Goal: Task Accomplishment & Management: Complete application form

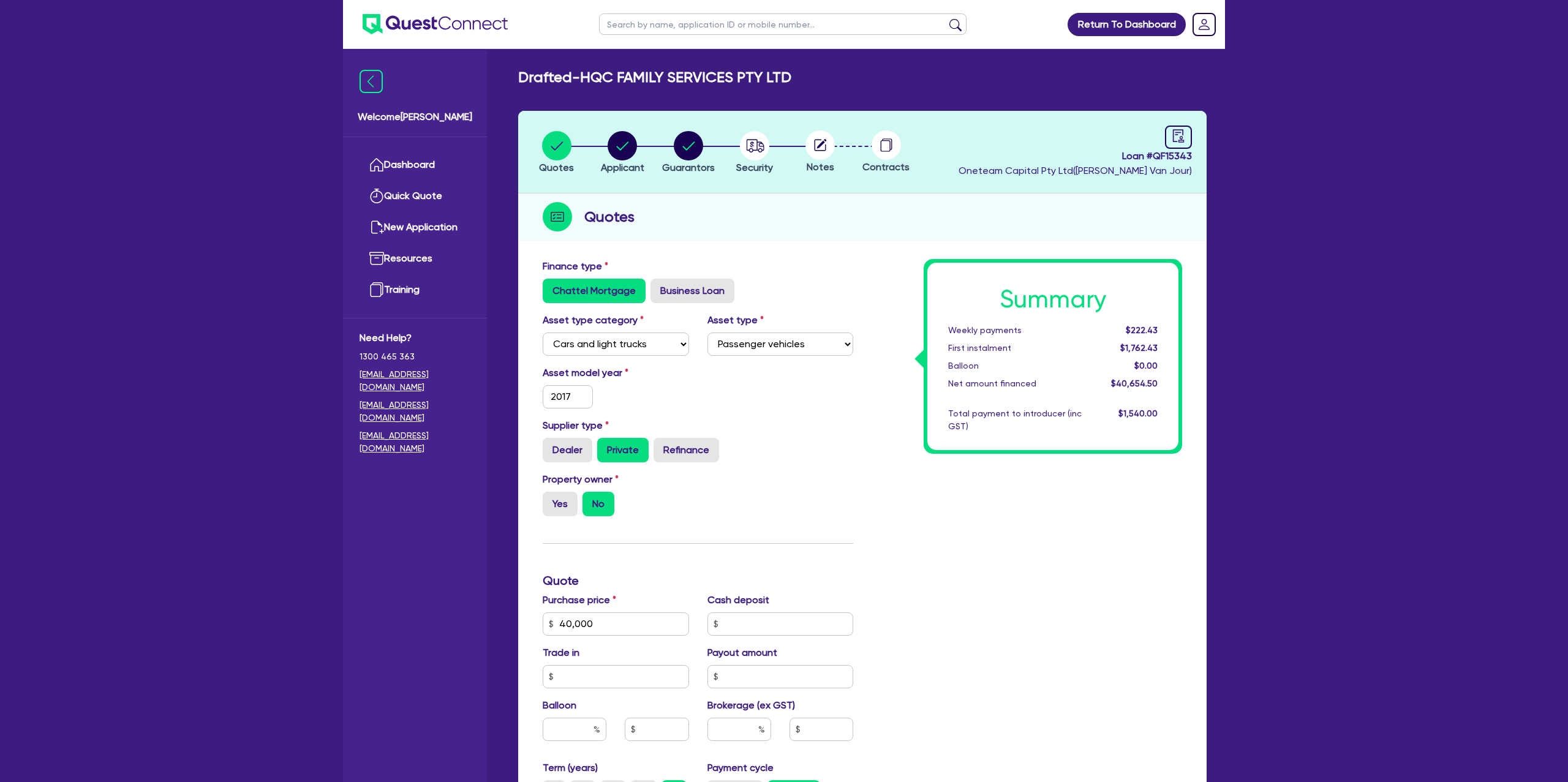
select select "CARS_AND_LIGHT_TRUCKS"
select select "PASSENGER_VEHICLES"
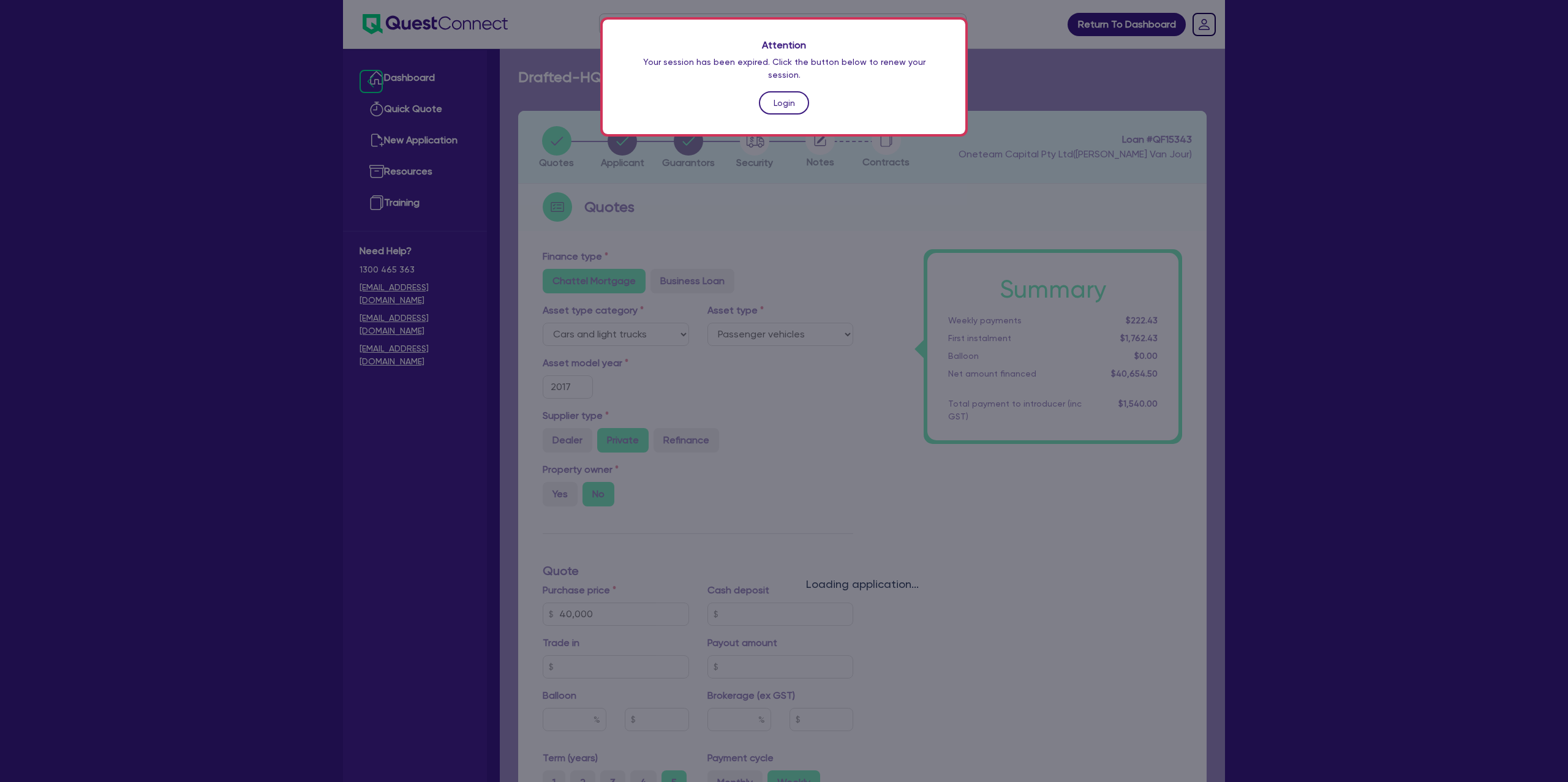
click at [787, 95] on link "Login" at bounding box center [784, 103] width 50 height 23
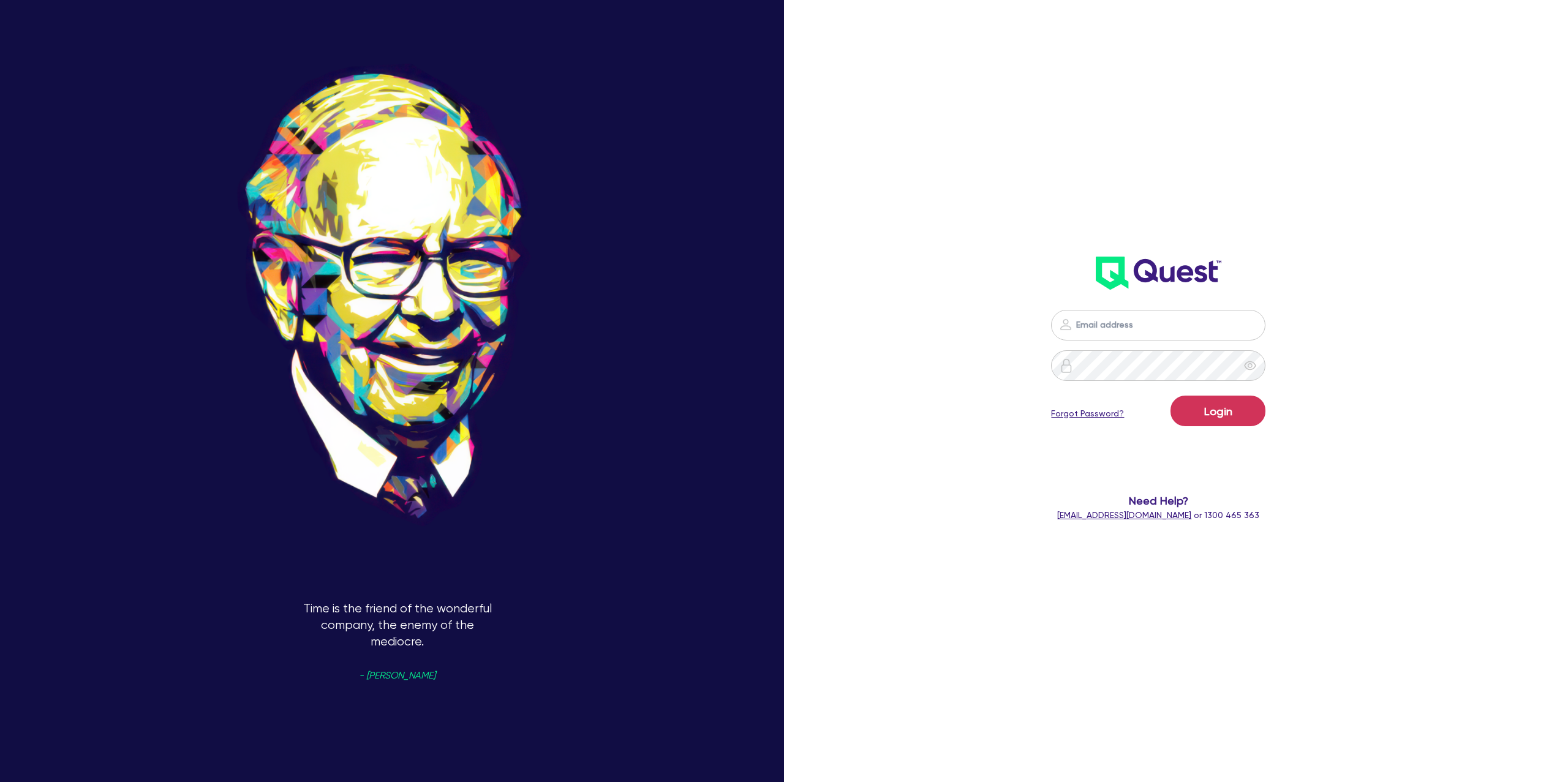
drag, startPoint x: 1172, startPoint y: 302, endPoint x: 1171, endPoint y: 316, distance: 14.0
click at [1171, 303] on div "Login Forgot Password? Need Help? help@quest.finance or 1300 465 363" at bounding box center [1158, 416] width 459 height 237
click at [1166, 325] on input "email" at bounding box center [1158, 325] width 214 height 31
type input "gabriel.vanjour@quest.finance"
click at [1215, 422] on button "Login" at bounding box center [1218, 411] width 95 height 31
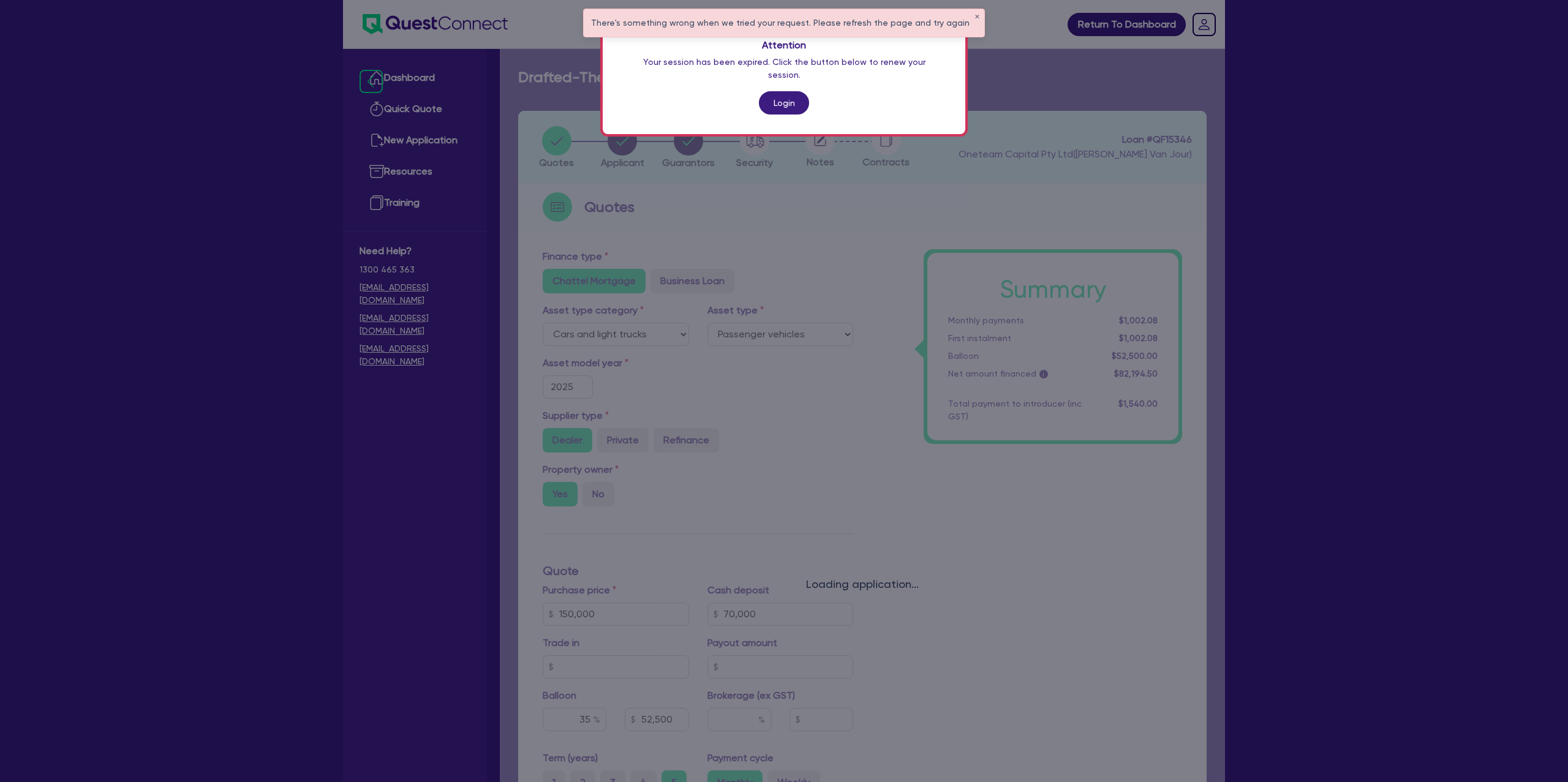
select select "CARS_AND_LIGHT_TRUCKS"
select select "PASSENGER_VEHICLES"
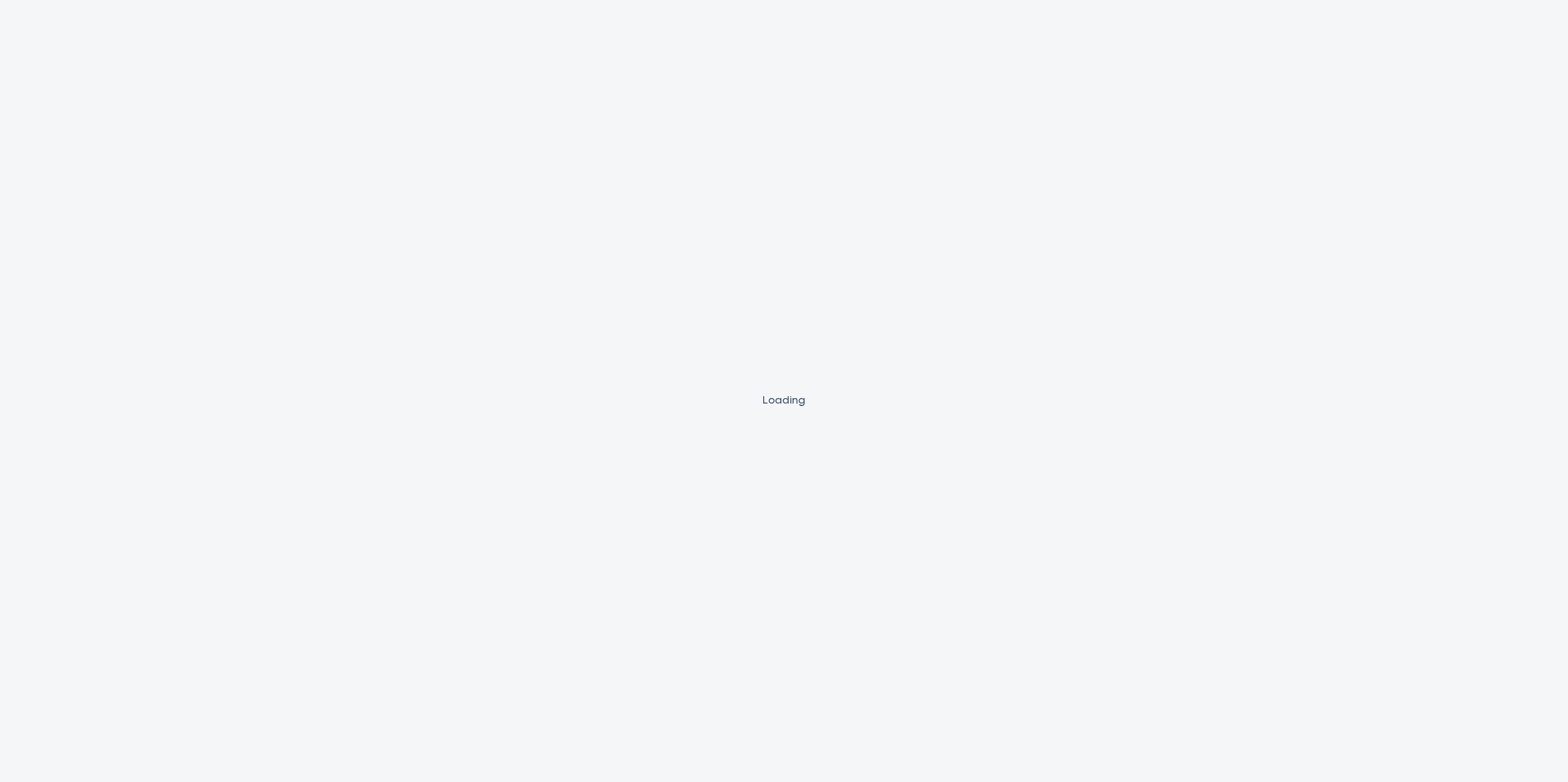
select select "CARS_AND_LIGHT_TRUCKS"
select select "PASSENGER_VEHICLES"
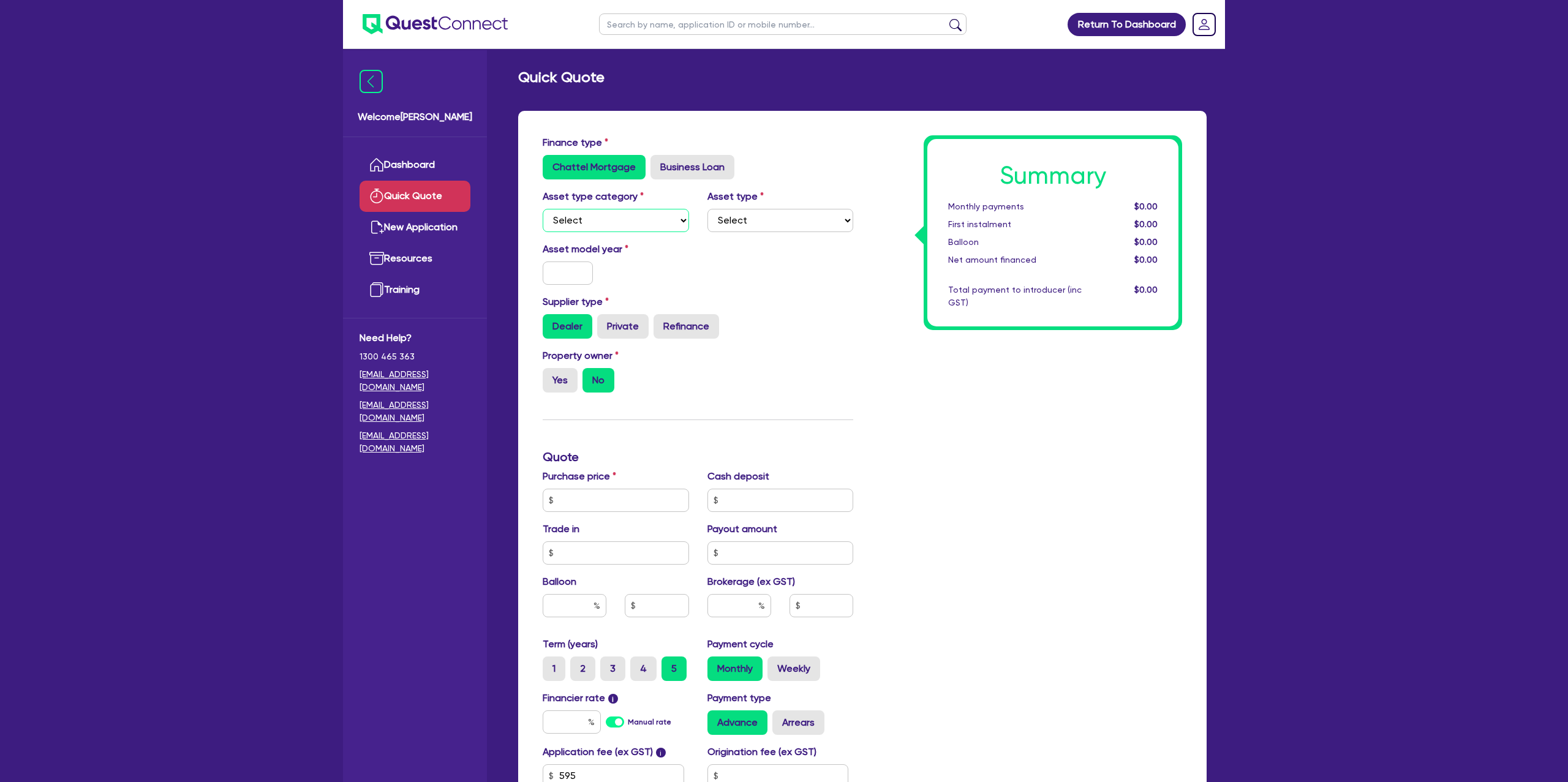
click at [613, 226] on select "Select Cars and light trucks Primary assets Secondary assets Tertiary assets" at bounding box center [616, 221] width 146 height 23
select select "CARS_AND_LIGHT_TRUCKS"
click at [543, 209] on select "Select Cars and light trucks Primary assets Secondary assets Tertiary assets" at bounding box center [616, 221] width 146 height 23
click at [773, 226] on select "Select Passenger vehicles Vans and utes Light trucks up to 4.5 tonne" at bounding box center [781, 221] width 146 height 23
select select "PASSENGER_VEHICLES"
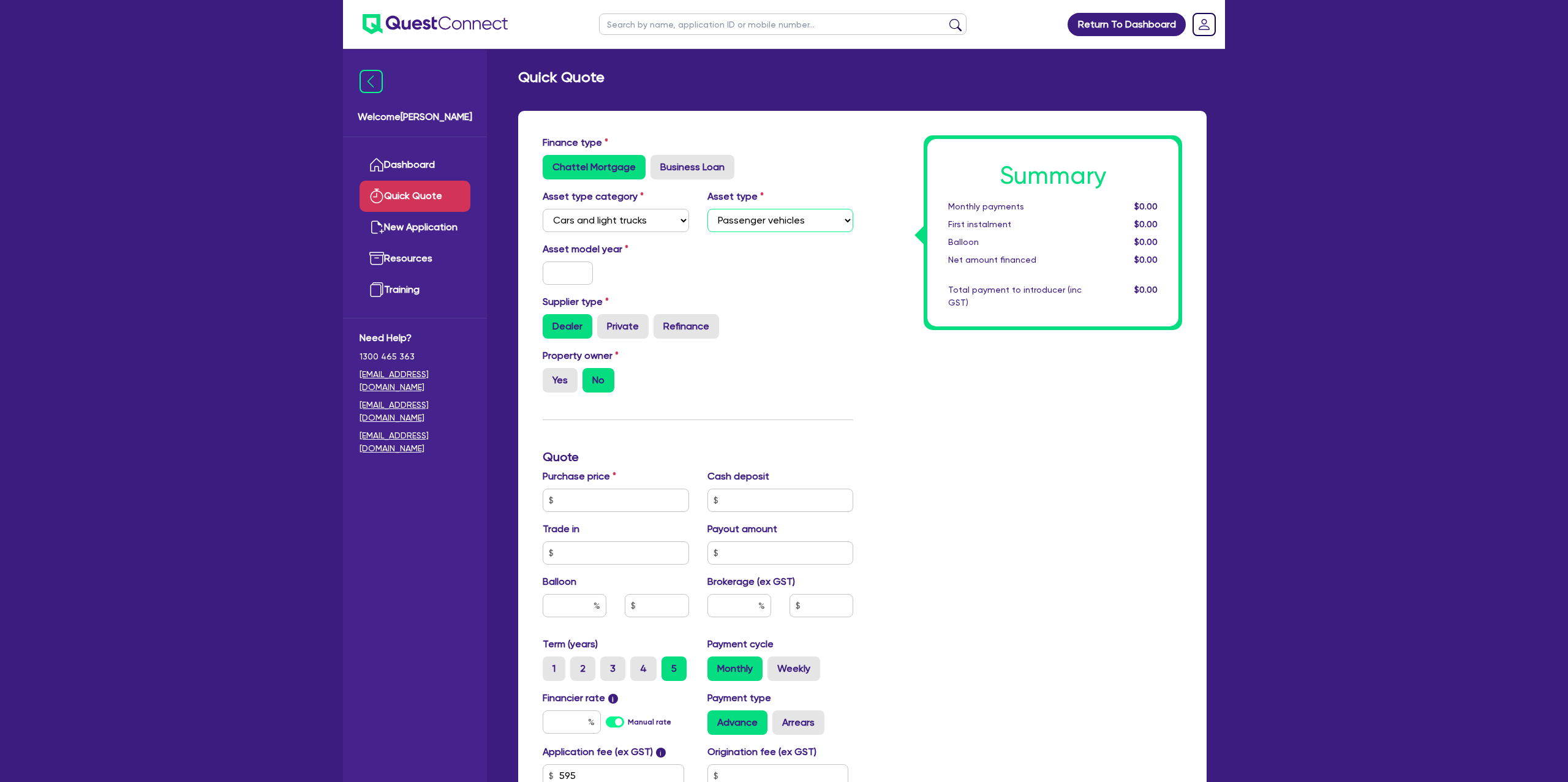
click at [708, 209] on select "Select Passenger vehicles Vans and utes Light trucks up to 4.5 tonne" at bounding box center [781, 221] width 146 height 23
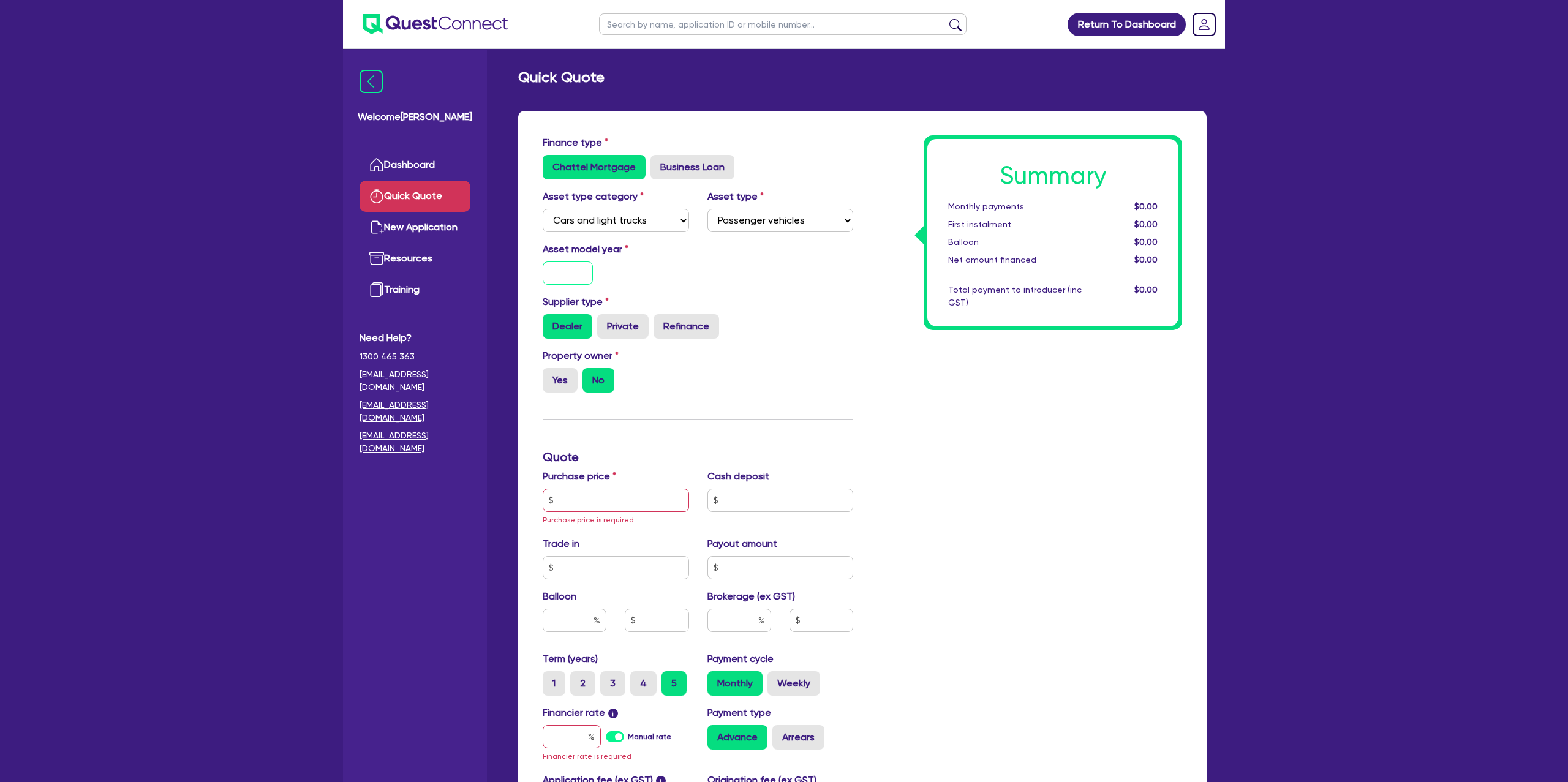
click at [567, 272] on input "text" at bounding box center [568, 273] width 50 height 23
type input "2025"
drag, startPoint x: 804, startPoint y: 263, endPoint x: 797, endPoint y: 264, distance: 7.1
click at [799, 264] on div "Asset model year [DATE]" at bounding box center [697, 268] width 329 height 53
click at [562, 379] on label "Yes" at bounding box center [560, 380] width 35 height 25
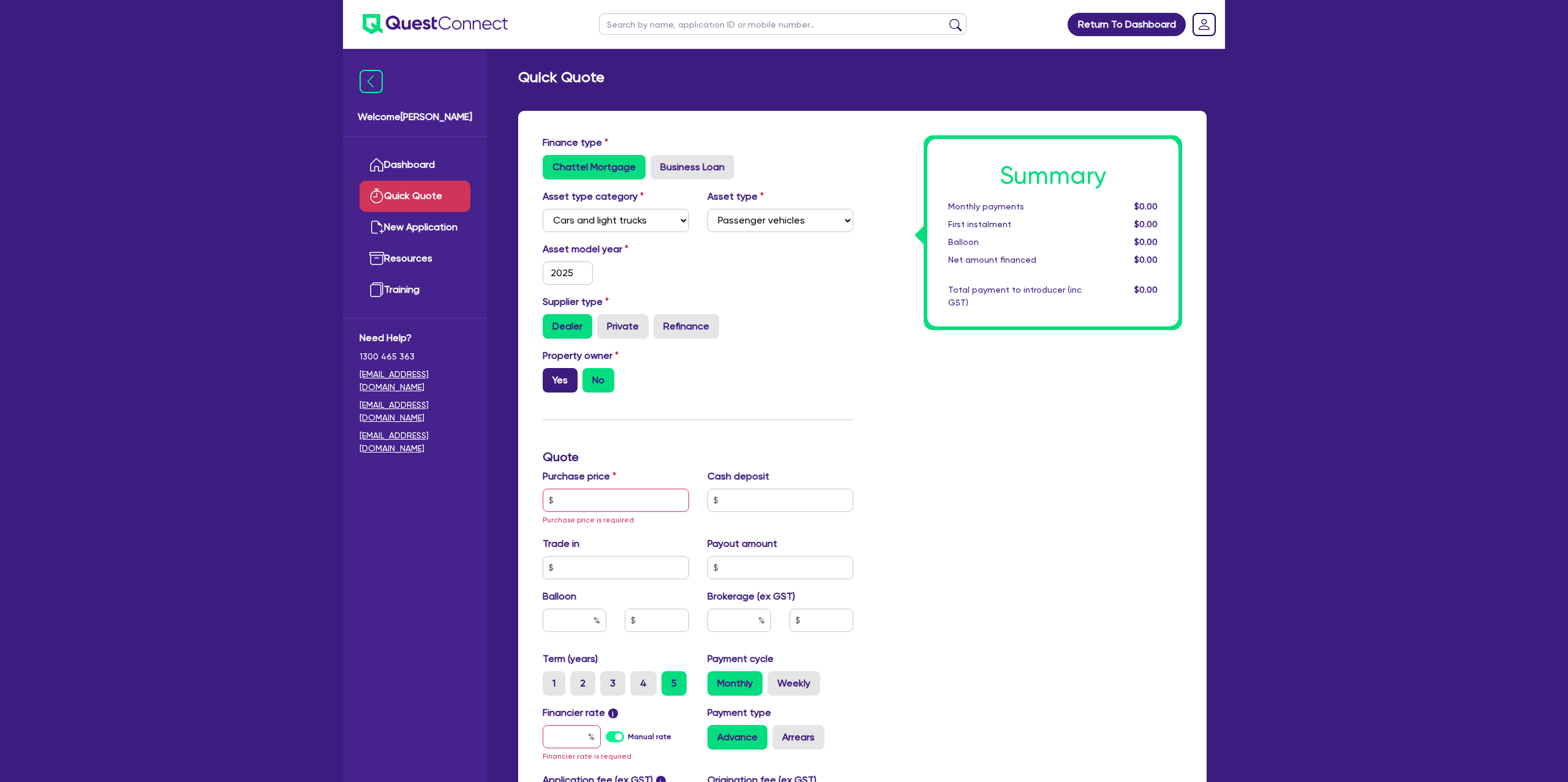
click at [551, 376] on input "Yes" at bounding box center [546, 372] width 8 height 8
radio input "true"
drag, startPoint x: 618, startPoint y: 383, endPoint x: 610, endPoint y: 382, distance: 8.1
click at [616, 383] on div "Yes No" at bounding box center [616, 380] width 146 height 25
drag, startPoint x: 603, startPoint y: 381, endPoint x: 600, endPoint y: 375, distance: 6.7
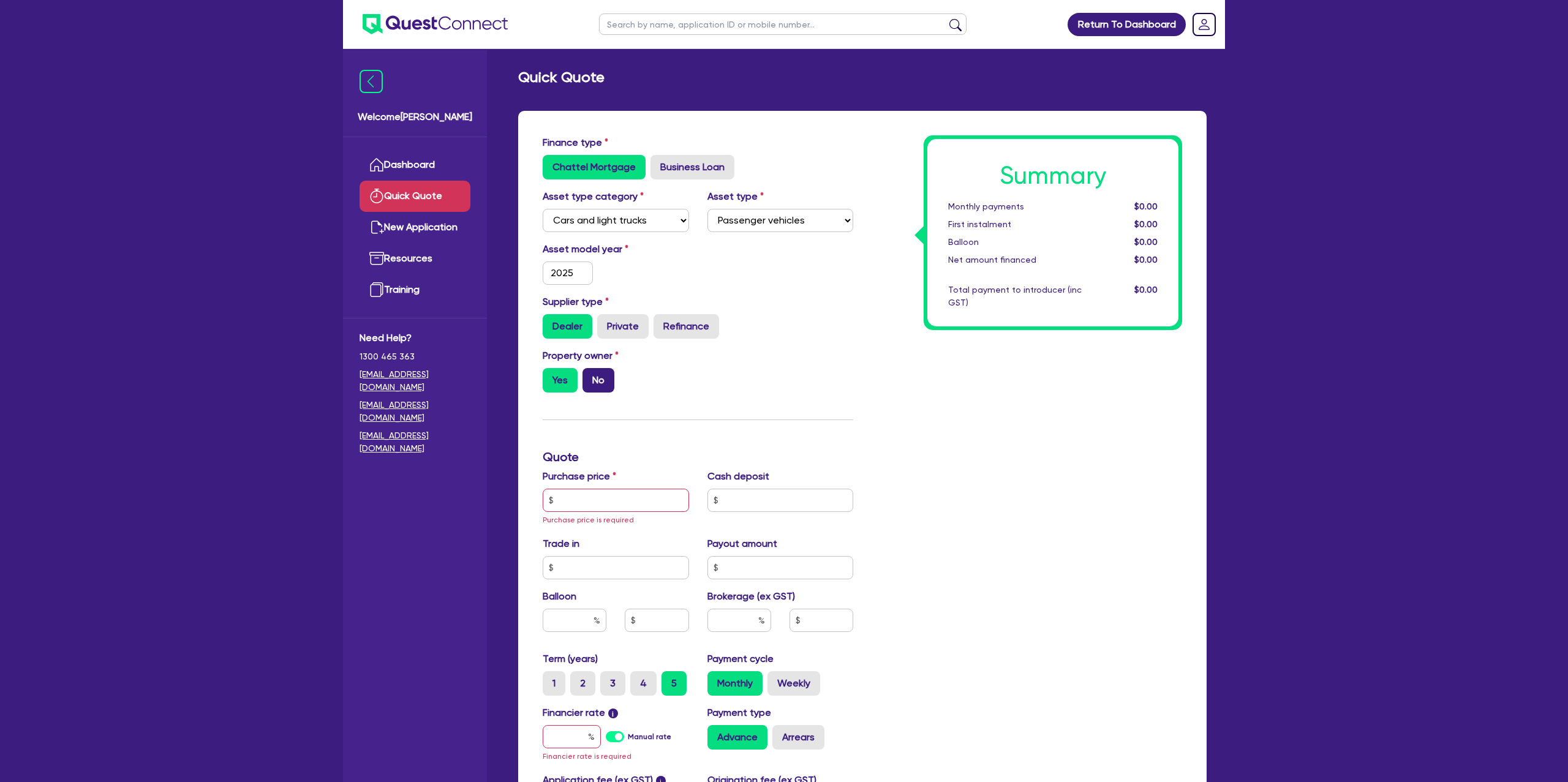
click at [603, 381] on label "No" at bounding box center [598, 380] width 32 height 25
click at [590, 376] on input "No" at bounding box center [586, 372] width 8 height 8
radio input "true"
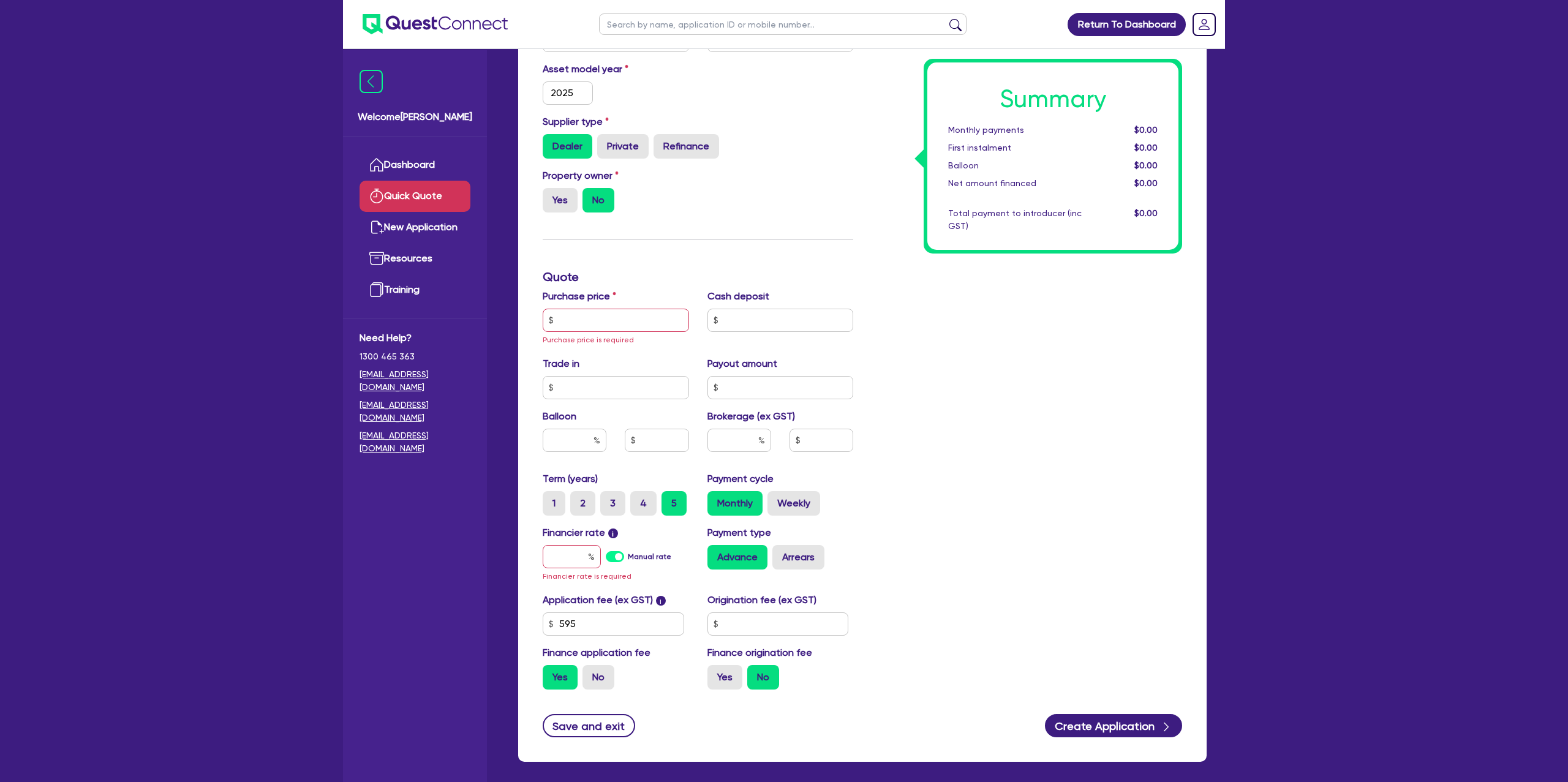
scroll to position [187, 0]
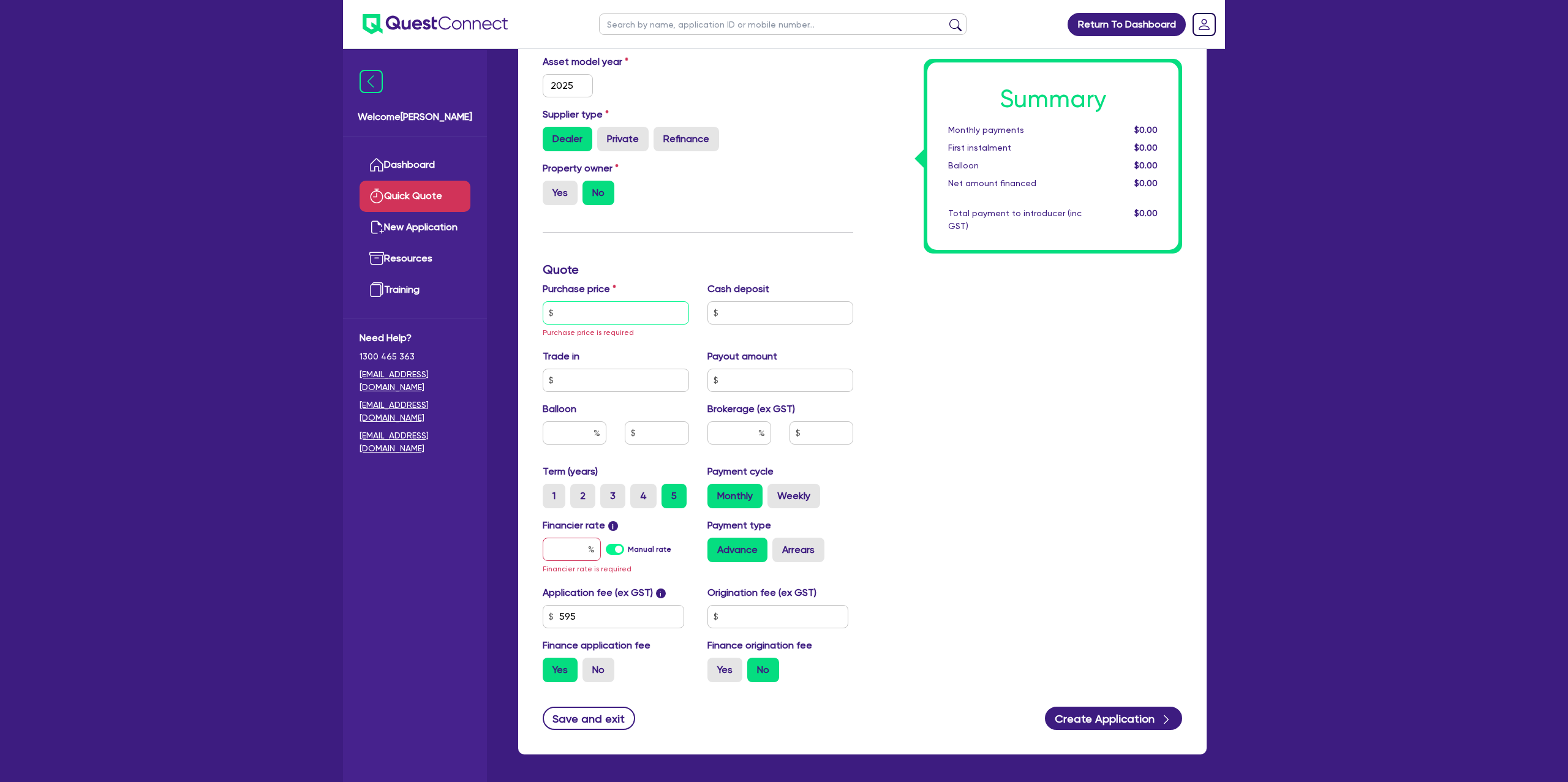
click at [596, 313] on input "text" at bounding box center [616, 313] width 146 height 23
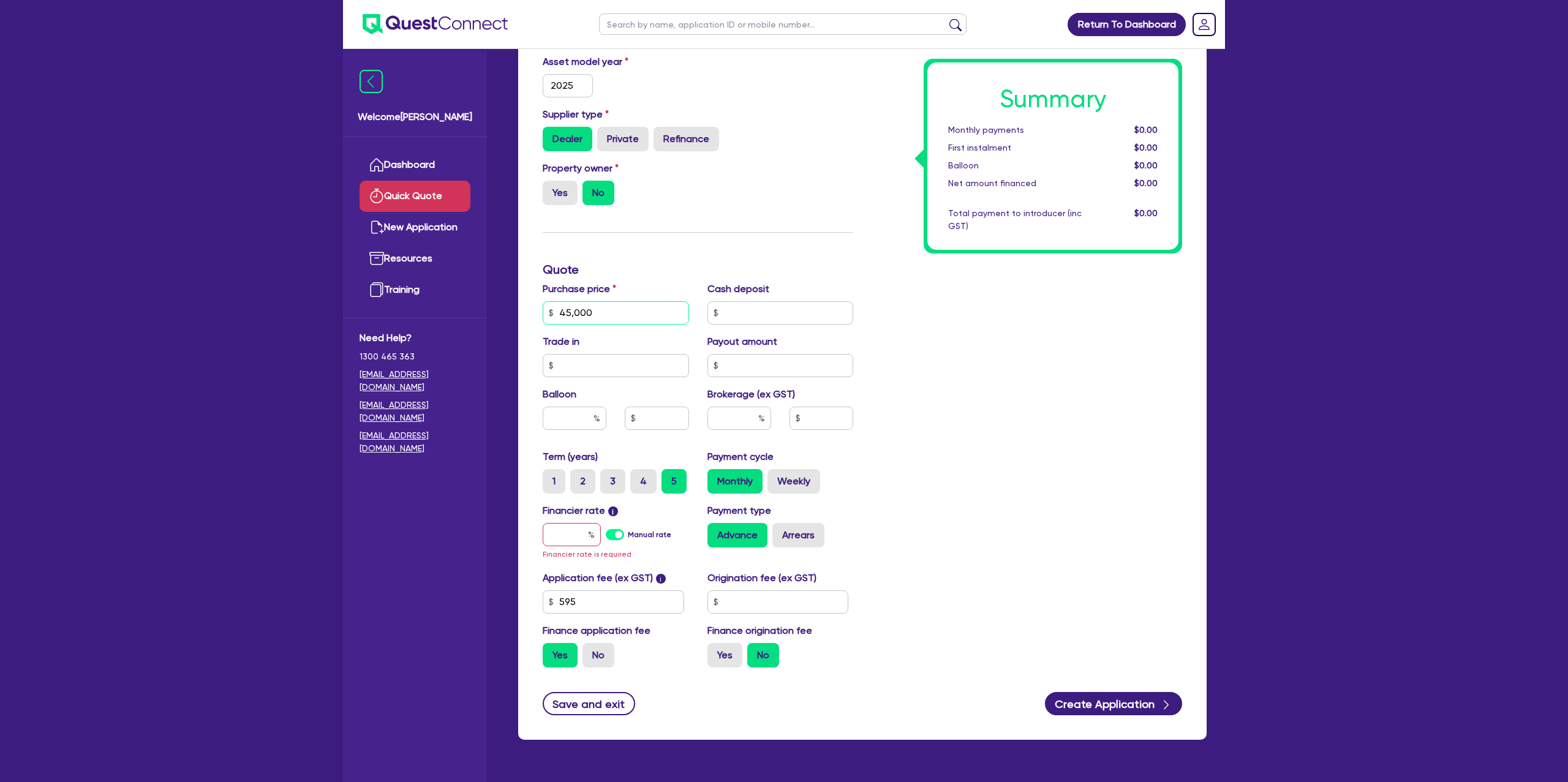
type input "45,000"
click at [955, 365] on div "Summary Monthly payments $0.00 First instalment $0.00 Balloon $0.00 Net amount …" at bounding box center [1027, 312] width 329 height 729
click at [590, 538] on div at bounding box center [571, 535] width 58 height 23
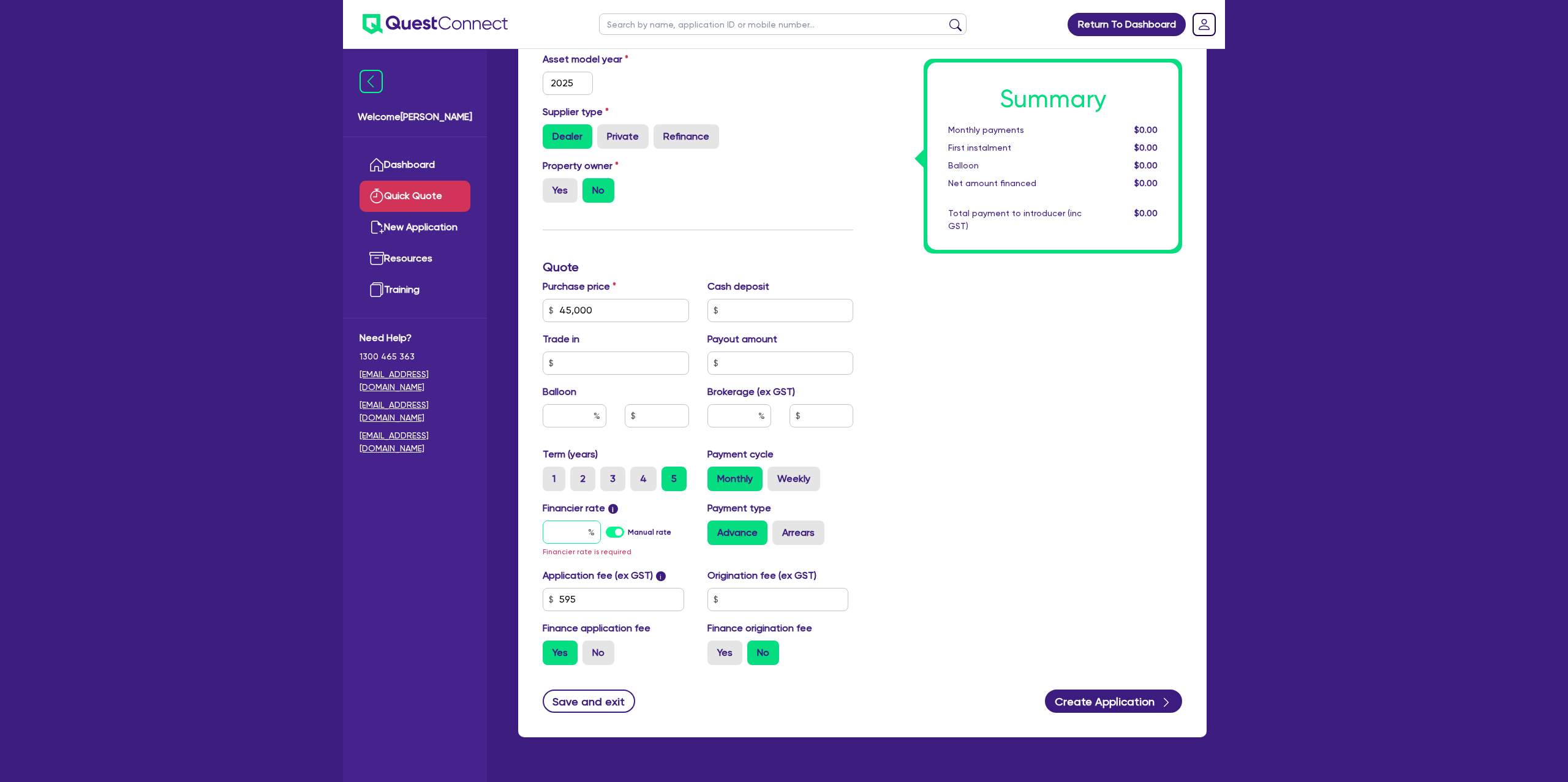
scroll to position [192, 0]
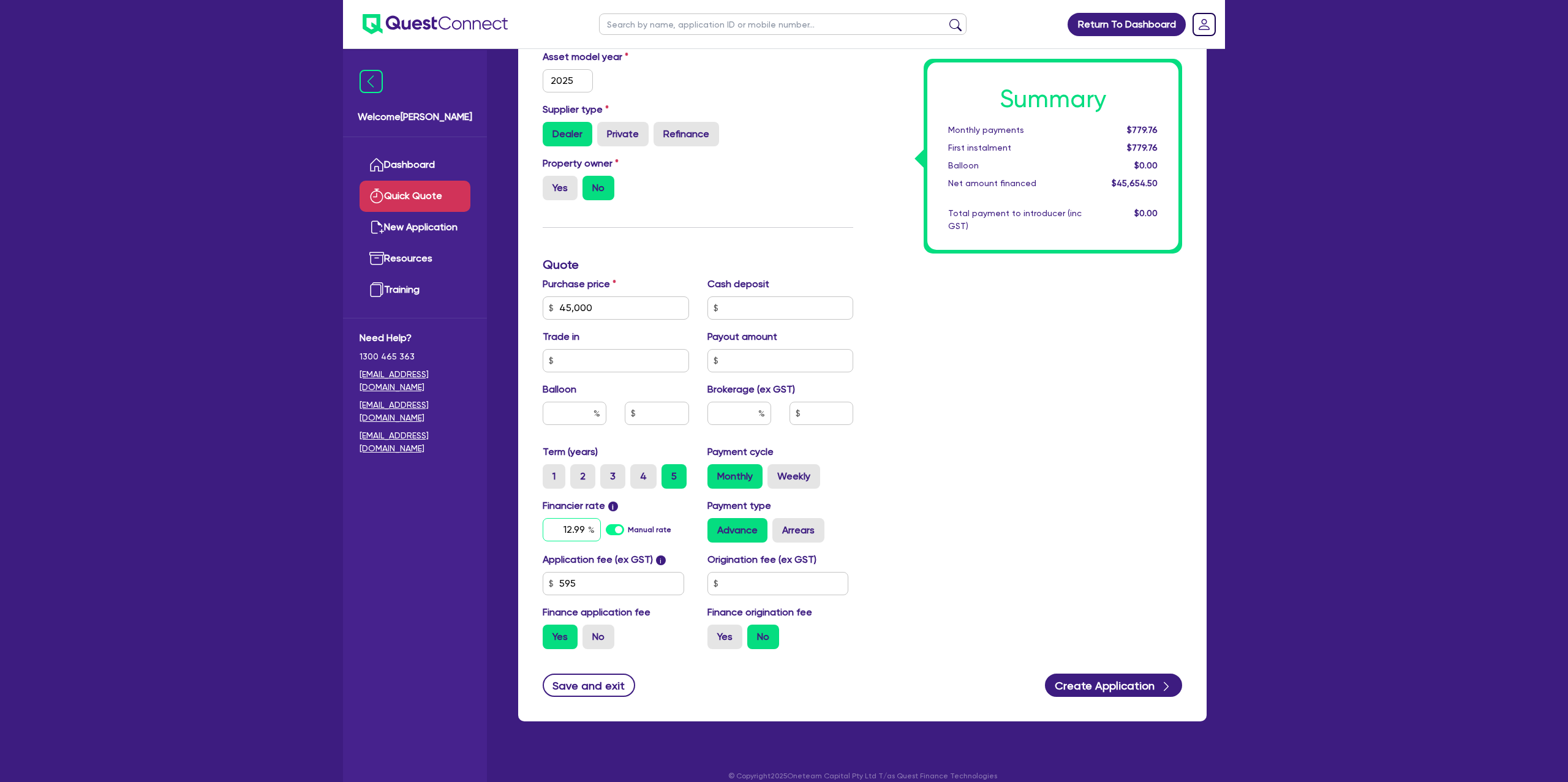
type input "12.99"
click at [787, 575] on input "text" at bounding box center [778, 584] width 141 height 23
type input "1,400"
click at [731, 635] on label "Yes" at bounding box center [725, 637] width 35 height 25
click at [715, 633] on input "Yes" at bounding box center [711, 628] width 8 height 8
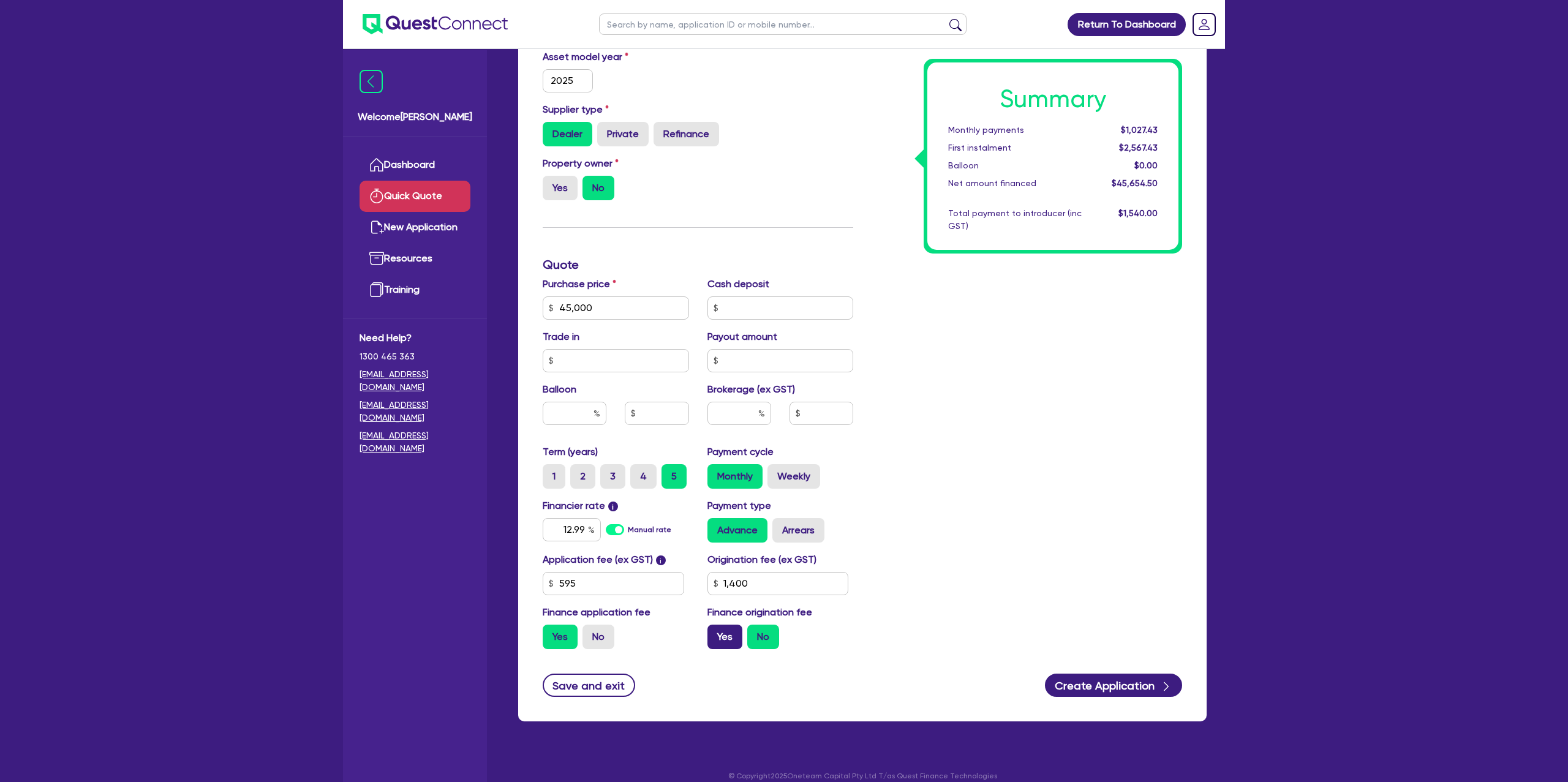
radio input "true"
click at [809, 479] on label "Weekly" at bounding box center [794, 477] width 53 height 25
click at [775, 472] on input "Weekly" at bounding box center [771, 468] width 8 height 8
radio input "true"
click at [579, 415] on input "text" at bounding box center [574, 413] width 64 height 23
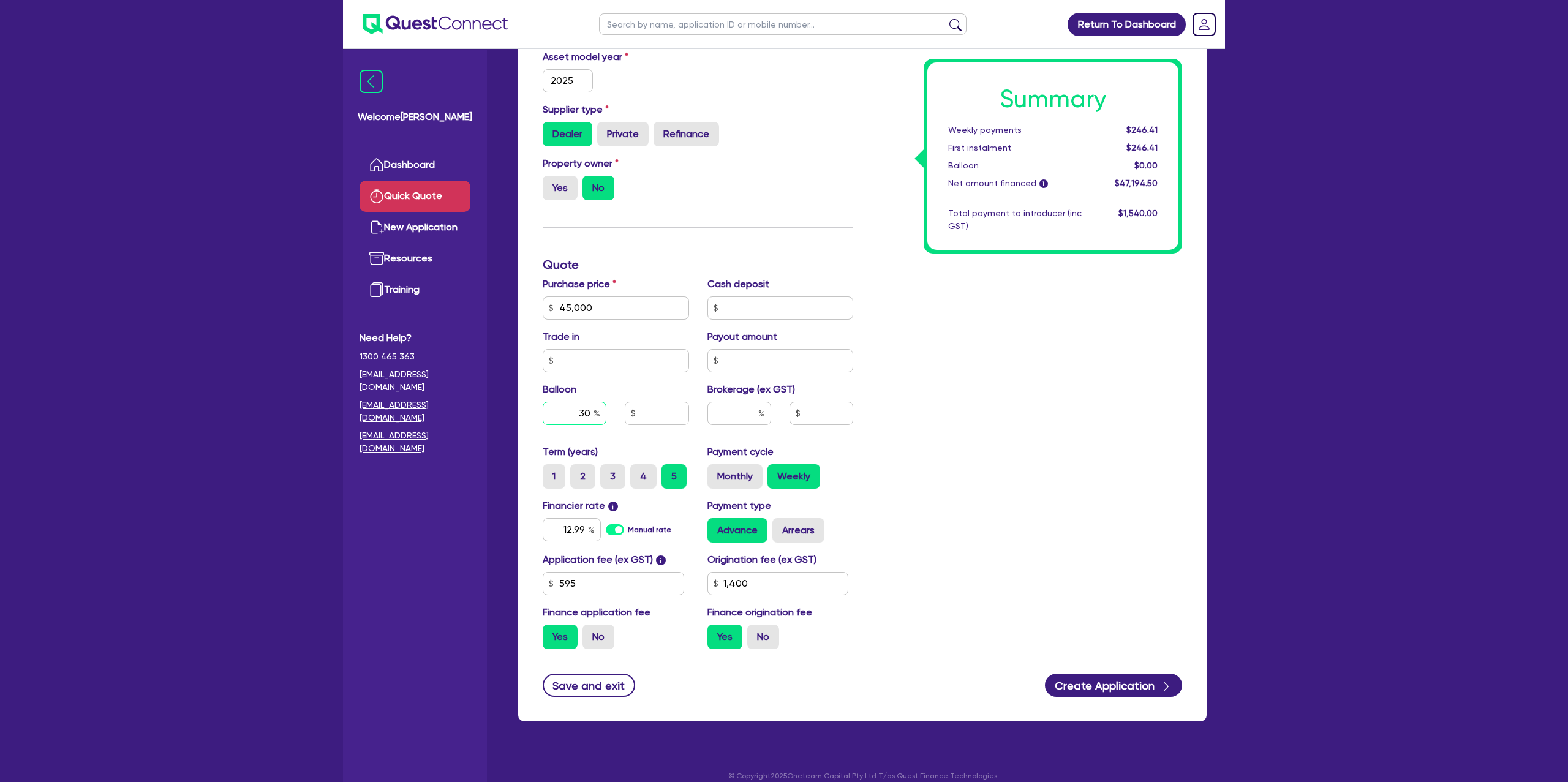
type input "30"
type input "13,500"
click at [936, 307] on div "Summary Weekly payments $246.41 First instalment $246.41 Balloon $0.00 Net amou…" at bounding box center [1027, 300] width 329 height 716
drag, startPoint x: 1124, startPoint y: 128, endPoint x: 1180, endPoint y: 125, distance: 56.1
click at [1180, 125] on div "Summary Weekly payments $209.57 First instalment $209.57 Balloon $13,500.00 Net…" at bounding box center [1053, 156] width 259 height 195
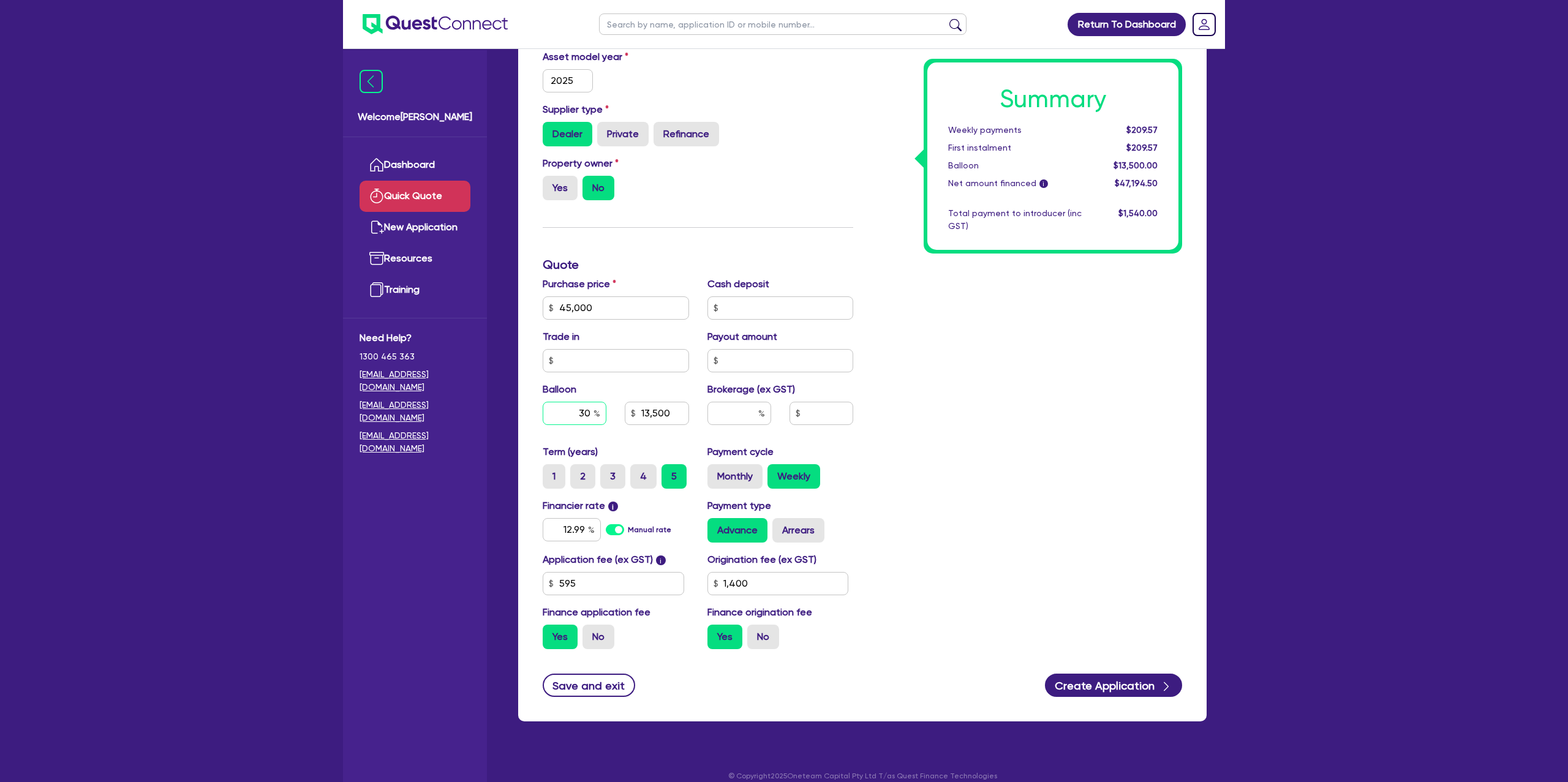
drag, startPoint x: 579, startPoint y: 413, endPoint x: 606, endPoint y: 411, distance: 27.1
click at [606, 411] on input "30" at bounding box center [574, 413] width 64 height 23
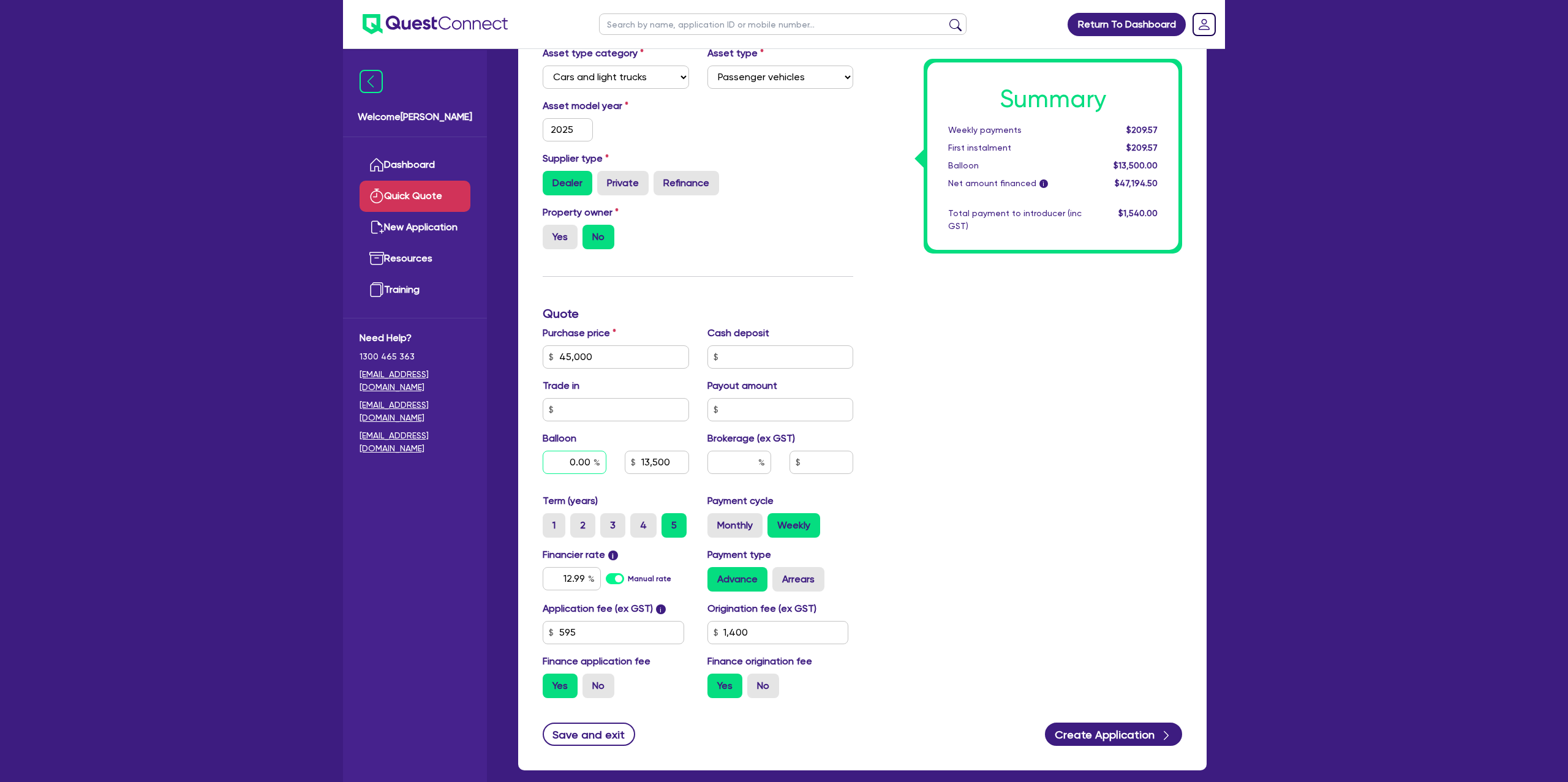
scroll to position [0, 0]
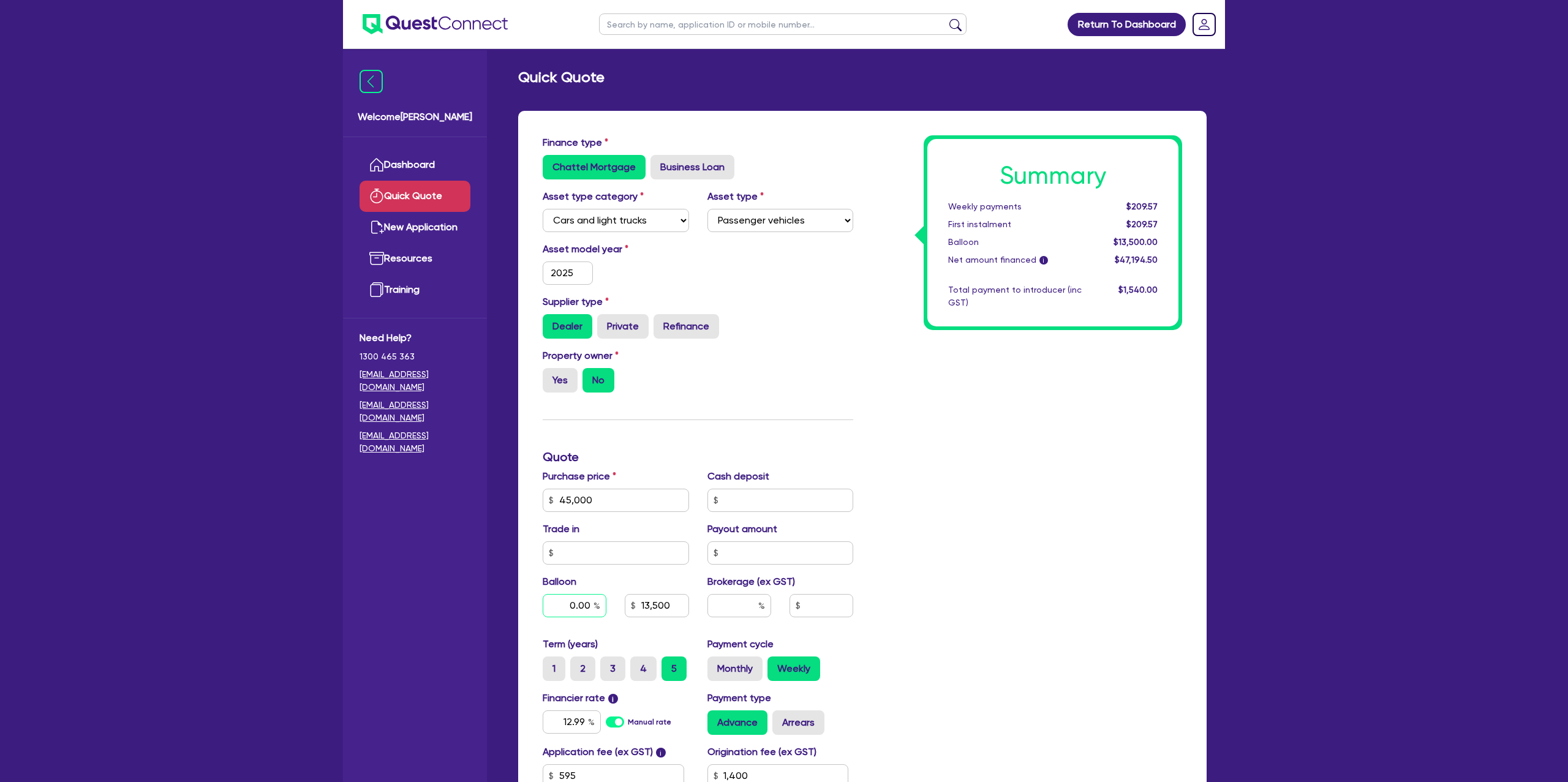
type input "0.00"
type input "13,500"
click at [1072, 569] on div "Summary Weekly payments $209.57 First instalment $209.57 Balloon $13,500.00 Net…" at bounding box center [1027, 493] width 329 height 716
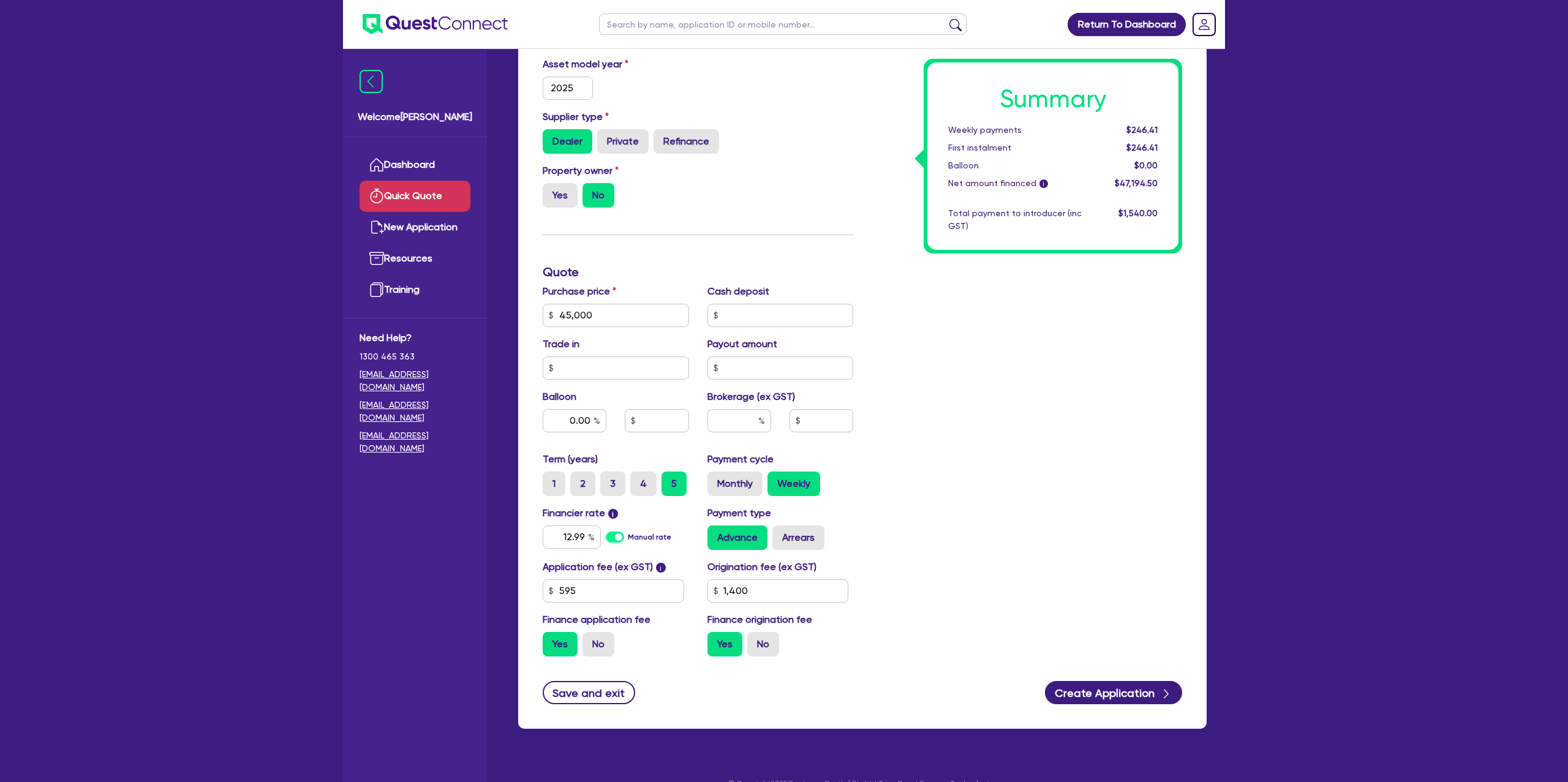
scroll to position [187, 0]
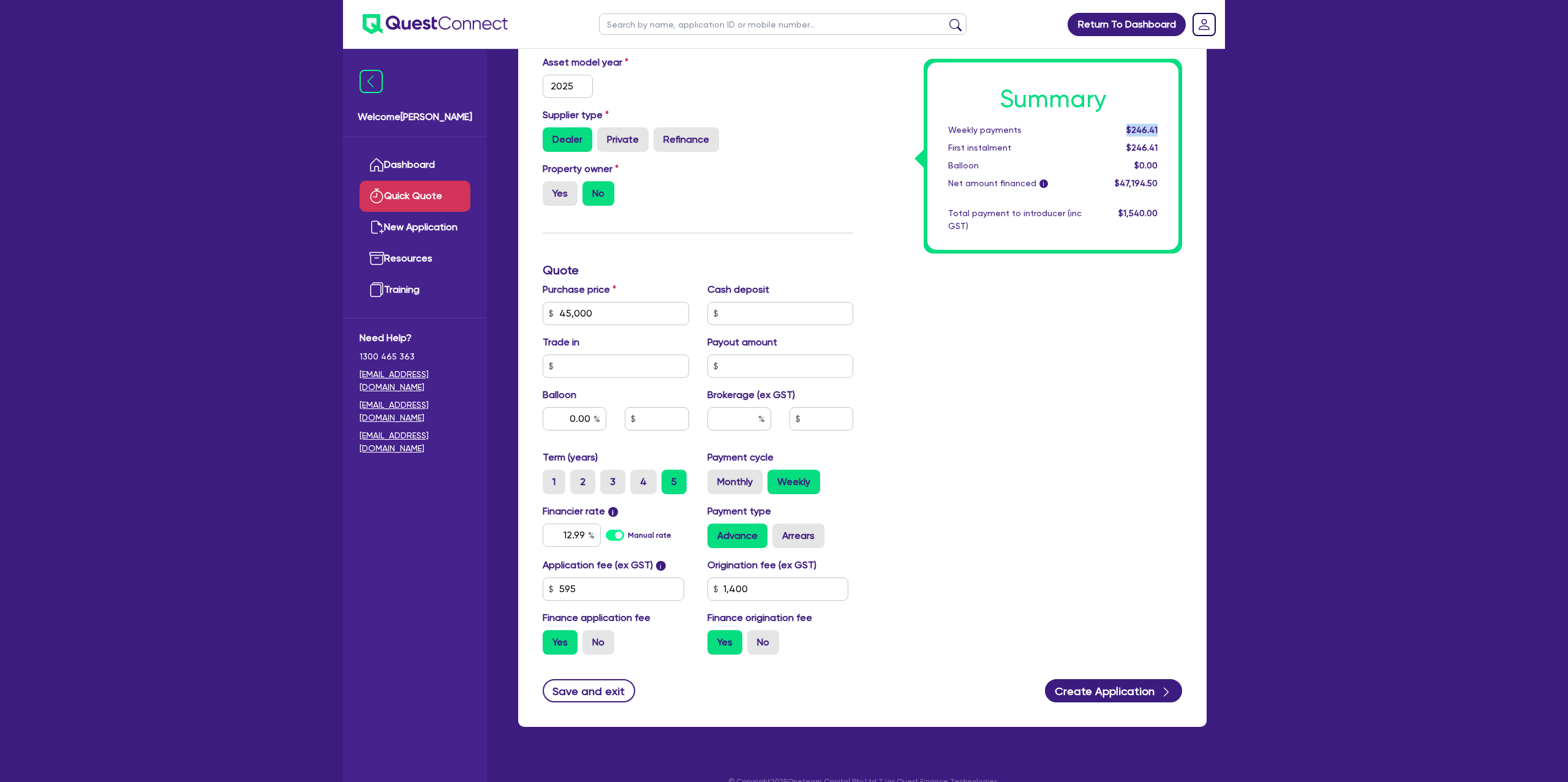
drag, startPoint x: 1128, startPoint y: 127, endPoint x: 1174, endPoint y: 127, distance: 46.0
click at [1174, 127] on div "Summary Weekly payments $246.41 First instalment $246.41 Balloon $0.00 Net amou…" at bounding box center [1053, 156] width 251 height 187
click at [1132, 128] on span "$246.41" at bounding box center [1142, 130] width 31 height 10
drag, startPoint x: 1128, startPoint y: 131, endPoint x: 1175, endPoint y: 132, distance: 47.0
click at [1175, 132] on div "Summary Weekly payments $246.41 First instalment $246.41 Balloon $0.00 Net amou…" at bounding box center [1053, 156] width 251 height 187
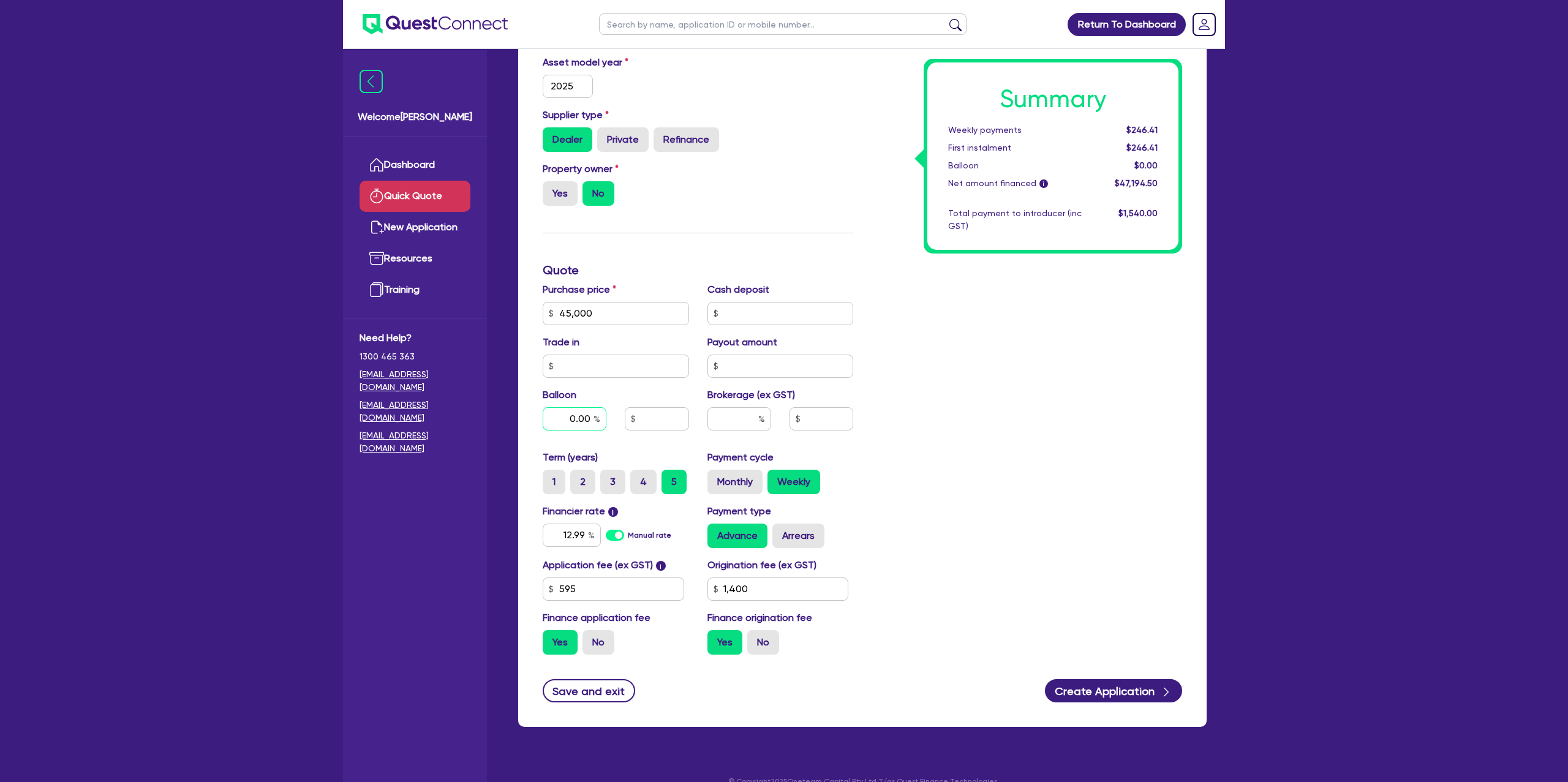
click at [592, 414] on input "0.00" at bounding box center [574, 419] width 64 height 23
type input "0"
type input "30"
click at [1092, 403] on div "Summary Weekly payments $246.41 First instalment $246.41 Balloon $0.00 Net amou…" at bounding box center [1027, 306] width 329 height 716
type input "13,500"
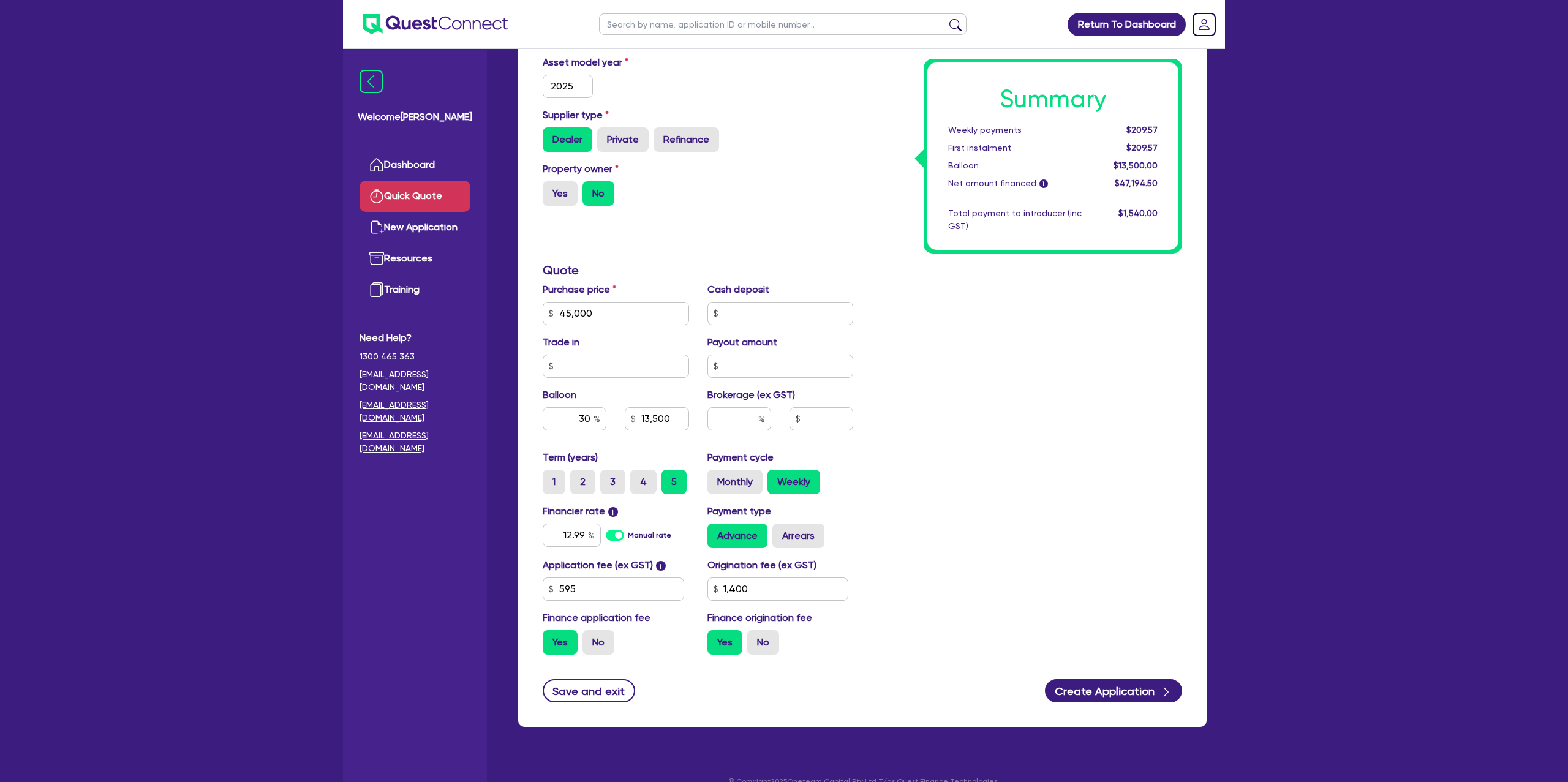
click at [1127, 129] on div "$209.57" at bounding box center [1129, 130] width 76 height 13
drag, startPoint x: 1127, startPoint y: 129, endPoint x: 1182, endPoint y: 130, distance: 55.0
click at [1178, 130] on div "Summary Weekly payments $209.57 First instalment $209.57 Balloon $13,500.00 Net…" at bounding box center [1053, 156] width 259 height 195
click at [1124, 695] on button "Create Application" at bounding box center [1113, 691] width 137 height 23
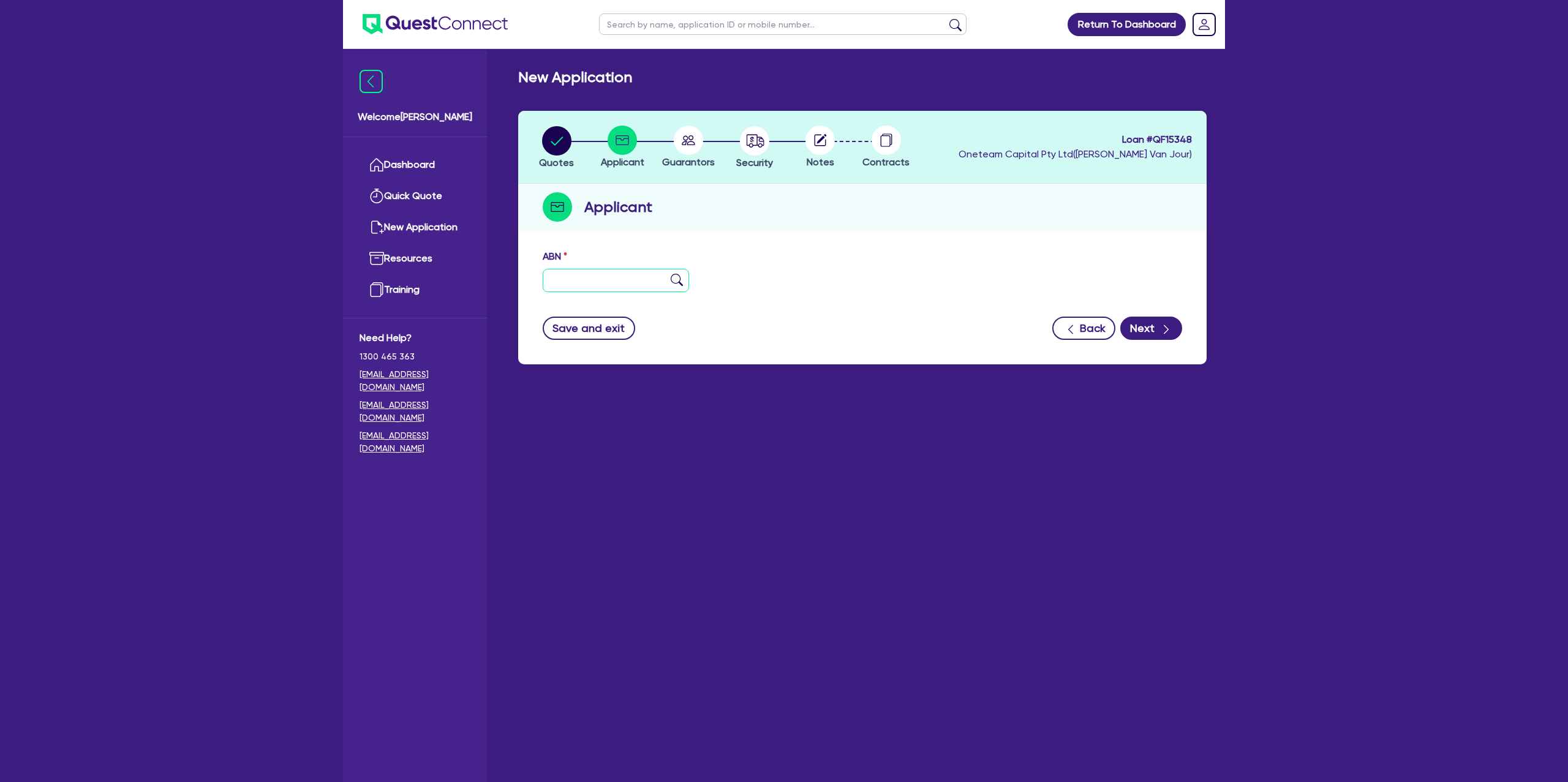
click at [570, 284] on input "text" at bounding box center [616, 281] width 146 height 23
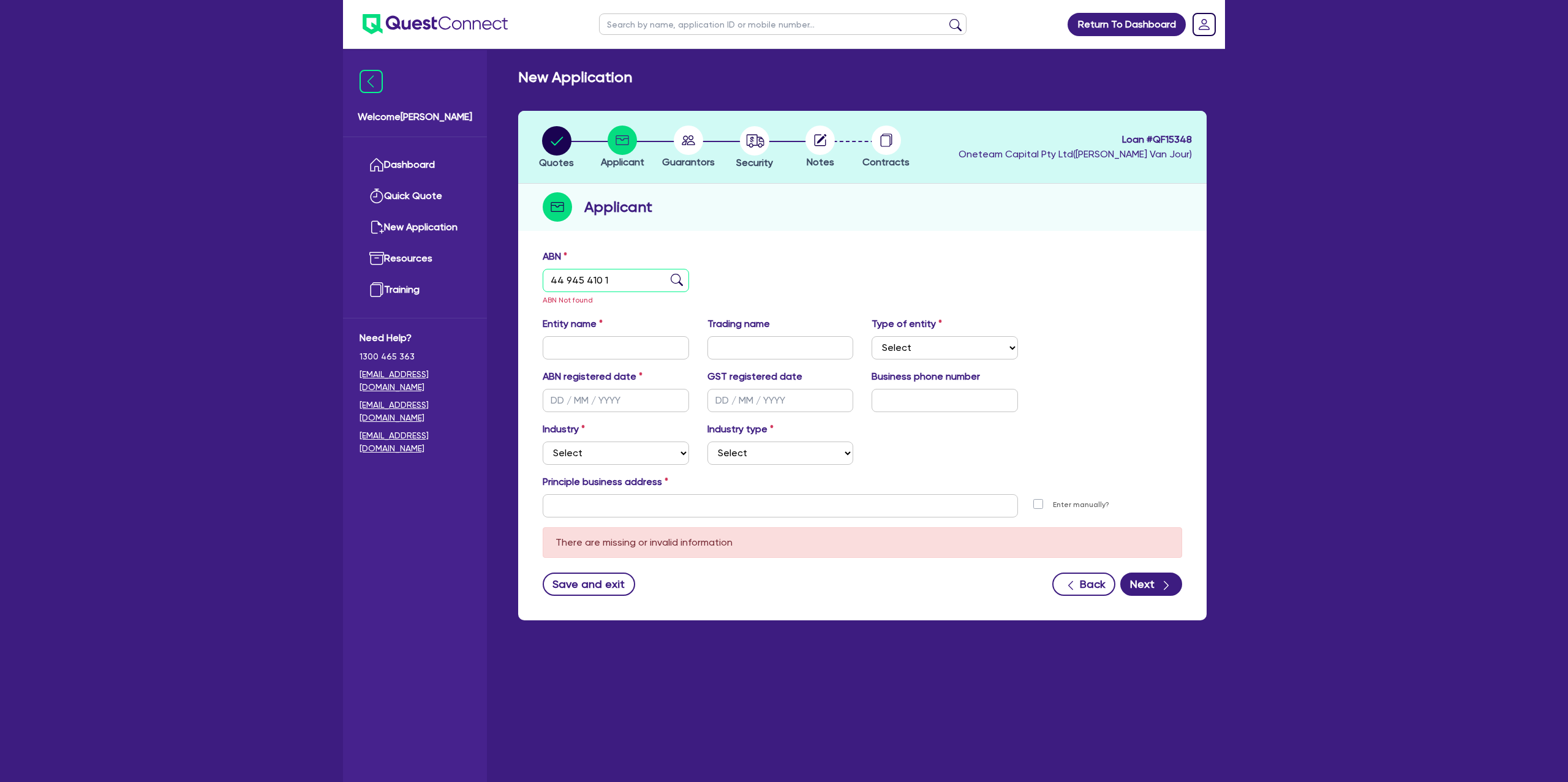
click at [624, 272] on input "44 945 410 1" at bounding box center [616, 281] width 146 height 23
click at [625, 275] on input "44 945 410 1" at bounding box center [616, 281] width 146 height 23
drag, startPoint x: 611, startPoint y: 284, endPoint x: 603, endPoint y: 288, distance: 8.9
click at [610, 284] on input "44 945 410 1" at bounding box center [616, 281] width 146 height 23
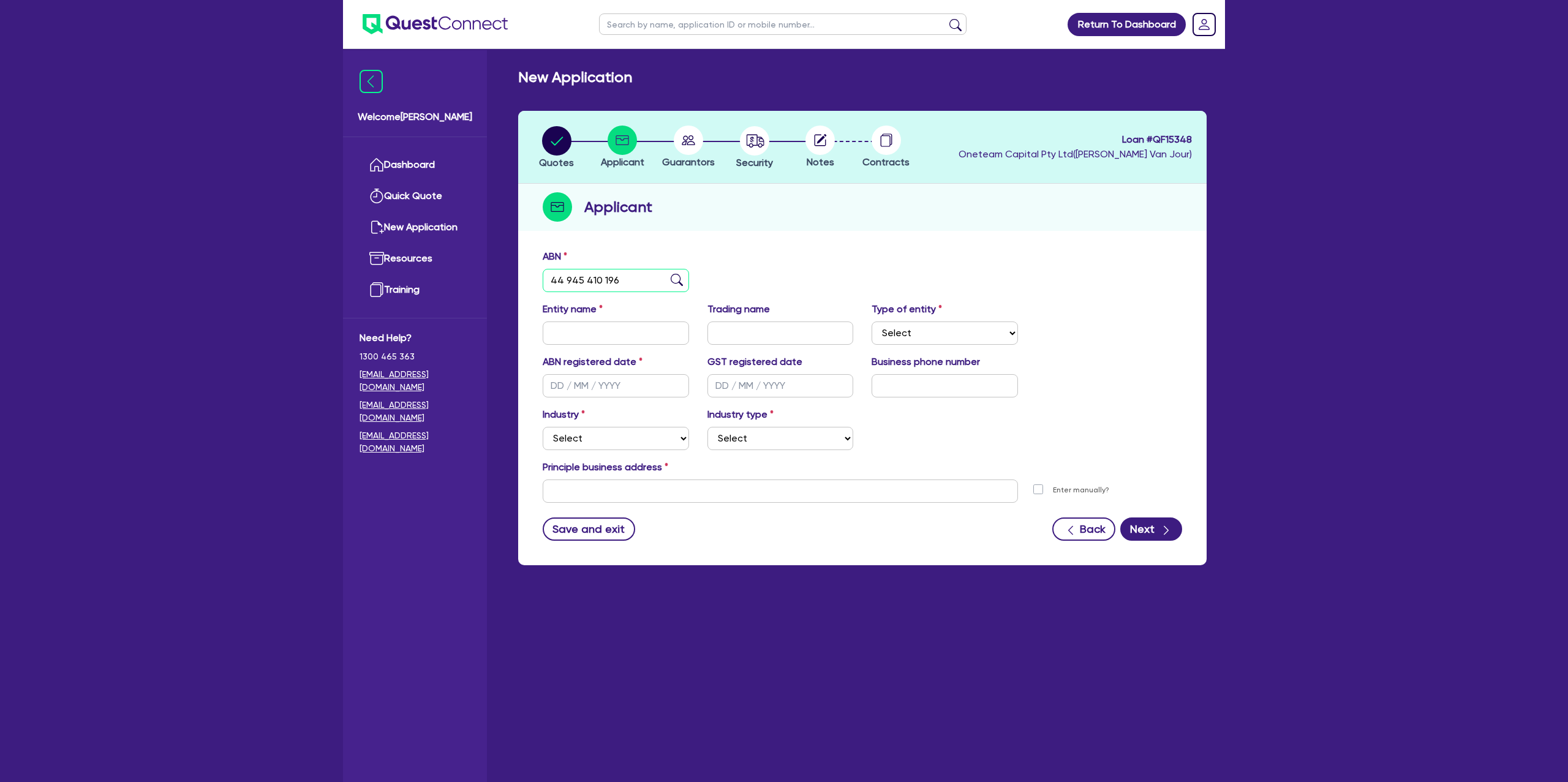
type input "44 945 410 196"
click at [758, 249] on div "ABN 44 945 410 196" at bounding box center [862, 276] width 658 height 53
type input "[PERSON_NAME]"
type input "TONNIC LAWN CARE AND MAINTENANCE"
select select "SOLE_TRADER"
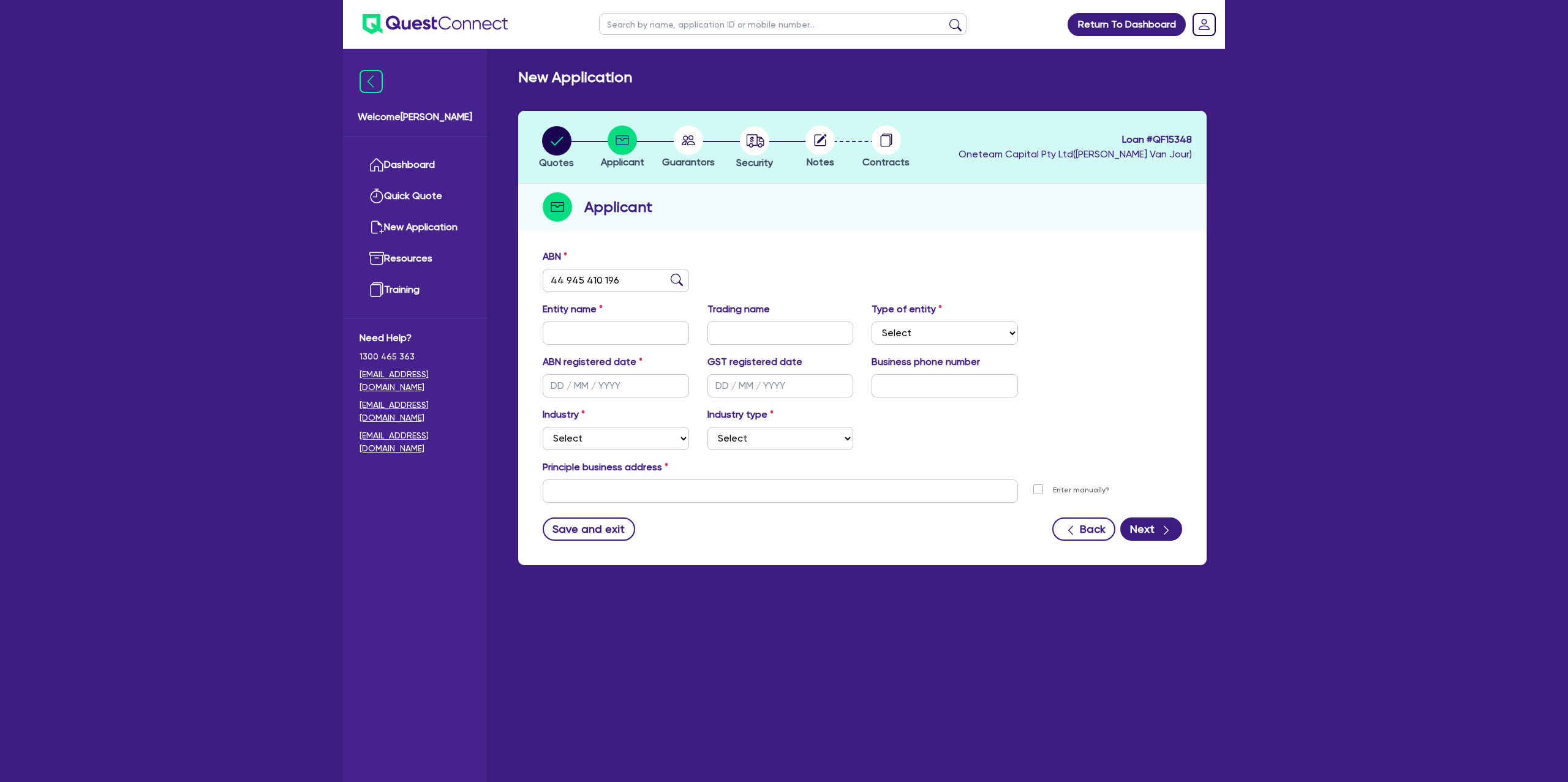
type input "[DATE]"
click at [639, 442] on select "Select Accomodation & Food Services Administrative & Support Services Agricultu…" at bounding box center [616, 439] width 146 height 23
select select "BUILDING_CONSTRUCTION"
click at [543, 427] on select "Select Accomodation & Food Services Administrative & Support Services Agricultu…" at bounding box center [616, 439] width 146 height 23
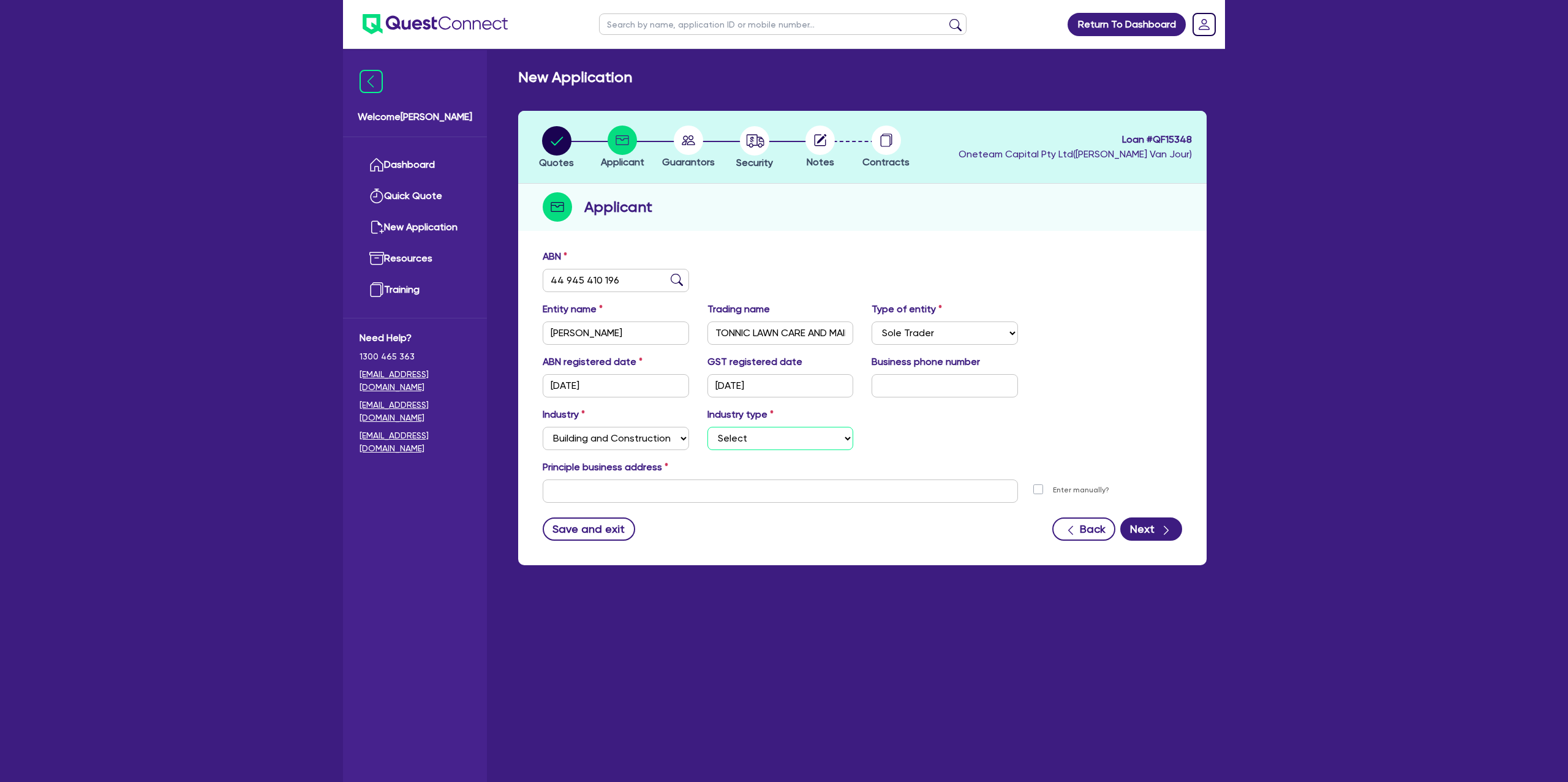
click at [755, 437] on select "Select Trades People Providing Services Direct to Consumers Trades People Provi…" at bounding box center [781, 439] width 146 height 23
select select "TRADES_SERVICES_CONSUMERS"
click at [708, 427] on select "Select Trades People Providing Services Direct to Consumers Trades People Provi…" at bounding box center [781, 439] width 146 height 23
click at [609, 490] on input "text" at bounding box center [780, 491] width 476 height 23
type input "1"
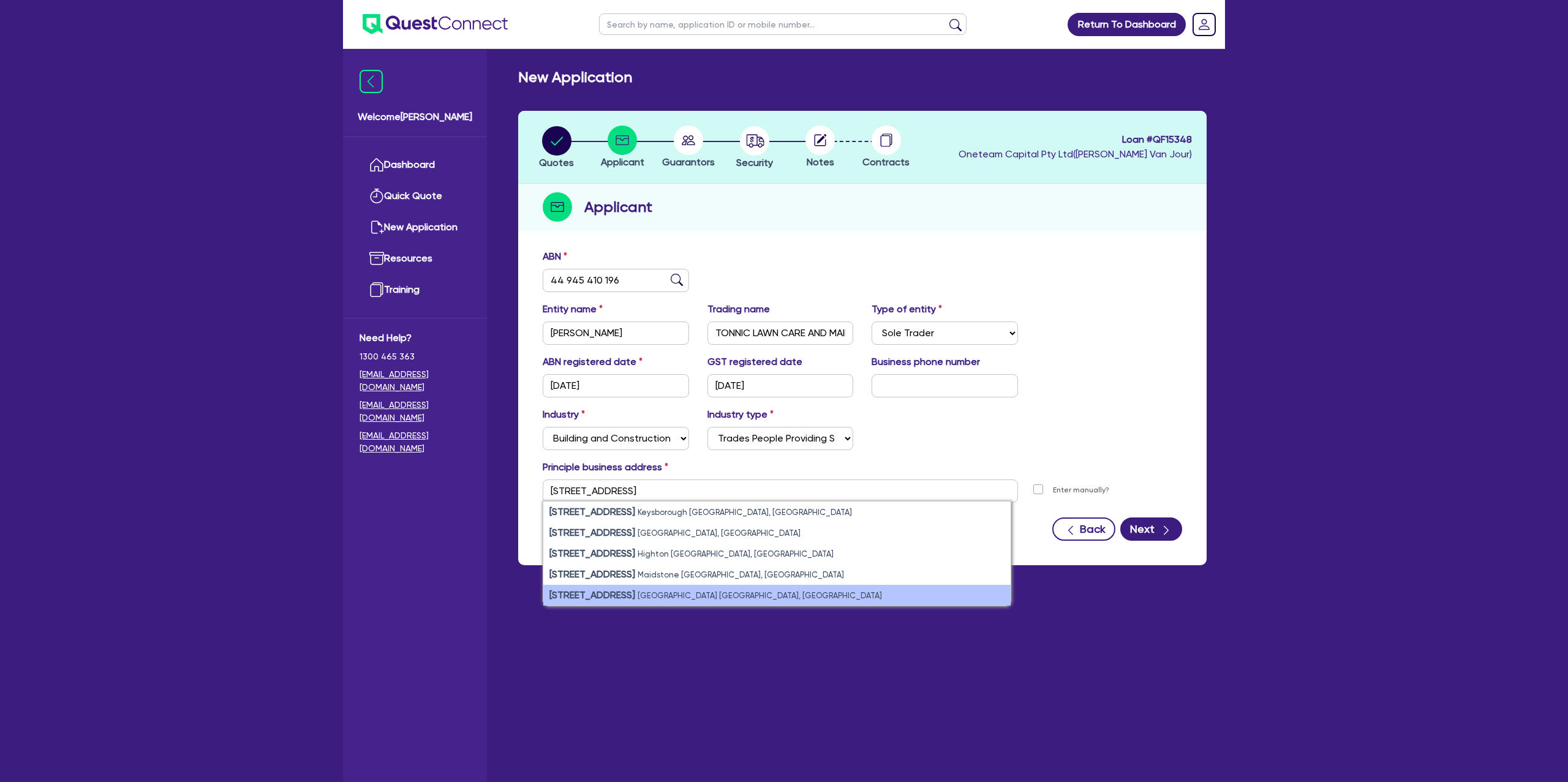
click at [713, 591] on small "Cessnock NSW, Australia" at bounding box center [760, 595] width 245 height 9
type input "[STREET_ADDRESS][PERSON_NAME]"
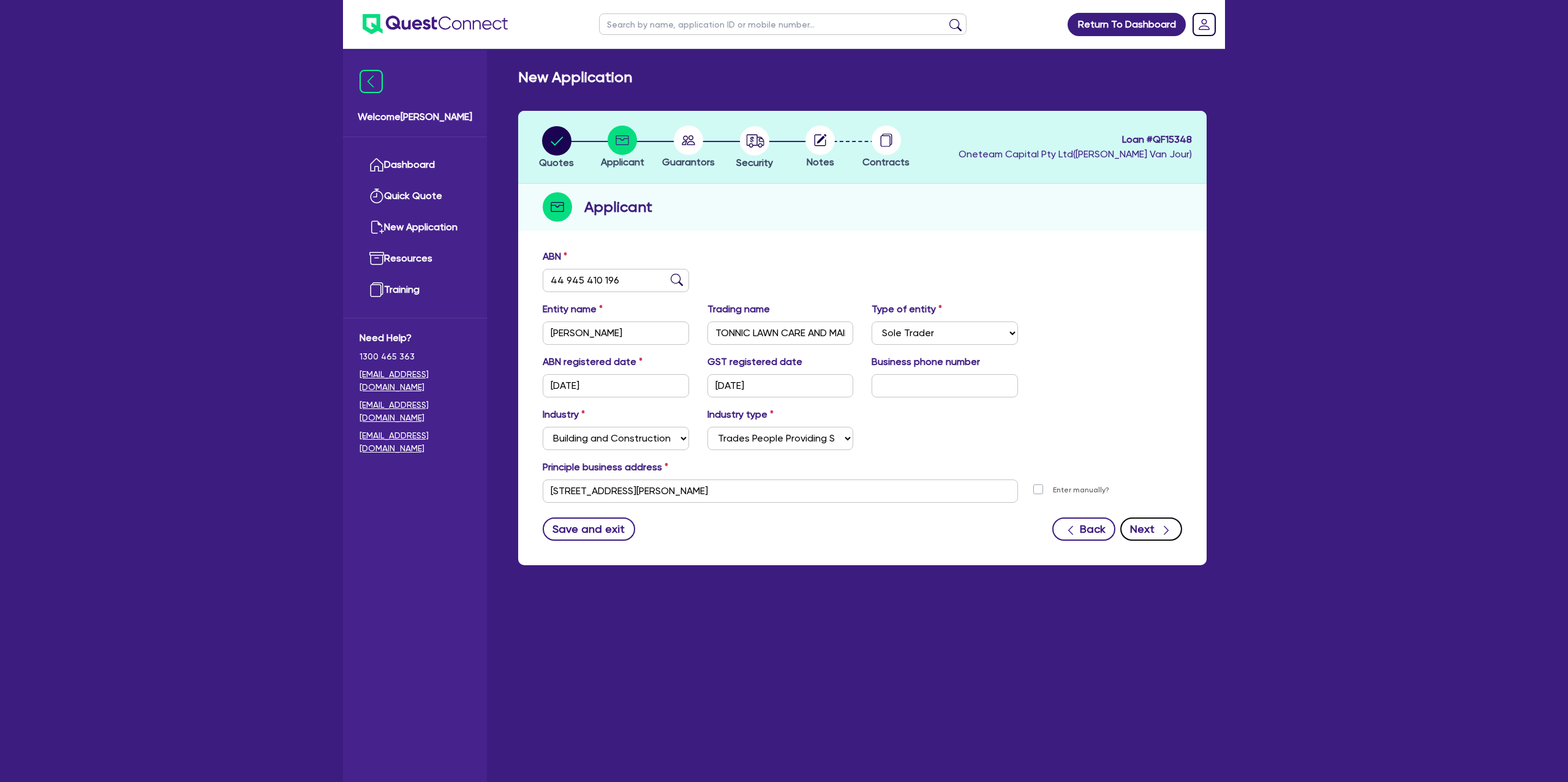
click at [1150, 524] on button "Next" at bounding box center [1151, 529] width 62 height 23
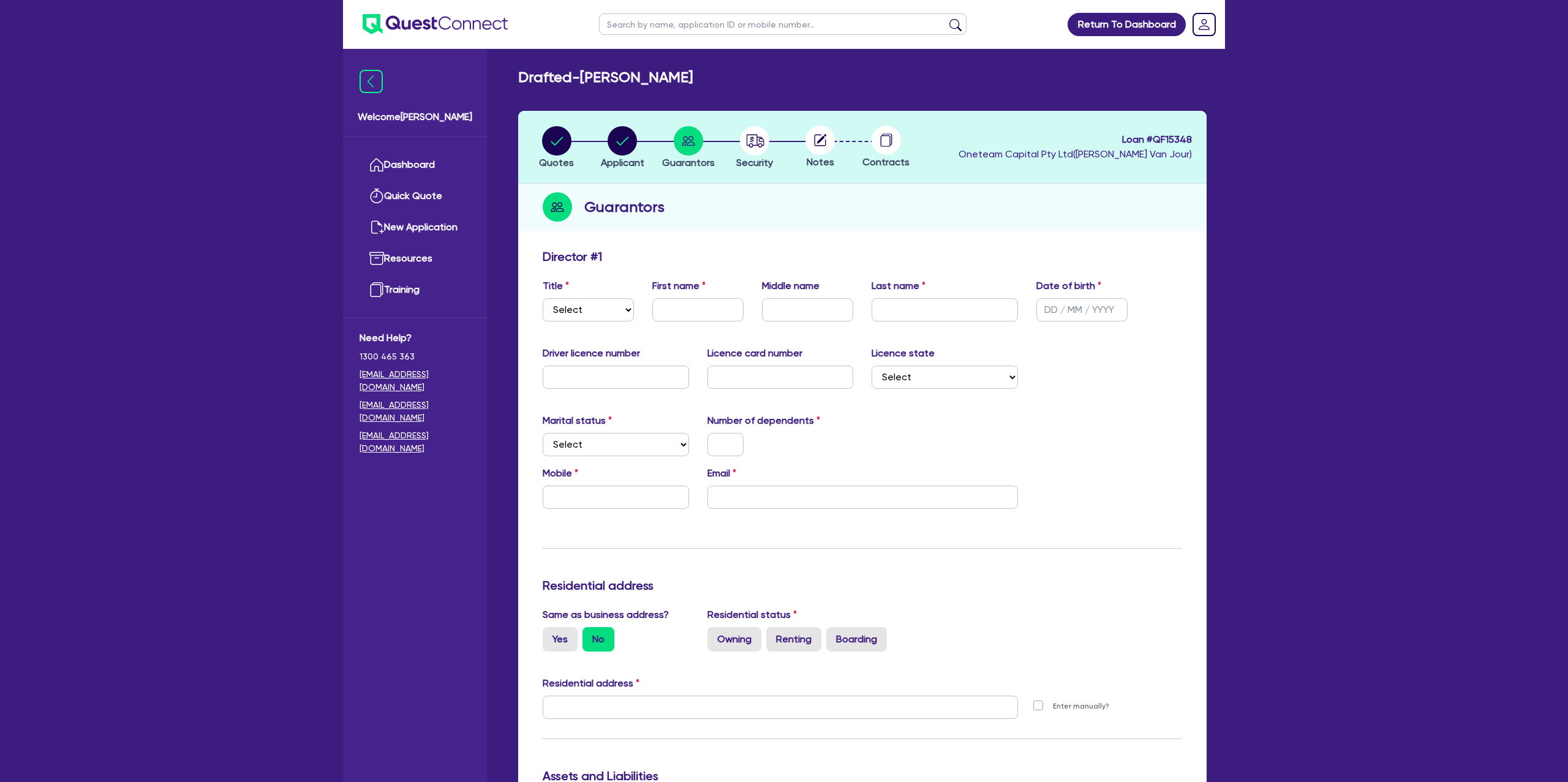
click at [581, 292] on div "Title Select Mr Mrs Ms Miss Dr" at bounding box center [588, 300] width 109 height 43
click at [598, 302] on select "Select Mr Mrs Ms Miss Dr" at bounding box center [588, 310] width 92 height 23
select select "MR"
click at [543, 299] on select "Select Mr Mrs Ms Miss Dr" at bounding box center [588, 310] width 92 height 23
drag, startPoint x: 731, startPoint y: 306, endPoint x: 731, endPoint y: 313, distance: 7.0
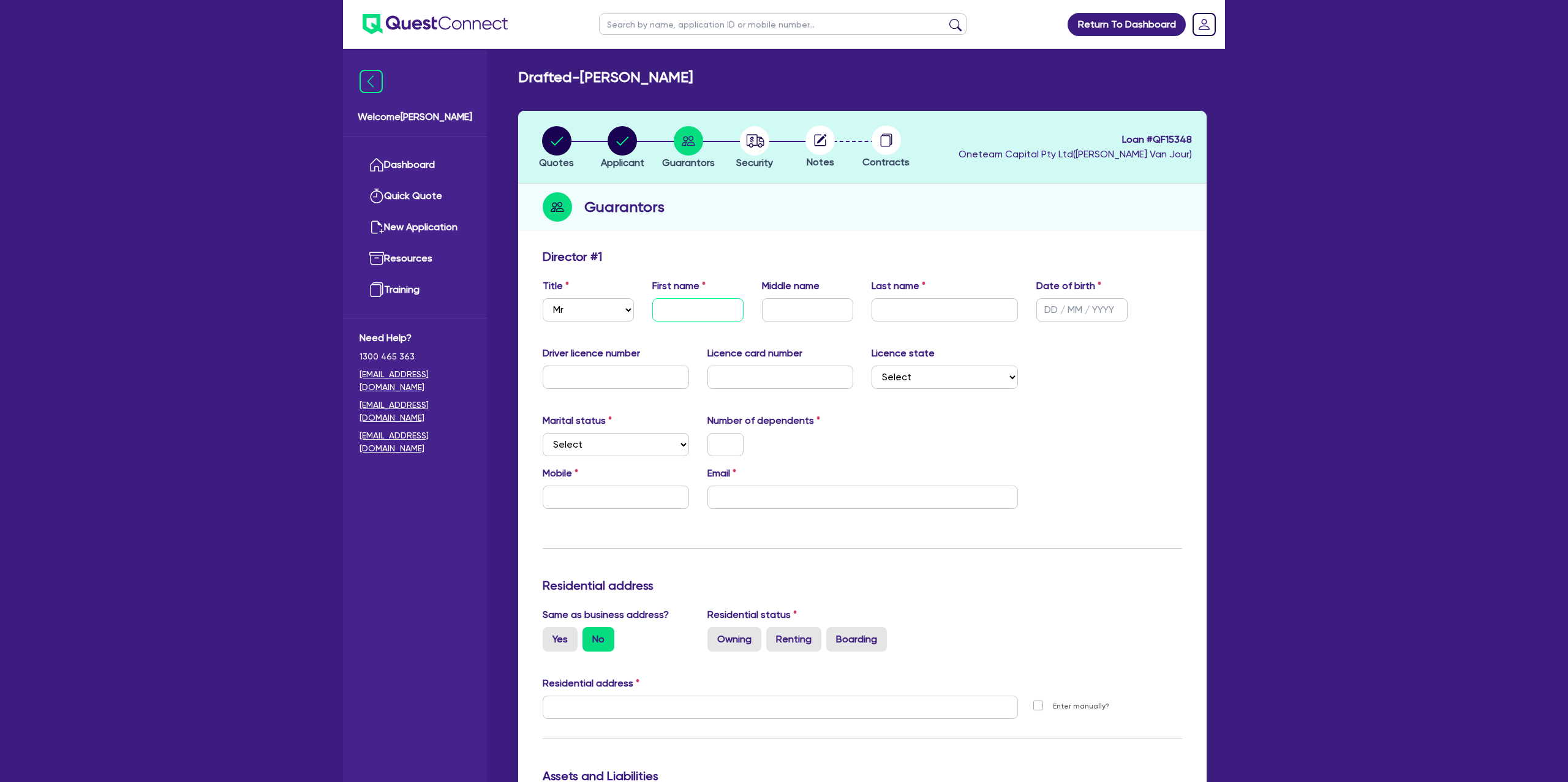
click at [731, 309] on input "text" at bounding box center [698, 310] width 92 height 23
type input "[PERSON_NAME]"
click at [1061, 306] on input "text" at bounding box center [1082, 310] width 92 height 23
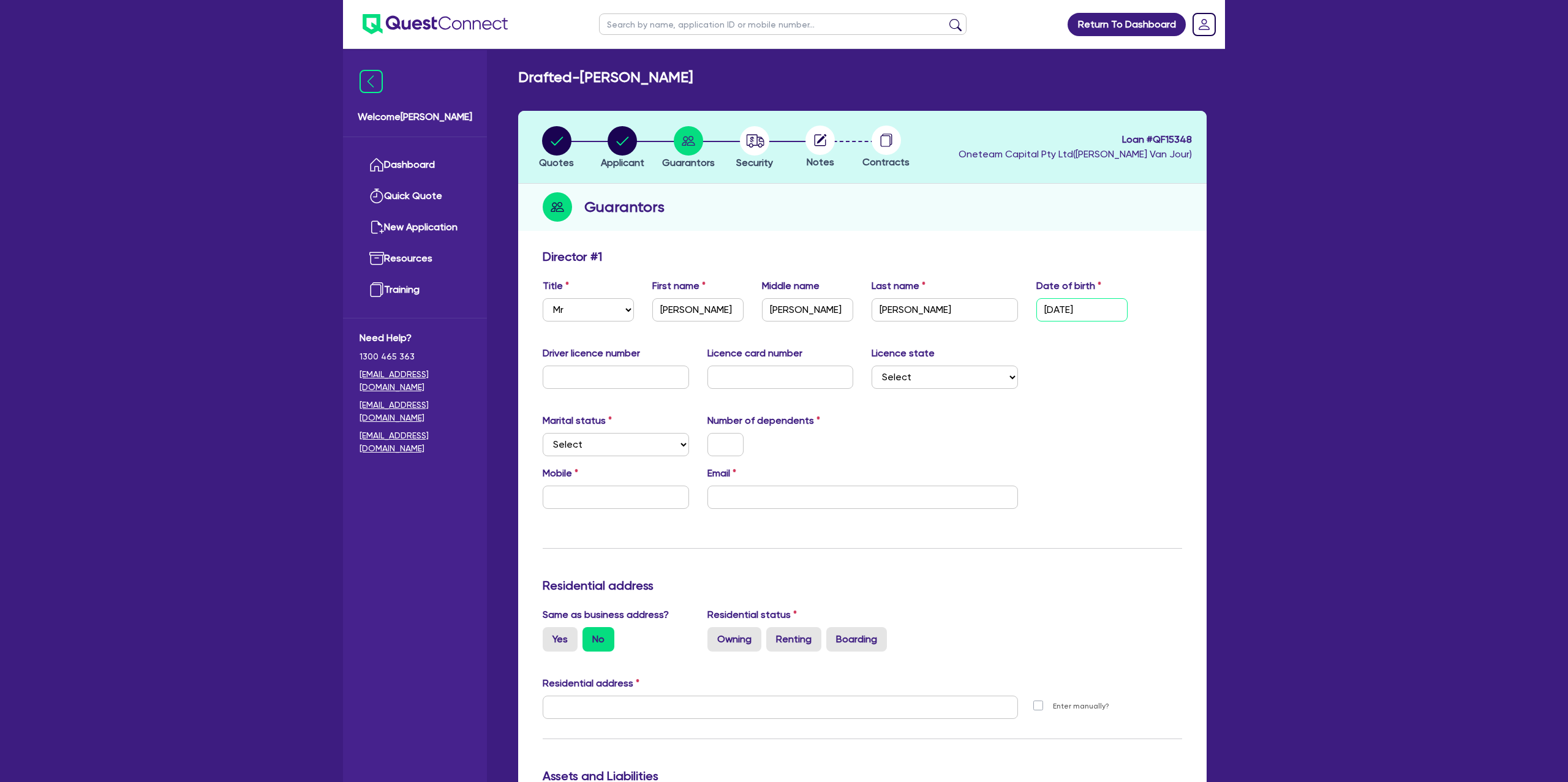
type input "[DATE]"
click at [562, 380] on input "text" at bounding box center [616, 377] width 146 height 23
type input "8080bg"
click at [737, 376] on input "text" at bounding box center [781, 377] width 146 height 23
type input "2059724427"
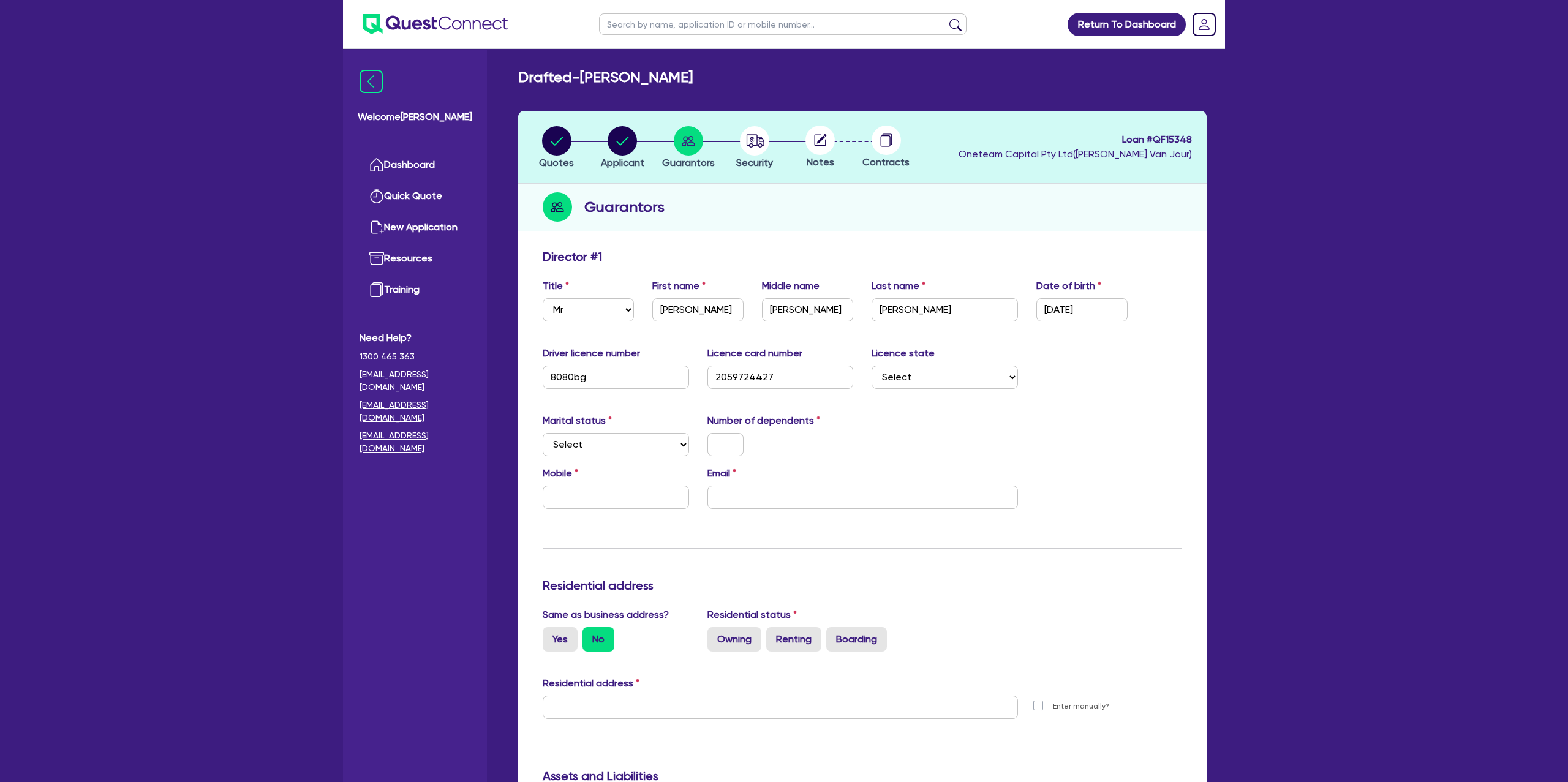
click at [916, 437] on div "Marital status Select Single Married De Facto / Partner Number of dependents" at bounding box center [862, 440] width 658 height 53
click at [952, 378] on select "Select NSW VIC QLD TAS ACT SA NT WA" at bounding box center [945, 377] width 146 height 23
select select "[GEOGRAPHIC_DATA]"
click at [872, 366] on select "Select NSW VIC QLD TAS ACT SA NT WA" at bounding box center [945, 377] width 146 height 23
click at [560, 447] on select "Select Single Married De Facto / Partner" at bounding box center [616, 445] width 146 height 23
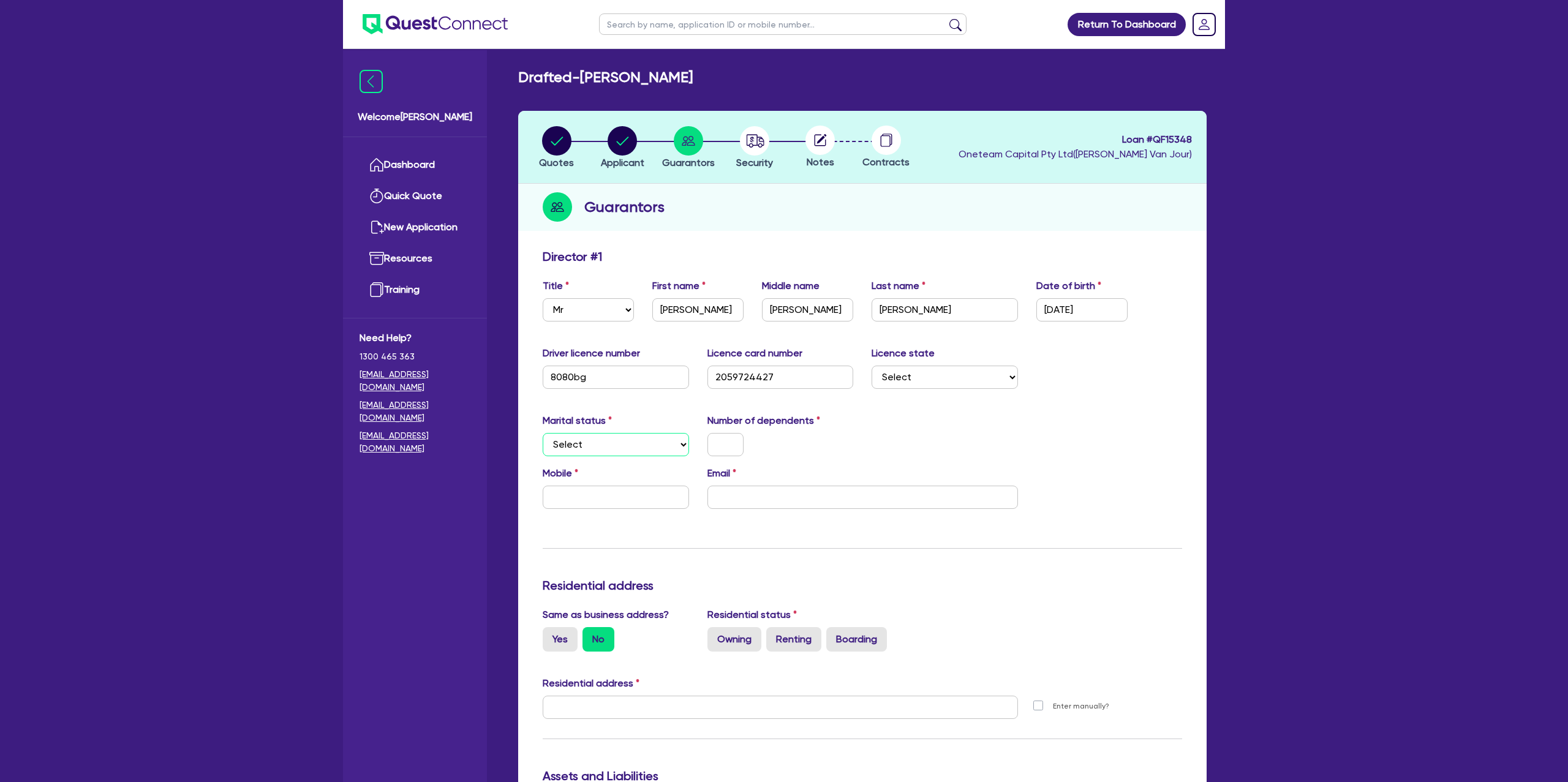
select select "MARRIED"
click at [543, 433] on select "Select Single Married De Facto / Partner" at bounding box center [616, 445] width 146 height 23
drag, startPoint x: 725, startPoint y: 441, endPoint x: 732, endPoint y: 437, distance: 8.1
click at [723, 439] on input "text" at bounding box center [726, 445] width 36 height 23
drag, startPoint x: 564, startPoint y: 498, endPoint x: 565, endPoint y: 490, distance: 8.1
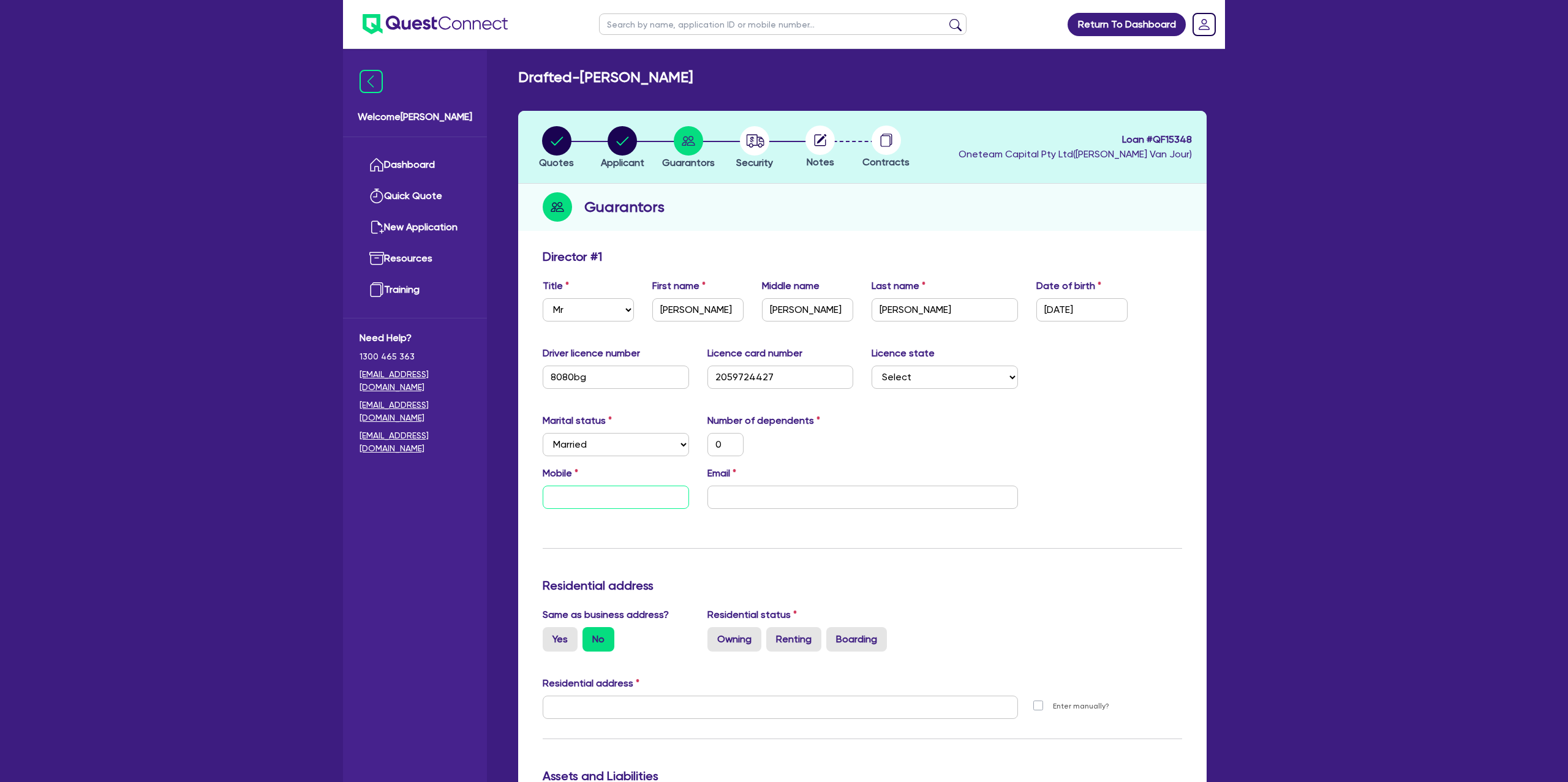
click at [565, 497] on input "text" at bounding box center [616, 498] width 146 height 23
paste input "4124 115 08"
type input "0"
type input "4124 115 08"
click at [551, 499] on input "4124 115 08" at bounding box center [616, 498] width 146 height 23
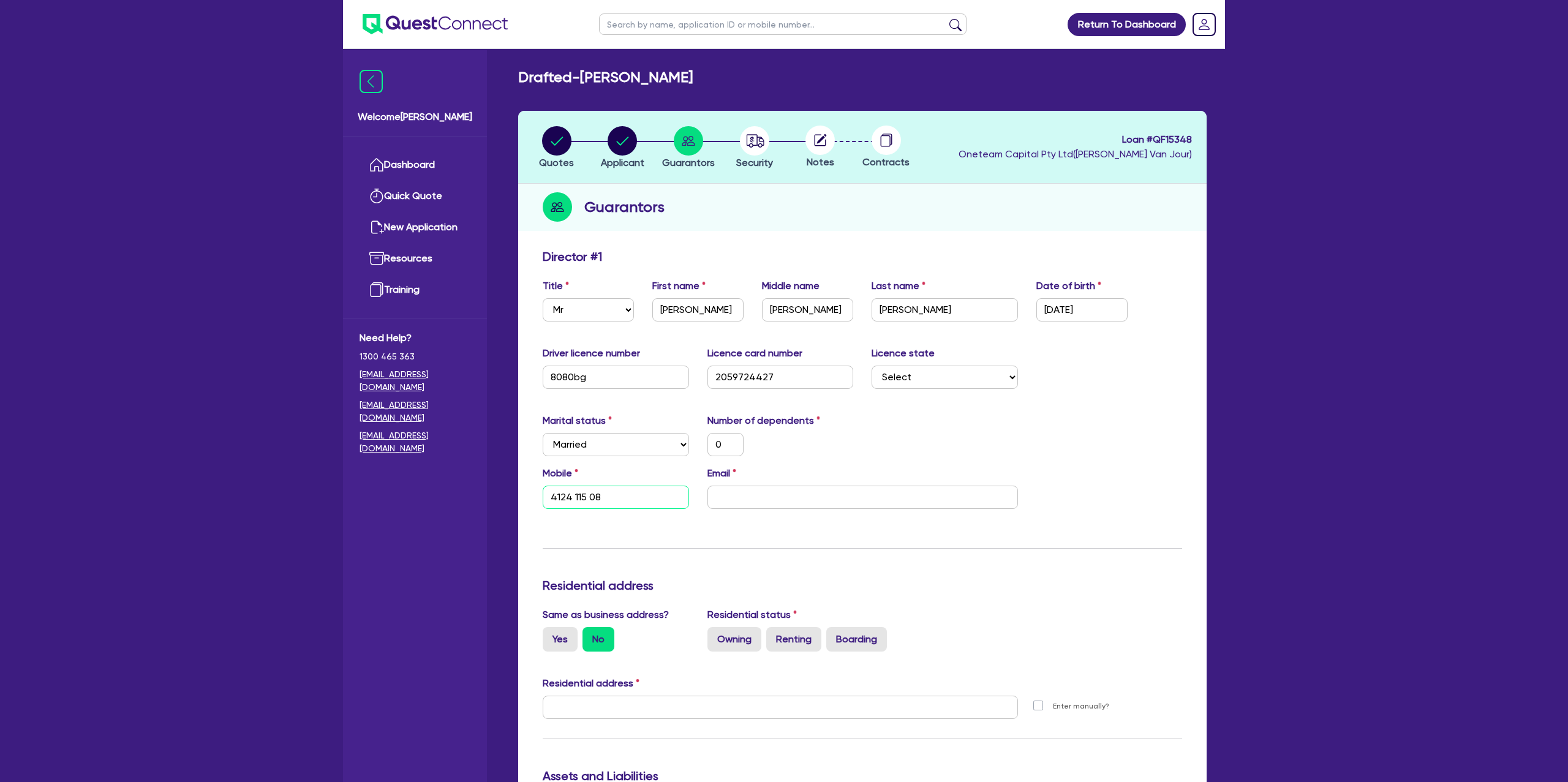
type input "0"
type input "0412 411 508"
click at [753, 491] on input "email" at bounding box center [863, 498] width 310 height 23
paste input "[EMAIL_ADDRESS][DOMAIN_NAME]"
type input "0"
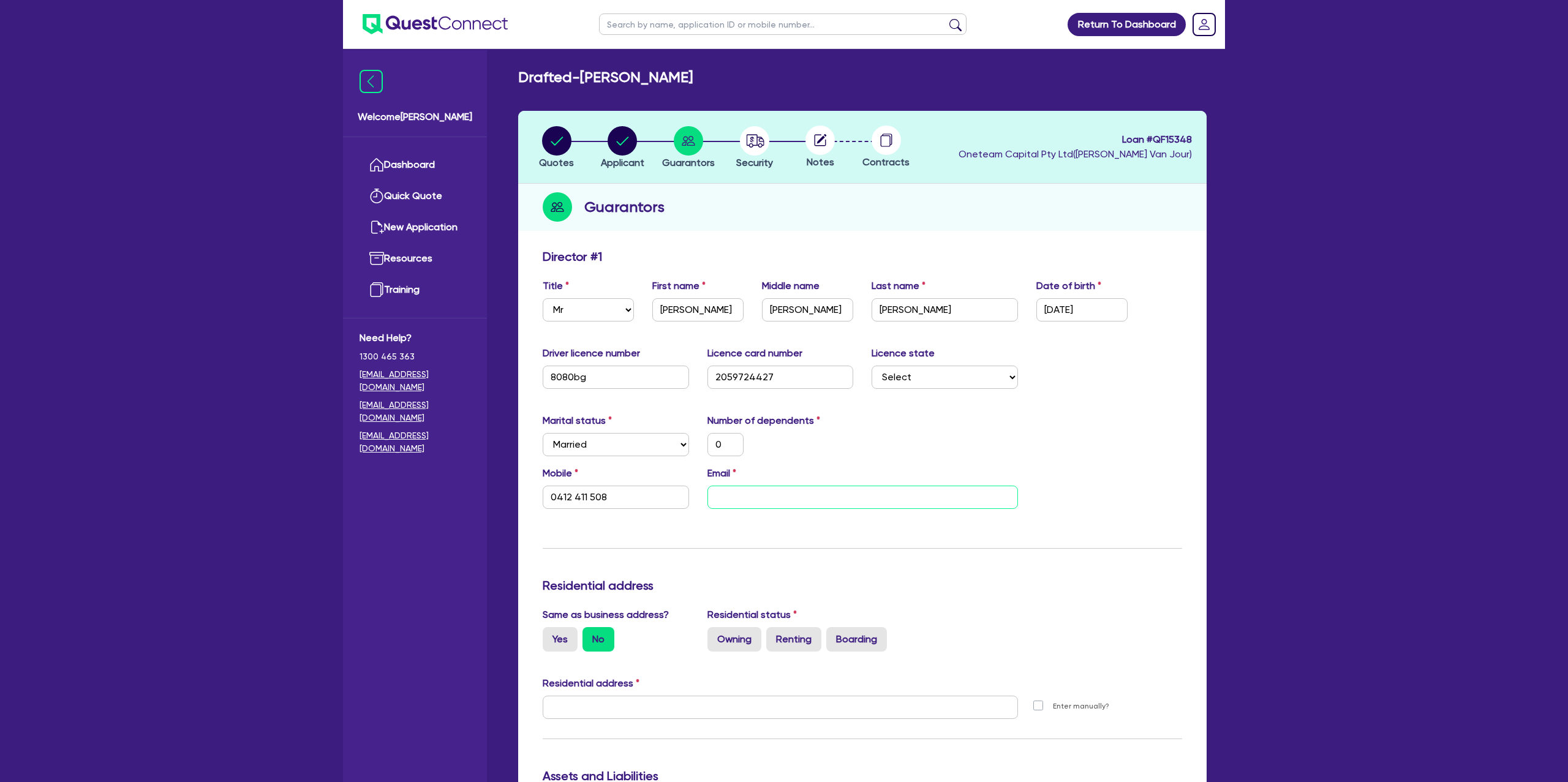
type input "0412 411 508"
type input "[EMAIL_ADDRESS][DOMAIN_NAME]"
click at [813, 414] on label "Number of dependents" at bounding box center [764, 421] width 112 height 15
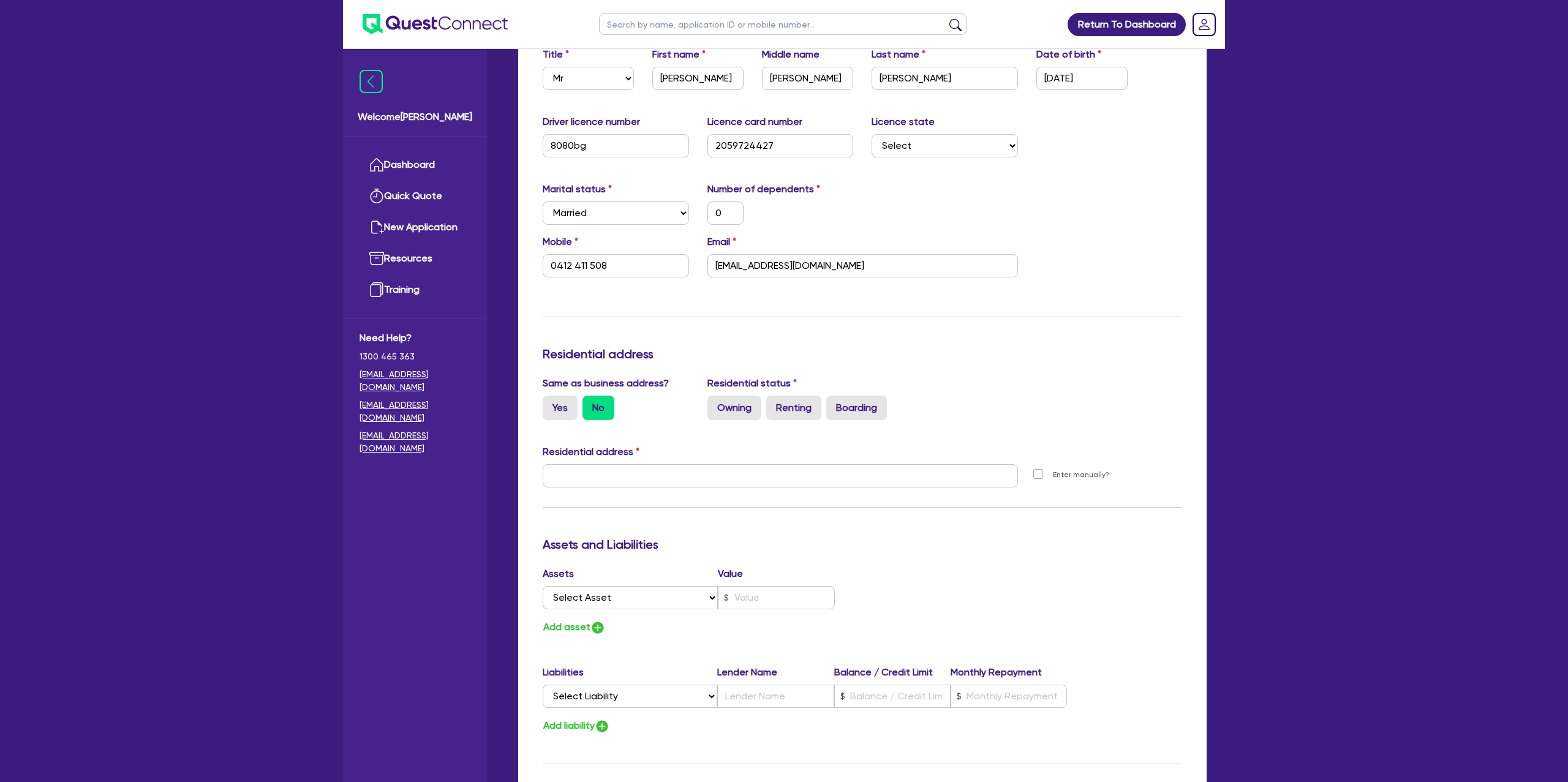
scroll to position [239, 0]
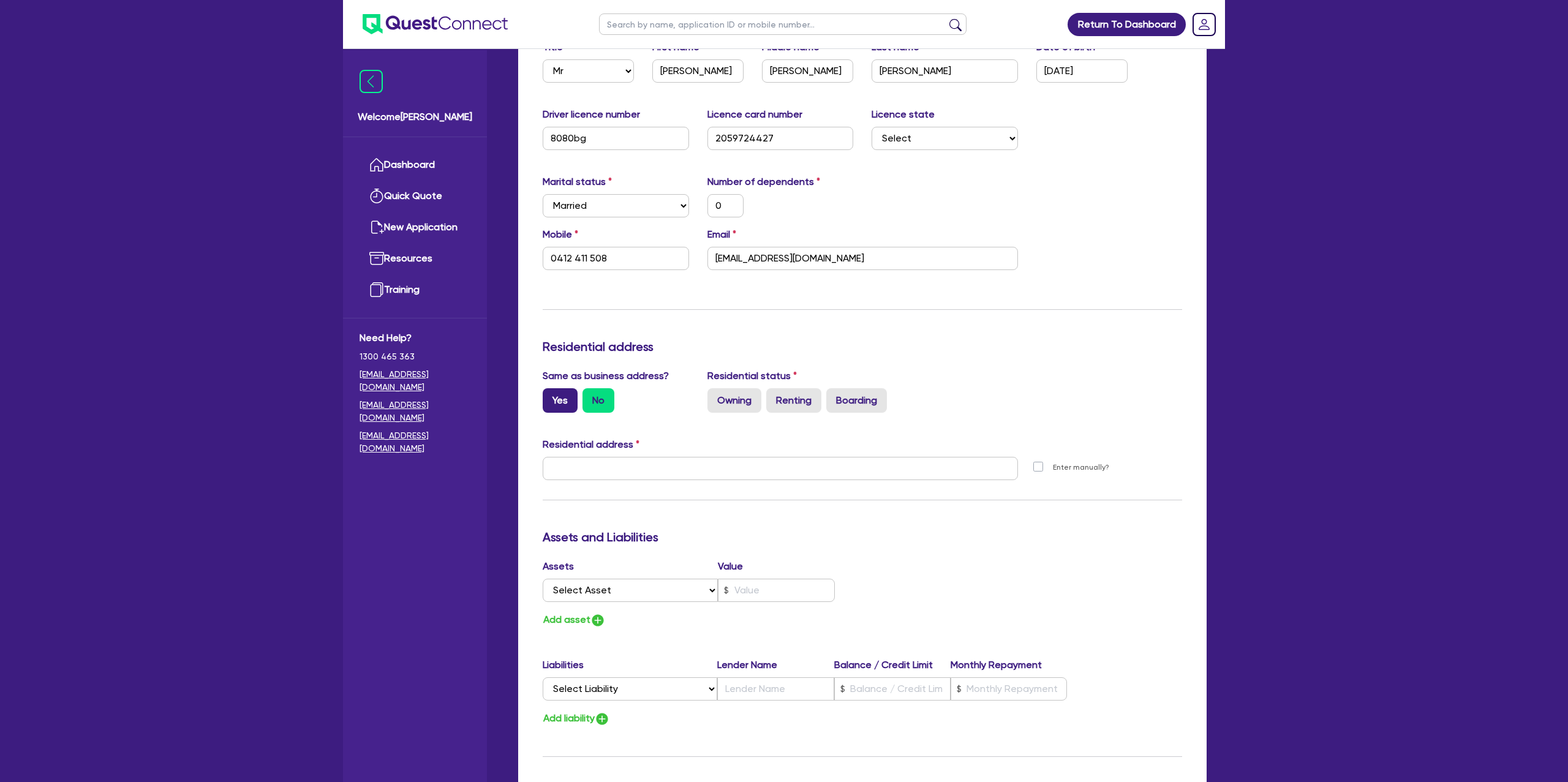
click at [554, 389] on label "Yes" at bounding box center [560, 401] width 35 height 25
click at [551, 389] on input "Yes" at bounding box center [546, 392] width 8 height 8
radio input "true"
type input "0"
type input "0412 411 508"
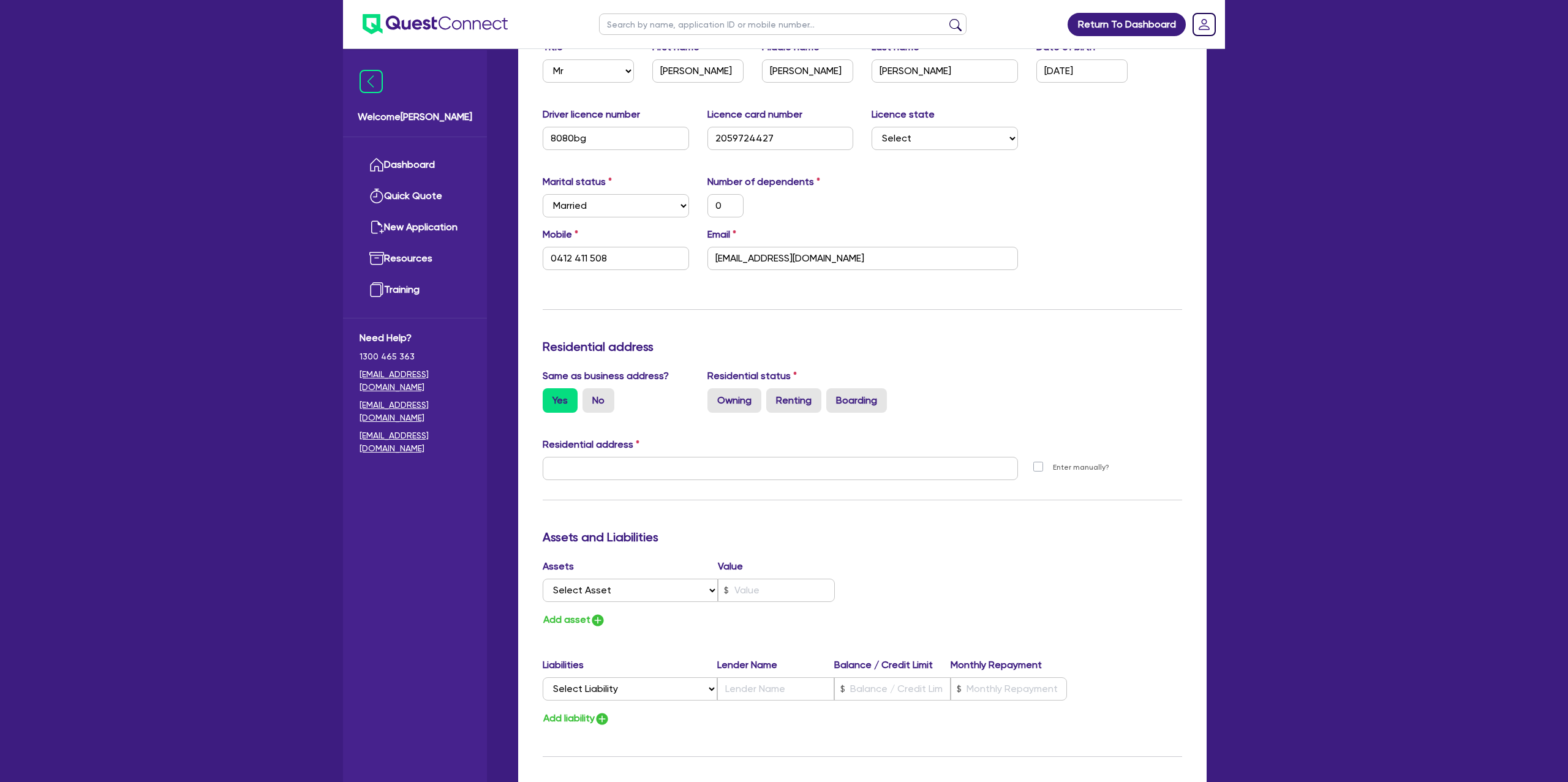
type input "[STREET_ADDRESS][PERSON_NAME]"
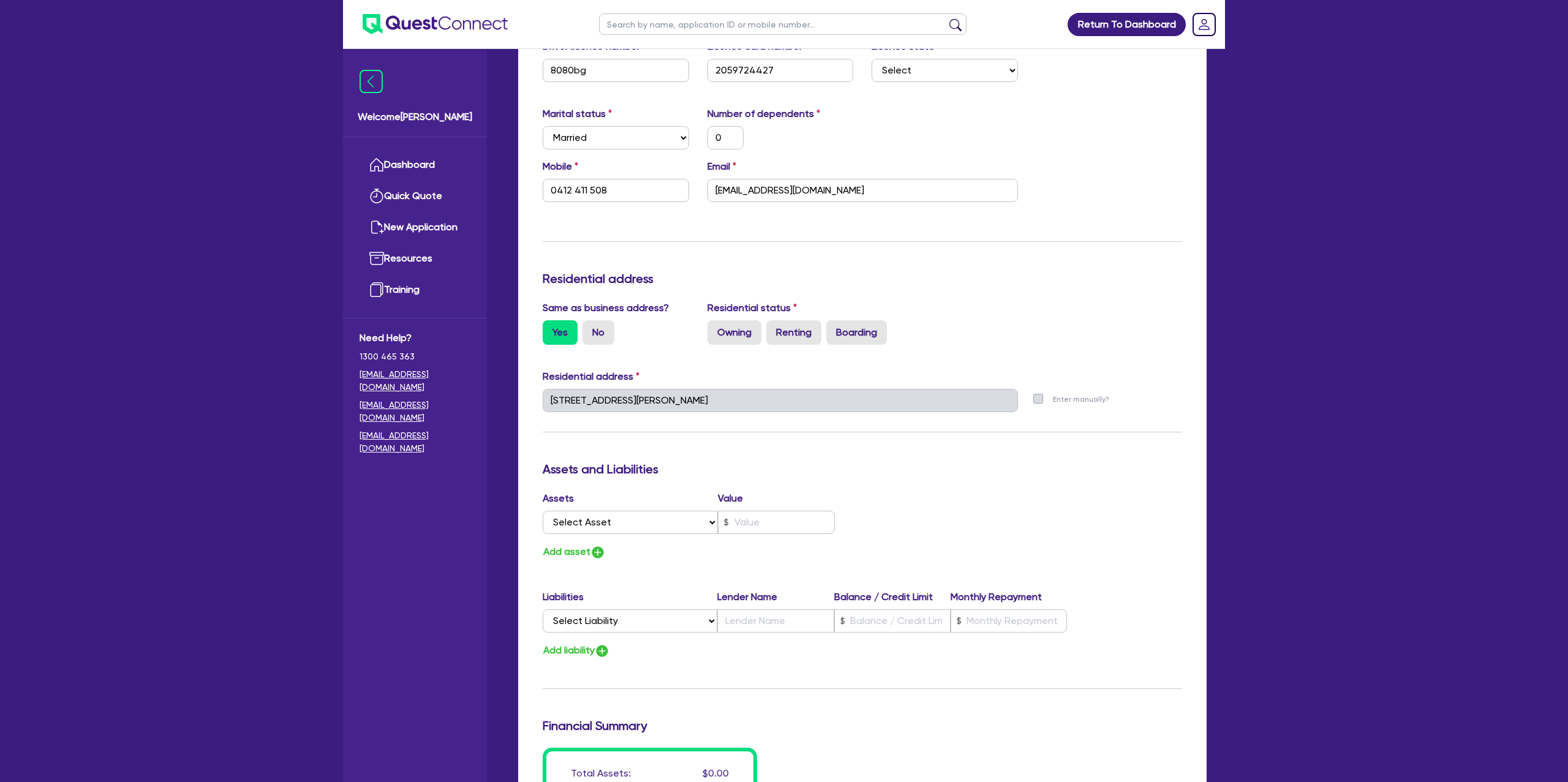
scroll to position [308, 0]
click at [785, 324] on label "Renting" at bounding box center [794, 330] width 55 height 25
click at [774, 324] on input "Renting" at bounding box center [770, 322] width 8 height 8
radio input "true"
type input "0"
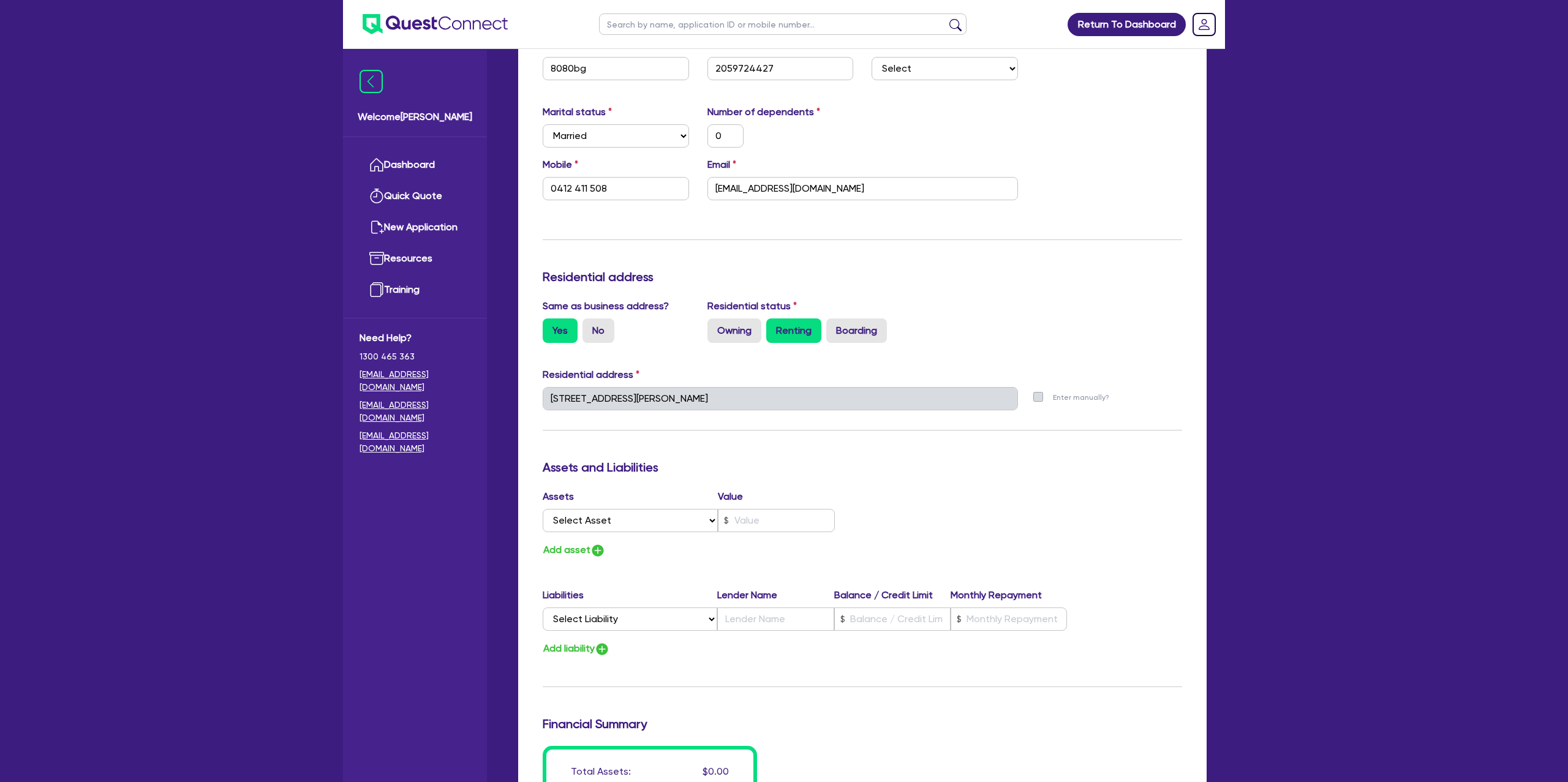
type input "0412 411 508"
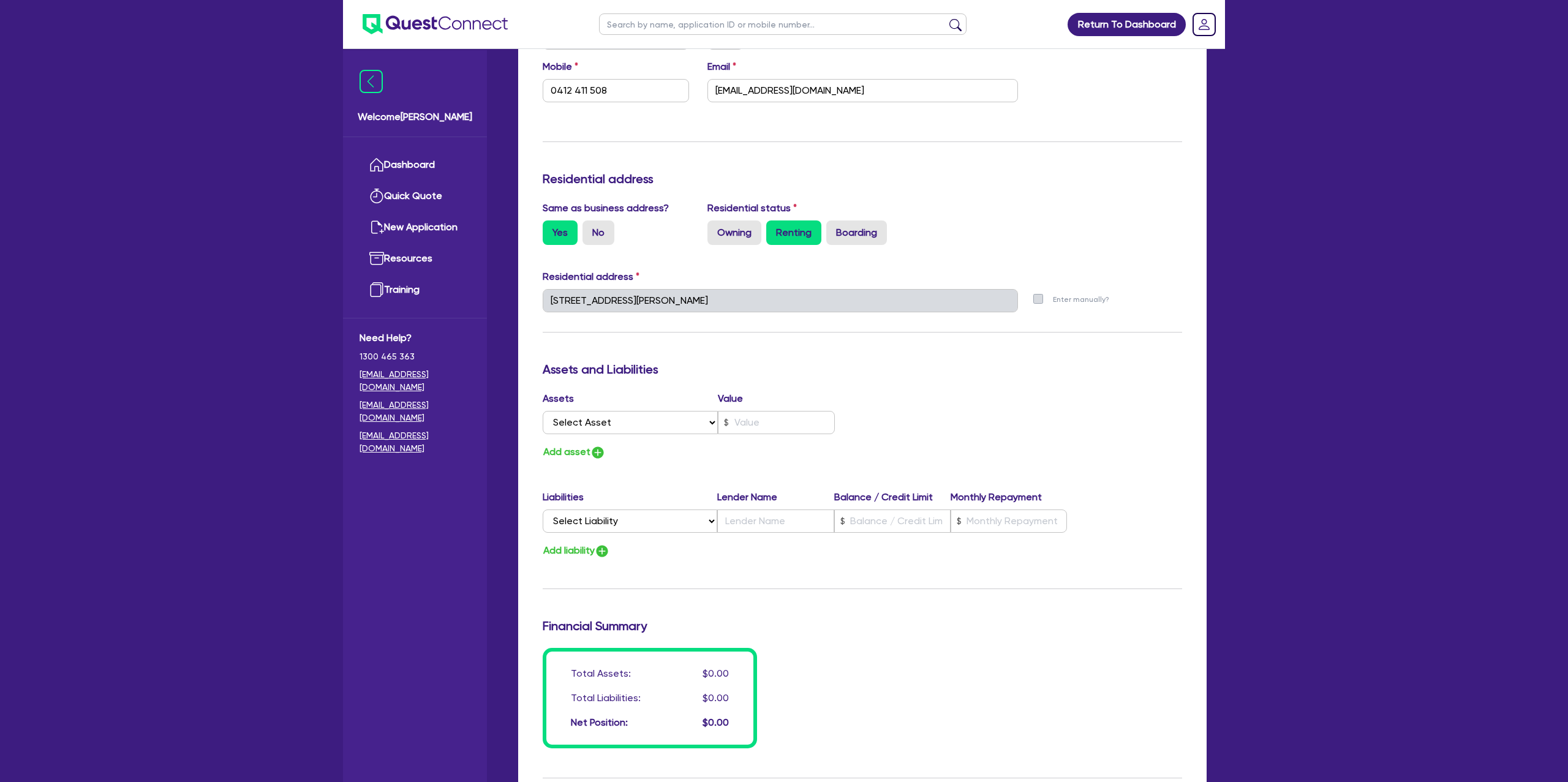
scroll to position [456, 0]
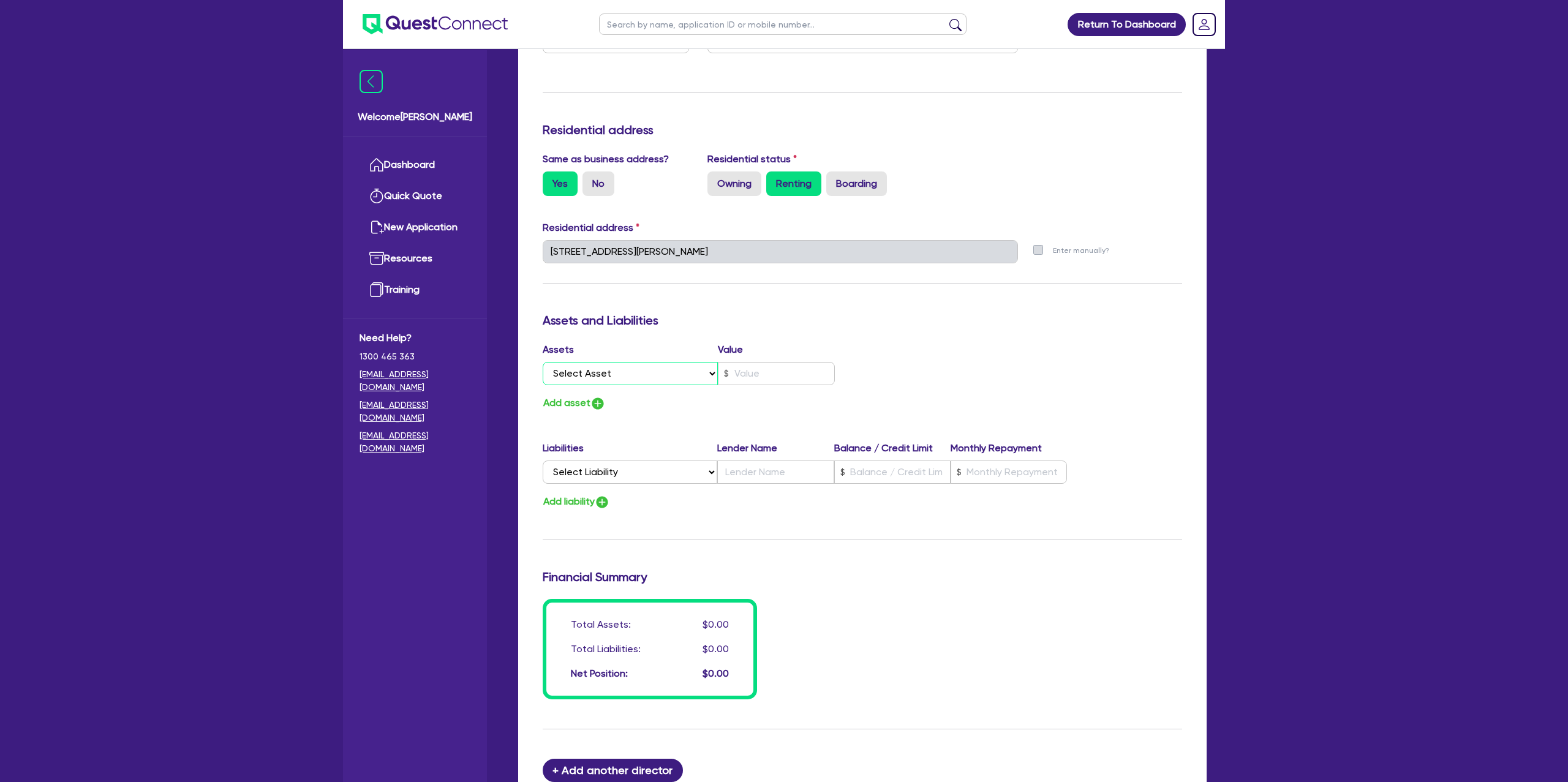
click at [595, 377] on select "Select Asset Cash Property Investment property Vehicle Truck Trailer Equipment …" at bounding box center [630, 373] width 175 height 23
select select "CASH"
click at [543, 362] on select "Select Asset Cash Property Investment property Vehicle Truck Trailer Equipment …" at bounding box center [630, 373] width 175 height 23
type input "0"
type input "0412 411 508"
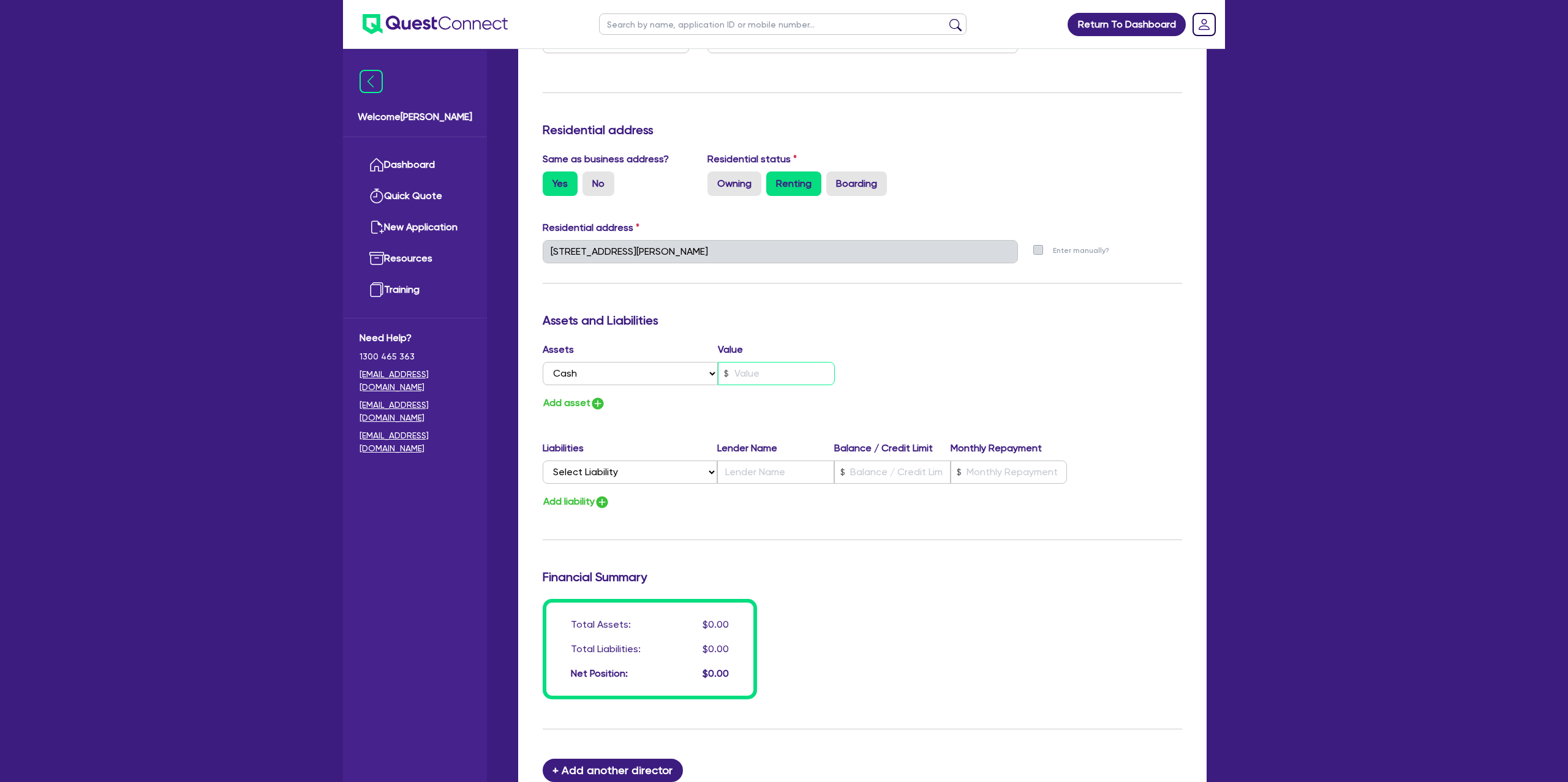
drag, startPoint x: 790, startPoint y: 363, endPoint x: 793, endPoint y: 369, distance: 6.7
click at [790, 366] on input "text" at bounding box center [776, 373] width 117 height 23
type input "0"
type input "0412 411 508"
type input "1"
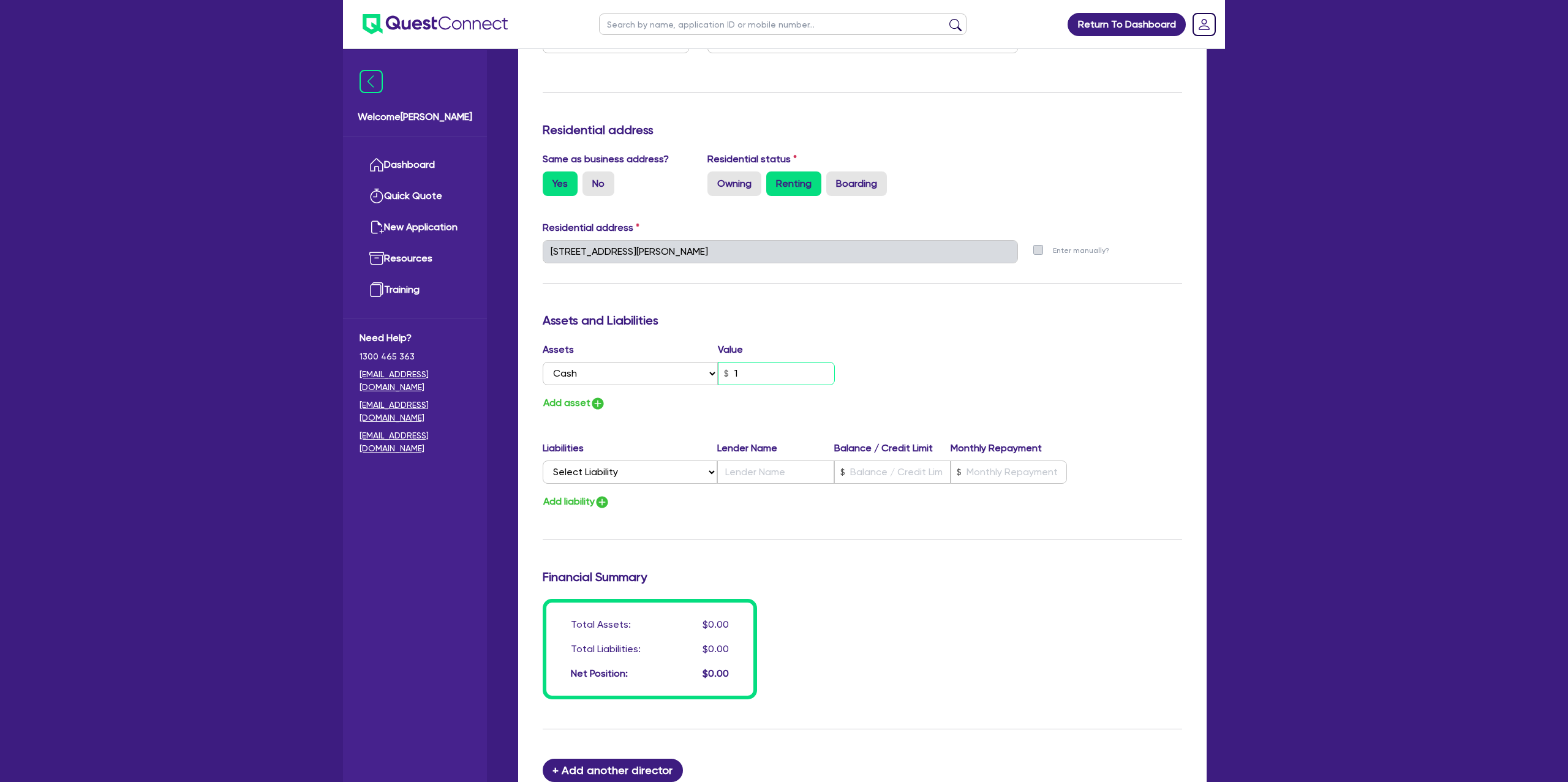
type input "0"
type input "0412 411 508"
type input "10"
type input "0"
type input "0412 411 508"
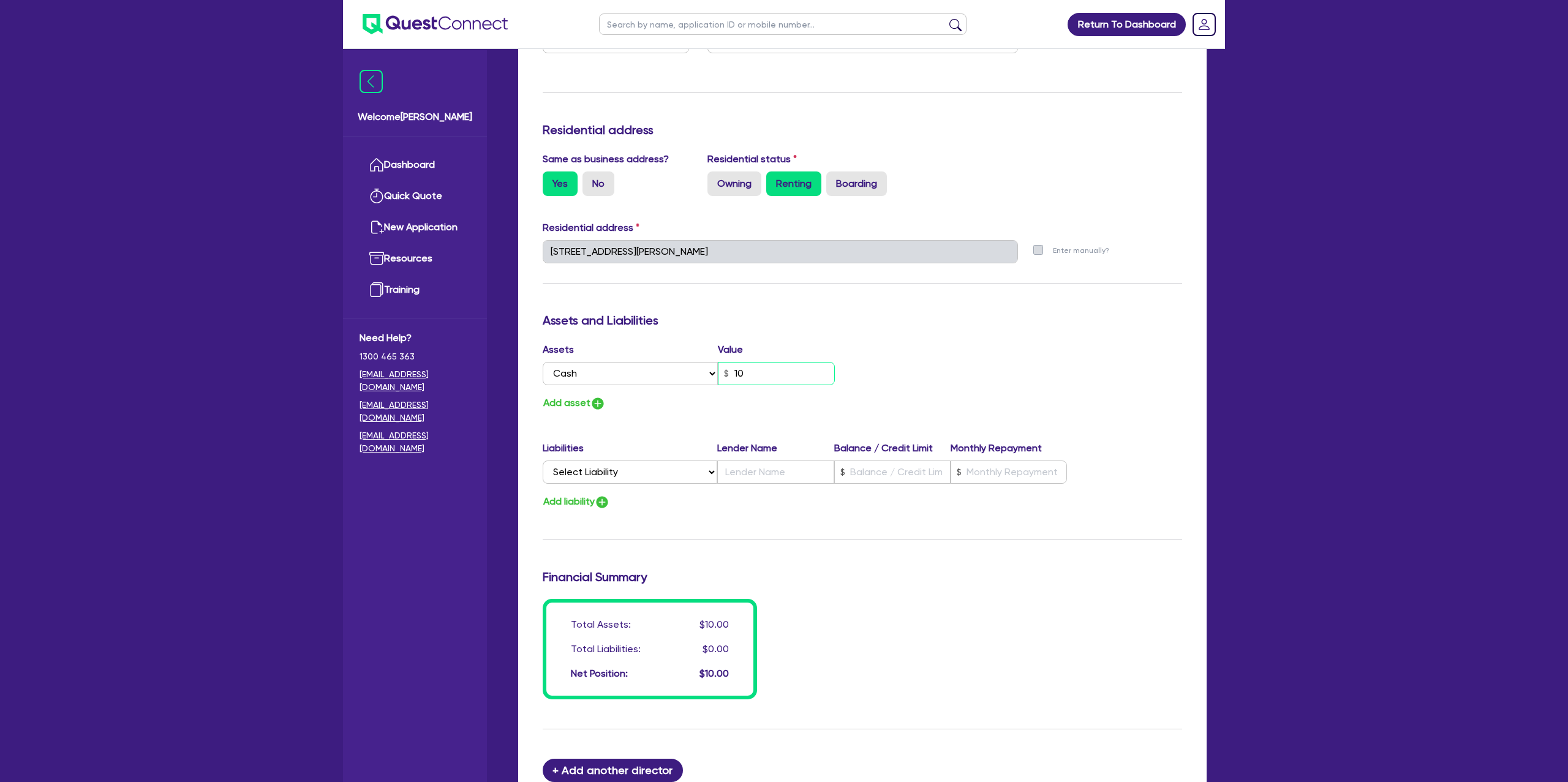
type input "100"
type input "0"
type input "0412 411 508"
type input "1,000"
drag, startPoint x: 1027, startPoint y: 368, endPoint x: 982, endPoint y: 373, distance: 45.3
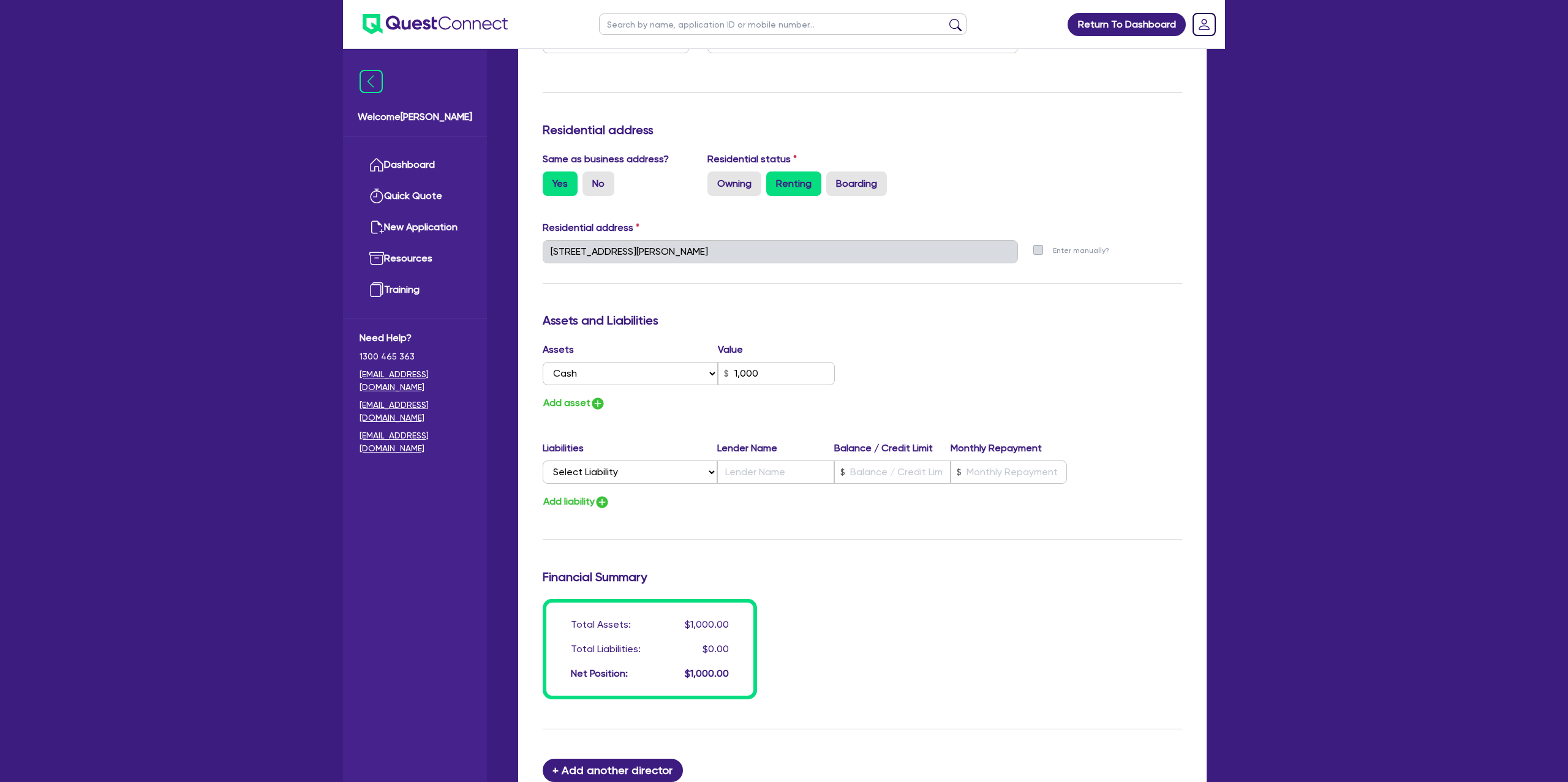
click at [1023, 366] on div "Assets Value Select Asset Cash Property Investment property Vehicle Truck Trail…" at bounding box center [862, 377] width 658 height 69
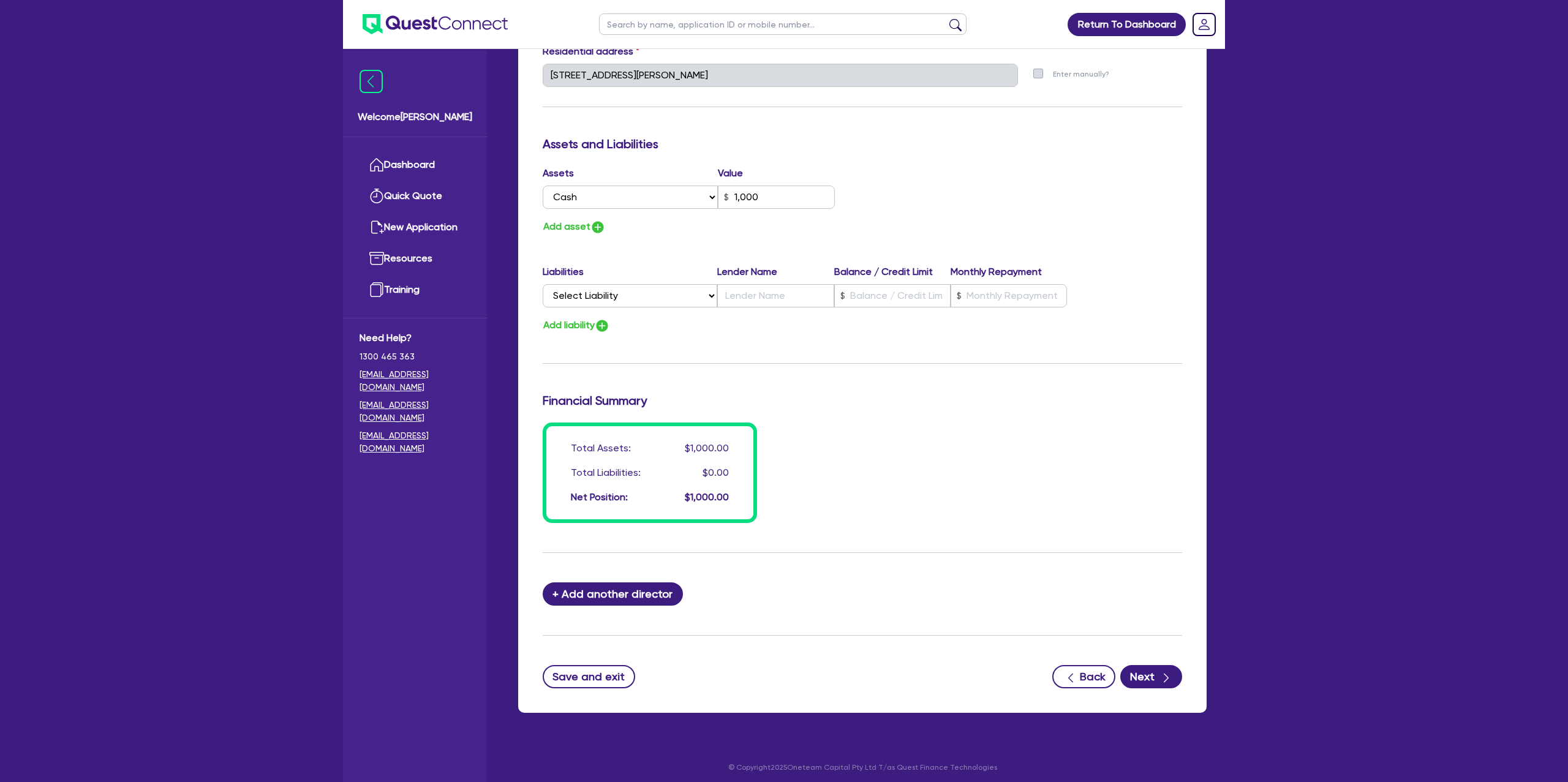
scroll to position [638, 0]
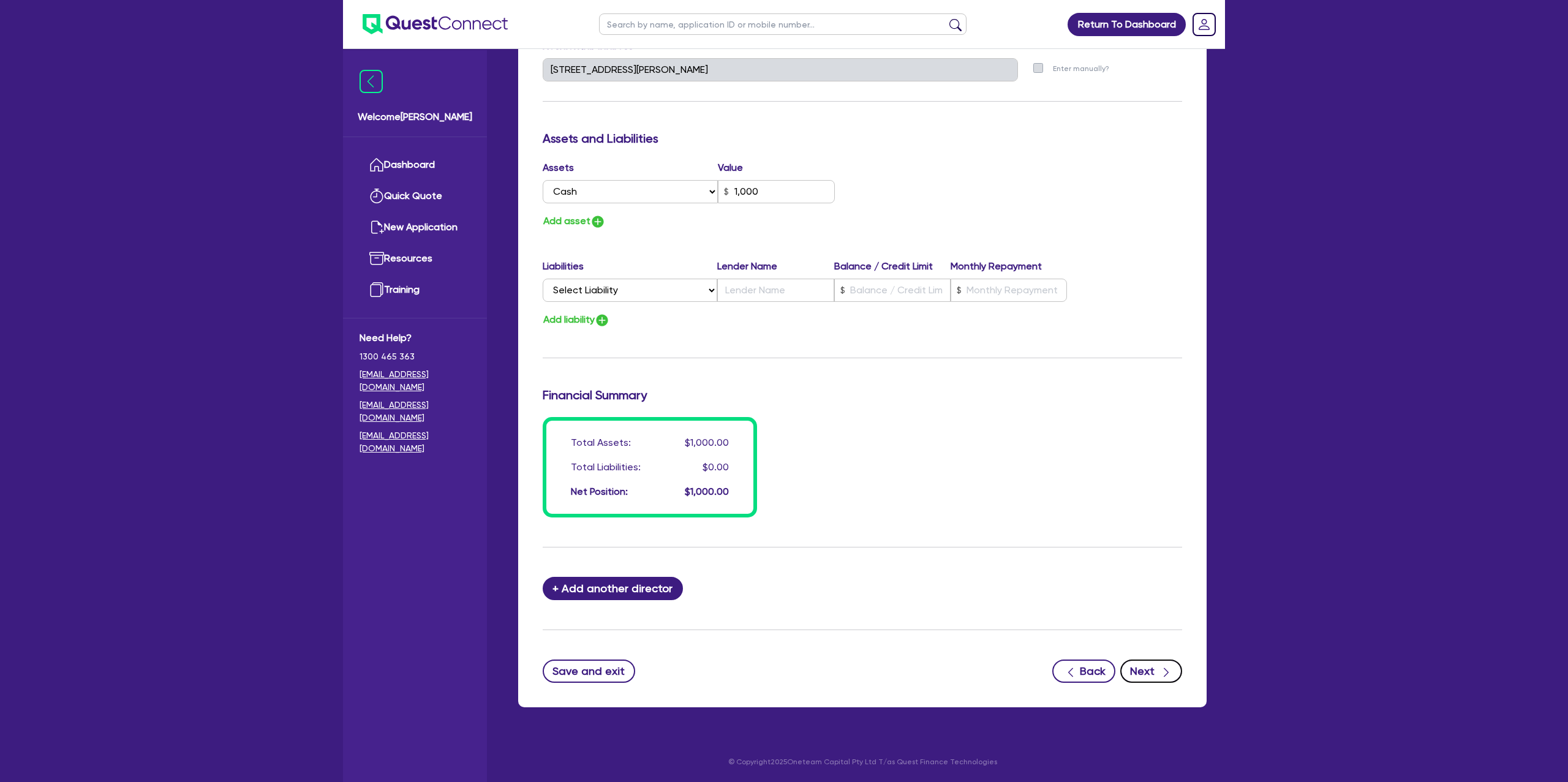
click at [1142, 669] on button "Next" at bounding box center [1151, 671] width 62 height 23
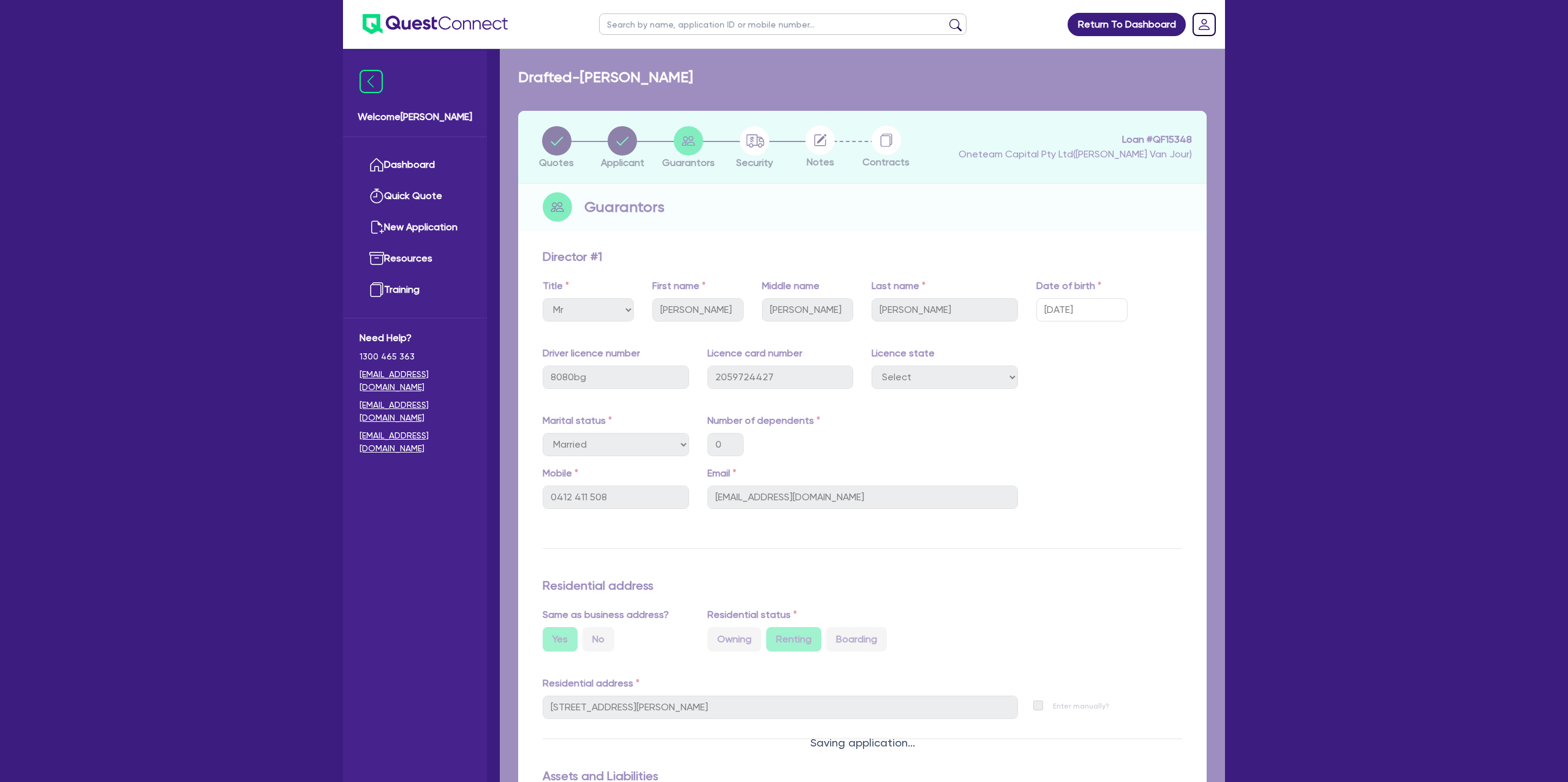
select select "CARS_AND_LIGHT_TRUCKS"
select select "PASSENGER_VEHICLES"
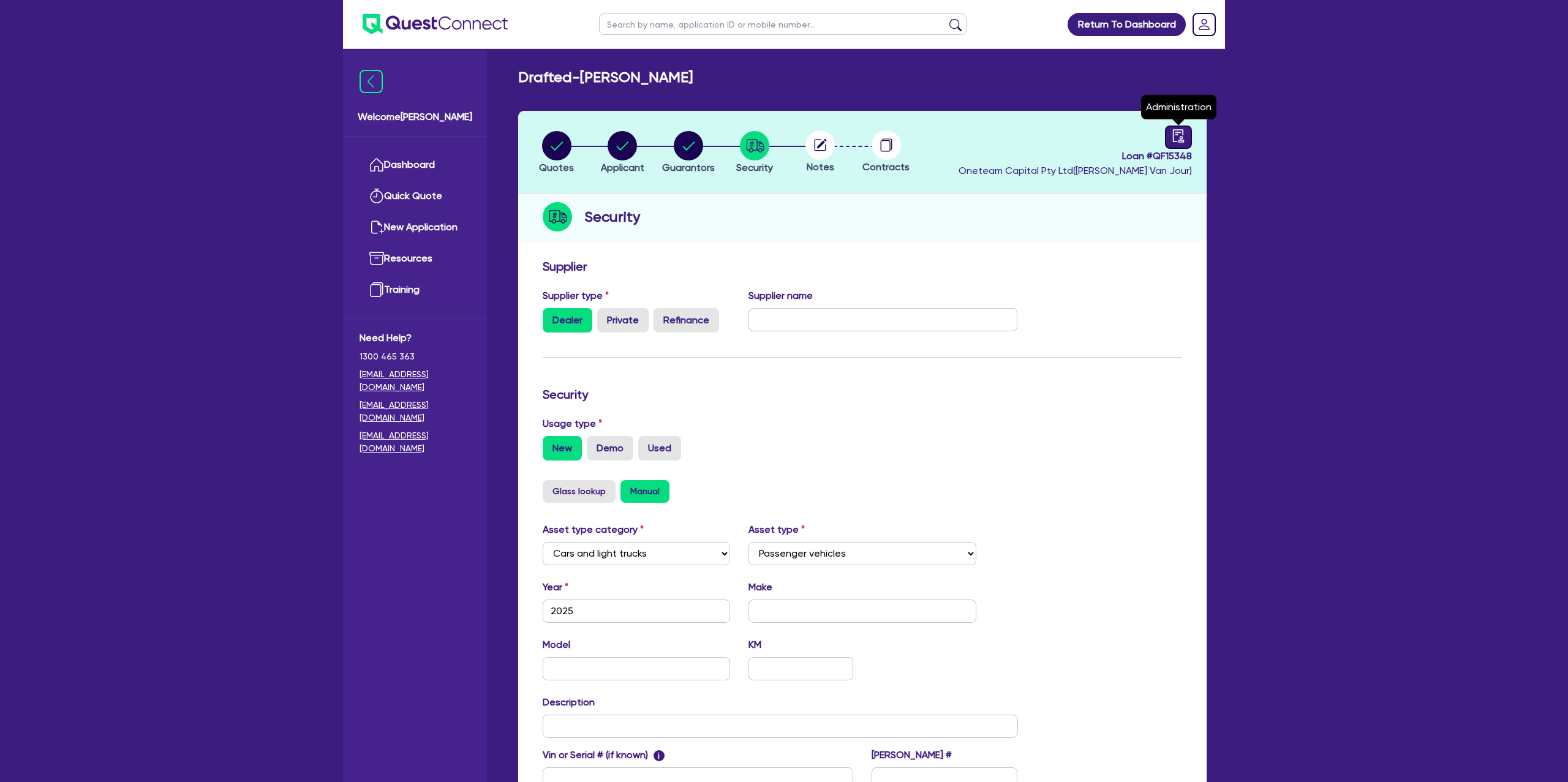
click at [1167, 135] on link at bounding box center [1178, 137] width 27 height 23
select select "DRAFTED_NEW"
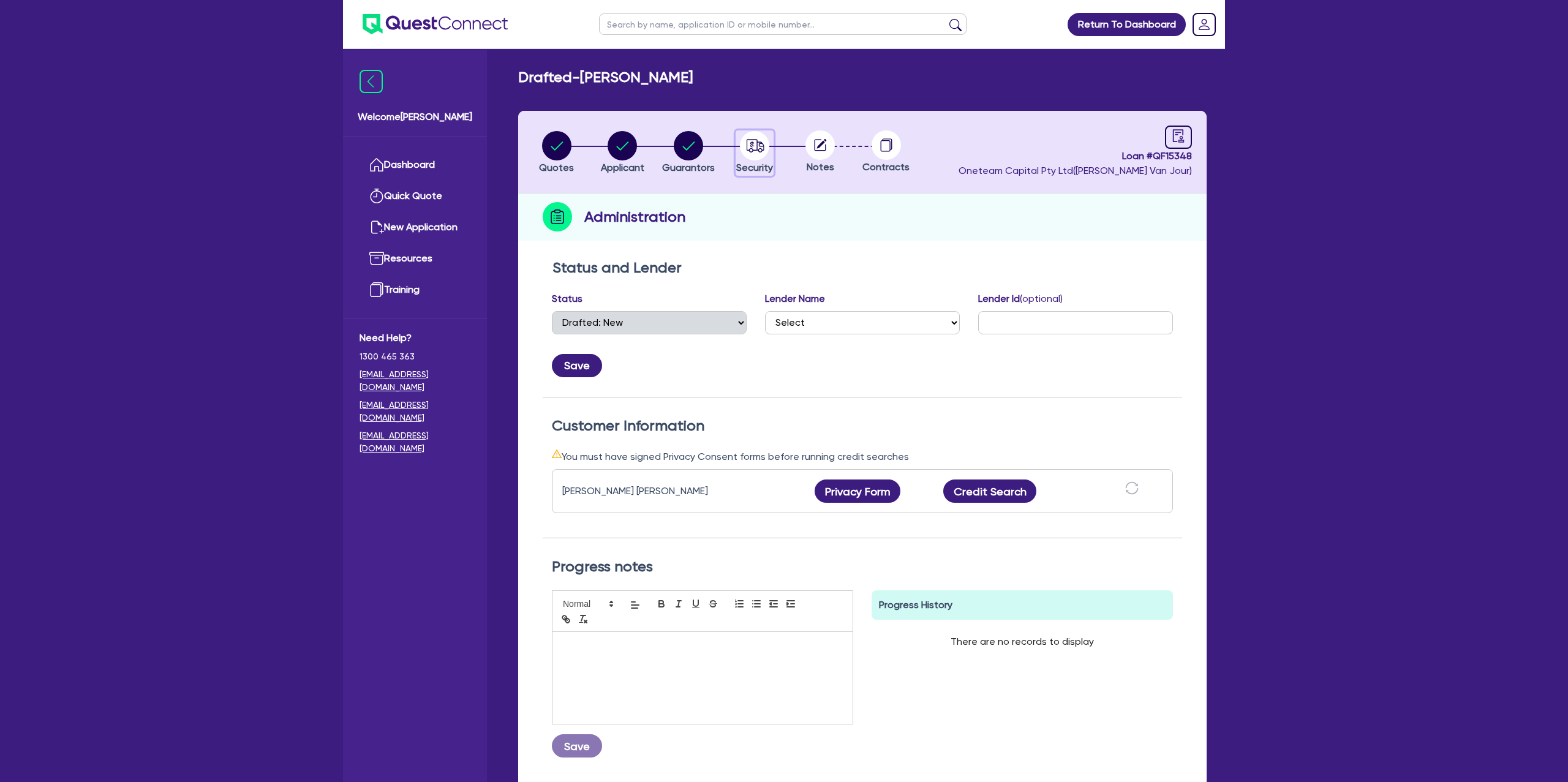
click at [753, 133] on circle "button" at bounding box center [755, 146] width 29 height 29
select select "CARS_AND_LIGHT_TRUCKS"
select select "PASSENGER_VEHICLES"
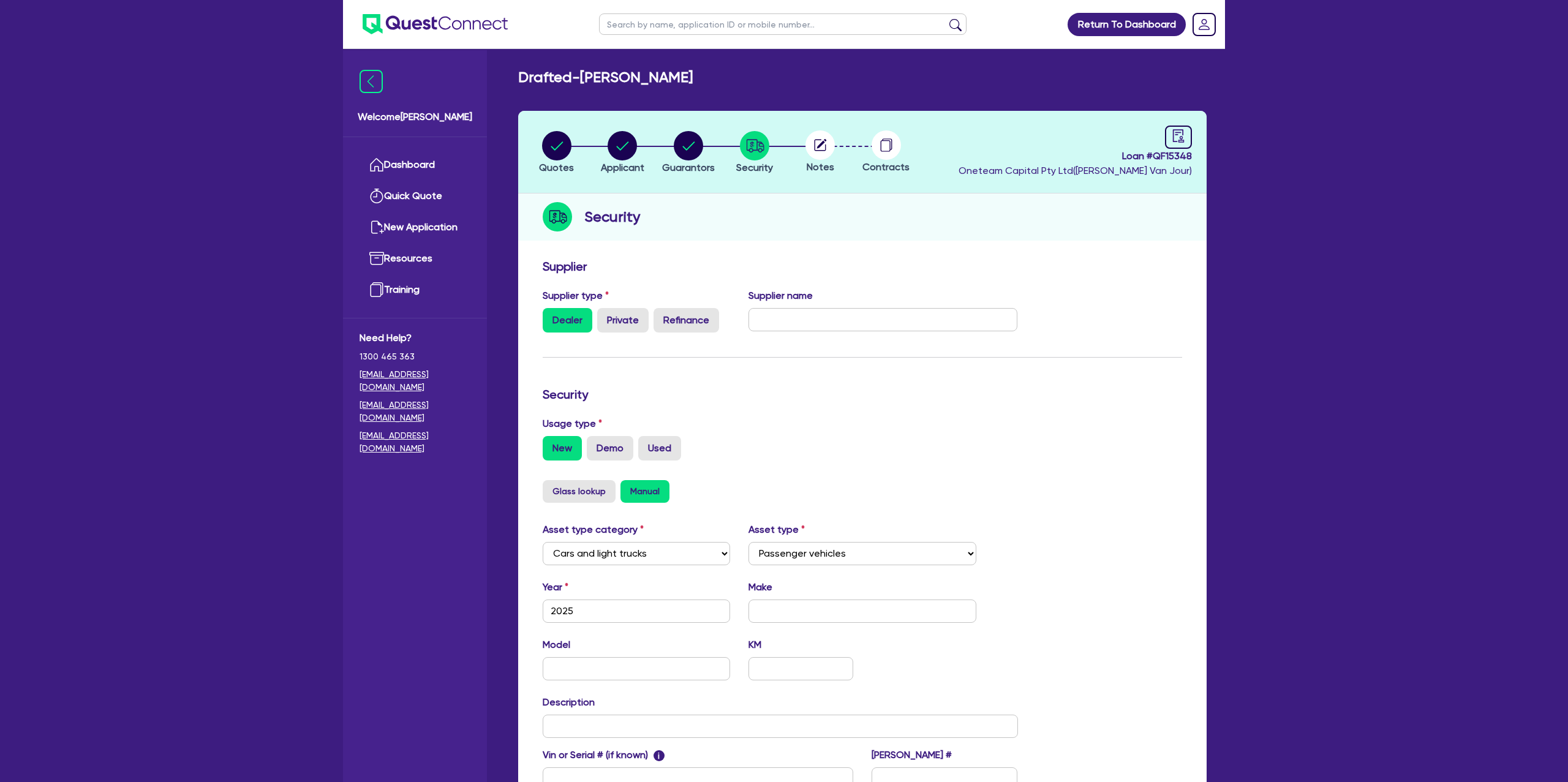
click at [838, 141] on div at bounding box center [820, 145] width 66 height 29
click at [820, 146] on icon at bounding box center [822, 144] width 10 height 10
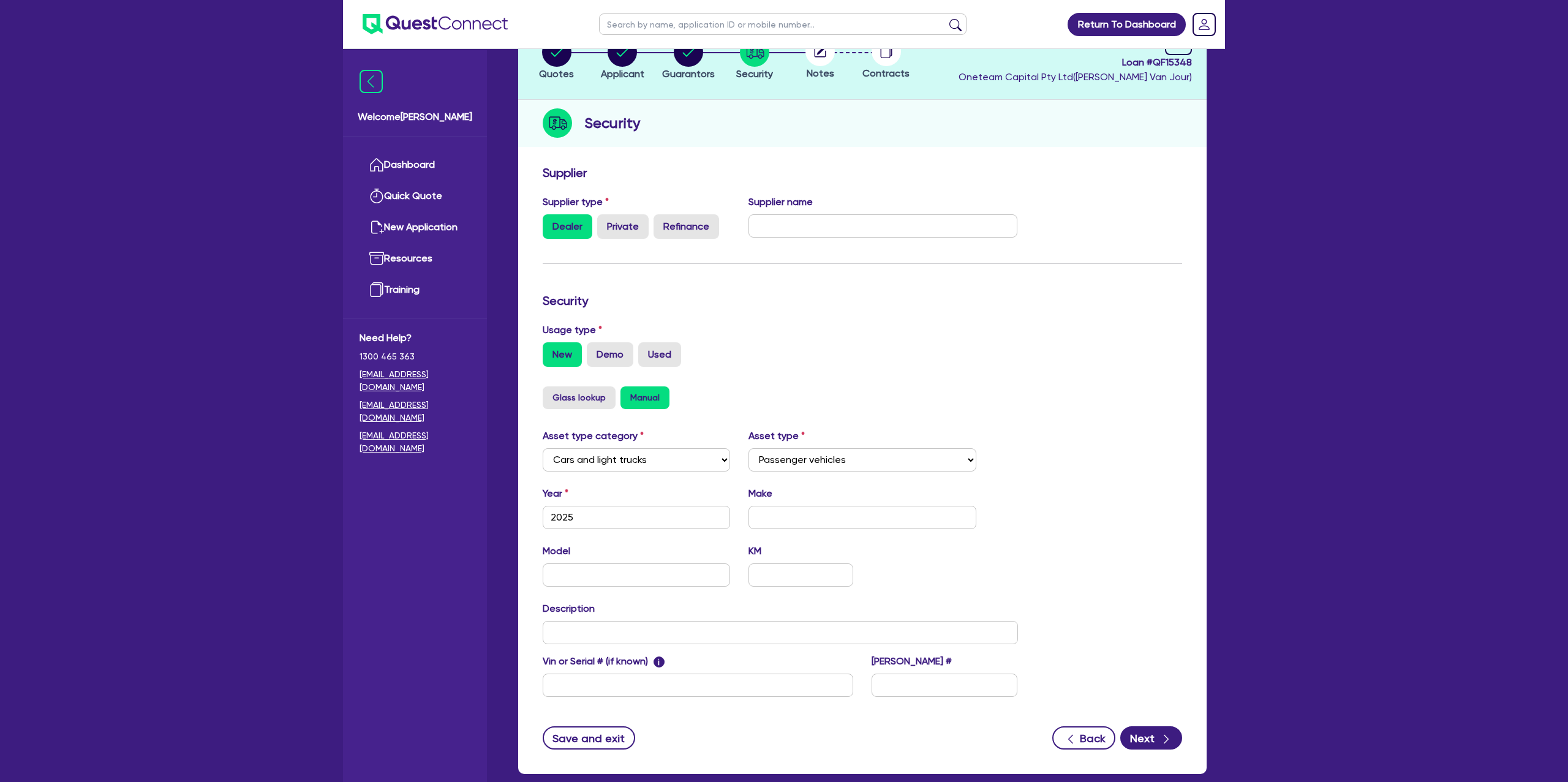
scroll to position [65, 0]
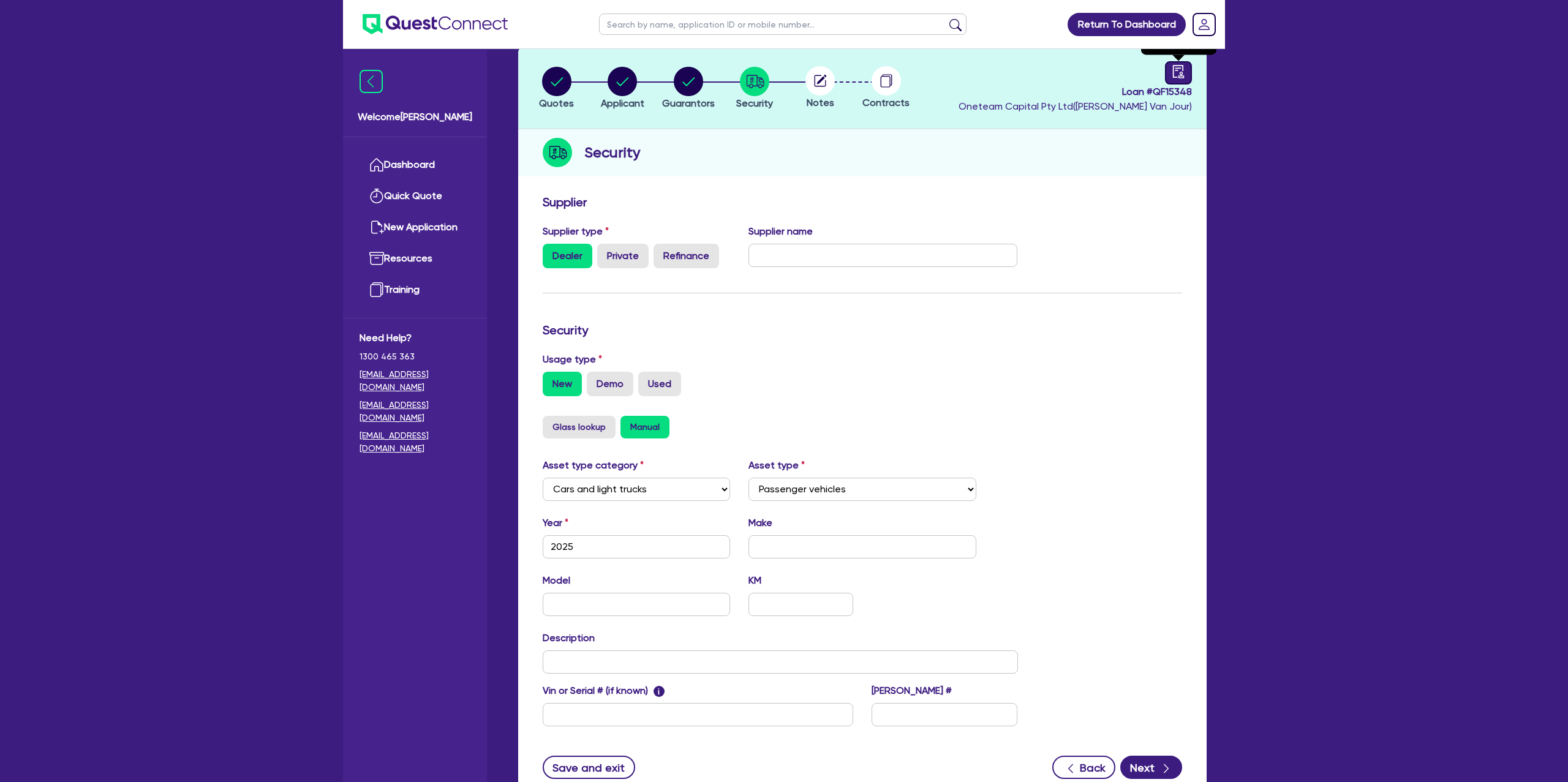
click at [1175, 68] on icon "audit" at bounding box center [1178, 72] width 14 height 14
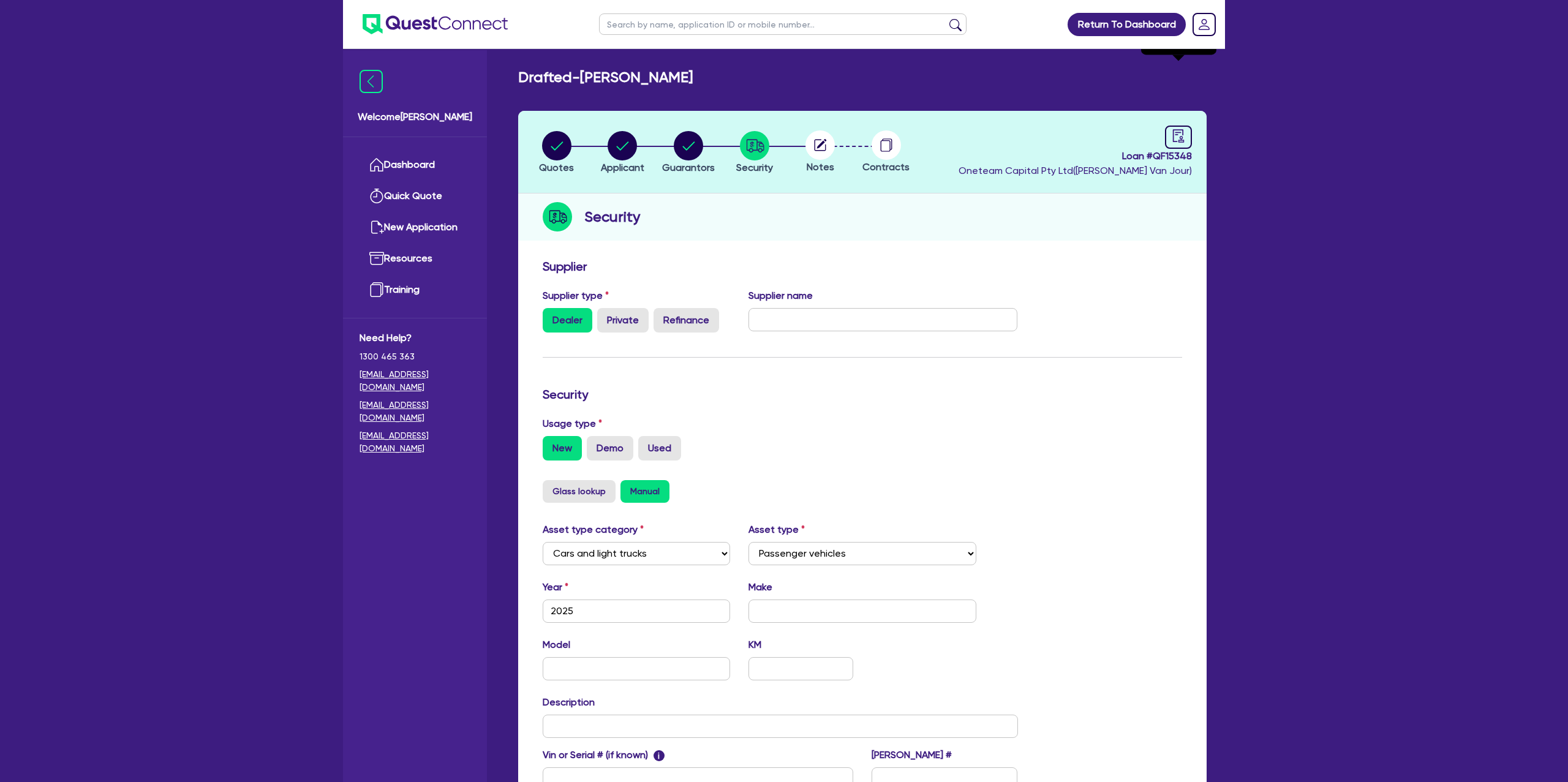
select select "DRAFTED_NEW"
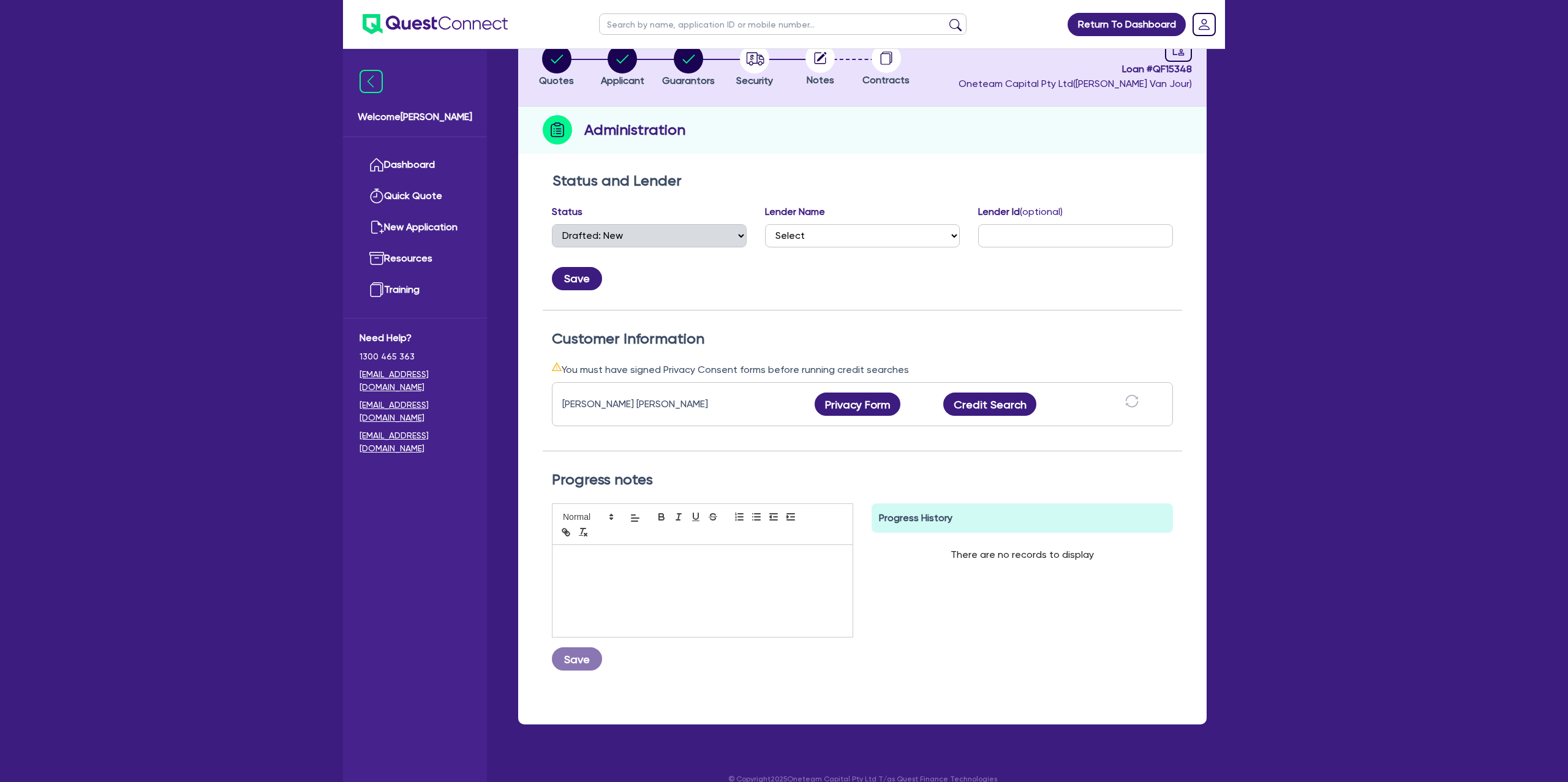
scroll to position [104, 0]
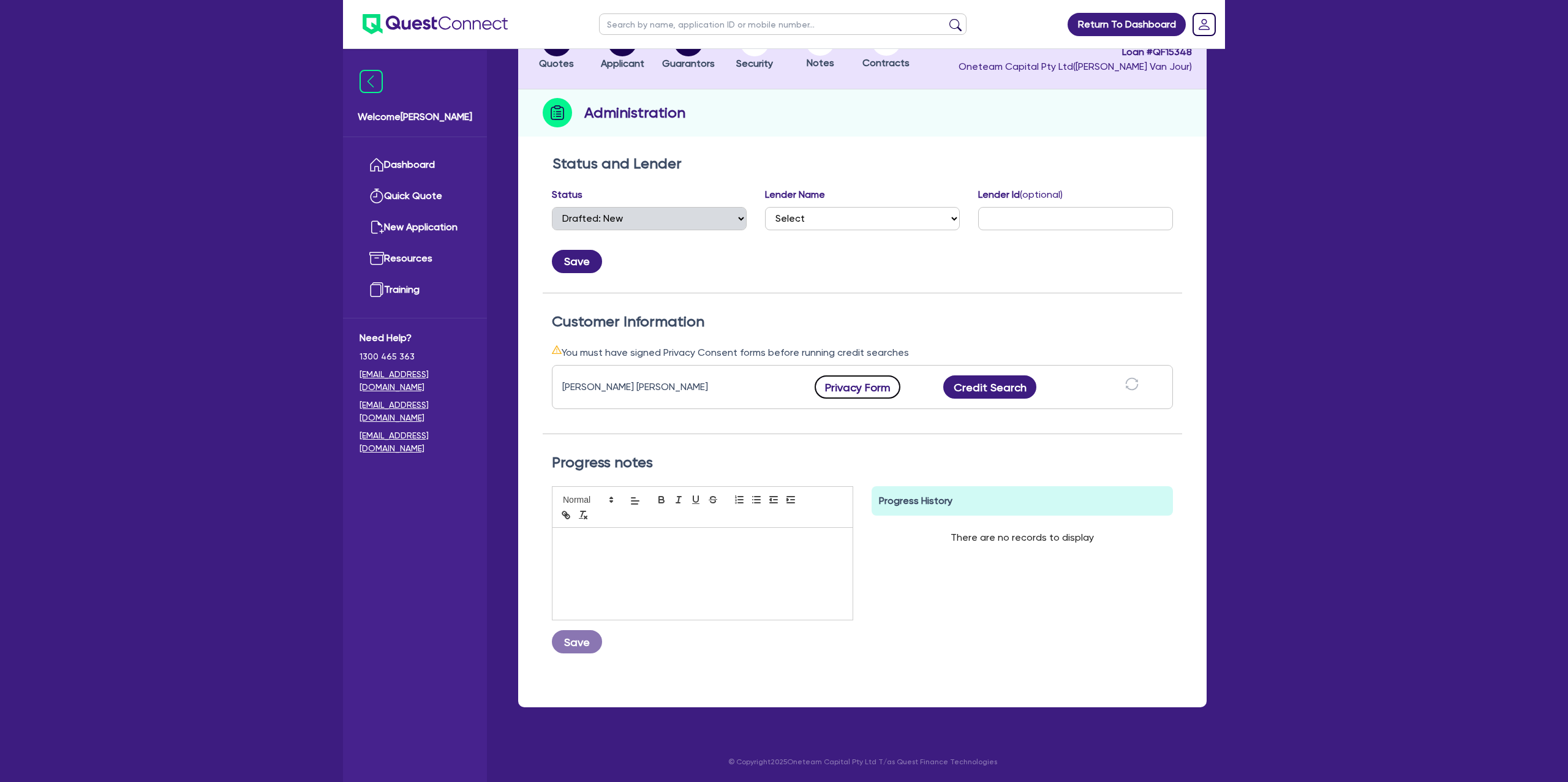
click at [854, 388] on button "Privacy Form" at bounding box center [858, 387] width 86 height 23
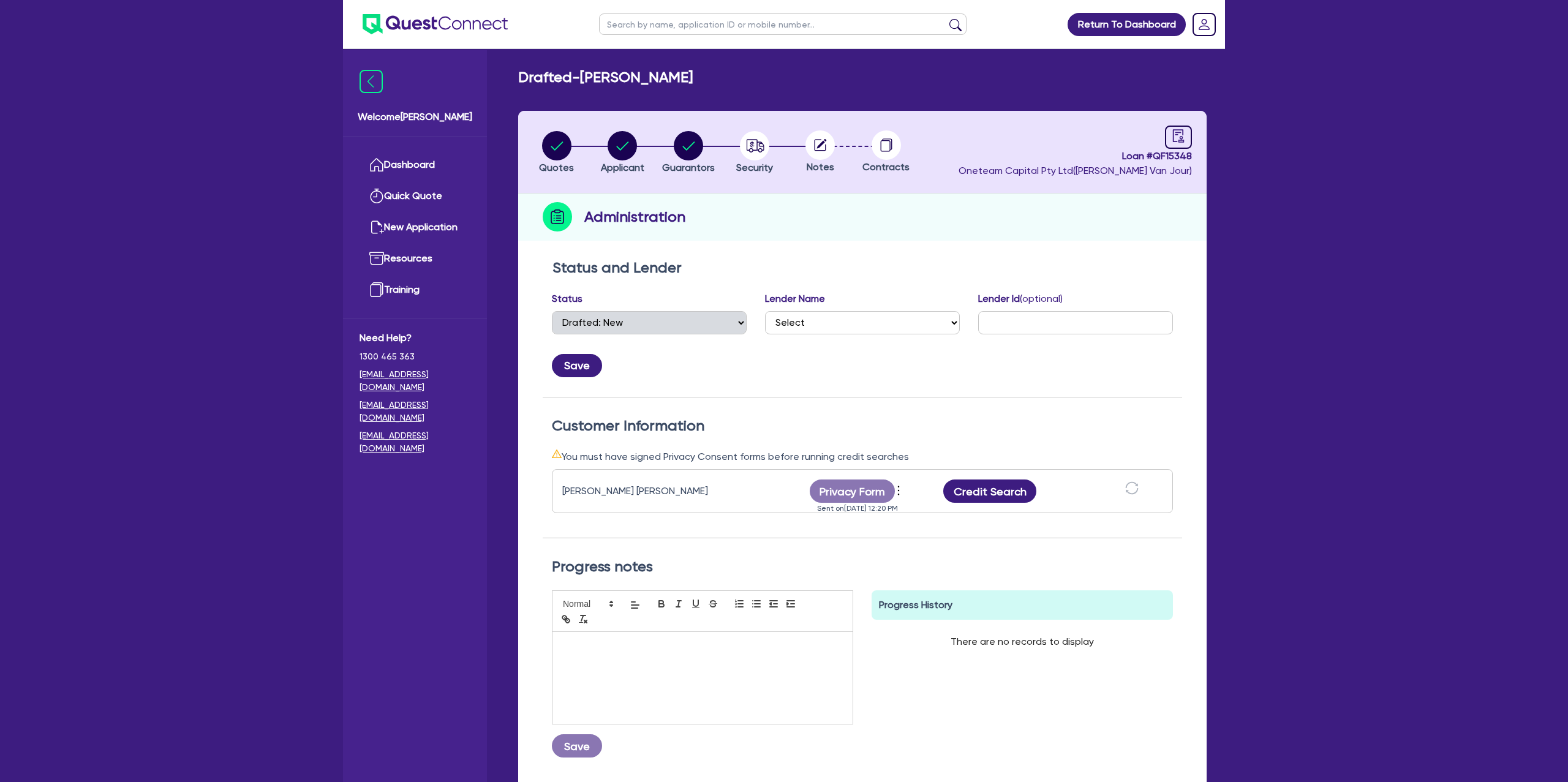
click at [912, 223] on div "Administration" at bounding box center [862, 217] width 689 height 47
click at [563, 141] on circle "button" at bounding box center [557, 146] width 29 height 29
select select "CARS_AND_LIGHT_TRUCKS"
select select "PASSENGER_VEHICLES"
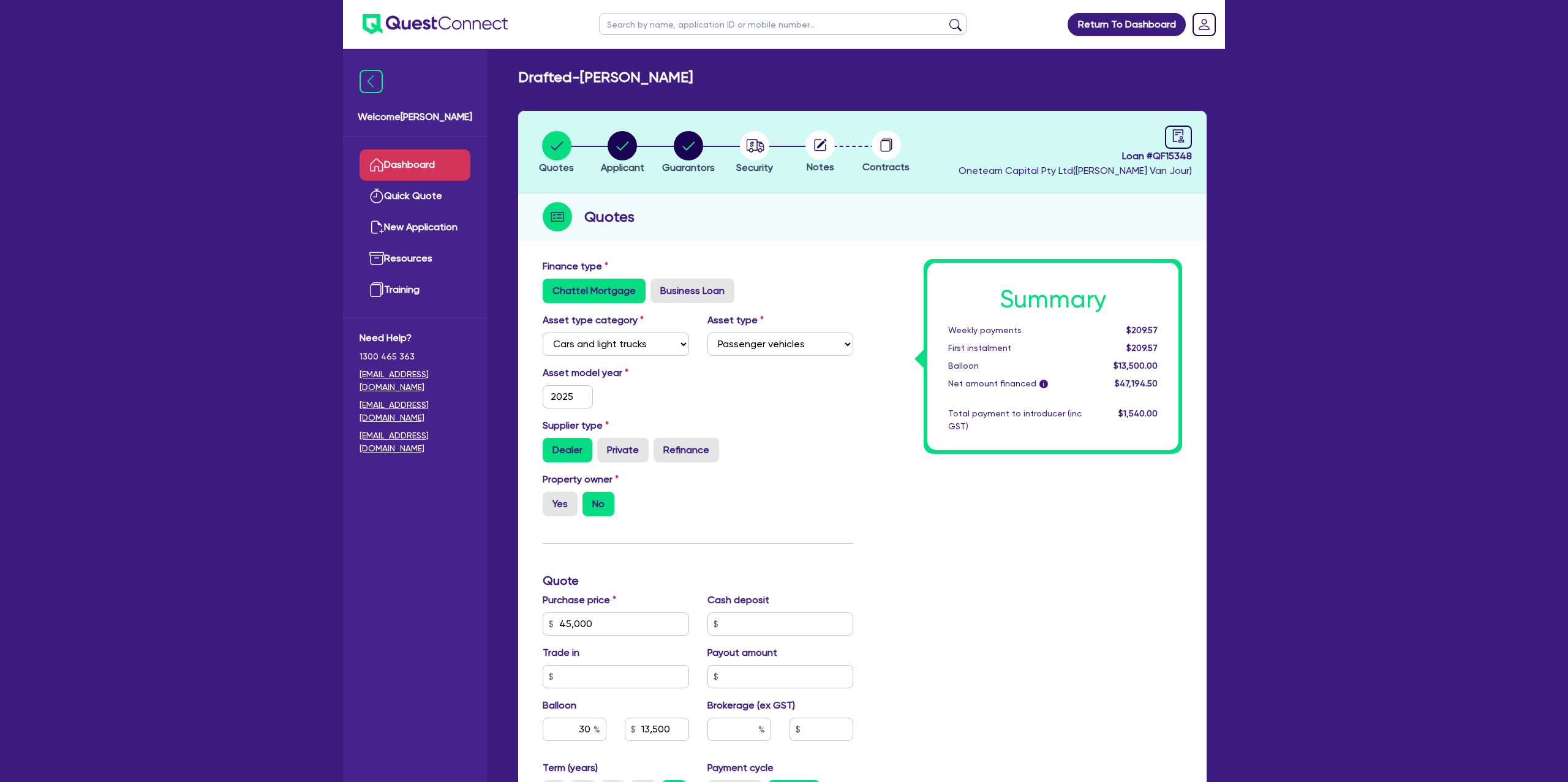
click at [429, 166] on link "Dashboard" at bounding box center [415, 165] width 111 height 31
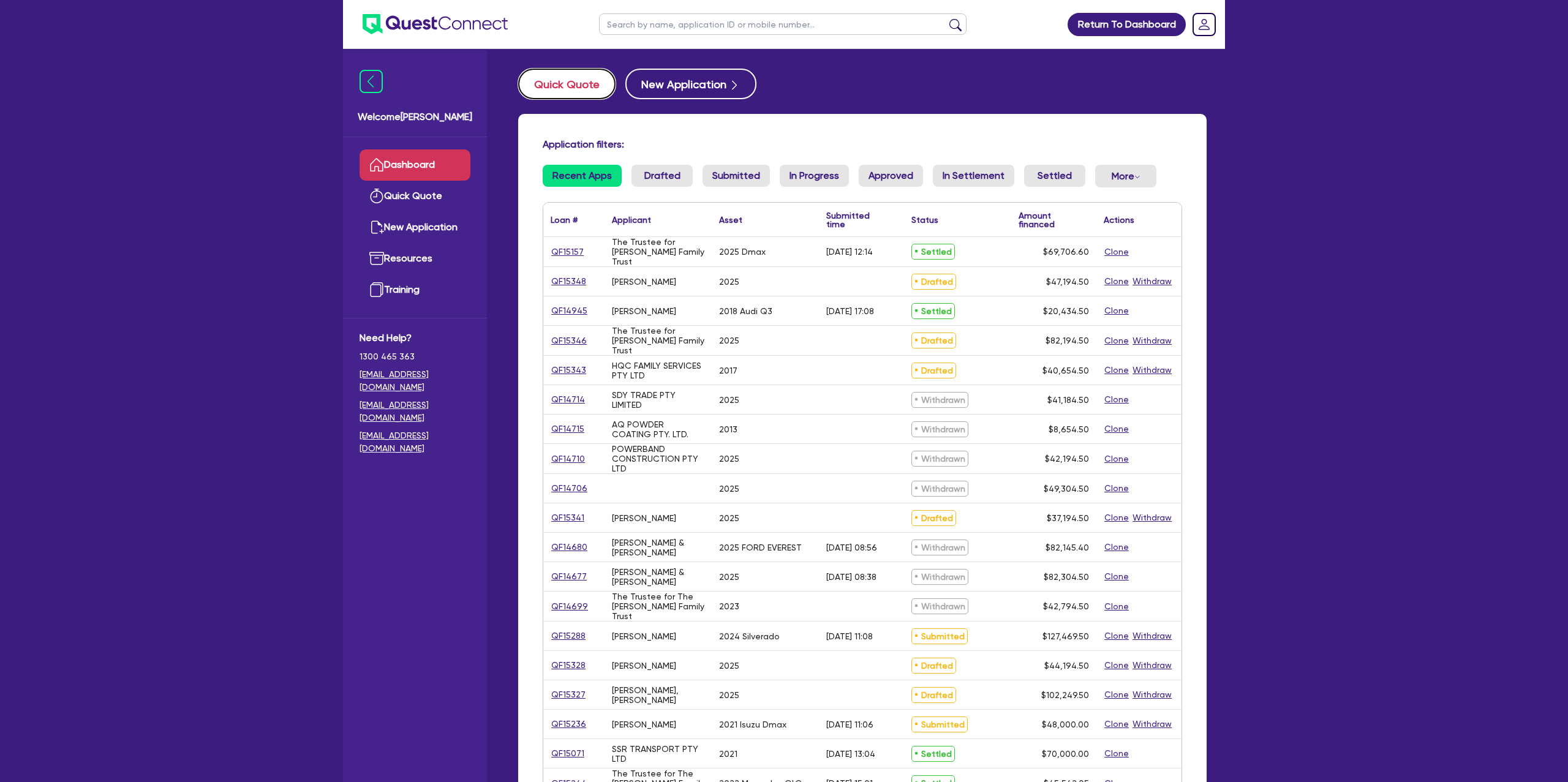
click at [578, 79] on button "Quick Quote" at bounding box center [566, 84] width 98 height 31
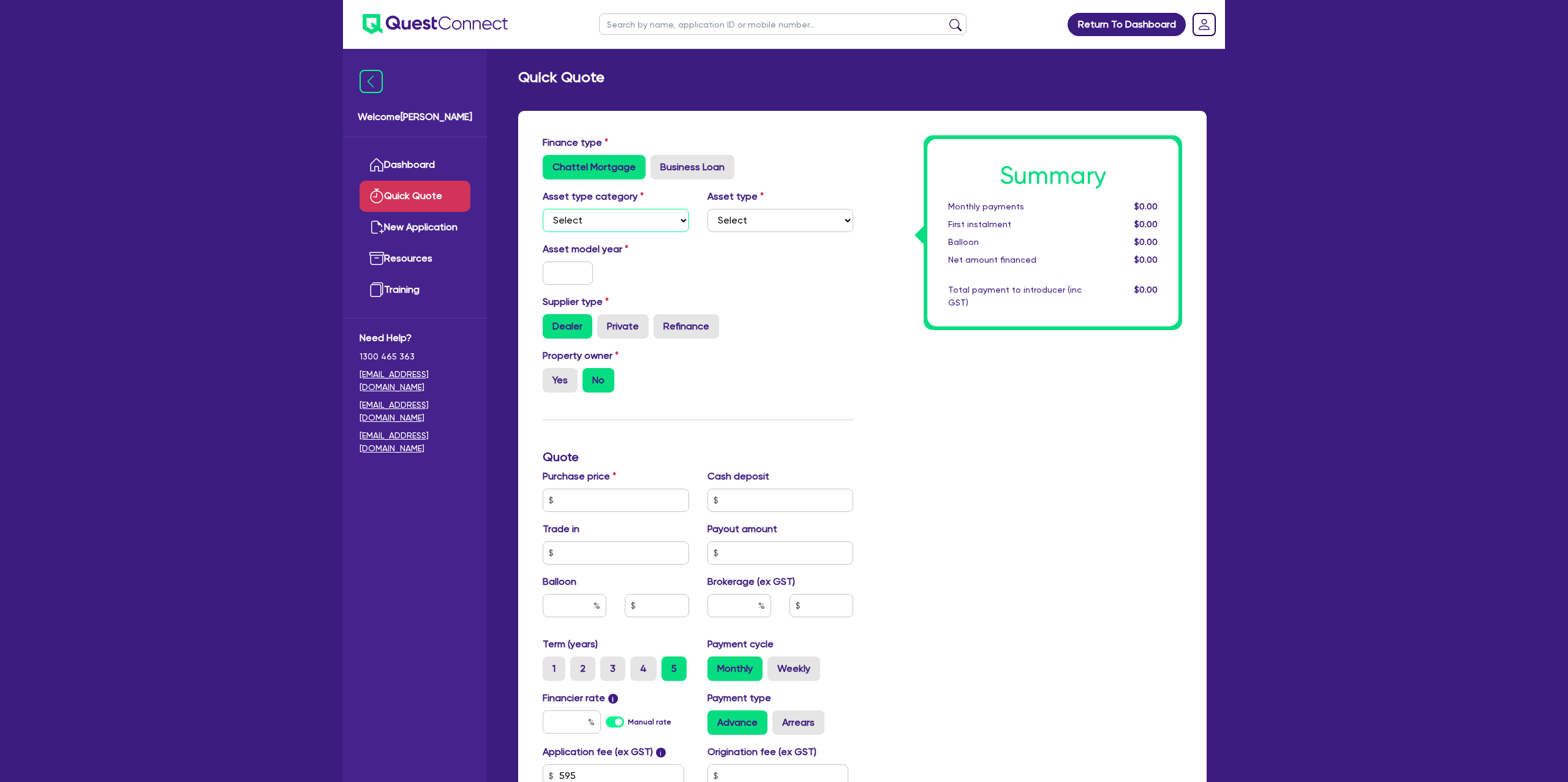
click at [582, 220] on select "Select Cars and light trucks Primary assets Secondary assets Tertiary assets" at bounding box center [616, 221] width 146 height 23
select select "CARS_AND_LIGHT_TRUCKS"
click at [543, 209] on select "Select Cars and light trucks Primary assets Secondary assets Tertiary assets" at bounding box center [616, 221] width 146 height 23
click at [724, 221] on select "Select" at bounding box center [781, 221] width 146 height 23
select select "PASSENGER_VEHICLES"
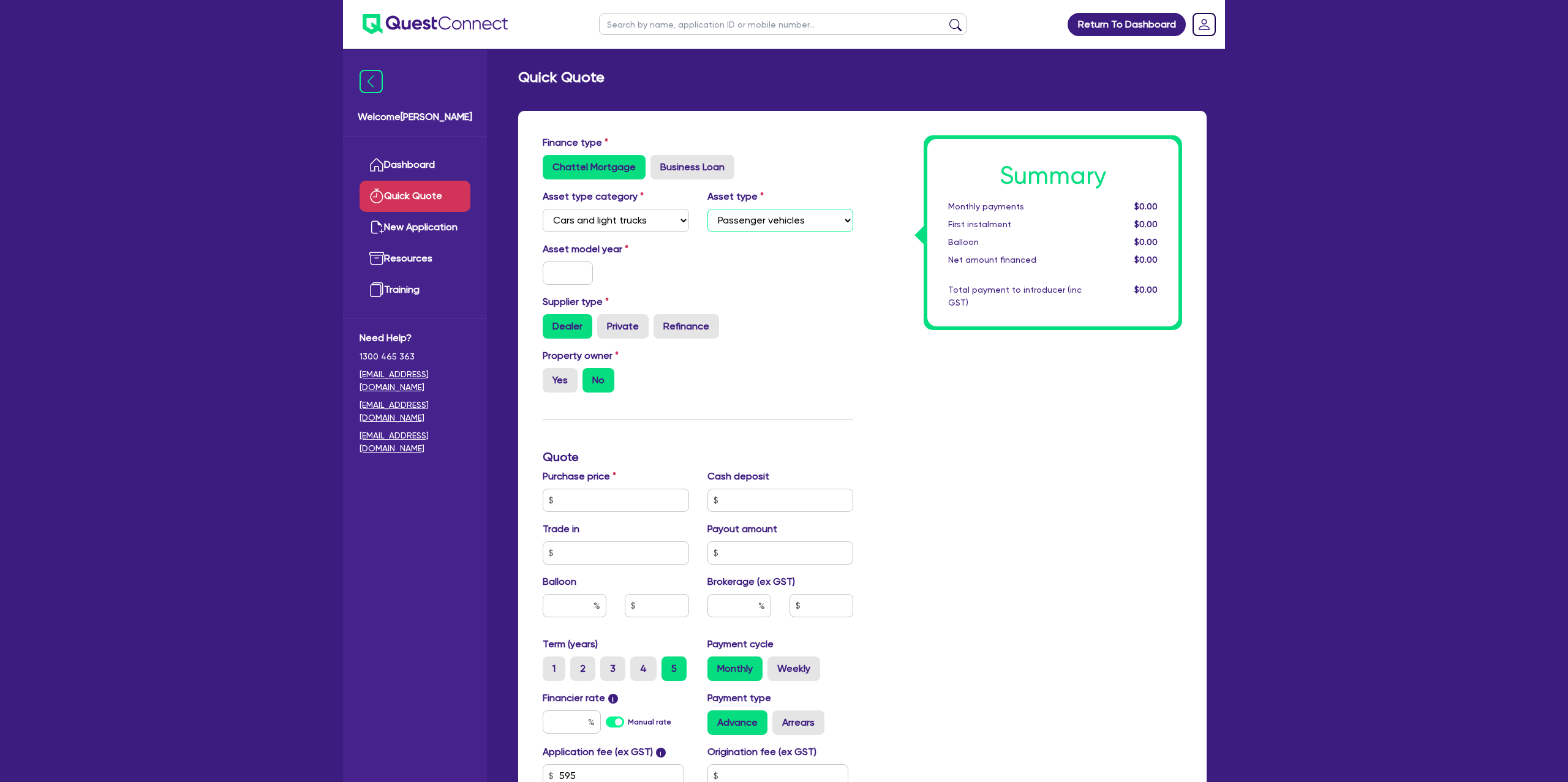
click at [708, 209] on select "Select Passenger vehicles Vans and utes Light trucks up to 4.5 tonne" at bounding box center [781, 221] width 146 height 23
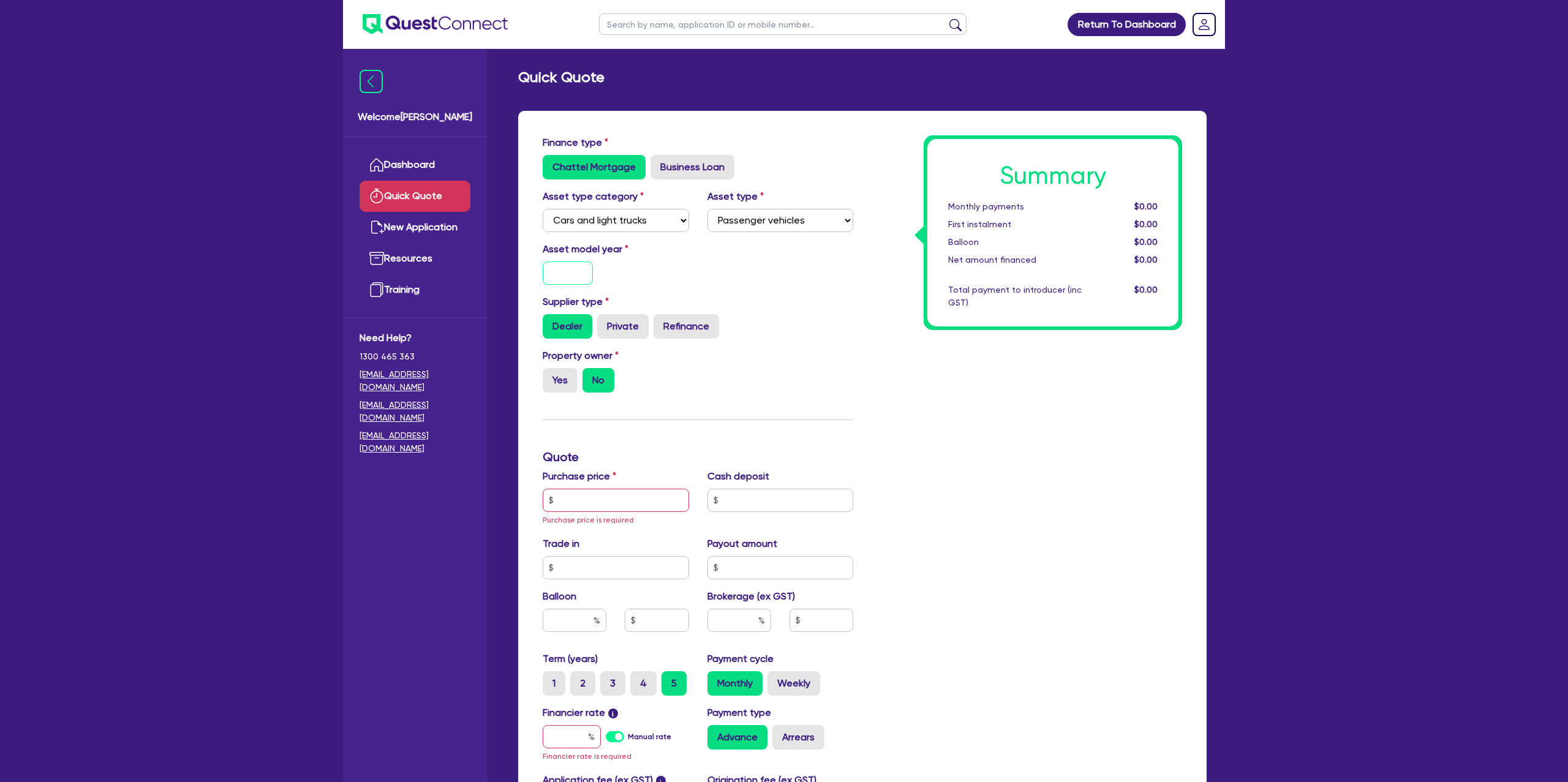
drag, startPoint x: 578, startPoint y: 272, endPoint x: 576, endPoint y: 225, distance: 47.0
click at [578, 229] on div "Finance type Chattel Mortgage Business Loan Asset type category Select Cars and…" at bounding box center [697, 507] width 329 height 744
type input "2021"
drag, startPoint x: 806, startPoint y: 313, endPoint x: 750, endPoint y: 317, distance: 56.1
click at [801, 314] on div "Dealer Private Refinance" at bounding box center [697, 326] width 310 height 25
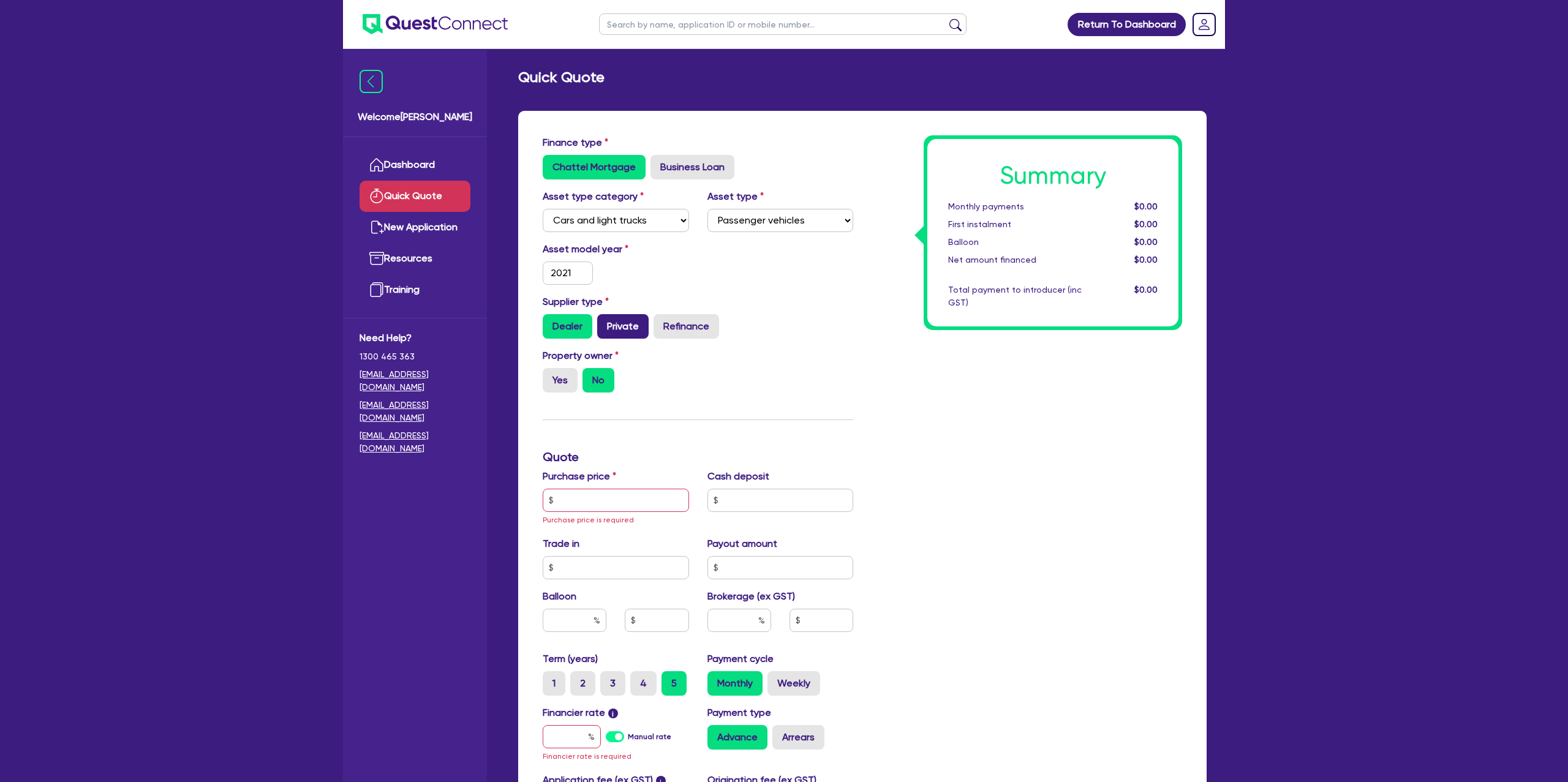
drag, startPoint x: 711, startPoint y: 283, endPoint x: 632, endPoint y: 329, distance: 91.4
click at [707, 283] on div "Asset model year 2021" at bounding box center [697, 268] width 329 height 53
click at [629, 322] on label "Private" at bounding box center [623, 326] width 52 height 25
click at [605, 322] on input "Private" at bounding box center [601, 318] width 8 height 8
radio input "true"
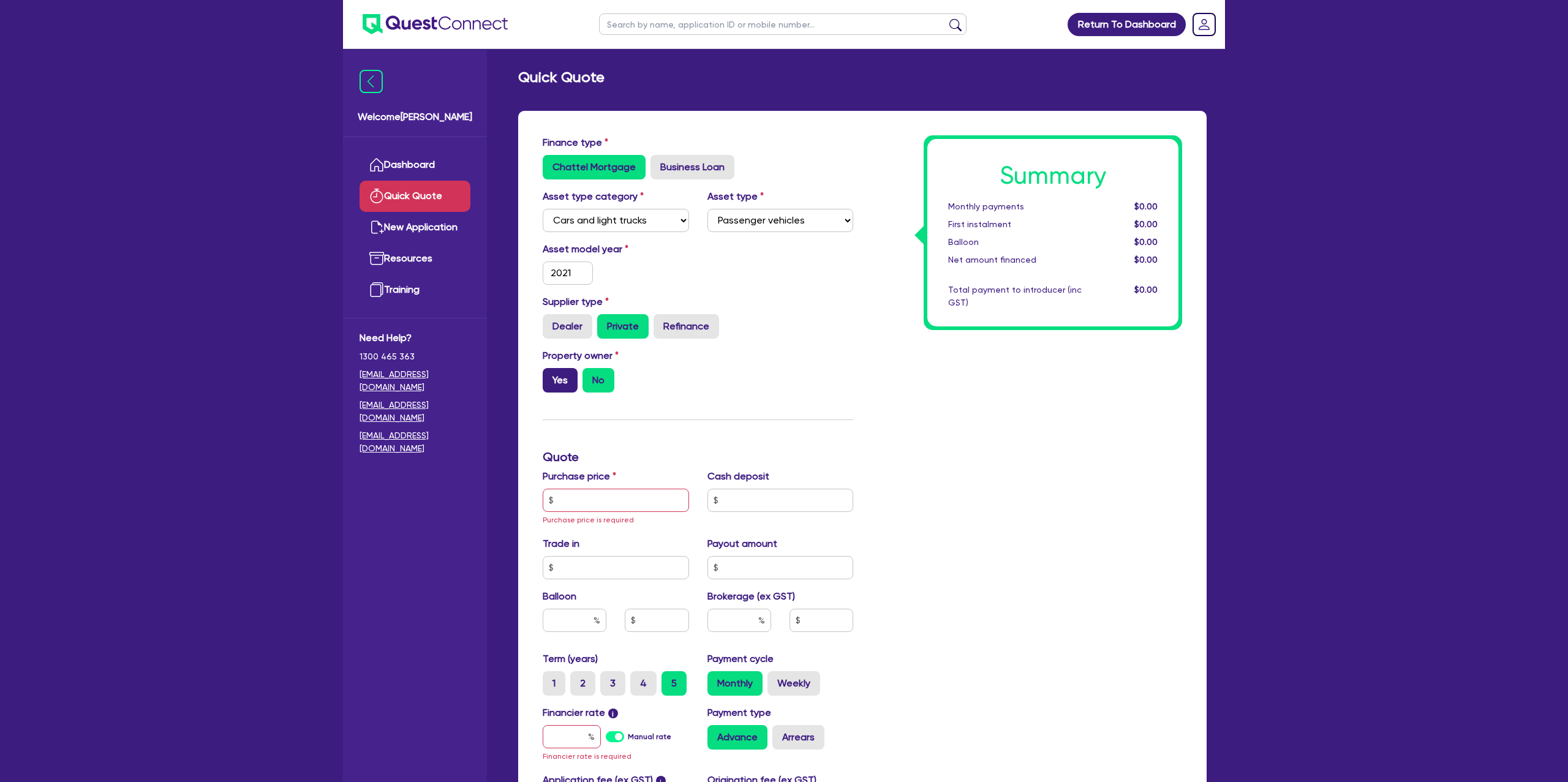
click at [563, 370] on label "Yes" at bounding box center [560, 380] width 35 height 25
click at [551, 370] on input "Yes" at bounding box center [546, 372] width 8 height 8
radio input "true"
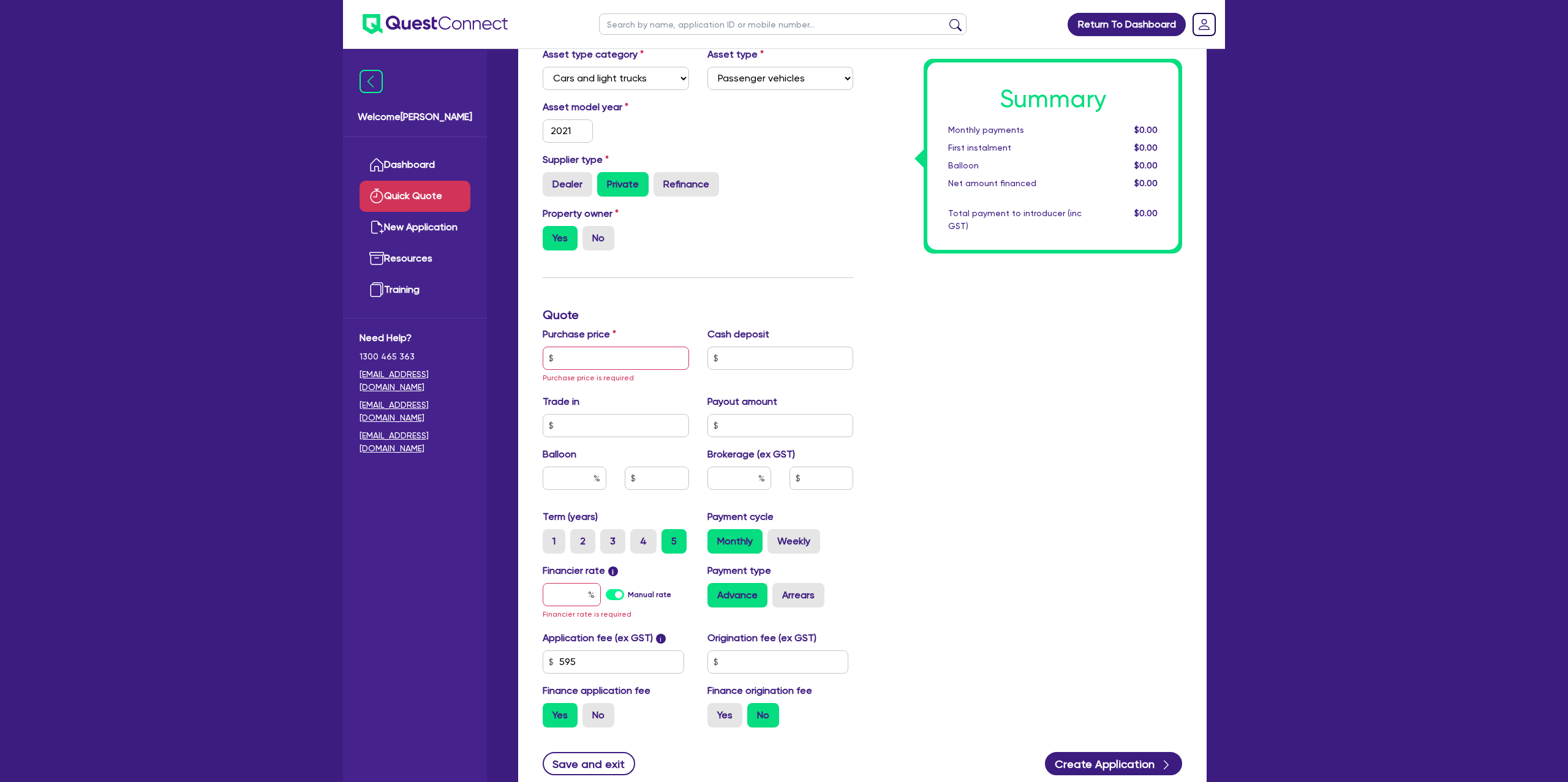
scroll to position [144, 0]
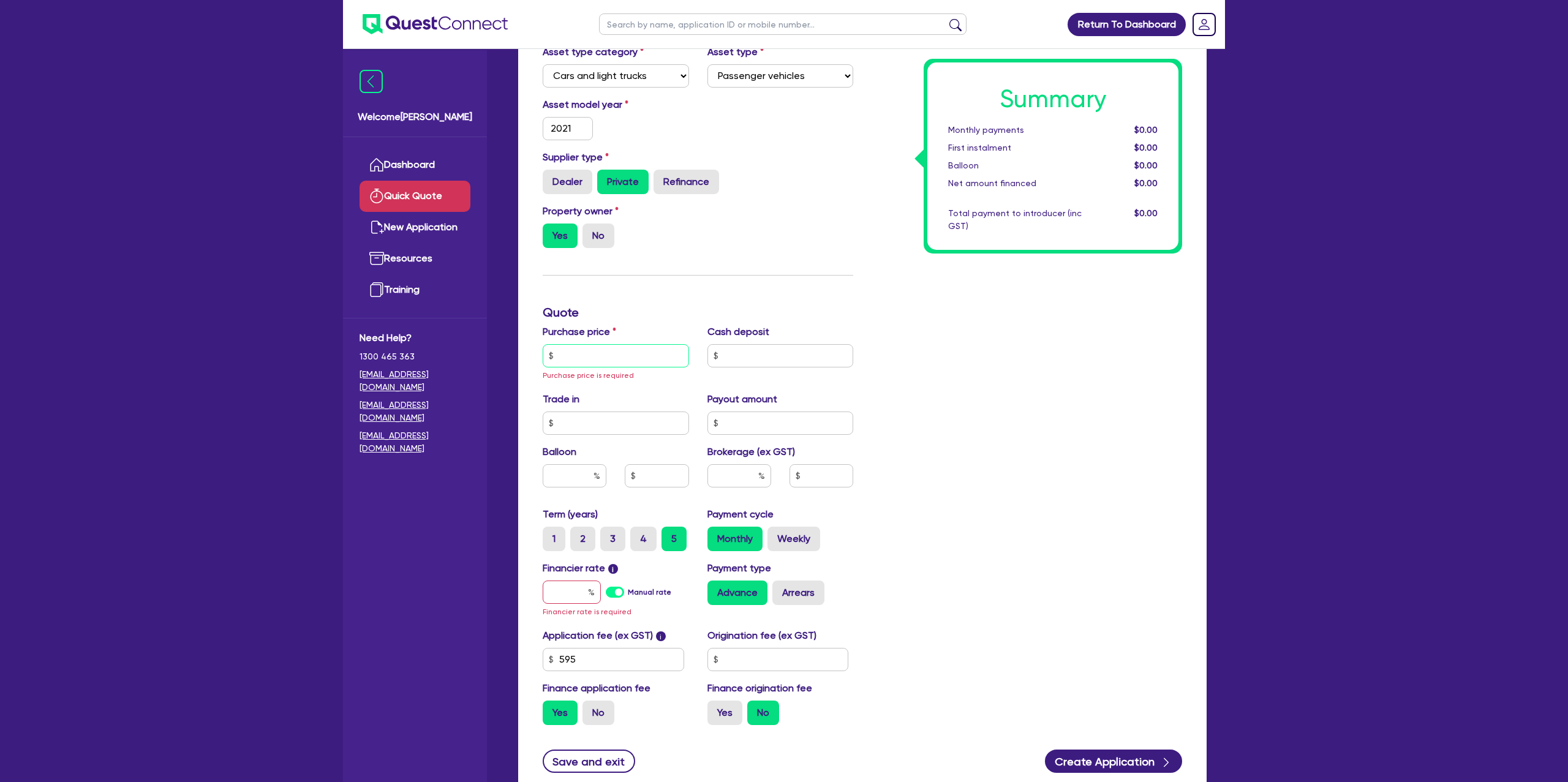
drag, startPoint x: 589, startPoint y: 350, endPoint x: 596, endPoint y: 326, distance: 25.0
click at [590, 336] on div "Purchase price Purchase price is required" at bounding box center [616, 353] width 165 height 58
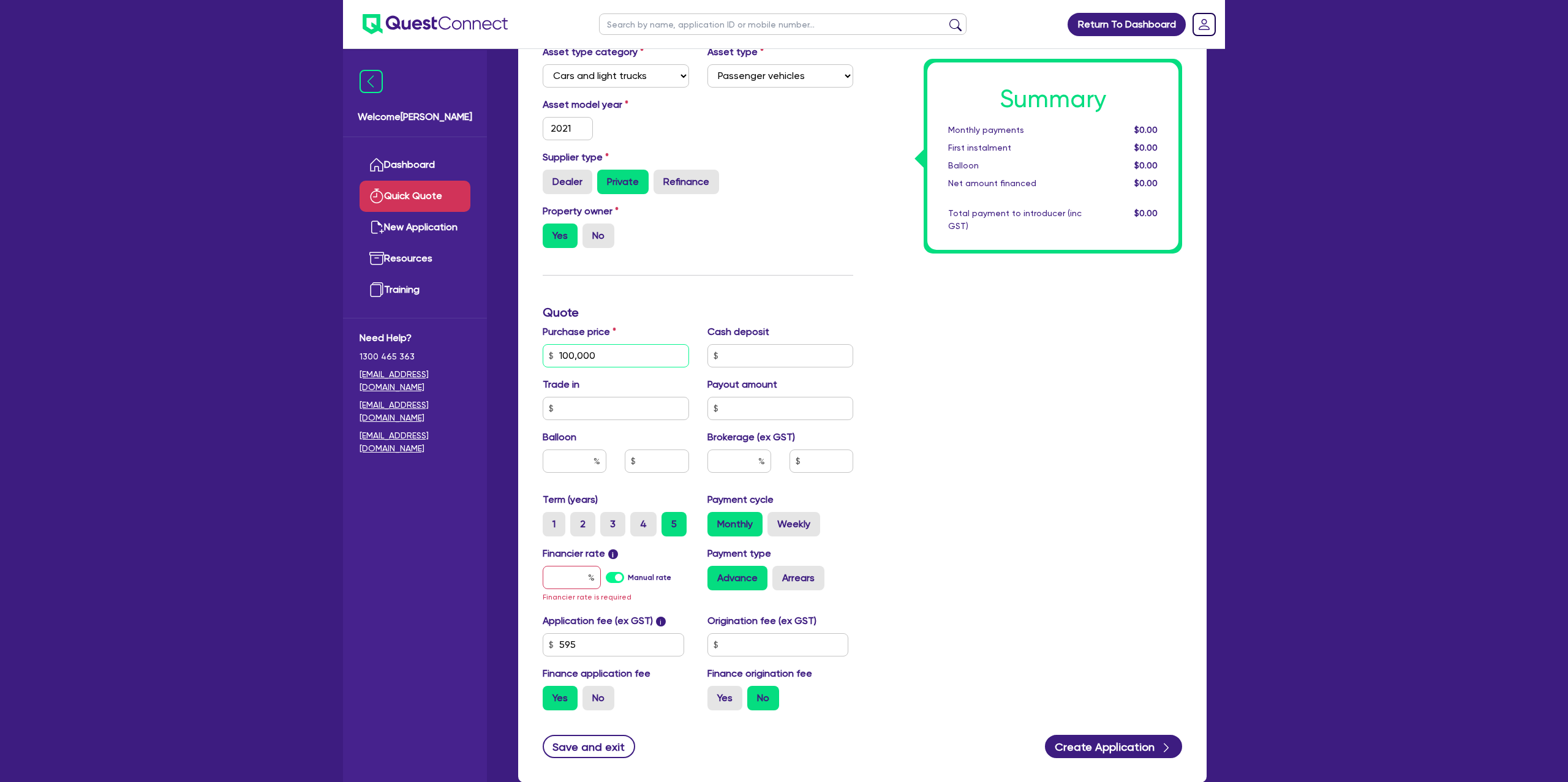
type input "100,000"
click at [1009, 273] on div "Summary Monthly payments $0.00 First instalment $0.00 Balloon $0.00 Net amount …" at bounding box center [1027, 355] width 329 height 729
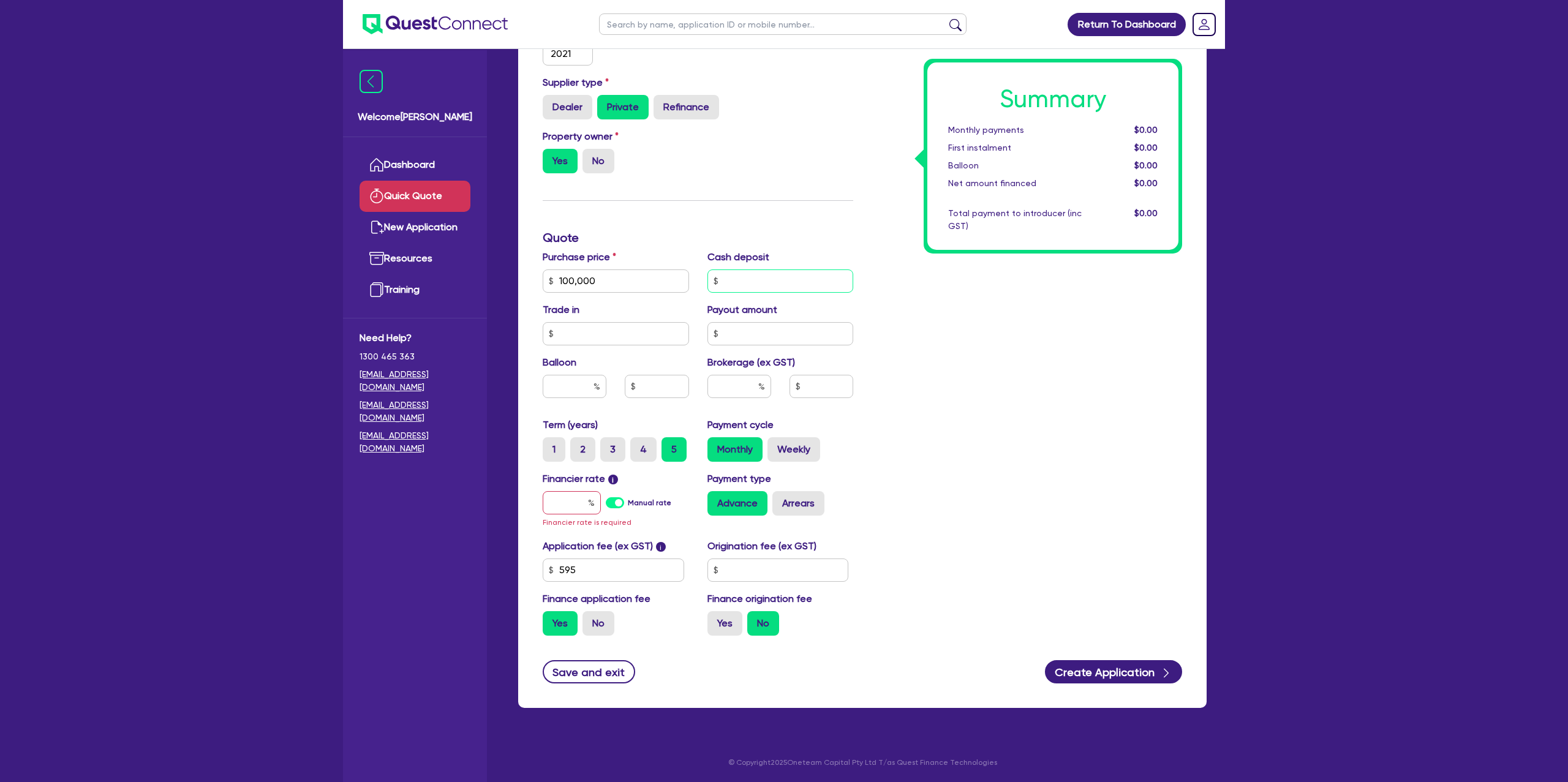
drag, startPoint x: 742, startPoint y: 277, endPoint x: 791, endPoint y: 327, distance: 70.0
click at [743, 278] on input "text" at bounding box center [781, 281] width 146 height 23
type input "0.00"
click at [570, 382] on input "text" at bounding box center [574, 386] width 64 height 23
click at [1062, 346] on div "Summary Monthly payments $0.00 First instalment $0.00 Balloon $0.00 Net amount …" at bounding box center [1027, 280] width 329 height 729
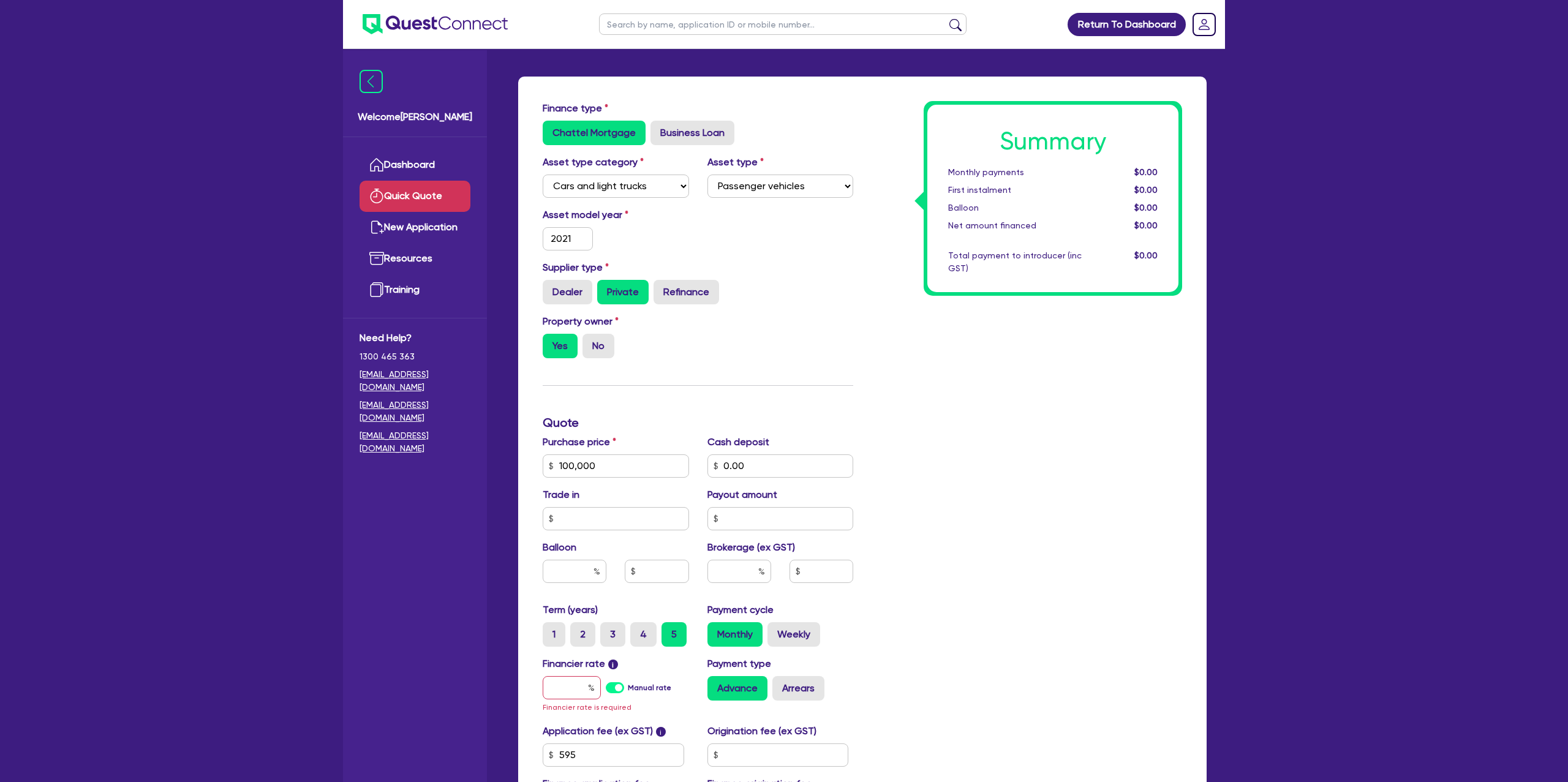
scroll to position [0, 0]
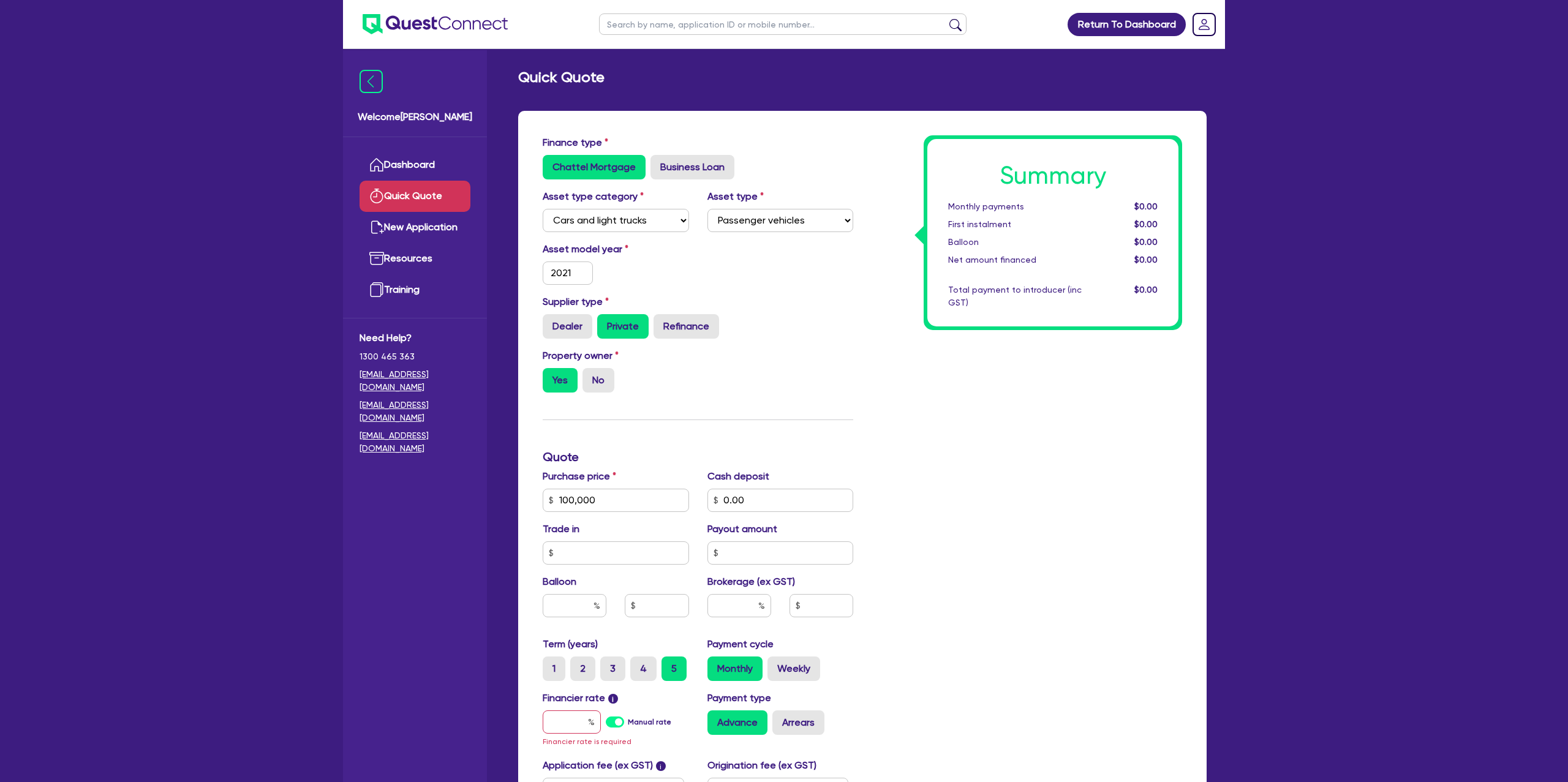
click at [850, 93] on div "Quick Quote Finance type Chattel Mortgage Business Loan Asset type category Sel…" at bounding box center [863, 506] width 725 height 874
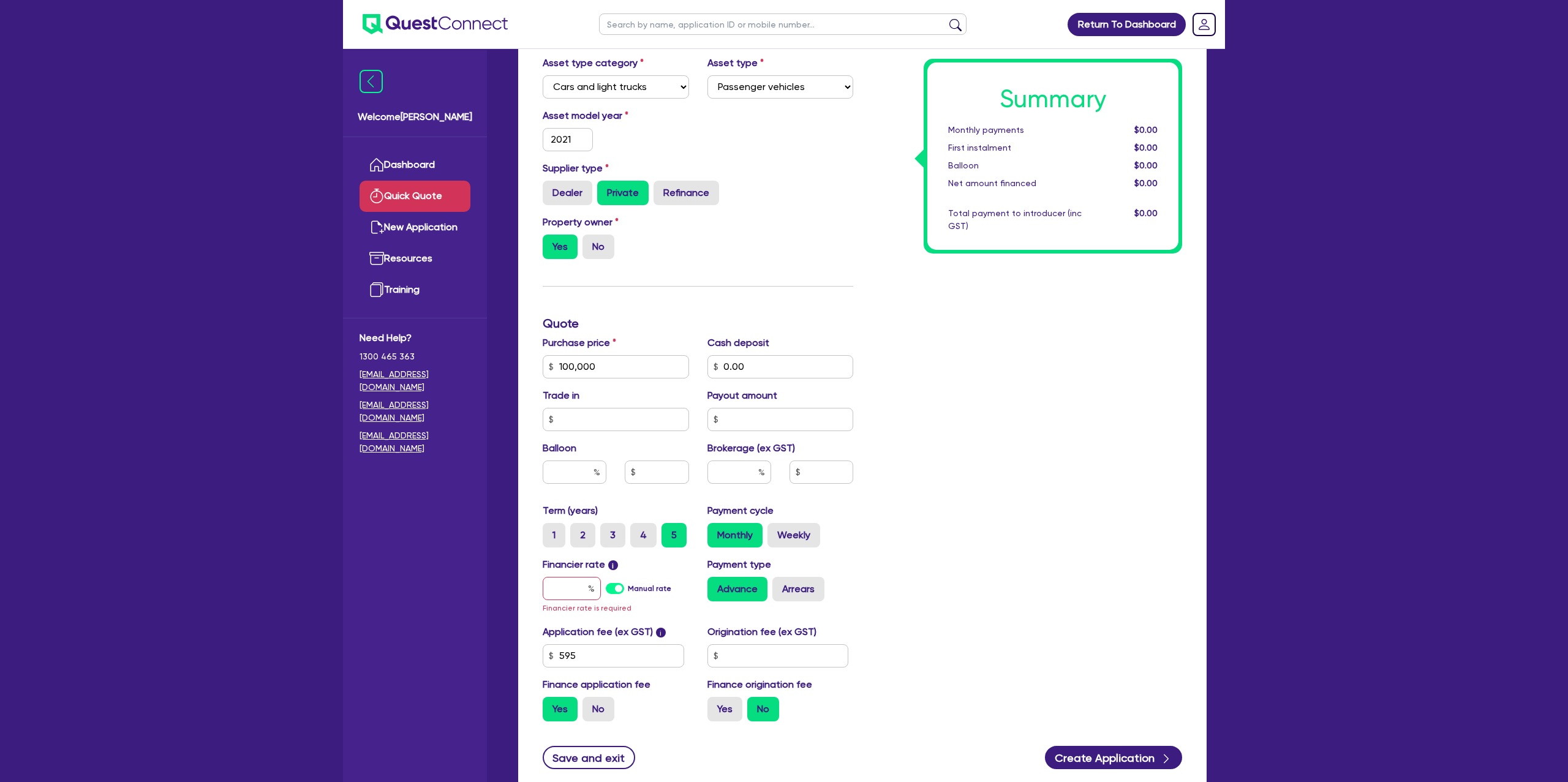
scroll to position [219, 0]
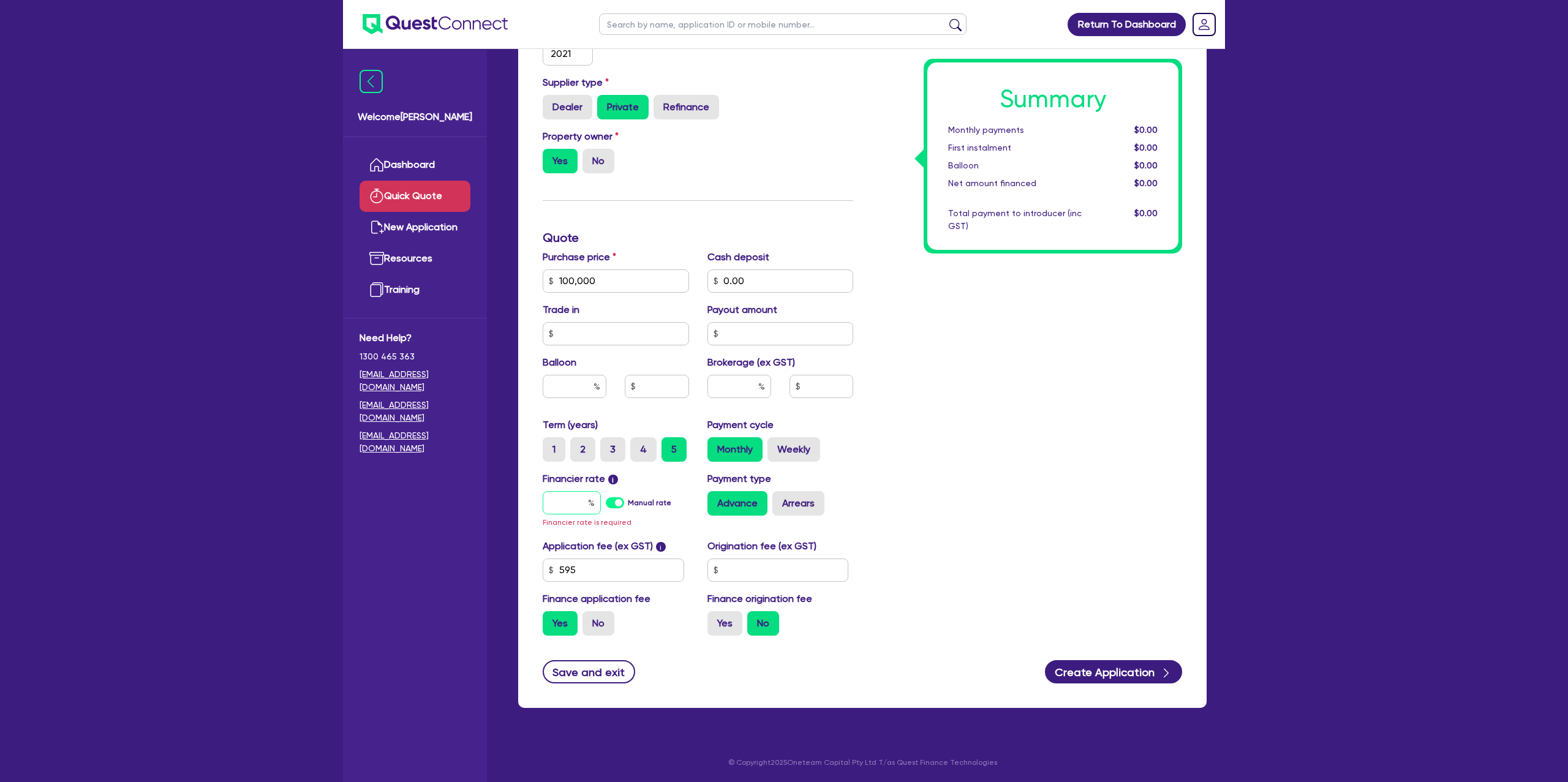
click at [570, 495] on input "text" at bounding box center [571, 503] width 58 height 23
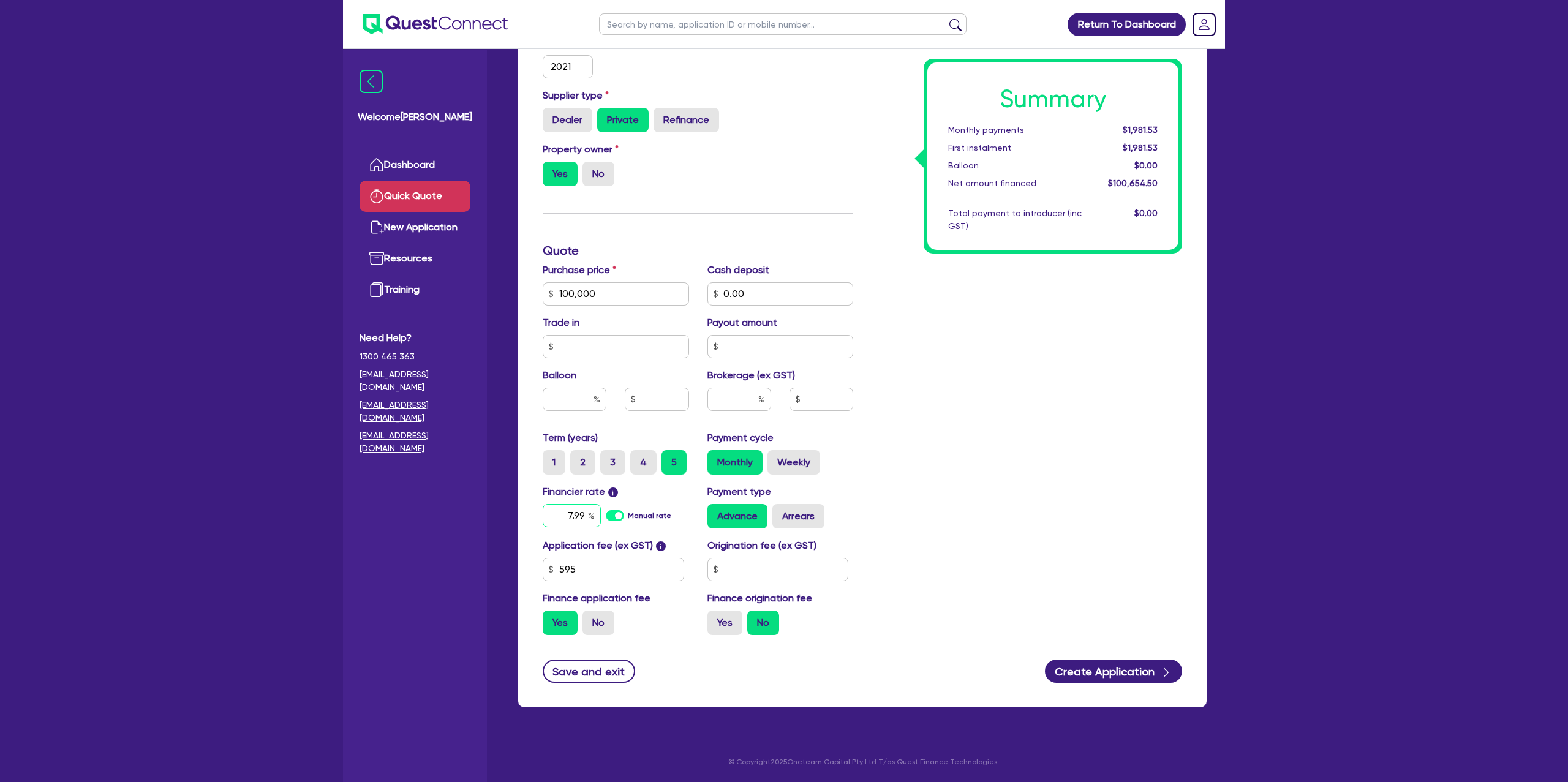
type input "7.99"
drag, startPoint x: 774, startPoint y: 564, endPoint x: 720, endPoint y: 552, distance: 55.3
click at [774, 563] on input "text" at bounding box center [778, 569] width 141 height 23
type input "1"
type input "2,200"
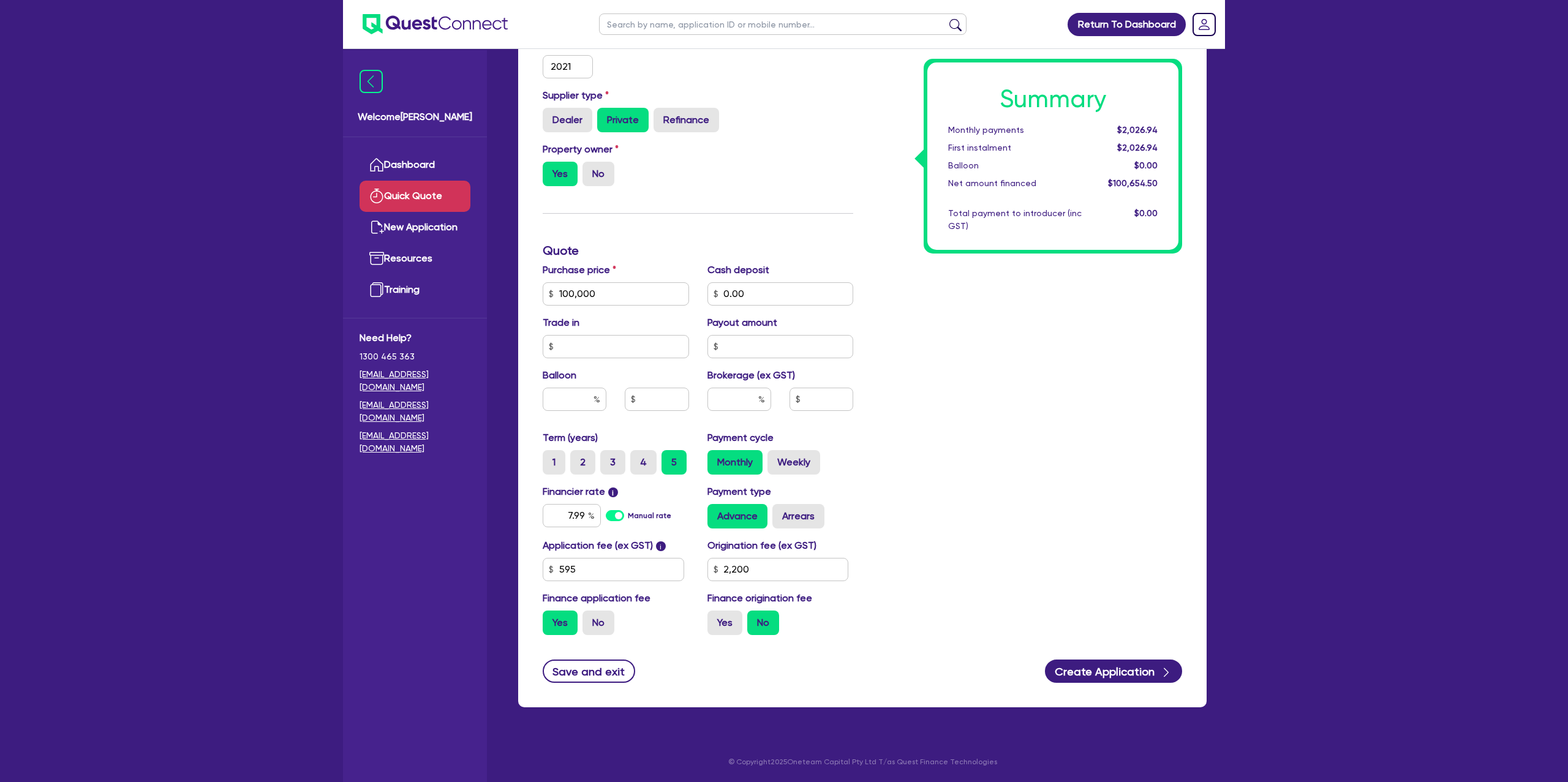
drag, startPoint x: 998, startPoint y: 465, endPoint x: 759, endPoint y: 598, distance: 273.5
click at [974, 476] on div "Summary Monthly payments $2,026.94 First instalment $2,026.94 Balloon $0.00 Net…" at bounding box center [1027, 286] width 329 height 716
click at [723, 620] on label "Yes" at bounding box center [725, 623] width 35 height 25
click at [715, 619] on input "Yes" at bounding box center [711, 614] width 8 height 8
radio input "true"
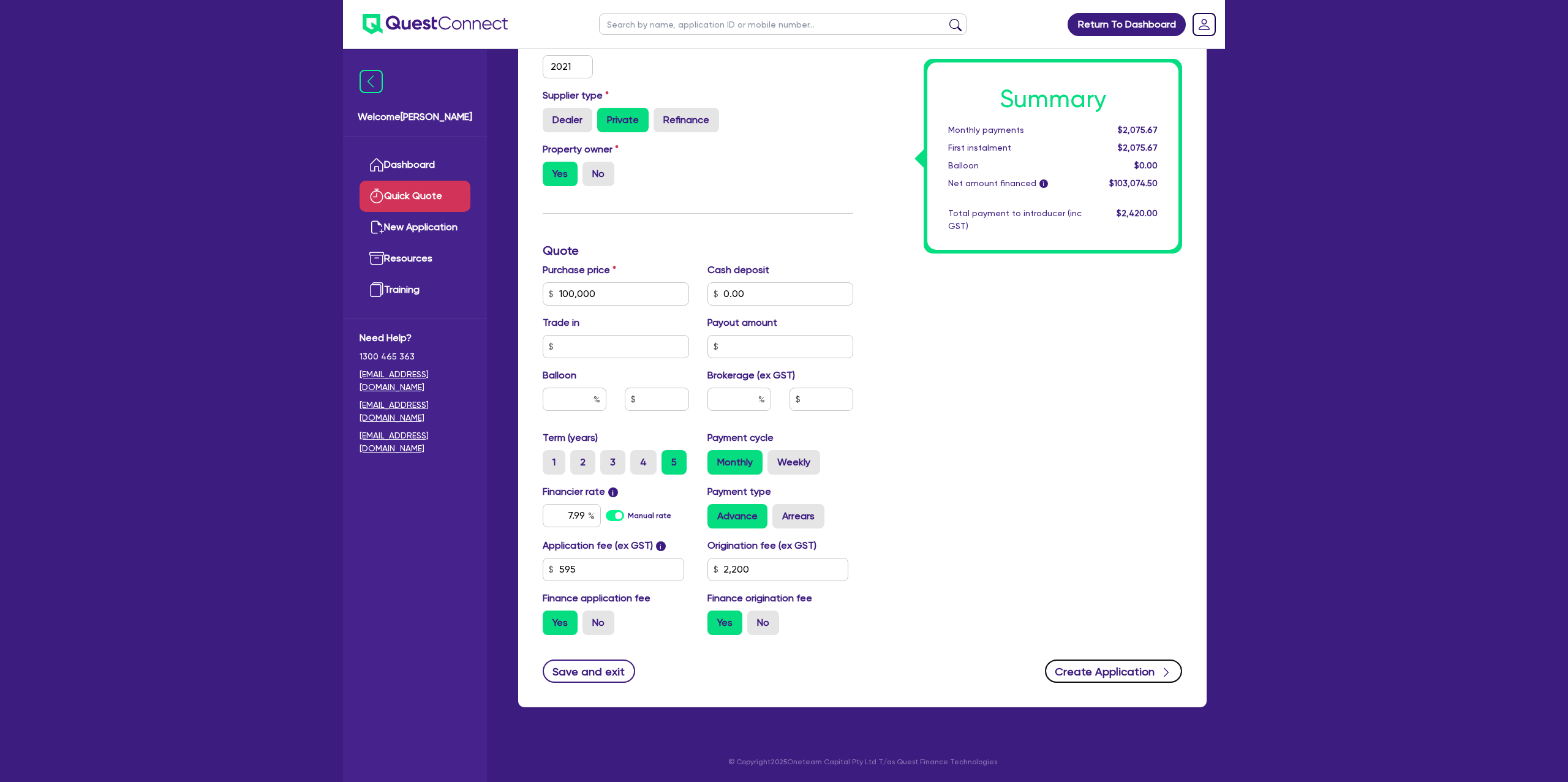
click at [1126, 666] on button "Create Application" at bounding box center [1113, 671] width 137 height 23
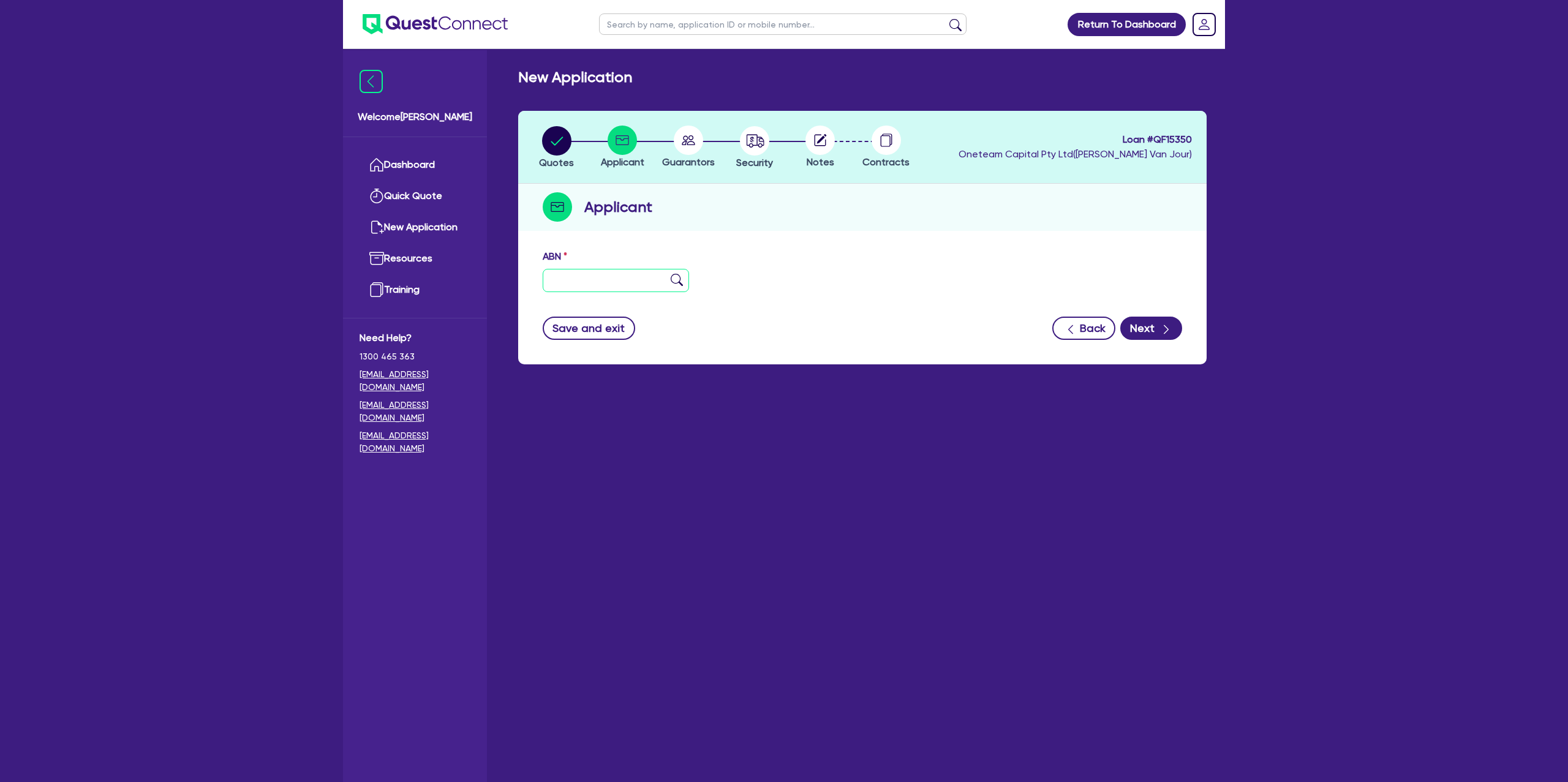
click at [570, 276] on input "text" at bounding box center [616, 281] width 146 height 23
type input "19 657 363 052"
click at [957, 211] on div "Applicant" at bounding box center [862, 207] width 689 height 47
type input "TJF INDUSTRIES PTY LTD"
type input "AIR MECHANIC SERVICES"
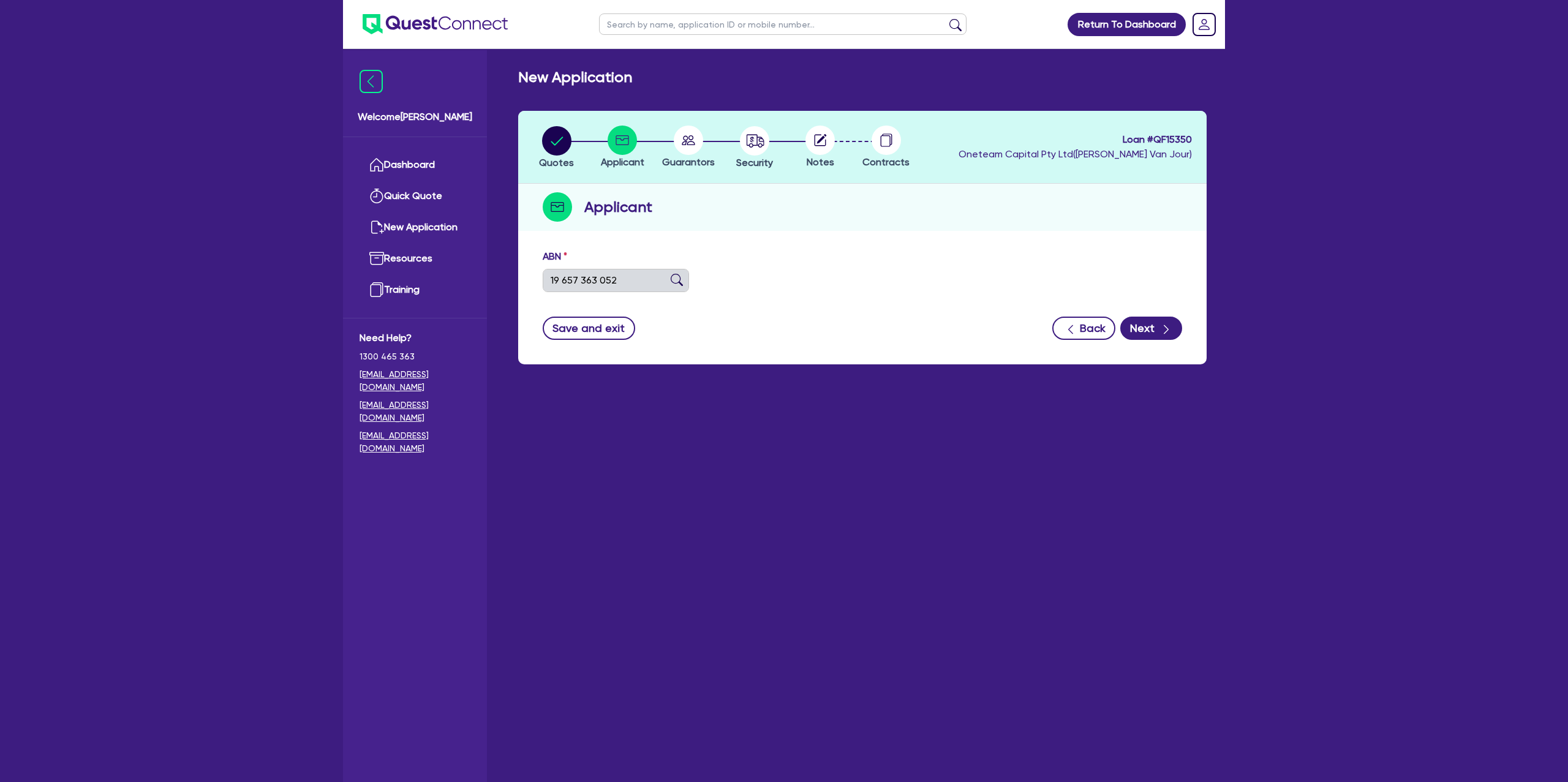
select select "COMPANY"
type input "14/02/2022"
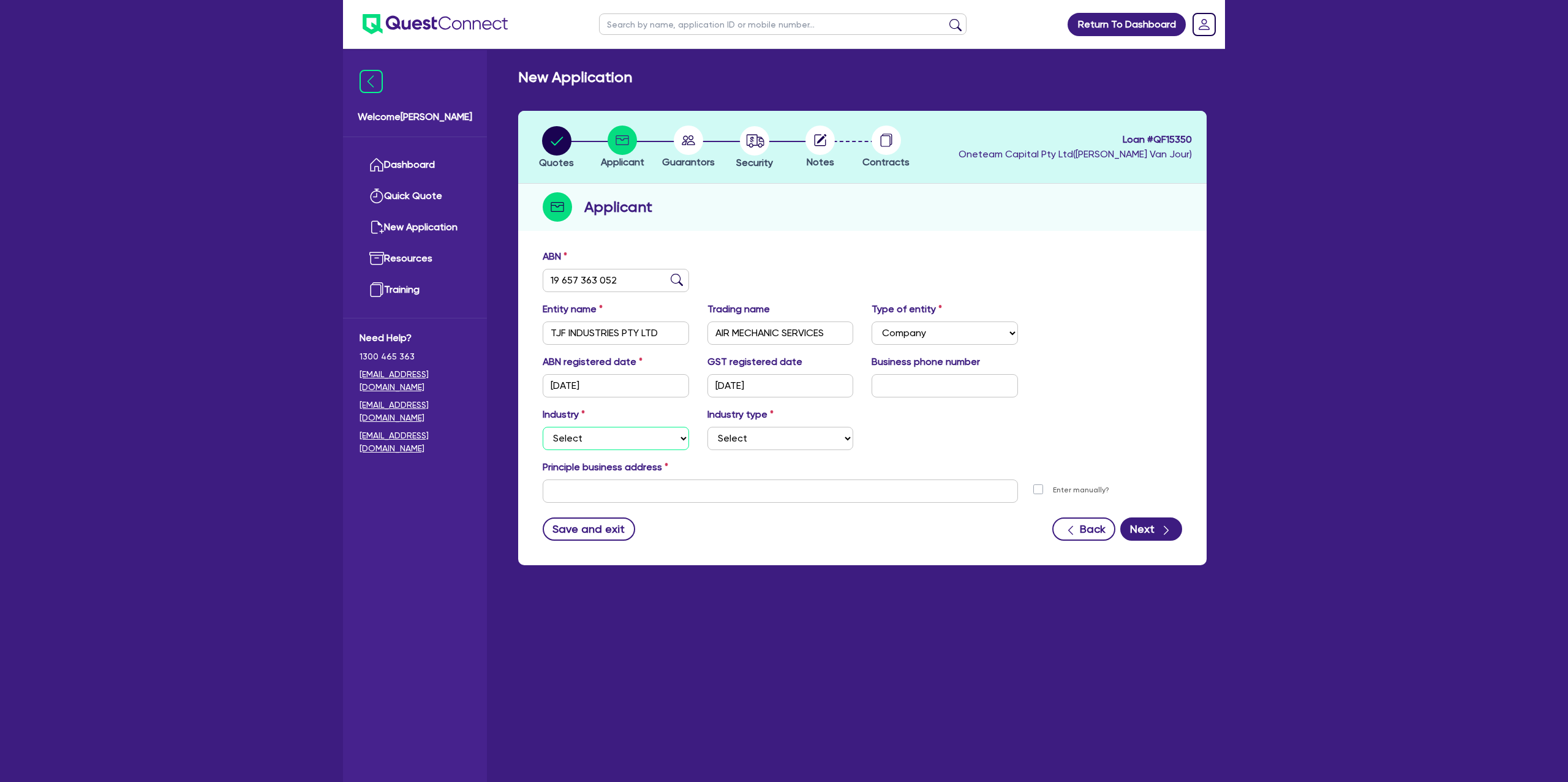
click at [634, 445] on select "Select Accomodation & Food Services Administrative & Support Services Agricultu…" at bounding box center [616, 439] width 146 height 23
select select "BUILDING_CONSTRUCTION"
click at [543, 427] on select "Select Accomodation & Food Services Administrative & Support Services Agricultu…" at bounding box center [616, 439] width 146 height 23
click at [743, 434] on select "Select Trades People Providing Services Direct to Consumers Trades People Provi…" at bounding box center [781, 439] width 146 height 23
select select "TRADES_SERVICES_CONSUMERS"
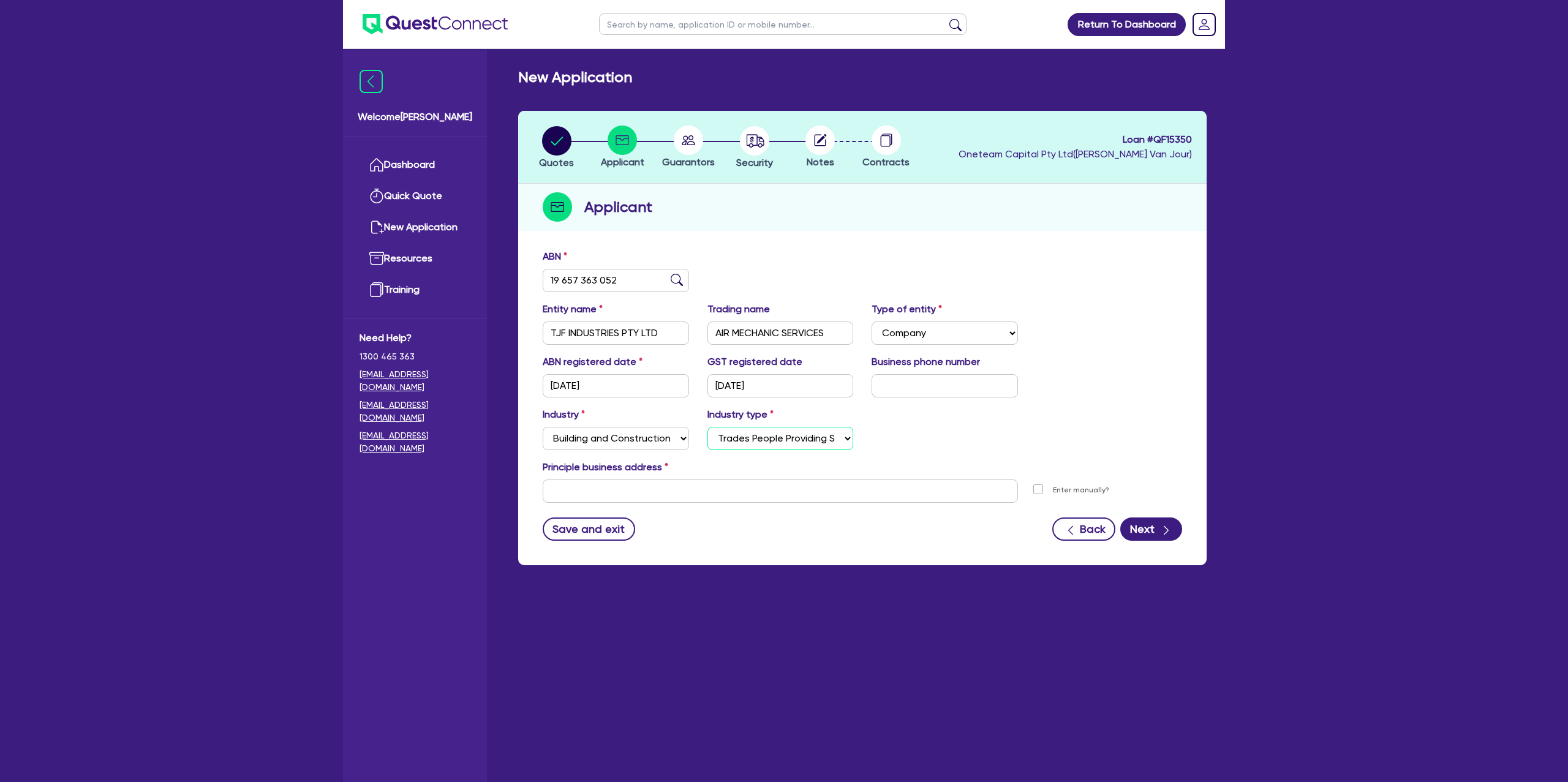
click at [708, 427] on select "Select Trades People Providing Services Direct to Consumers Trades People Provi…" at bounding box center [781, 439] width 146 height 23
click at [595, 493] on input "text" at bounding box center [780, 491] width 476 height 23
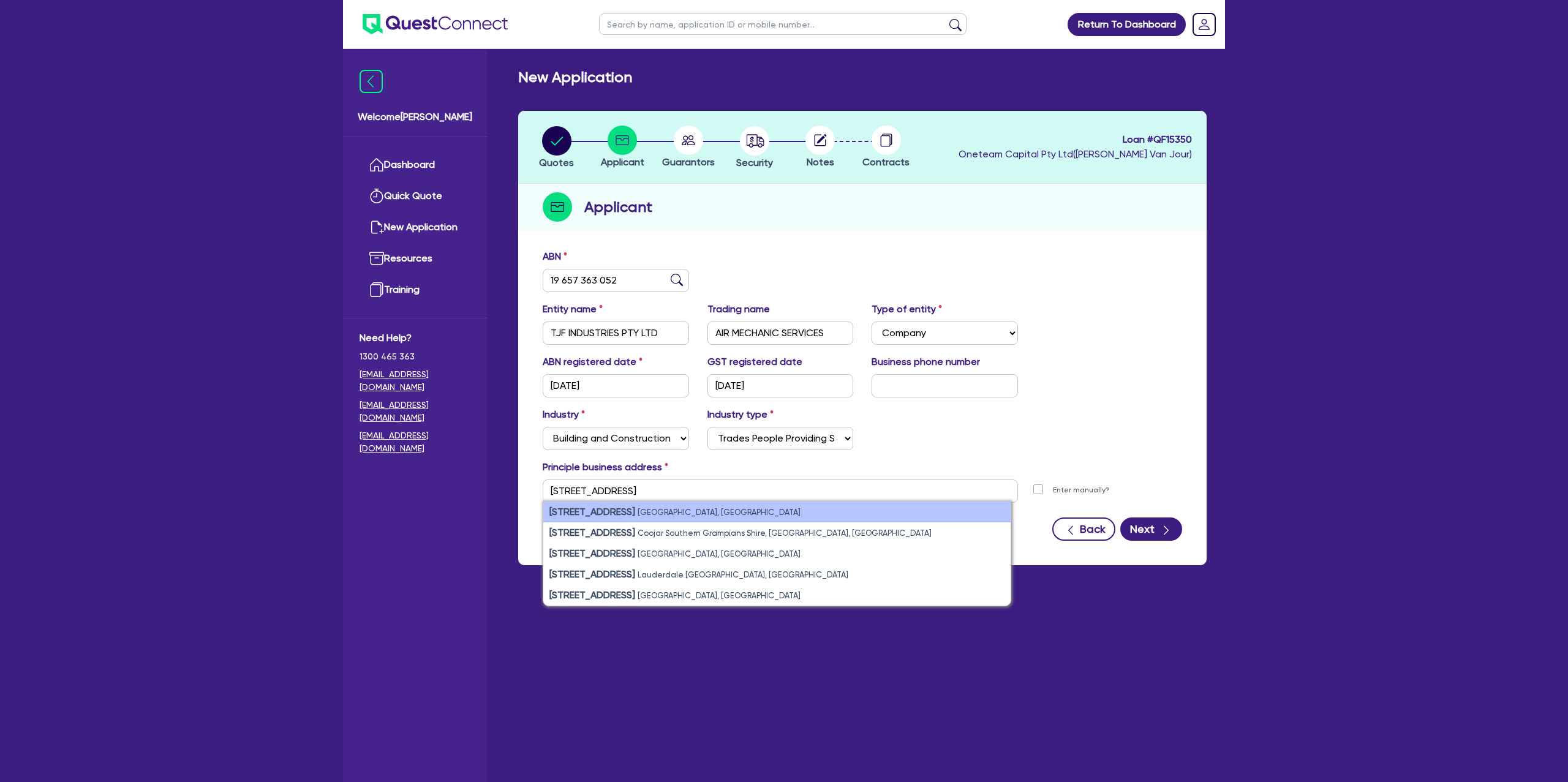
click at [735, 517] on small "South Grafton NSW, Australia" at bounding box center [719, 512] width 163 height 9
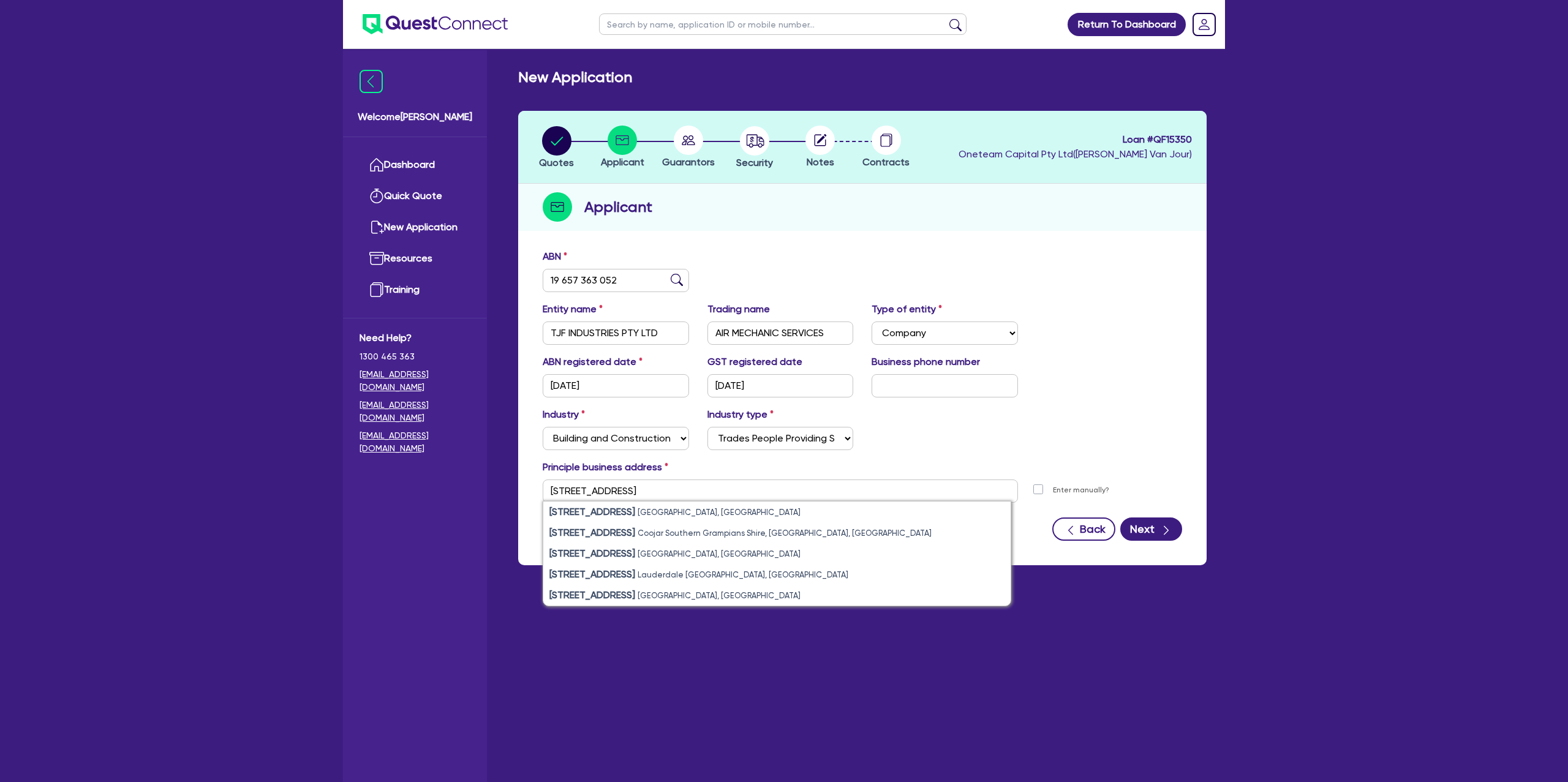
type input "401 Armidale Rd South Grafton NSW 2460"
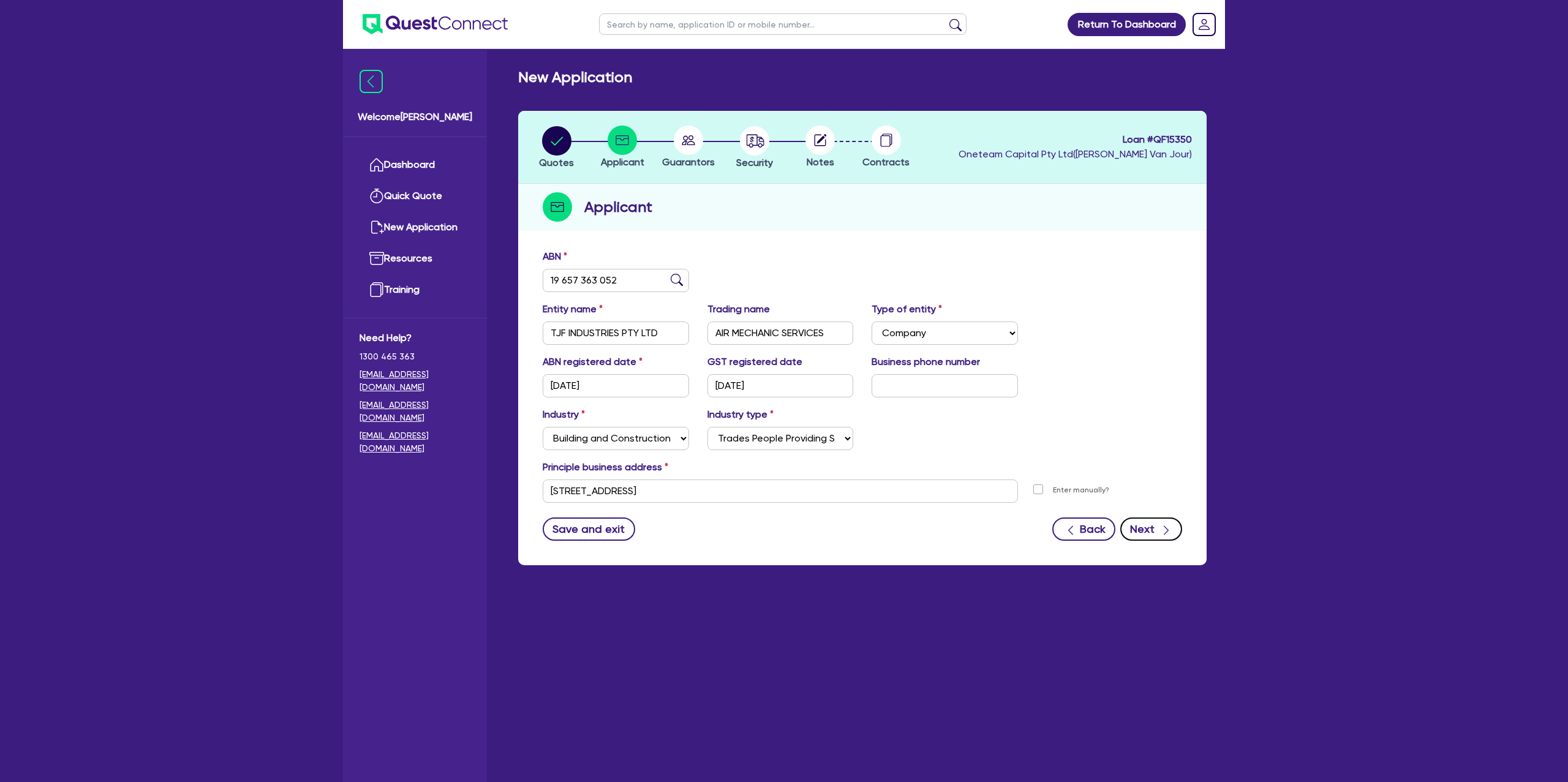
click at [1142, 526] on button "Next" at bounding box center [1151, 529] width 62 height 23
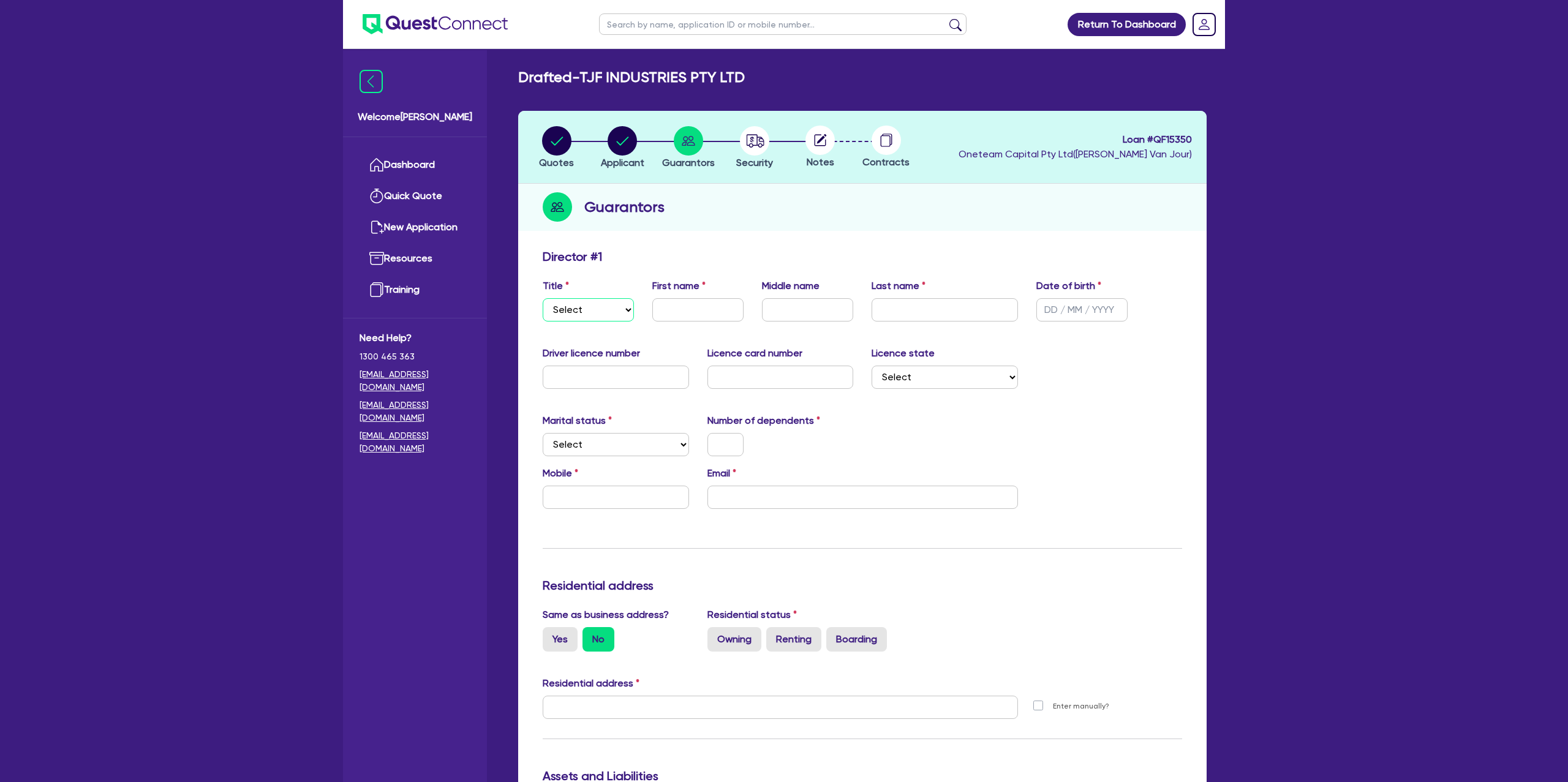
click at [599, 311] on select "Select Mr Mrs Ms Miss Dr" at bounding box center [588, 310] width 92 height 23
select select "MR"
click at [543, 299] on select "Select Mr Mrs Ms Miss Dr" at bounding box center [588, 310] width 92 height 23
drag, startPoint x: 690, startPoint y: 309, endPoint x: 681, endPoint y: 144, distance: 165.2
click at [690, 308] on input "text" at bounding box center [698, 310] width 92 height 23
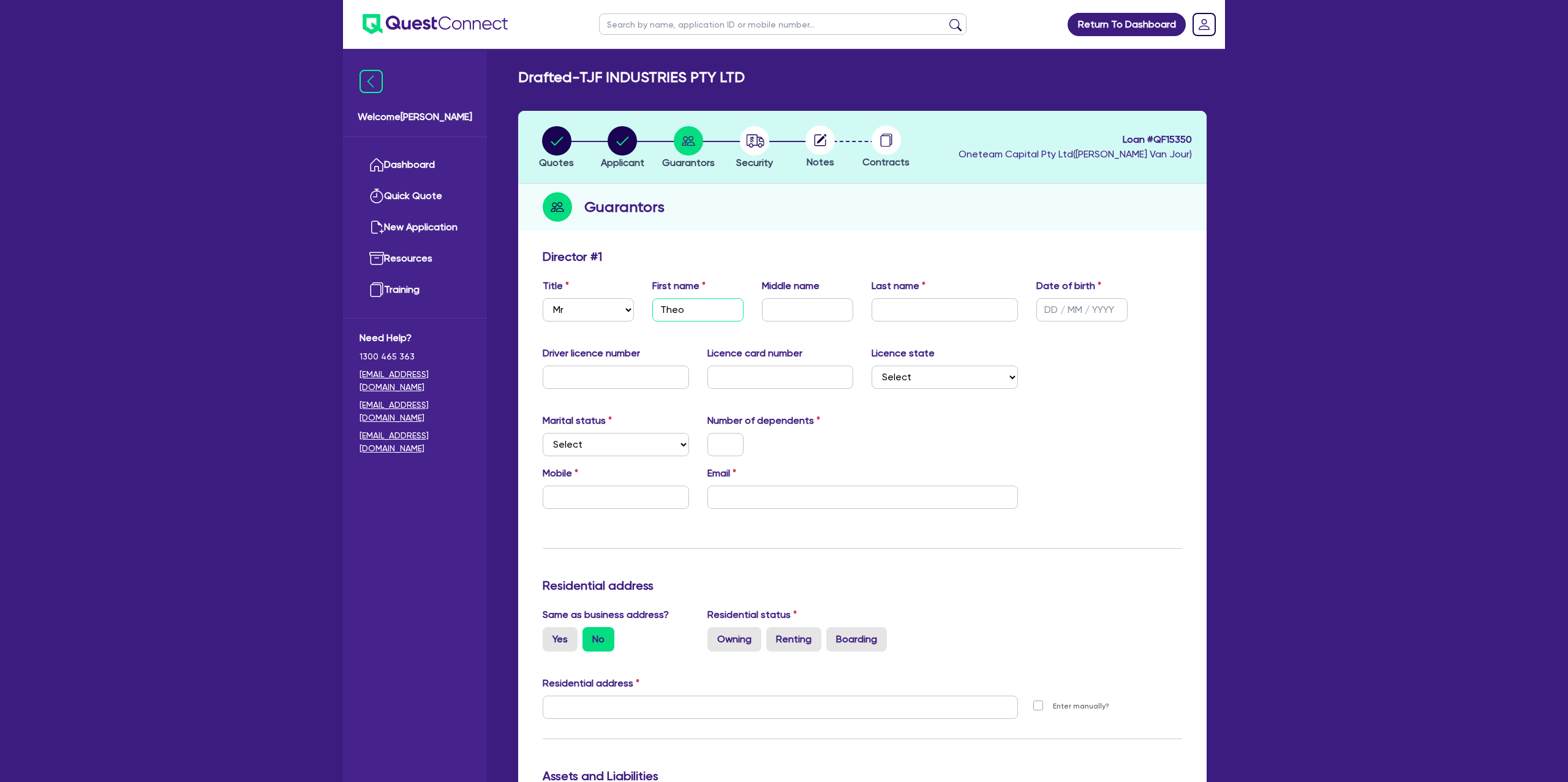
type input "Theo"
type input "hseph"
type input "Forbes"
click at [1049, 312] on input "text" at bounding box center [1082, 310] width 92 height 23
type input "06/10/1996"
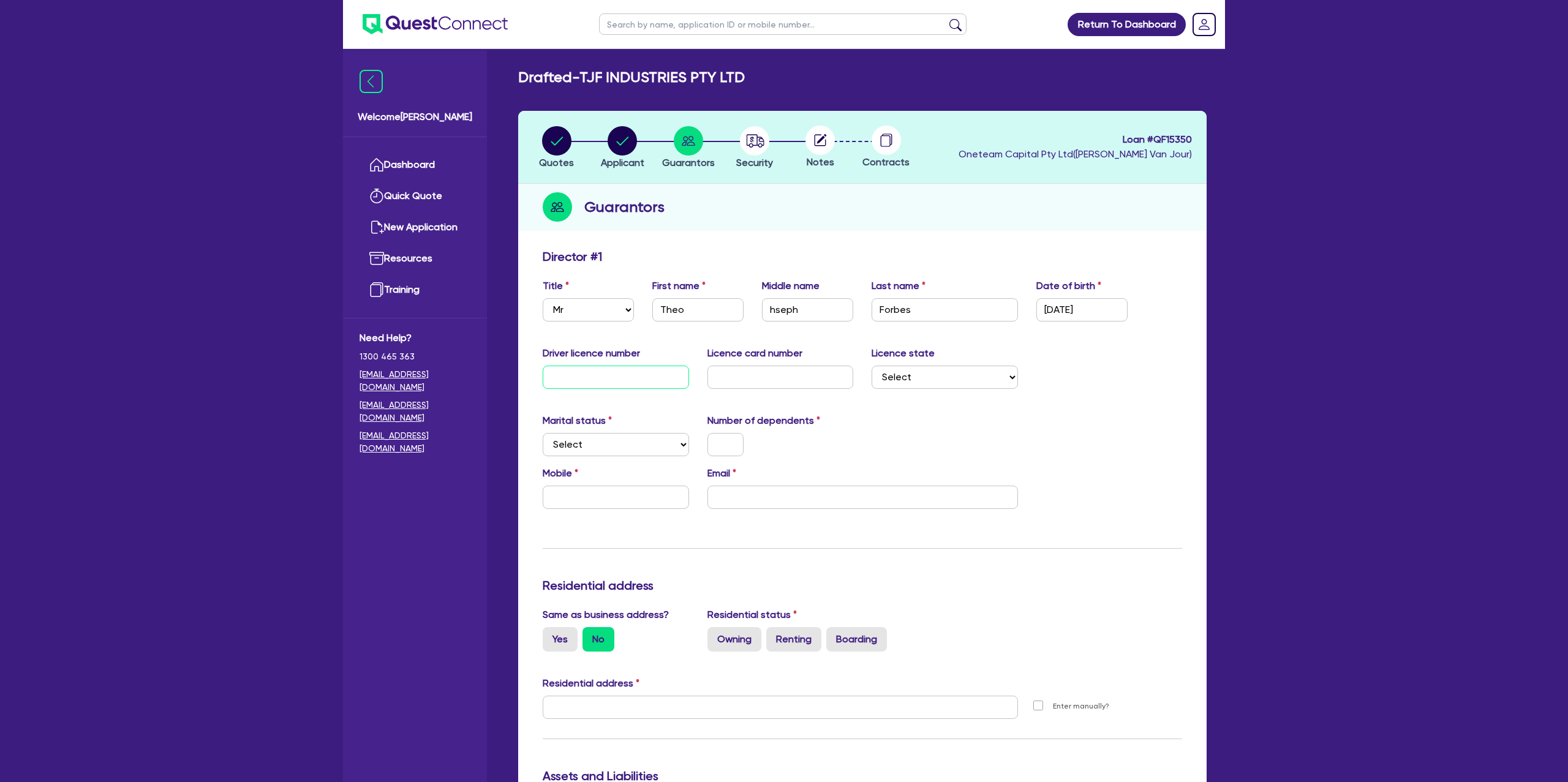
click at [548, 379] on input "text" at bounding box center [616, 377] width 146 height 23
type input "21005616"
click at [736, 385] on input "text" at bounding box center [781, 377] width 146 height 23
drag, startPoint x: 774, startPoint y: 303, endPoint x: 774, endPoint y: 323, distance: 20.0
click at [774, 305] on input "hseph" at bounding box center [807, 310] width 92 height 23
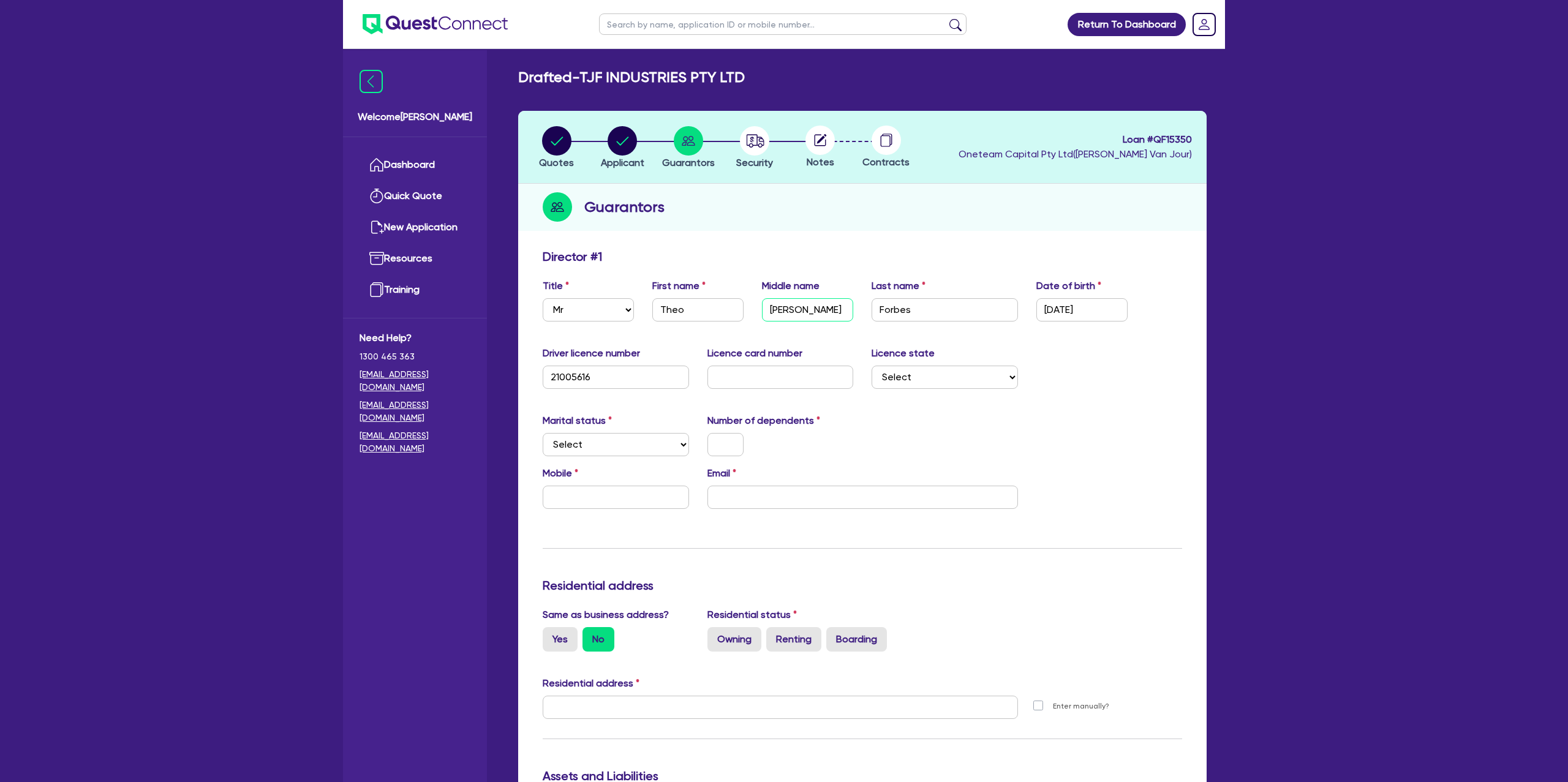
type input "Joseph"
click at [1043, 344] on div "Update residential status for Director #1 Boarding is only acceptable when the …" at bounding box center [862, 702] width 640 height 906
click at [571, 438] on select "Select Single Married De Facto / Partner" at bounding box center [616, 445] width 146 height 23
click at [596, 449] on select "Select Single Married De Facto / Partner" at bounding box center [616, 445] width 146 height 23
click at [744, 376] on input "text" at bounding box center [781, 377] width 146 height 23
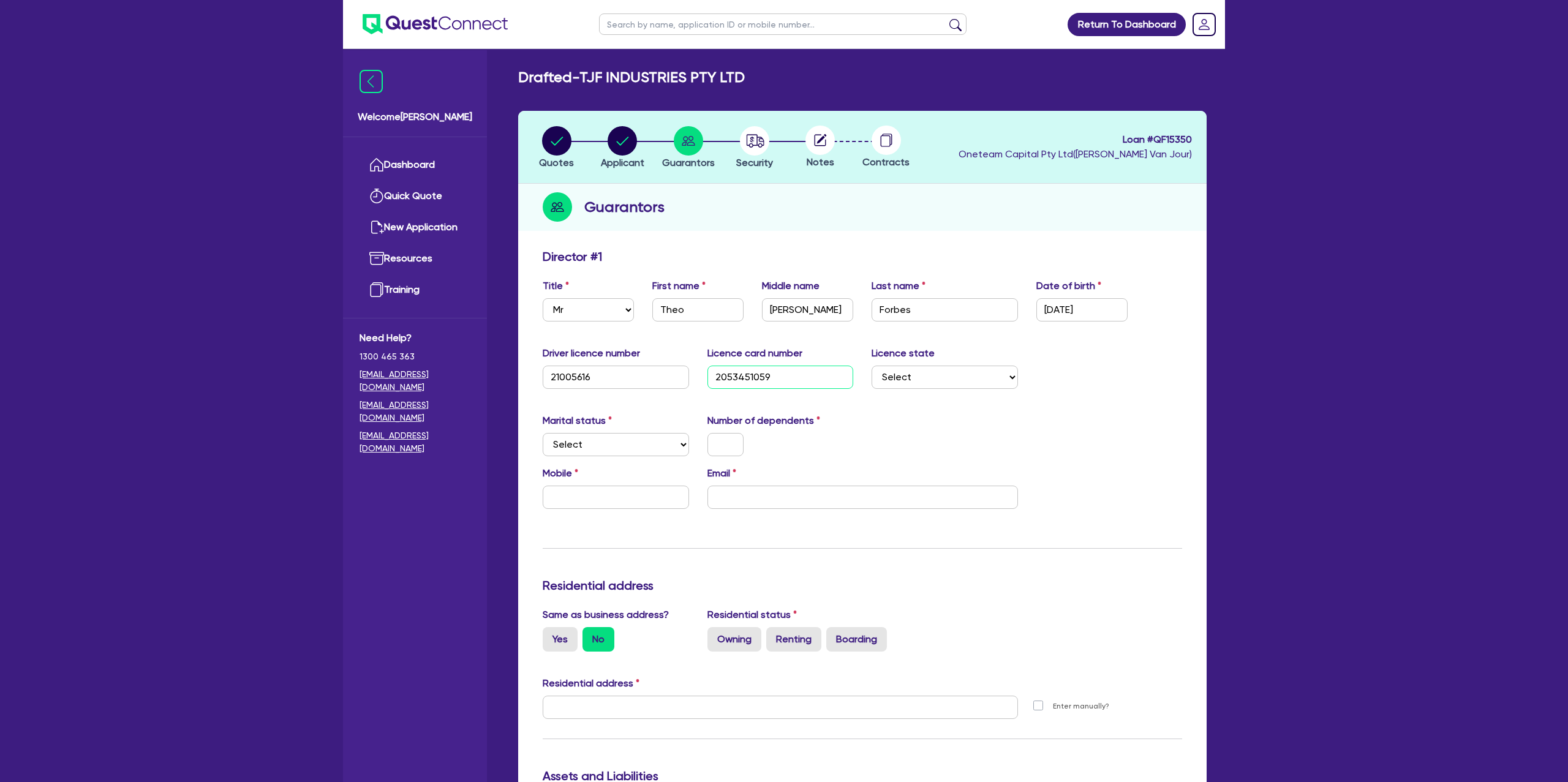
type input "2053451059"
click at [885, 406] on div "Update residential status for Director #1 Boarding is only acceptable when the …" at bounding box center [862, 702] width 640 height 906
click at [936, 364] on div "Licence state Select NSW VIC QLD TAS ACT SA NT WA" at bounding box center [945, 367] width 165 height 43
click at [923, 380] on select "Select NSW VIC QLD TAS ACT SA NT WA" at bounding box center [945, 377] width 146 height 23
select select "[GEOGRAPHIC_DATA]"
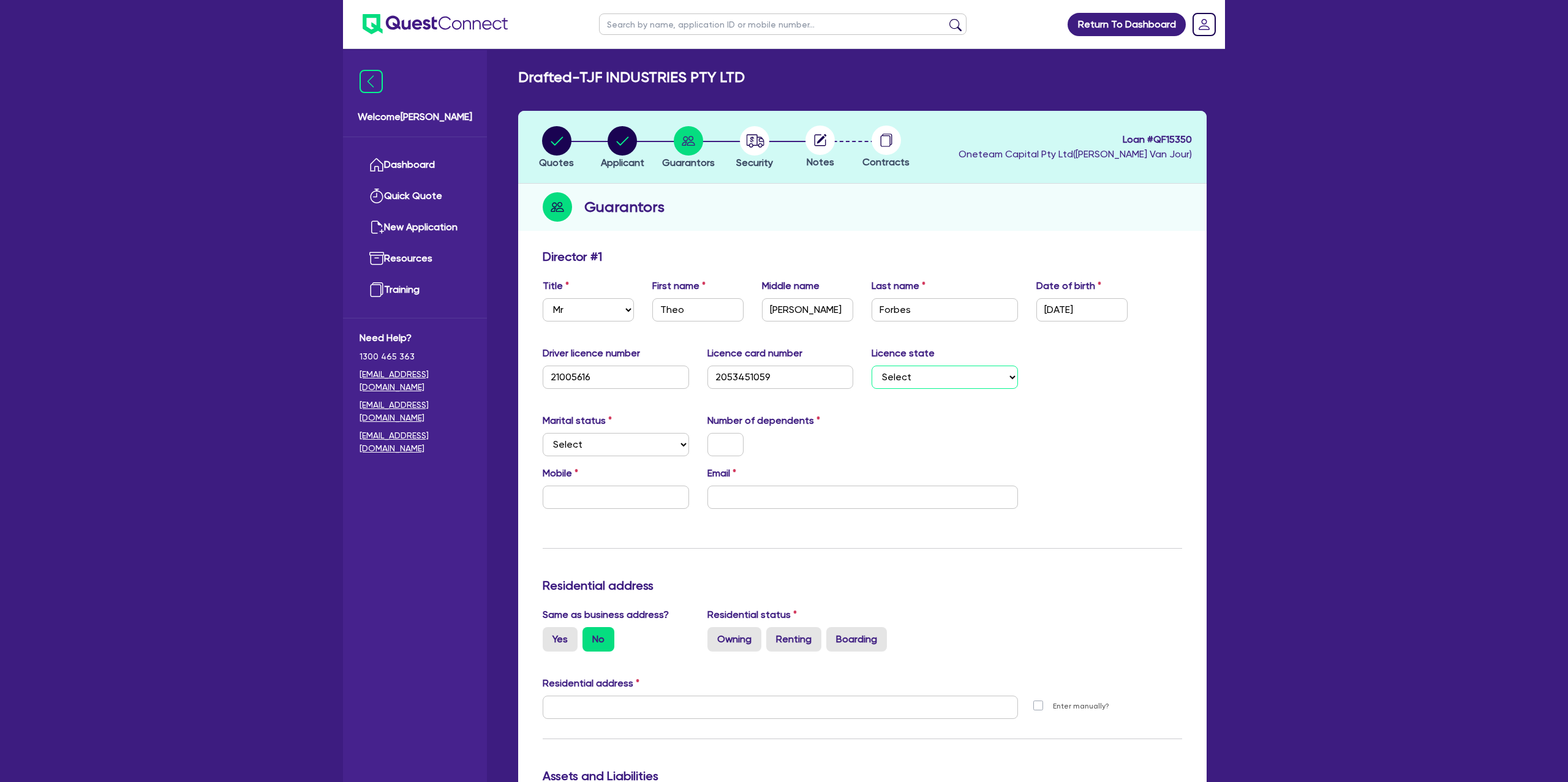
click at [872, 366] on select "Select NSW VIC QLD TAS ACT SA NT WA" at bounding box center [945, 377] width 146 height 23
click at [610, 447] on select "Select Single Married De Facto / Partner" at bounding box center [616, 445] width 146 height 23
select select "SINGLE"
click at [543, 433] on select "Select Single Married De Facto / Partner" at bounding box center [616, 445] width 146 height 23
click at [710, 442] on input "text" at bounding box center [726, 445] width 36 height 23
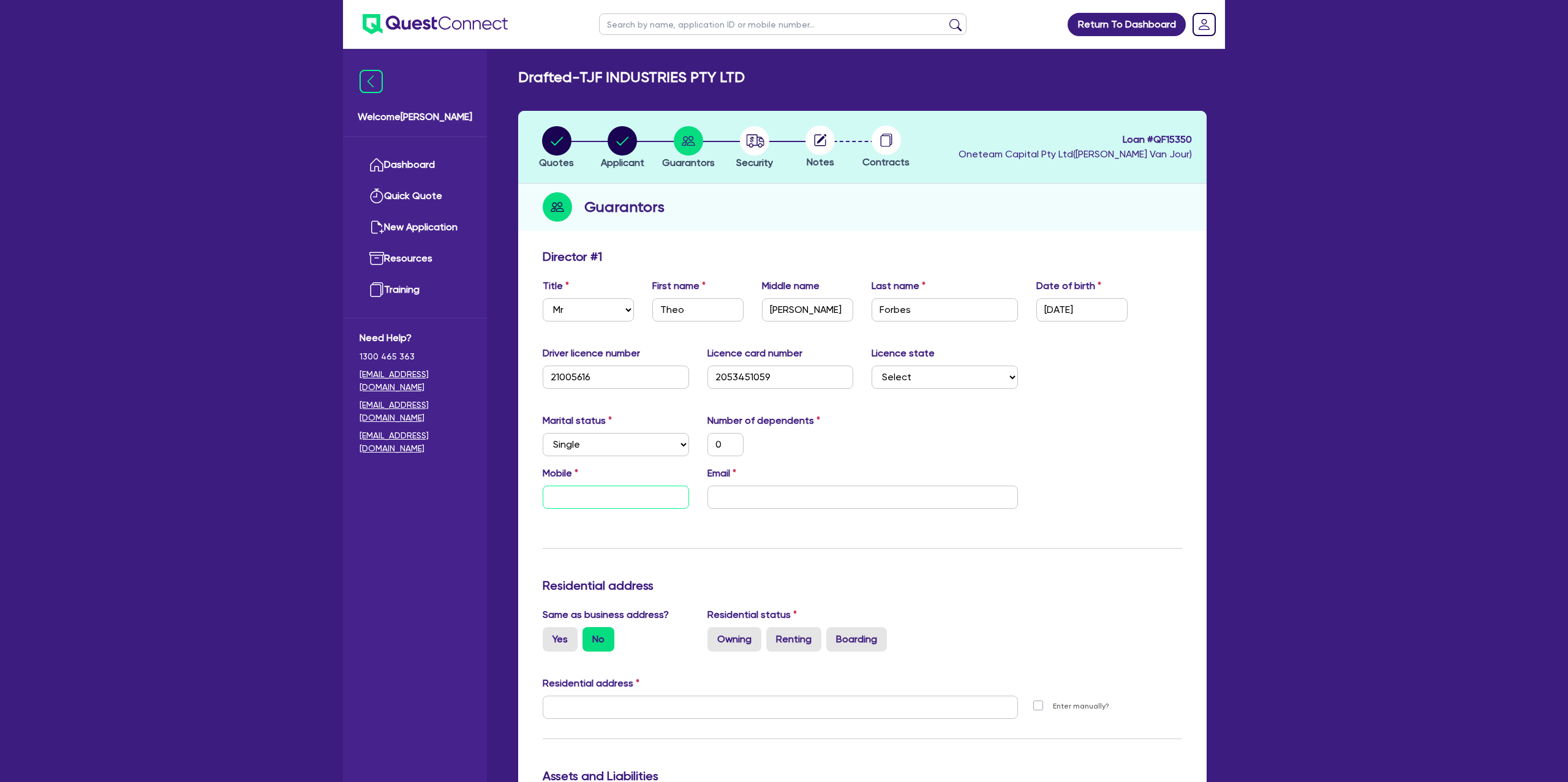
drag, startPoint x: 606, startPoint y: 504, endPoint x: 648, endPoint y: 421, distance: 93.0
click at [607, 501] on input "text" at bounding box center [616, 498] width 146 height 23
paste input "4131 272 10"
type input "0"
type input "4131 272 10"
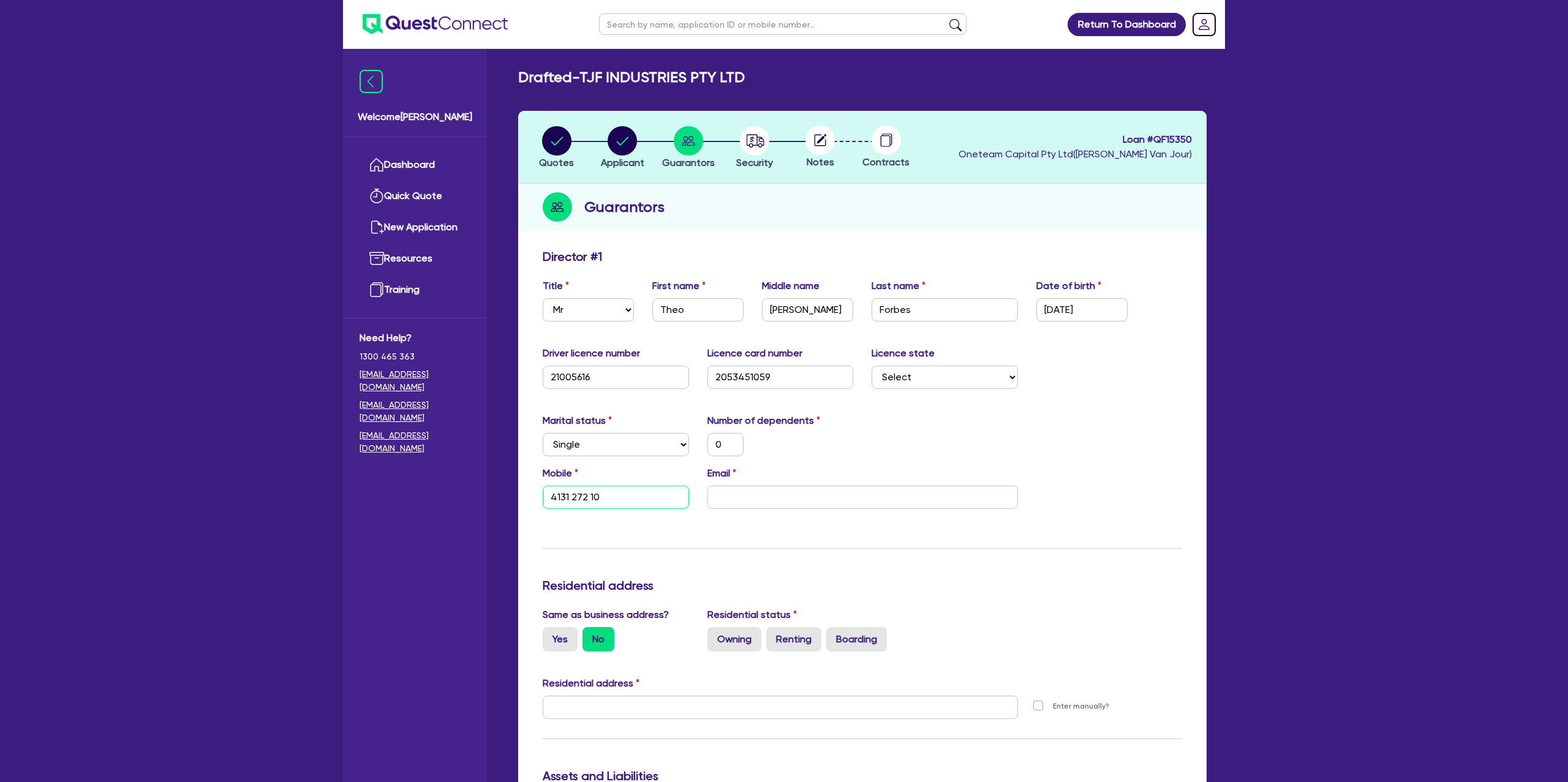
click at [552, 501] on input "4131 272 10" at bounding box center [616, 498] width 146 height 23
type input "0"
type input "0413 127 210"
click at [815, 499] on input "email" at bounding box center [863, 498] width 310 height 23
paste input "theo.forbes@hotmail.com"
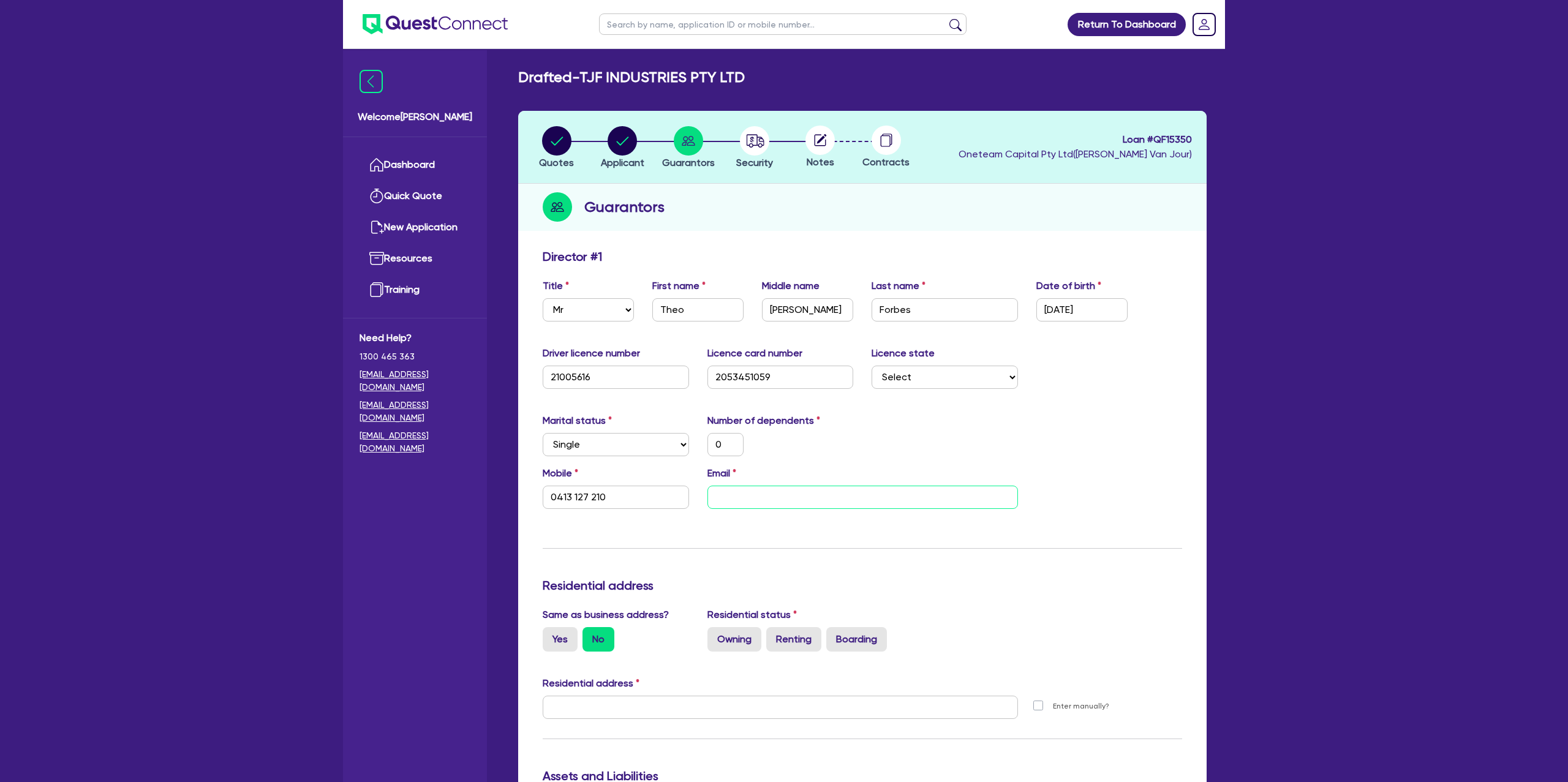
type input "theo.forbes@hotmail.com"
type input "0"
type input "0413 127 210"
type input "theo.forbes@hotmail.com"
click at [735, 527] on div "Update residential status for Director #1 Boarding is only acceptable when the …" at bounding box center [862, 702] width 640 height 906
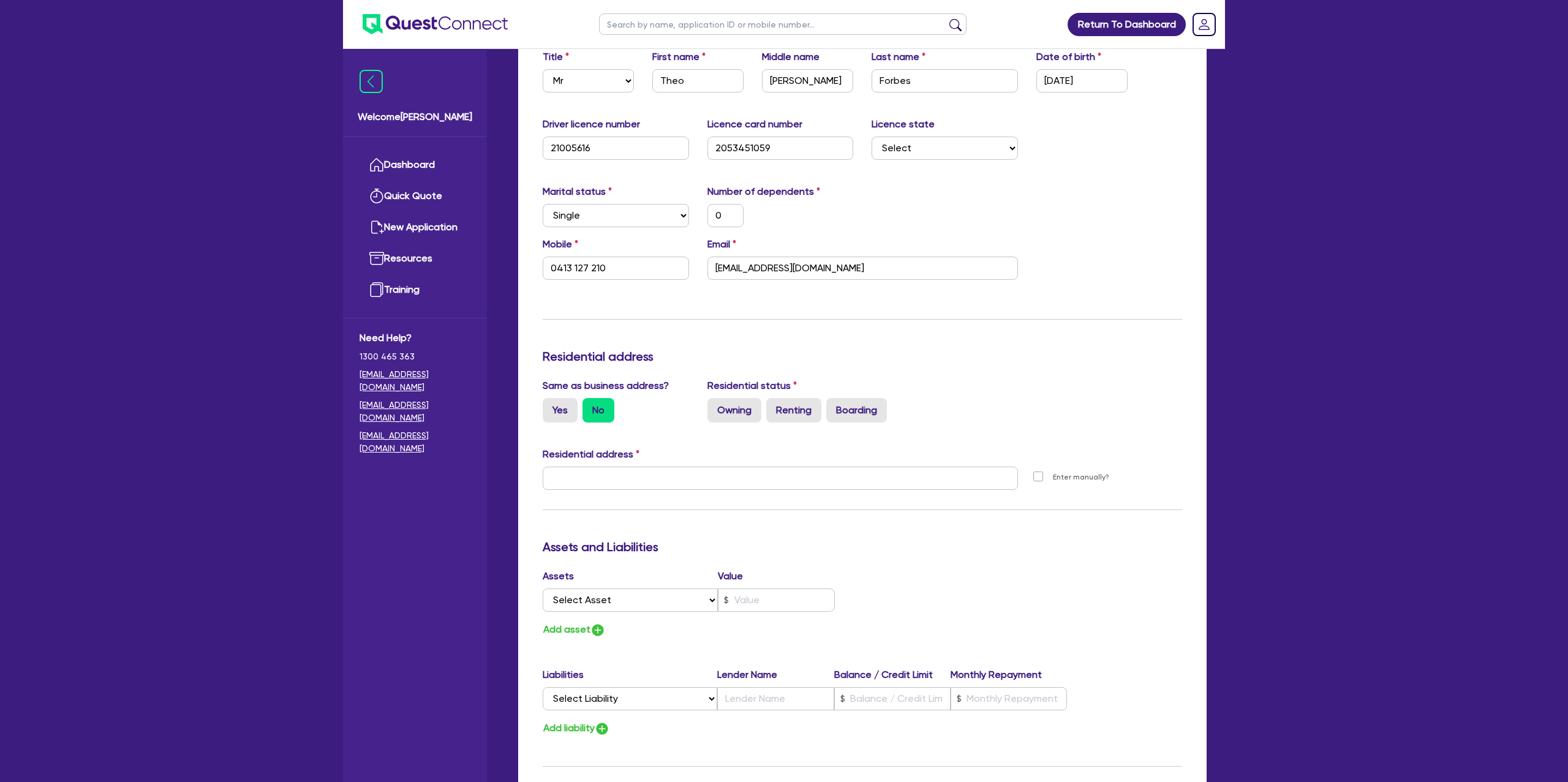
scroll to position [231, 0]
click at [559, 404] on label "Yes" at bounding box center [560, 409] width 35 height 25
click at [551, 404] on input "Yes" at bounding box center [546, 400] width 8 height 8
radio input "true"
type input "0"
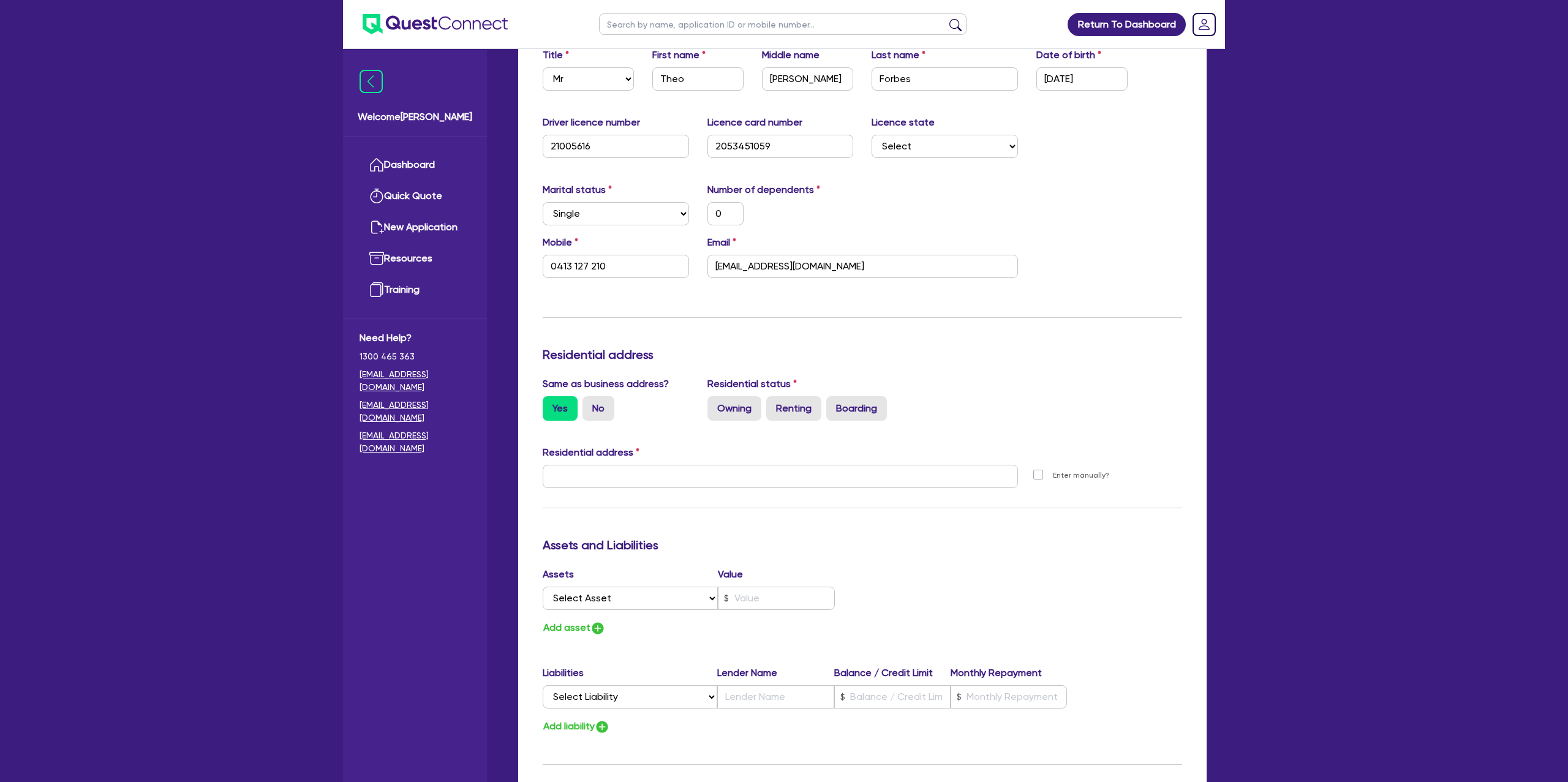
type input "0413 127 210"
type input "401 Armidale Rd South Grafton NSW 2460"
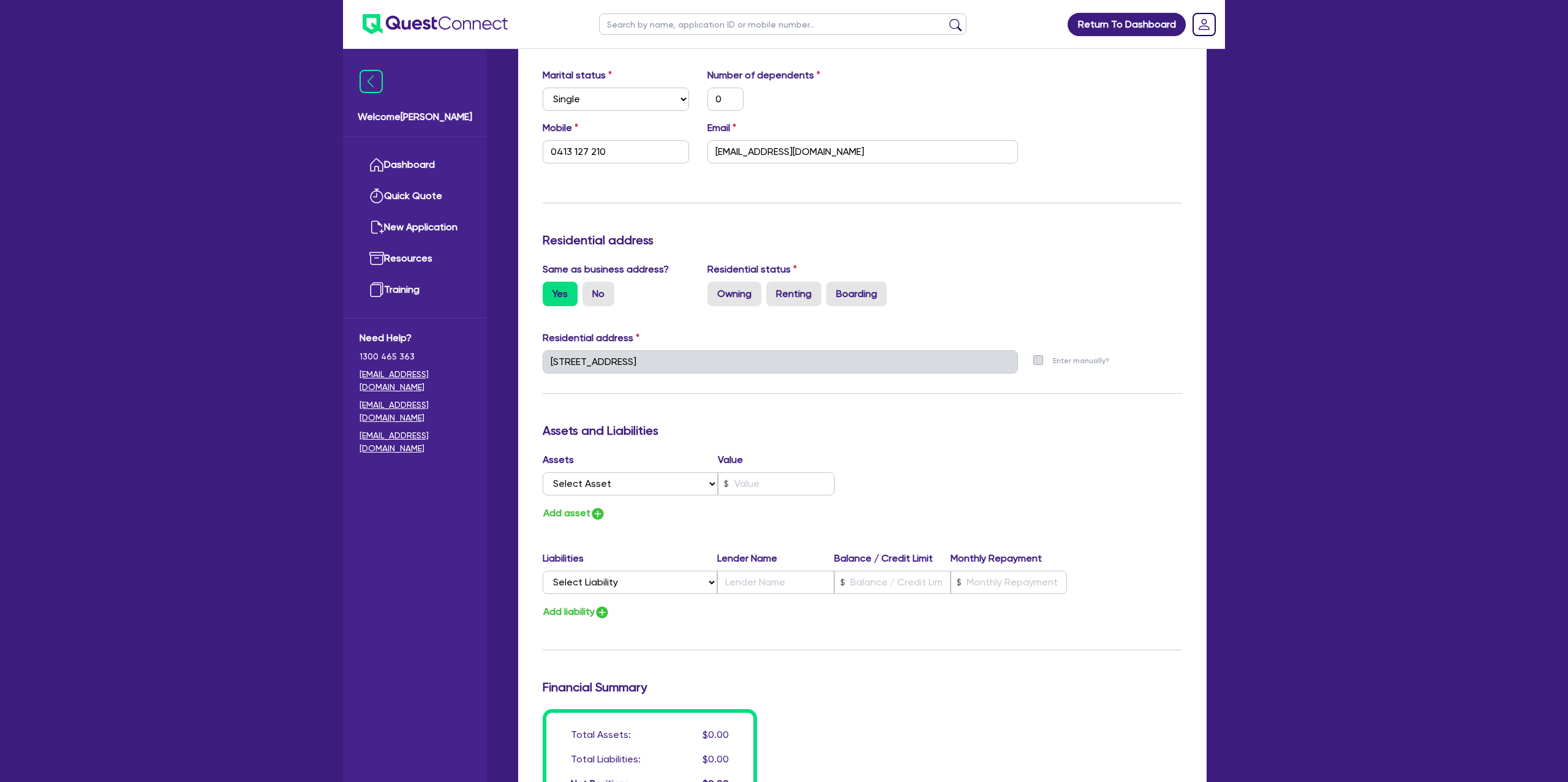
scroll to position [348, 0]
click at [603, 485] on select "Select Asset Cash Property Investment property Vehicle Truck Trailer Equipment …" at bounding box center [630, 482] width 175 height 23
select select "INVESTMENT_PROPERTY"
click at [543, 470] on select "Select Asset Cash Property Investment property Vehicle Truck Trailer Equipment …" at bounding box center [630, 482] width 175 height 23
type input "0"
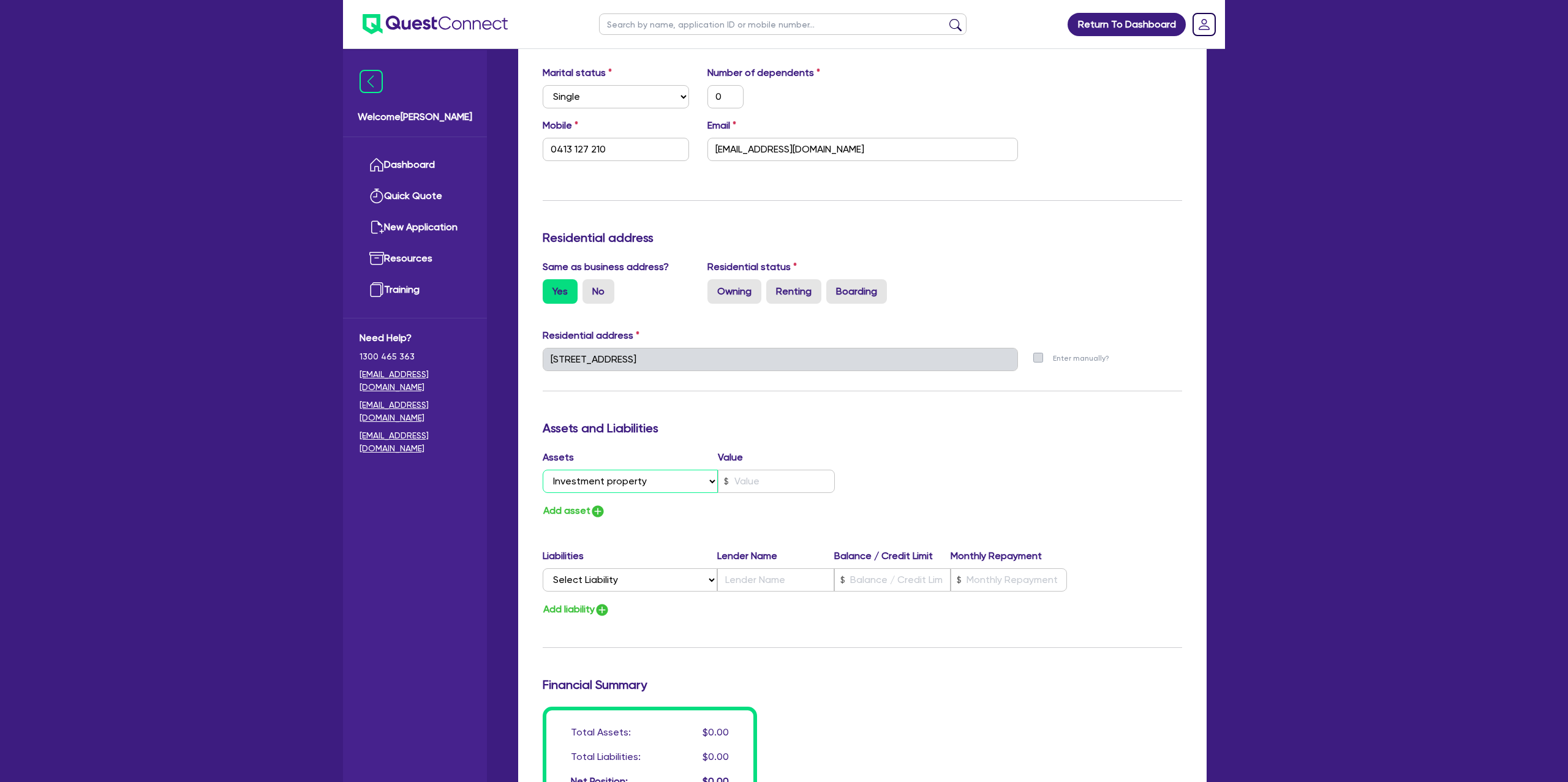
type input "0413 127 210"
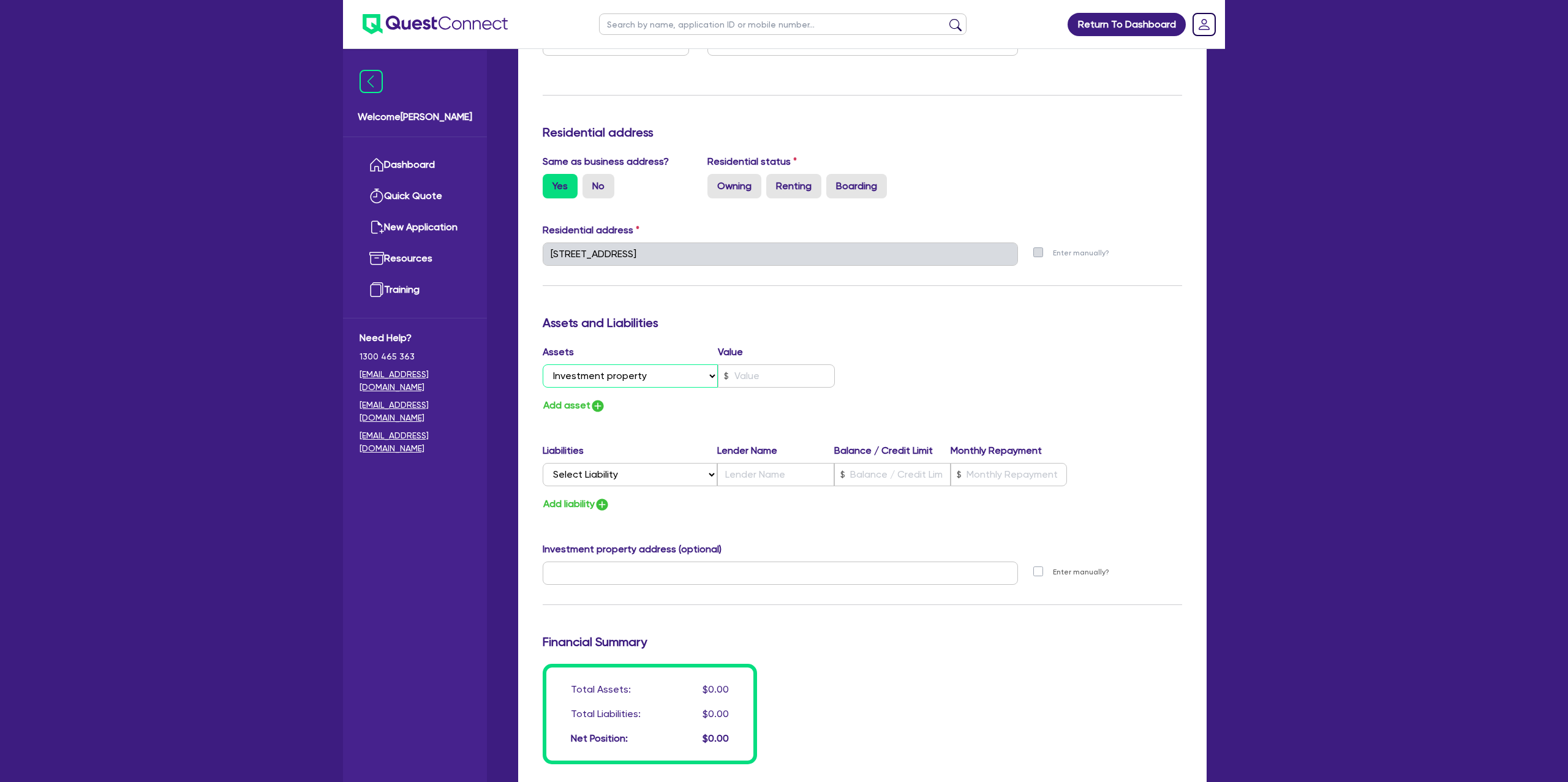
scroll to position [486, 0]
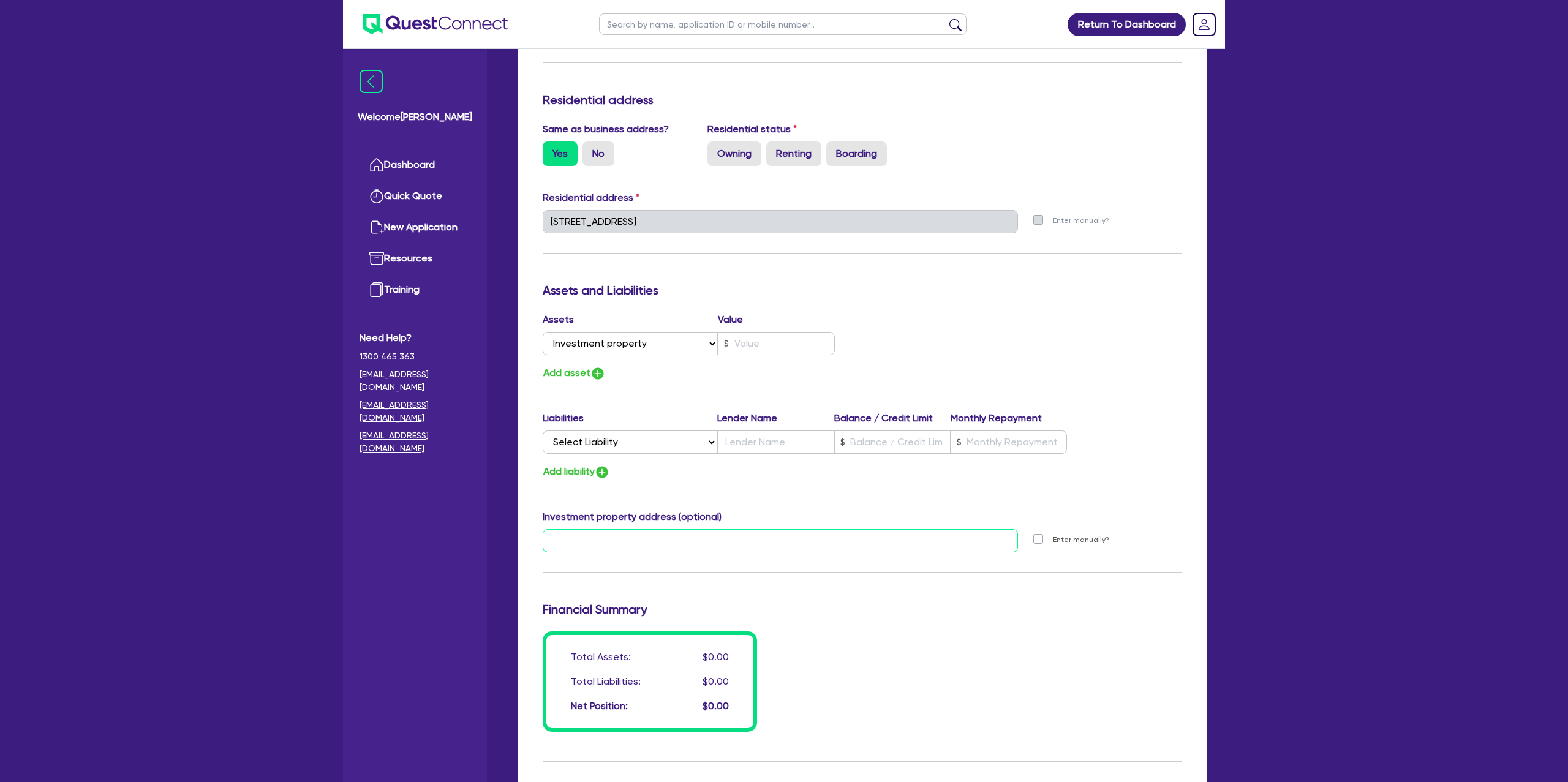
drag, startPoint x: 582, startPoint y: 535, endPoint x: 646, endPoint y: 526, distance: 64.6
click at [582, 536] on input "text" at bounding box center [780, 541] width 476 height 23
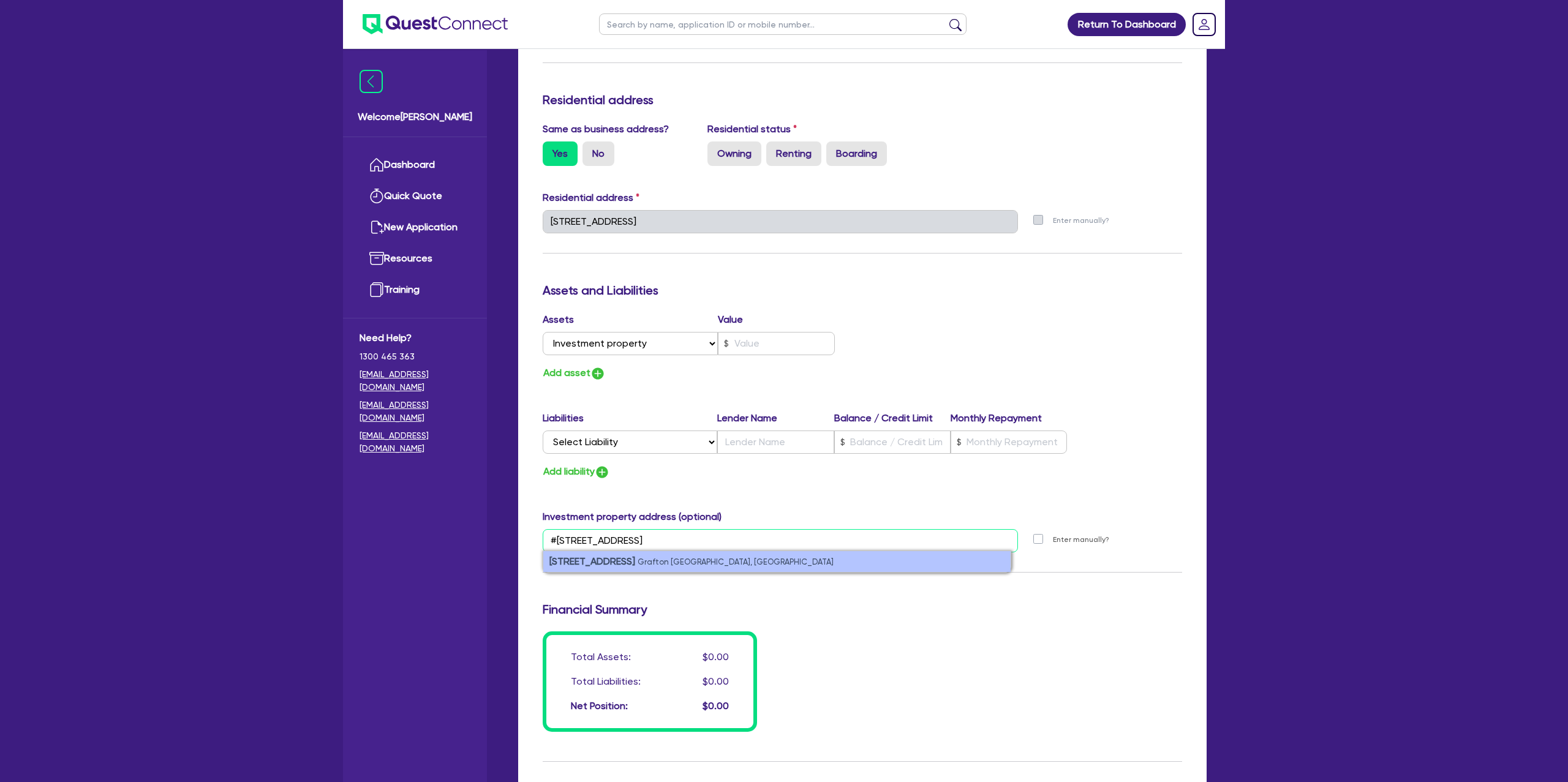
type input "#79 north street grafton"
click at [702, 572] on li "79 North Street Grafton NSW, Australia" at bounding box center [777, 561] width 468 height 21
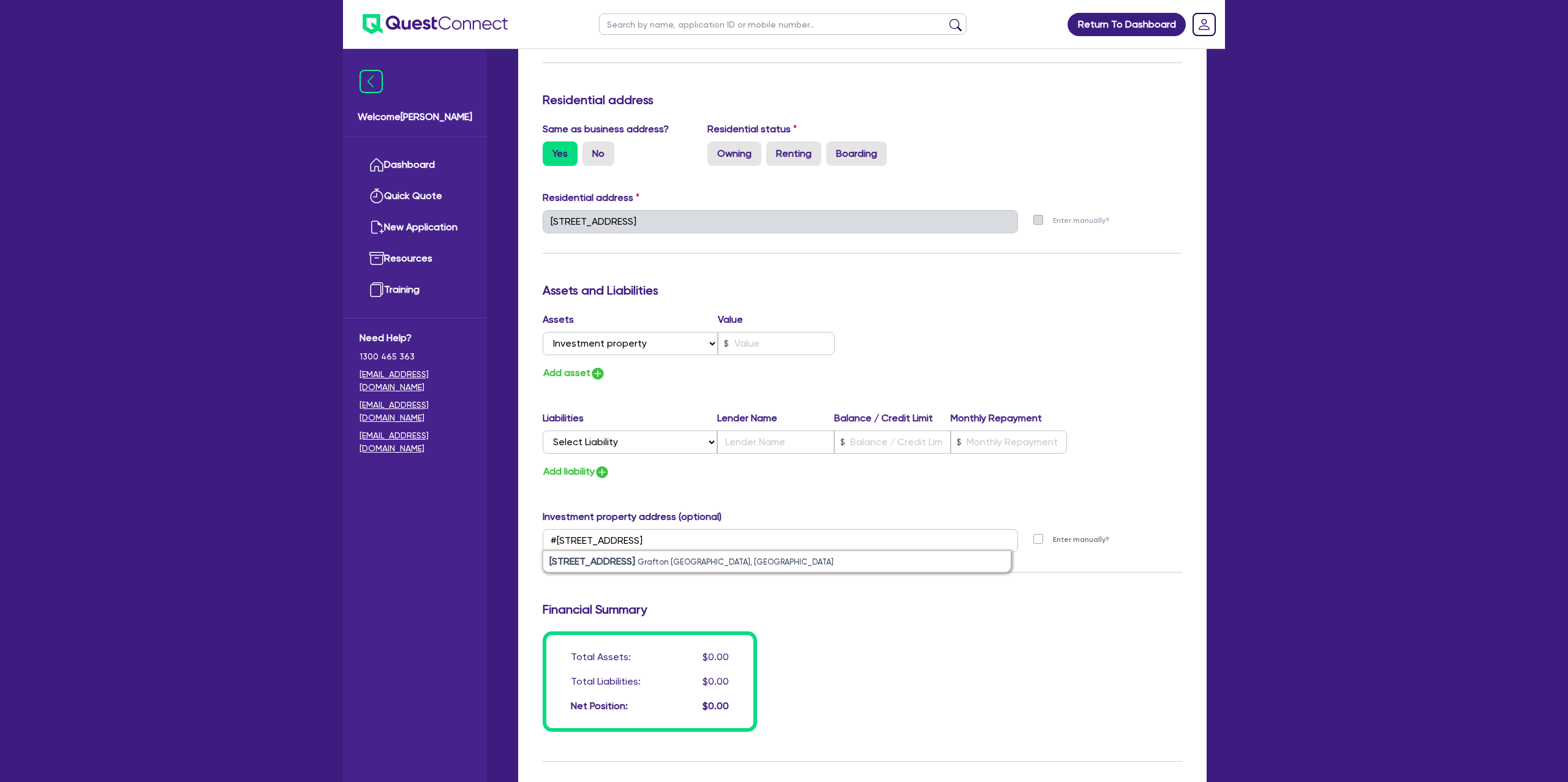
type input "0"
type input "0413 127 210"
click at [557, 539] on input "79 North St Grafton NSW 2460" at bounding box center [780, 541] width 476 height 23
click at [552, 540] on input "79 North St Grafton NSW 2460" at bounding box center [780, 541] width 476 height 23
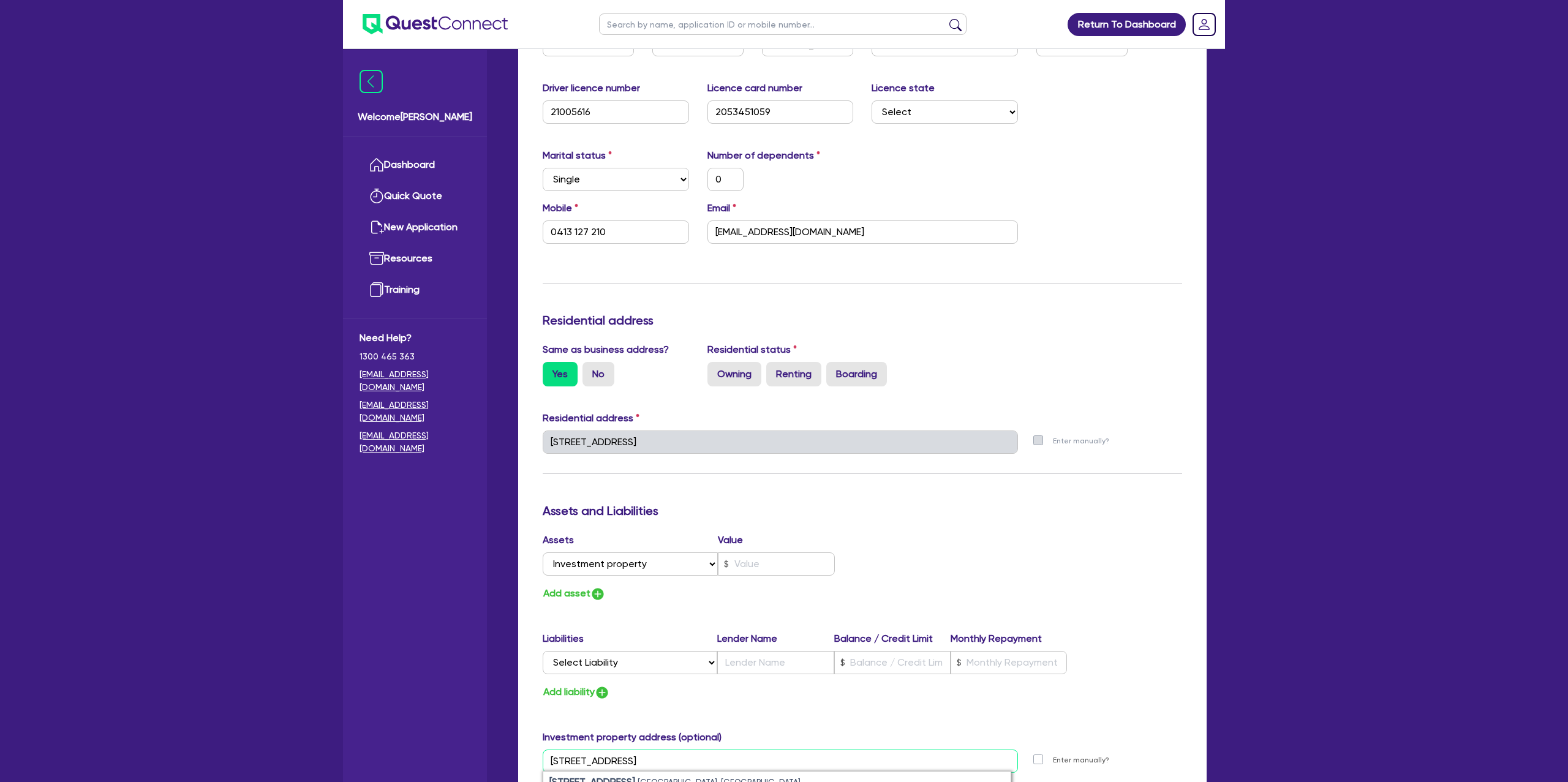
type input "379 North St Grafton NSW 2460"
click at [883, 569] on div "Assets Value Select Asset Cash Property Investment property Vehicle Truck Trail…" at bounding box center [862, 567] width 658 height 69
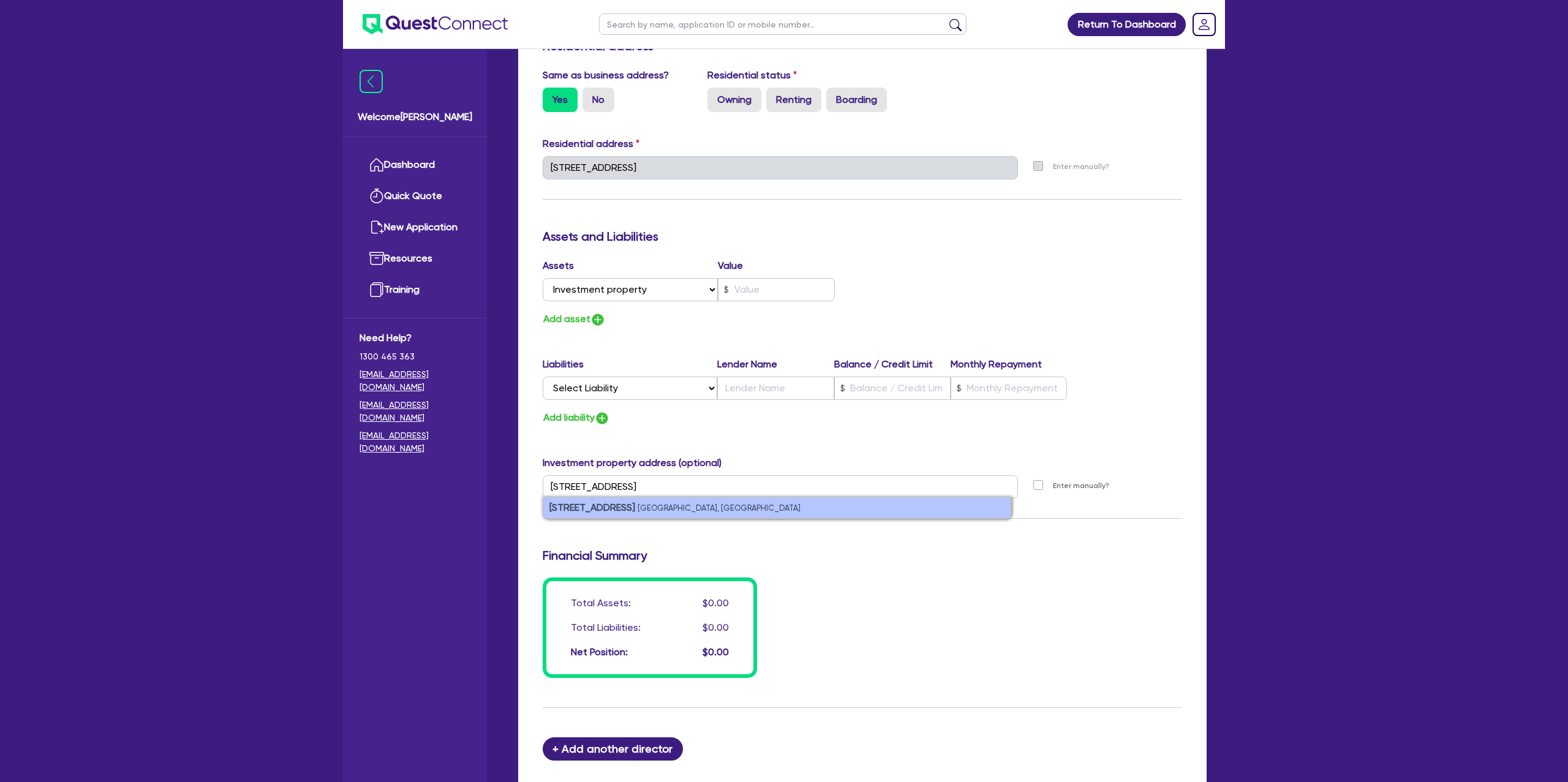
scroll to position [562, 0]
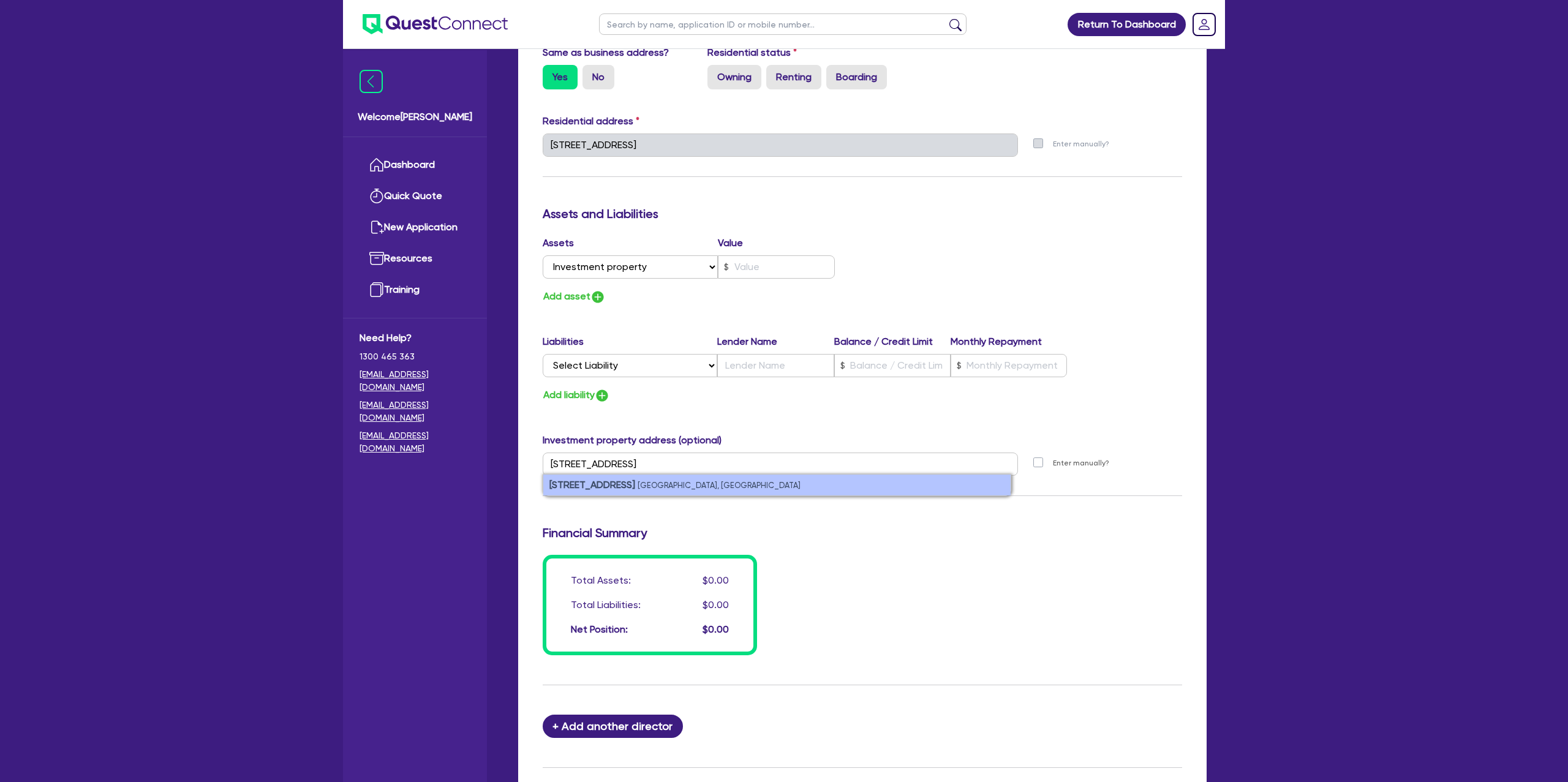
click at [594, 483] on strong "379 North St" at bounding box center [592, 485] width 86 height 12
type input "0"
type input "0413 127 210"
click at [645, 272] on select "Select Asset Cash Property Investment property Vehicle Truck Trailer Equipment …" at bounding box center [630, 267] width 175 height 23
click at [543, 256] on select "Select Asset Cash Property Investment property Vehicle Truck Trailer Equipment …" at bounding box center [630, 267] width 175 height 23
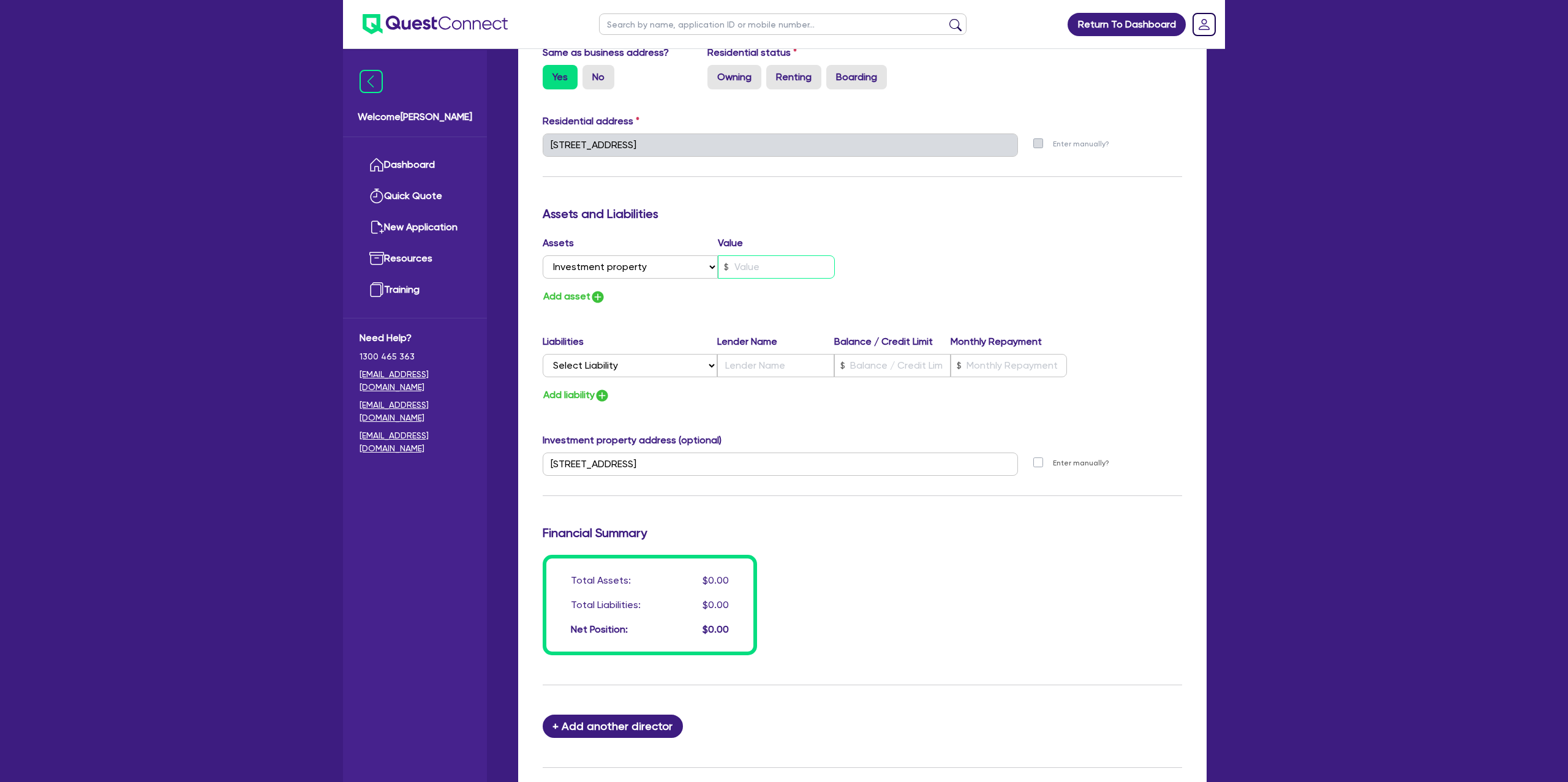
click at [735, 268] on input "text" at bounding box center [776, 267] width 117 height 23
type input "0"
type input "0413 127 210"
type input "5"
type input "0"
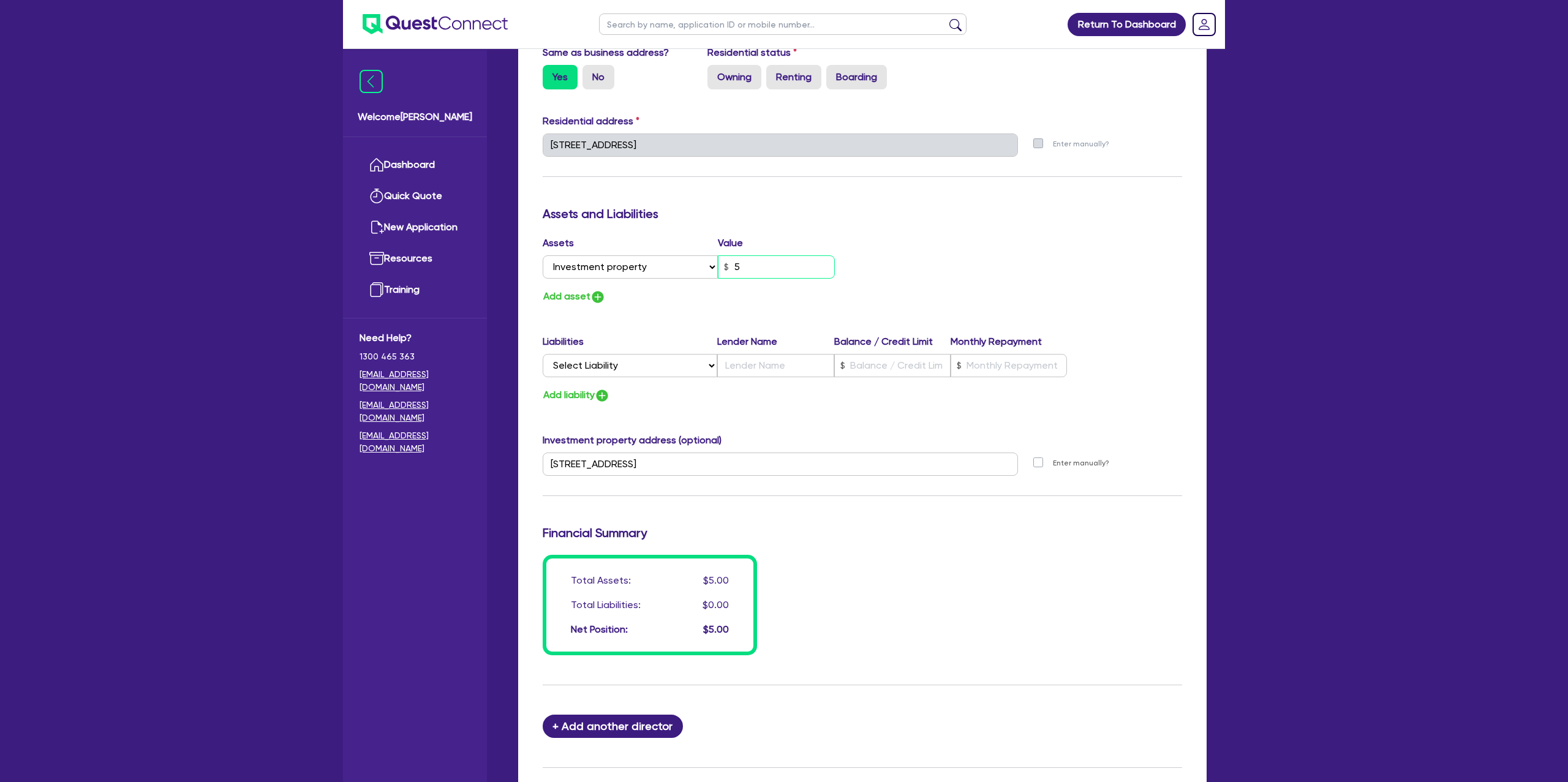
type input "0413 127 210"
type input "55"
type input "0"
type input "0413 127 210"
type input "550"
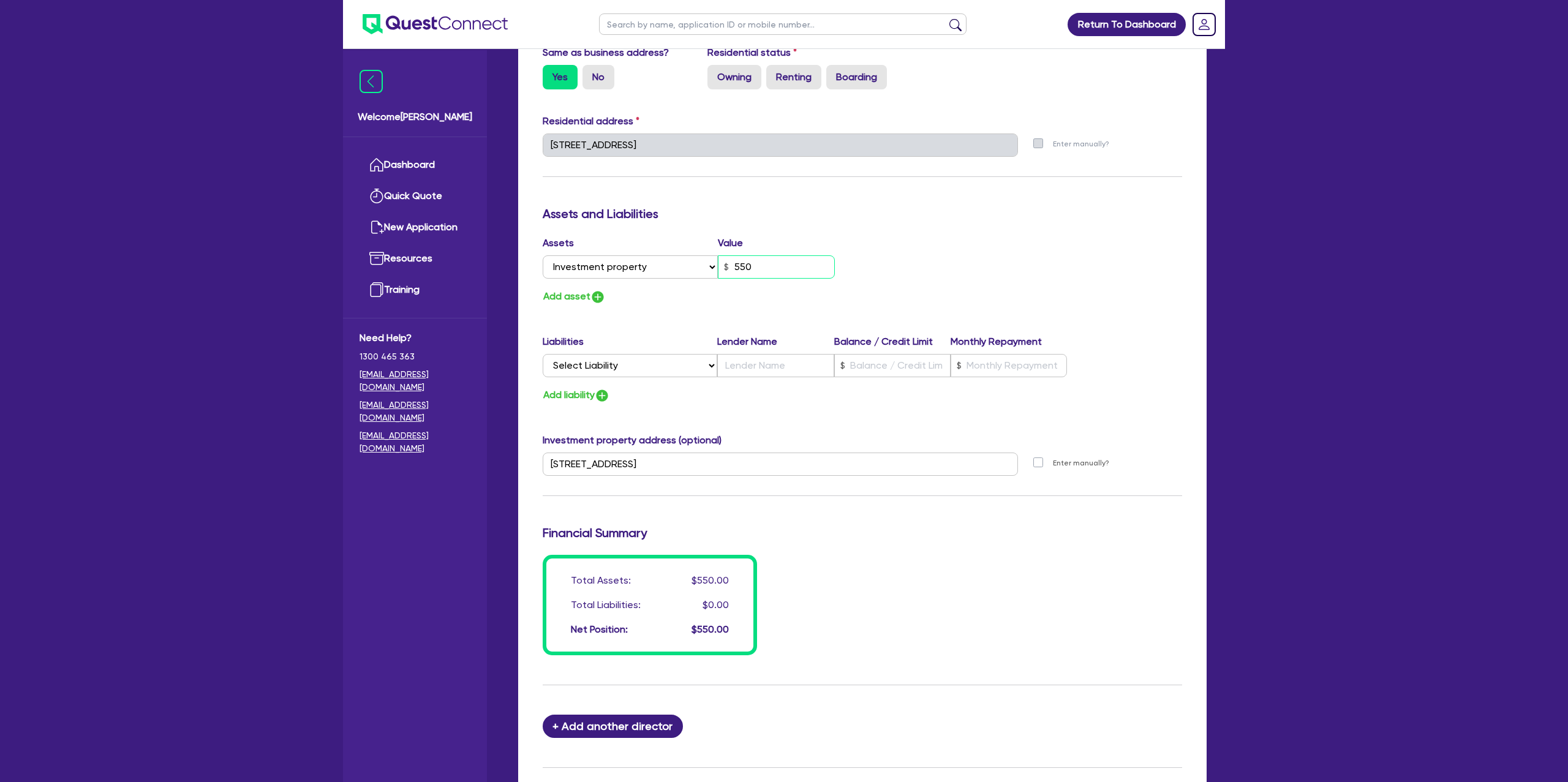
type input "0"
type input "0413 127 210"
type input "5,500"
type input "0"
type input "0413 127 210"
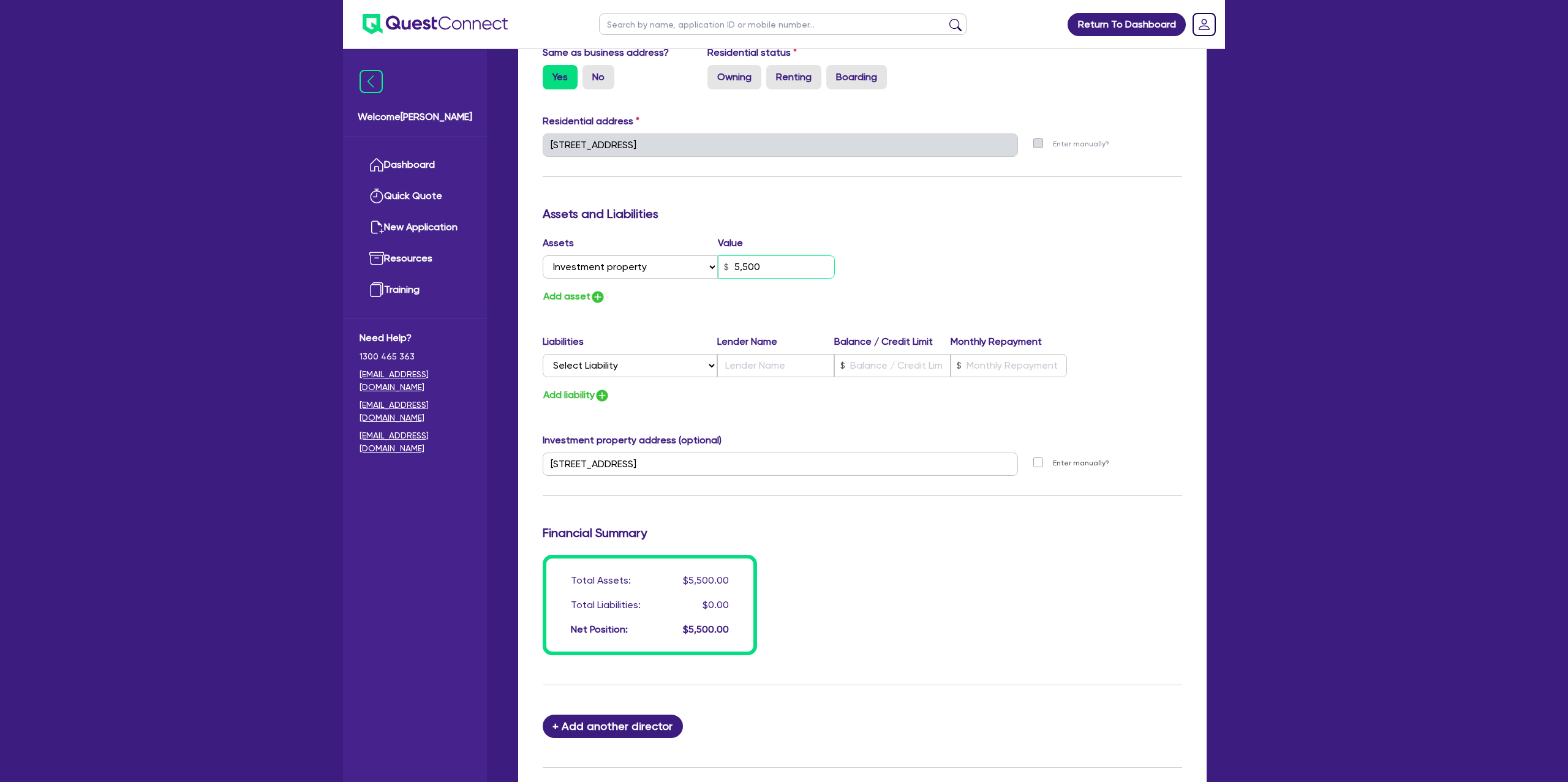
type input "55,000"
type input "0"
type input "0413 127 210"
type input "550,000"
drag, startPoint x: 926, startPoint y: 224, endPoint x: 933, endPoint y: 214, distance: 12.2
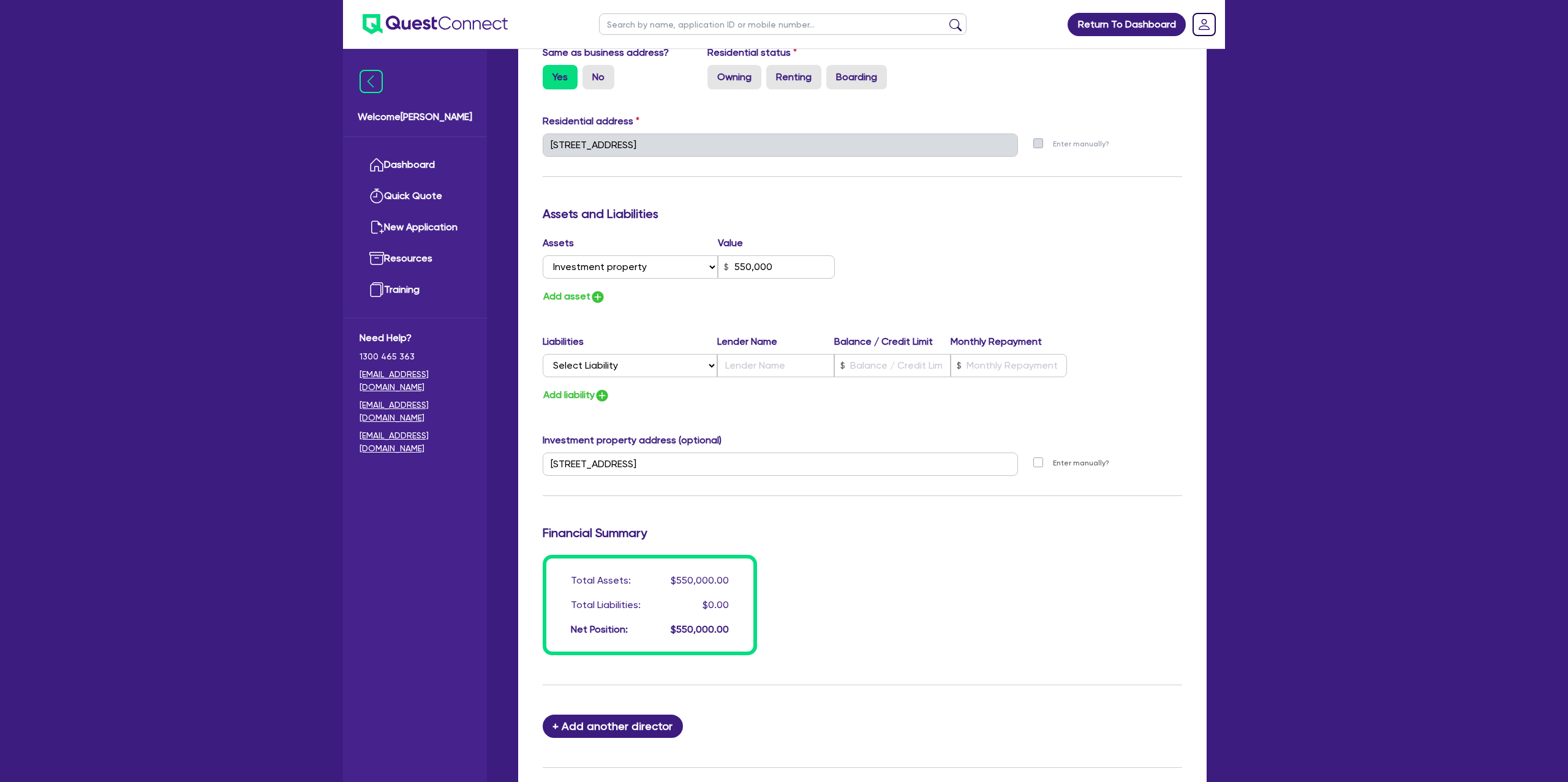
click at [933, 214] on div "Assets and Liabilities" at bounding box center [862, 216] width 658 height 20
click at [896, 370] on input "text" at bounding box center [892, 366] width 116 height 23
type input "0"
type input "0413 127 210"
type input "550,000"
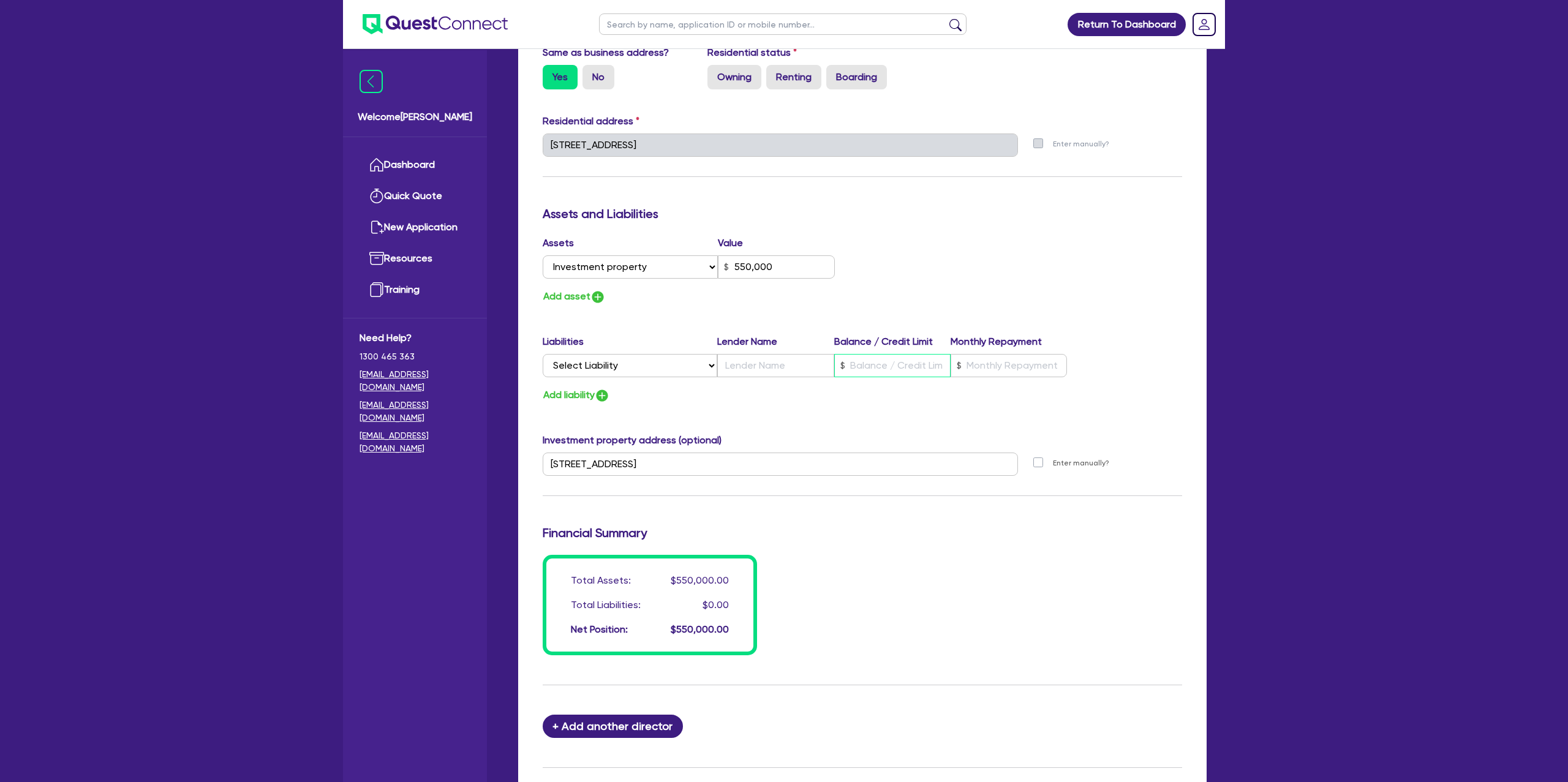
type input "1"
type input "0"
type input "0413 127 210"
type input "550,000"
type input "16"
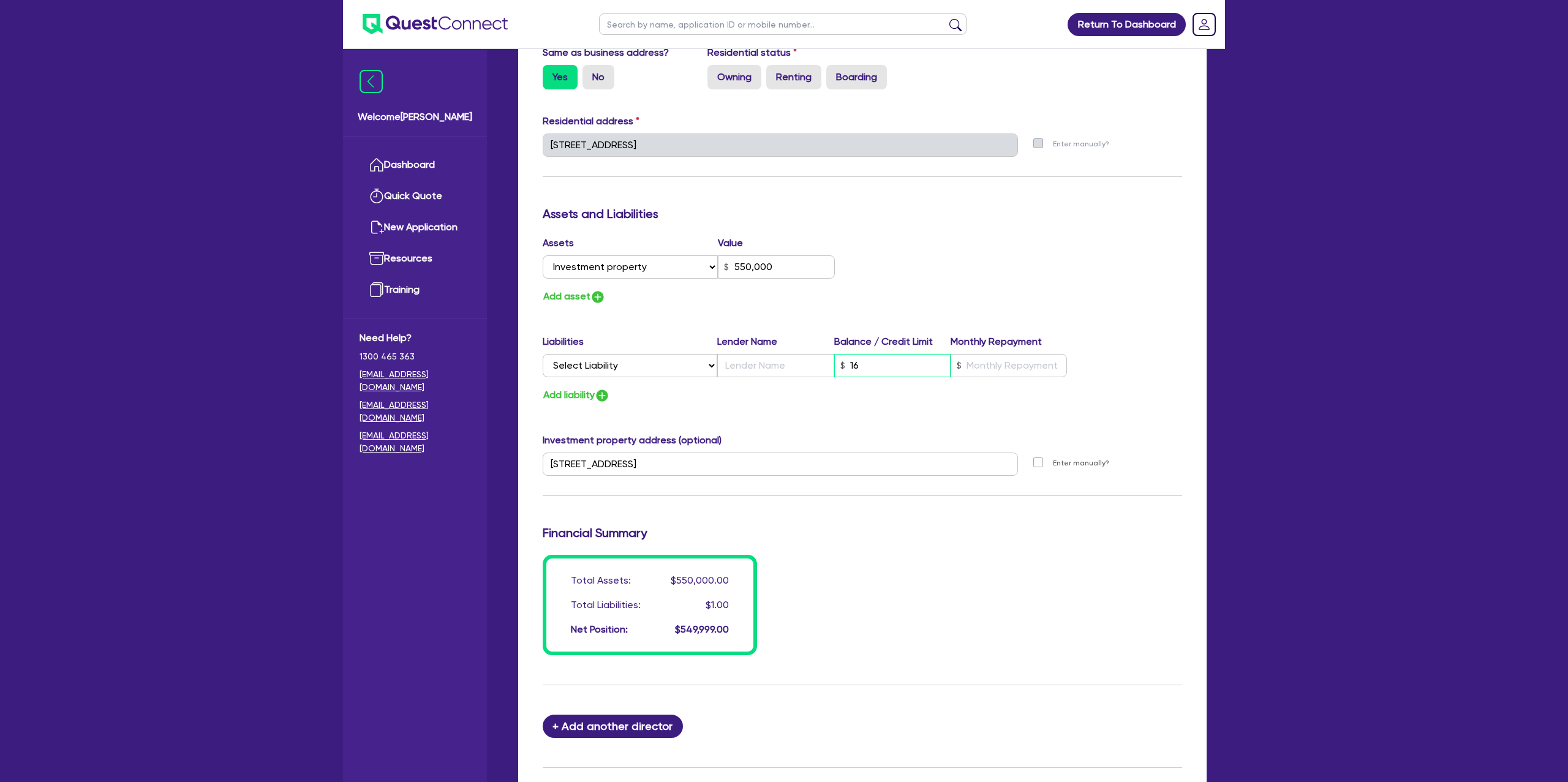
type input "0"
type input "0413 127 210"
type input "550,000"
type input "160"
type input "0"
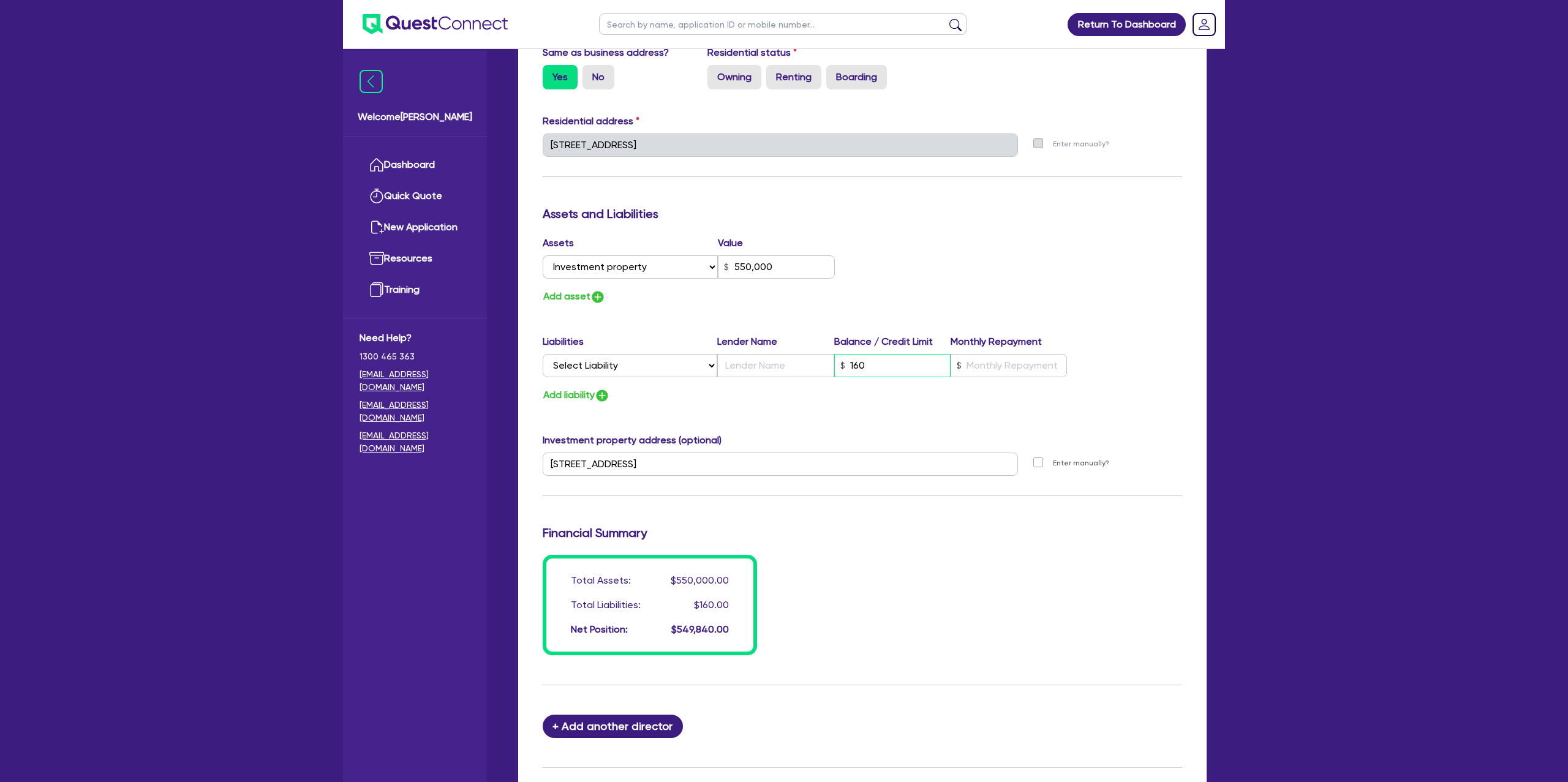
type input "0413 127 210"
type input "550,000"
type input "1,600"
type input "0"
type input "0413 127 210"
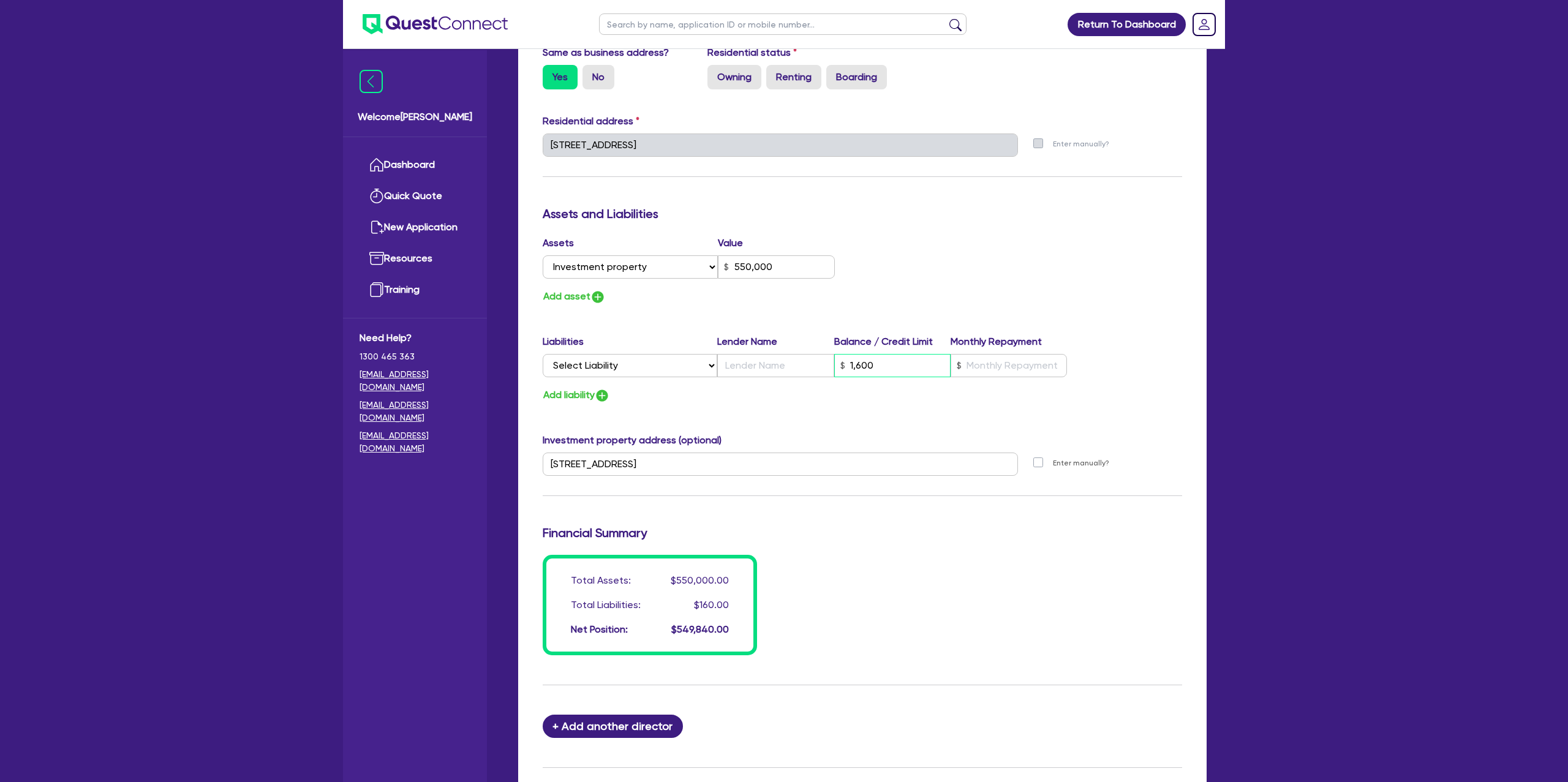
type input "550,000"
type input "16,000"
type input "0"
type input "0413 127 210"
type input "550,000"
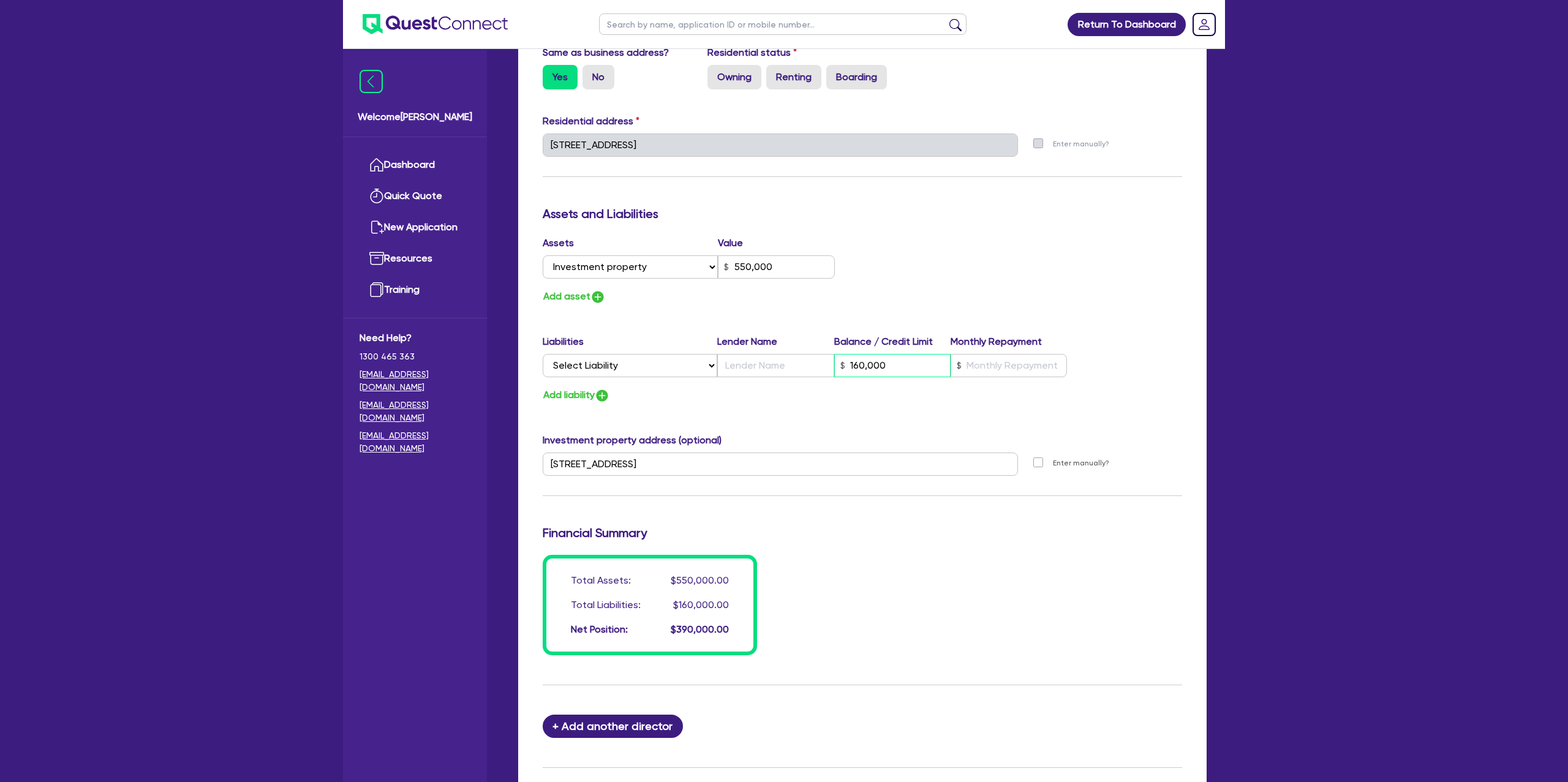
type input "160,000"
click at [994, 366] on input "text" at bounding box center [1008, 366] width 116 height 23
click at [567, 294] on button "Add asset" at bounding box center [574, 297] width 63 height 17
type input "0"
type input "0413 127 210"
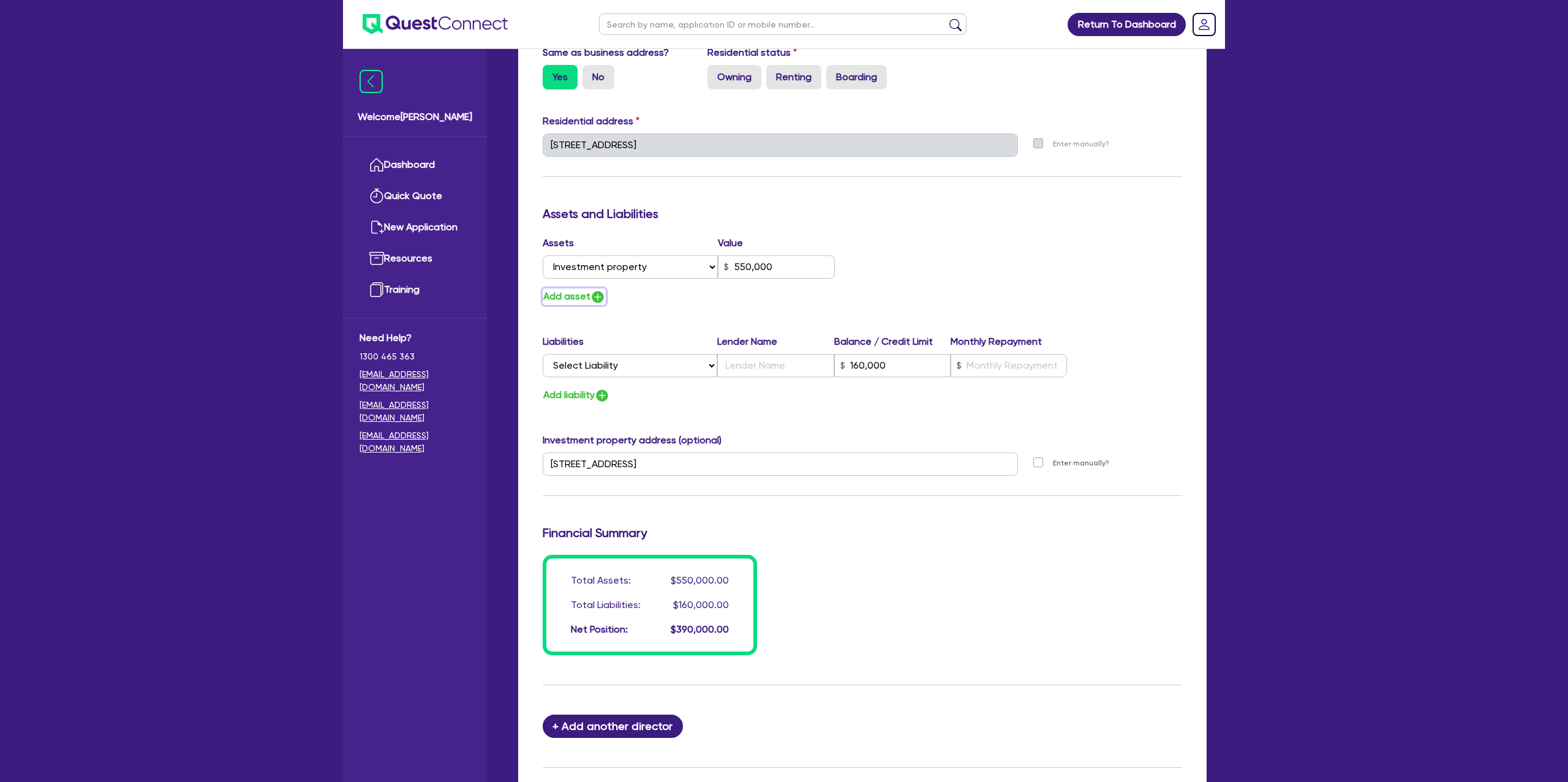
type input "550,000"
type input "160,000"
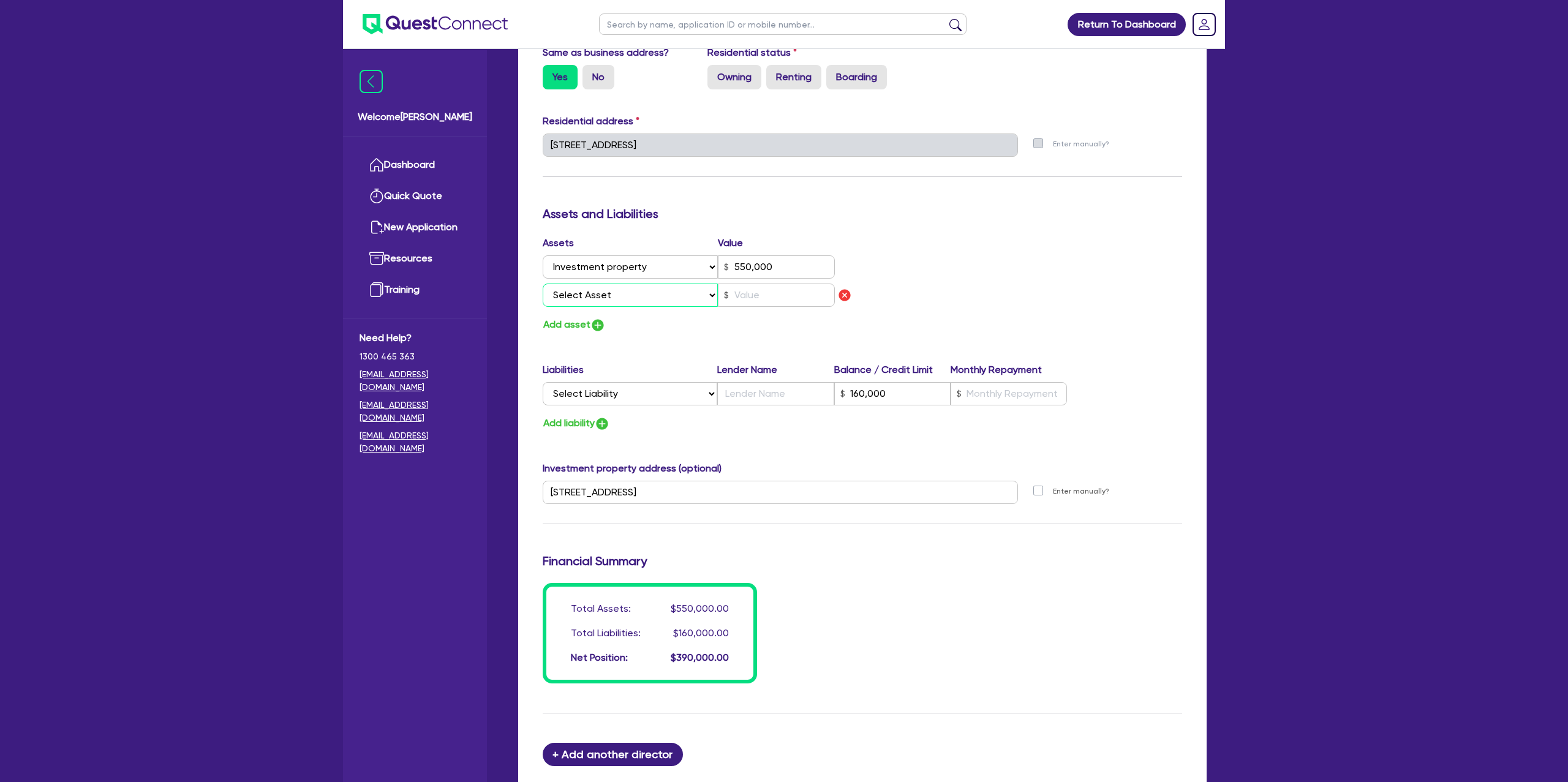
click at [592, 299] on select "Select Asset Cash Property Investment property Vehicle Truck Trailer Equipment …" at bounding box center [630, 295] width 175 height 23
select select "CASH"
click at [543, 284] on select "Select Asset Cash Property Investment property Vehicle Truck Trailer Equipment …" at bounding box center [630, 295] width 175 height 23
type input "0"
type input "0413 127 210"
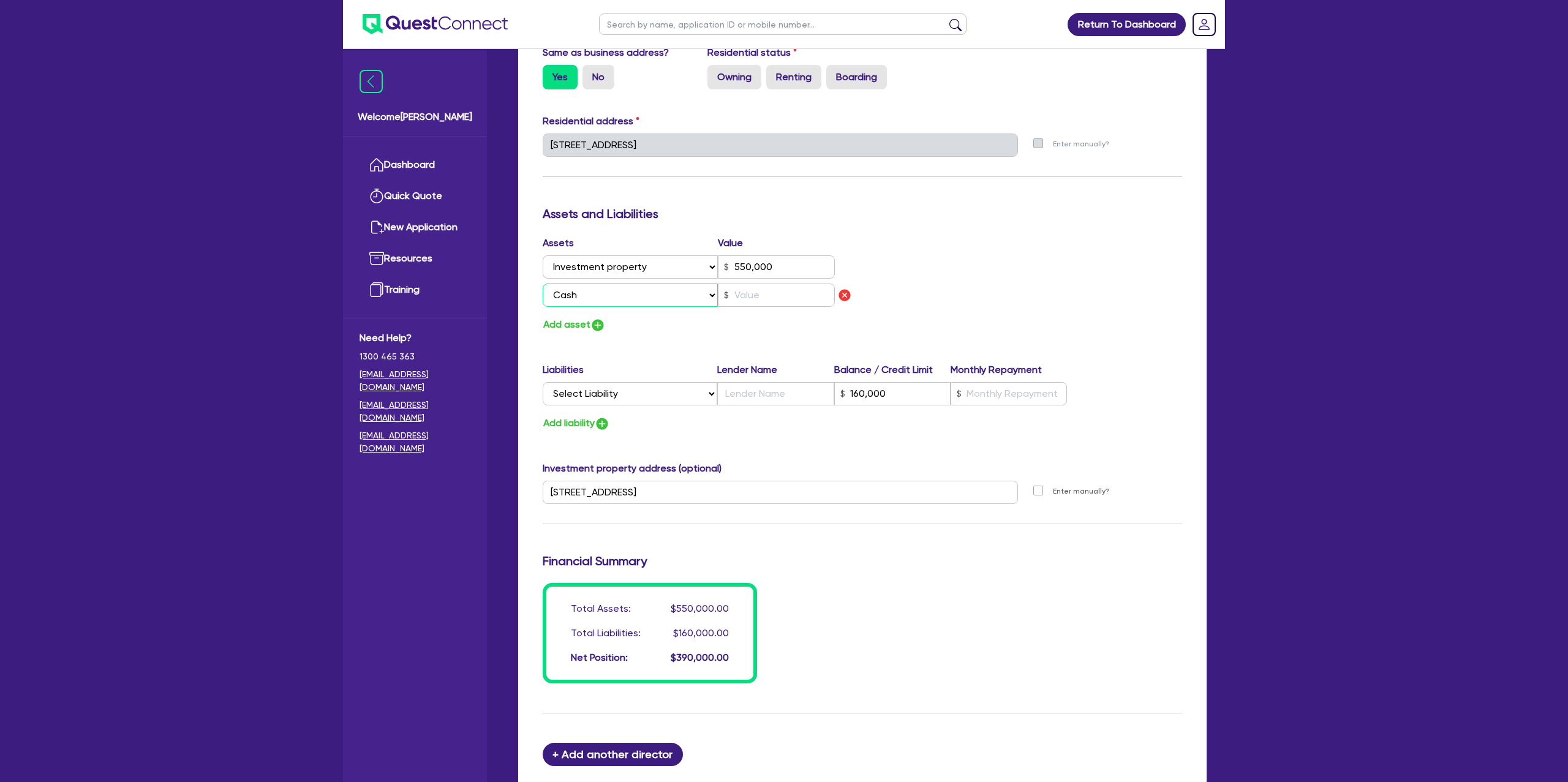
type input "550,000"
type input "160,000"
click at [771, 299] on input "text" at bounding box center [776, 295] width 117 height 23
click at [1016, 258] on div "Assets Value Select Asset Cash Property Investment property Vehicle Truck Trail…" at bounding box center [862, 284] width 658 height 98
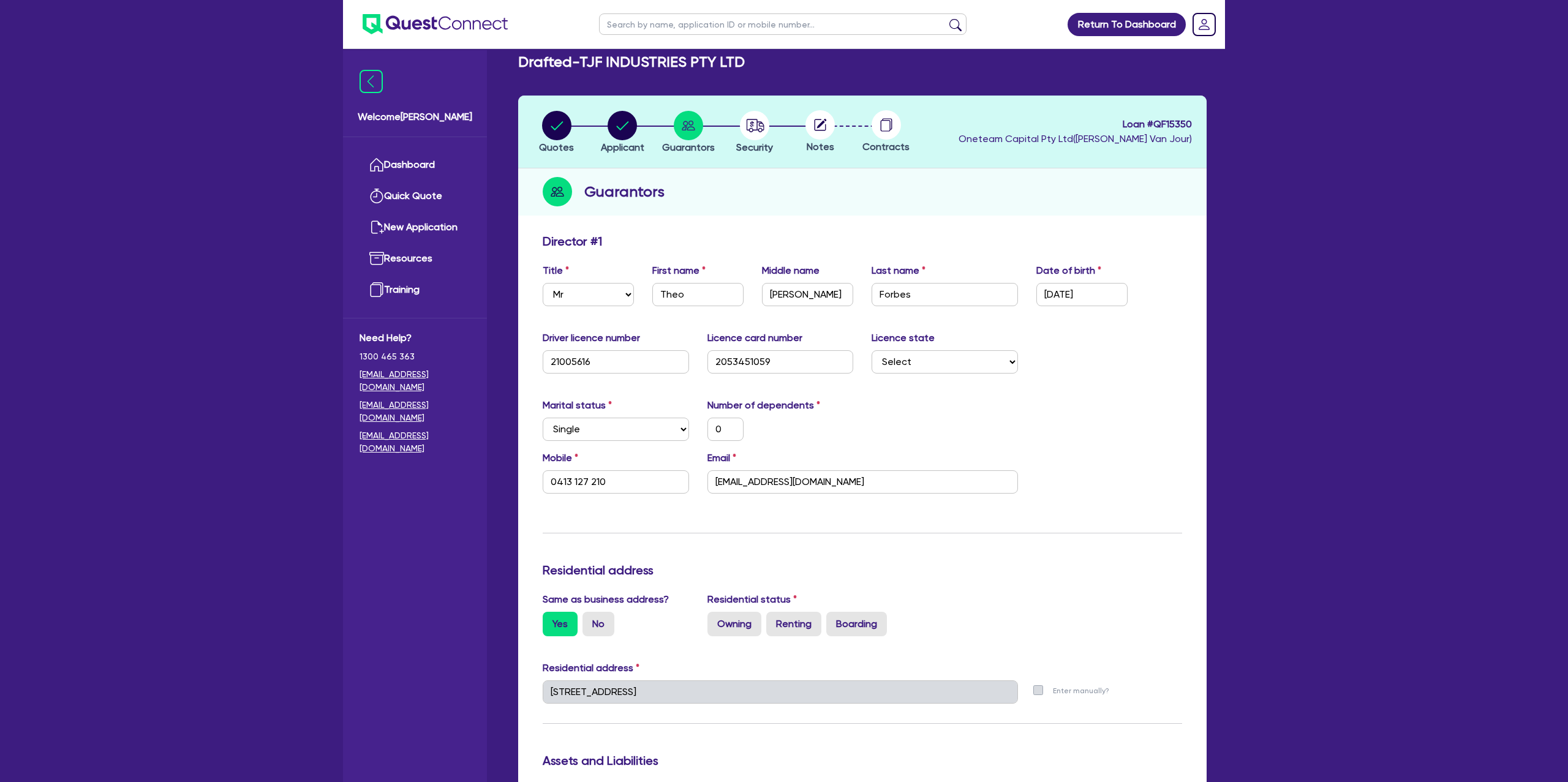
scroll to position [0, 0]
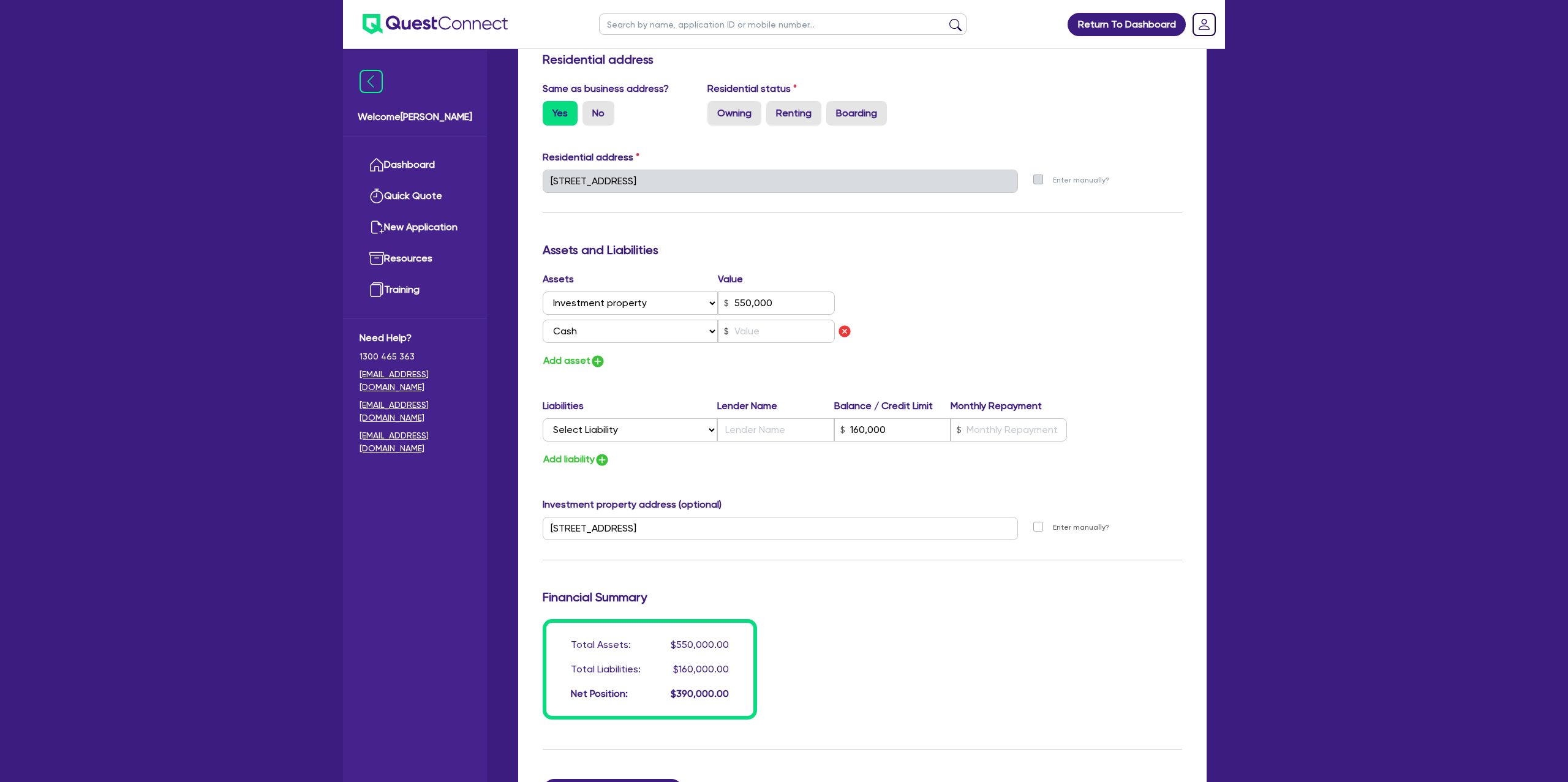
click at [938, 278] on div "Update residential status for Director #1 Boarding is only acceptable when the …" at bounding box center [862, 221] width 640 height 996
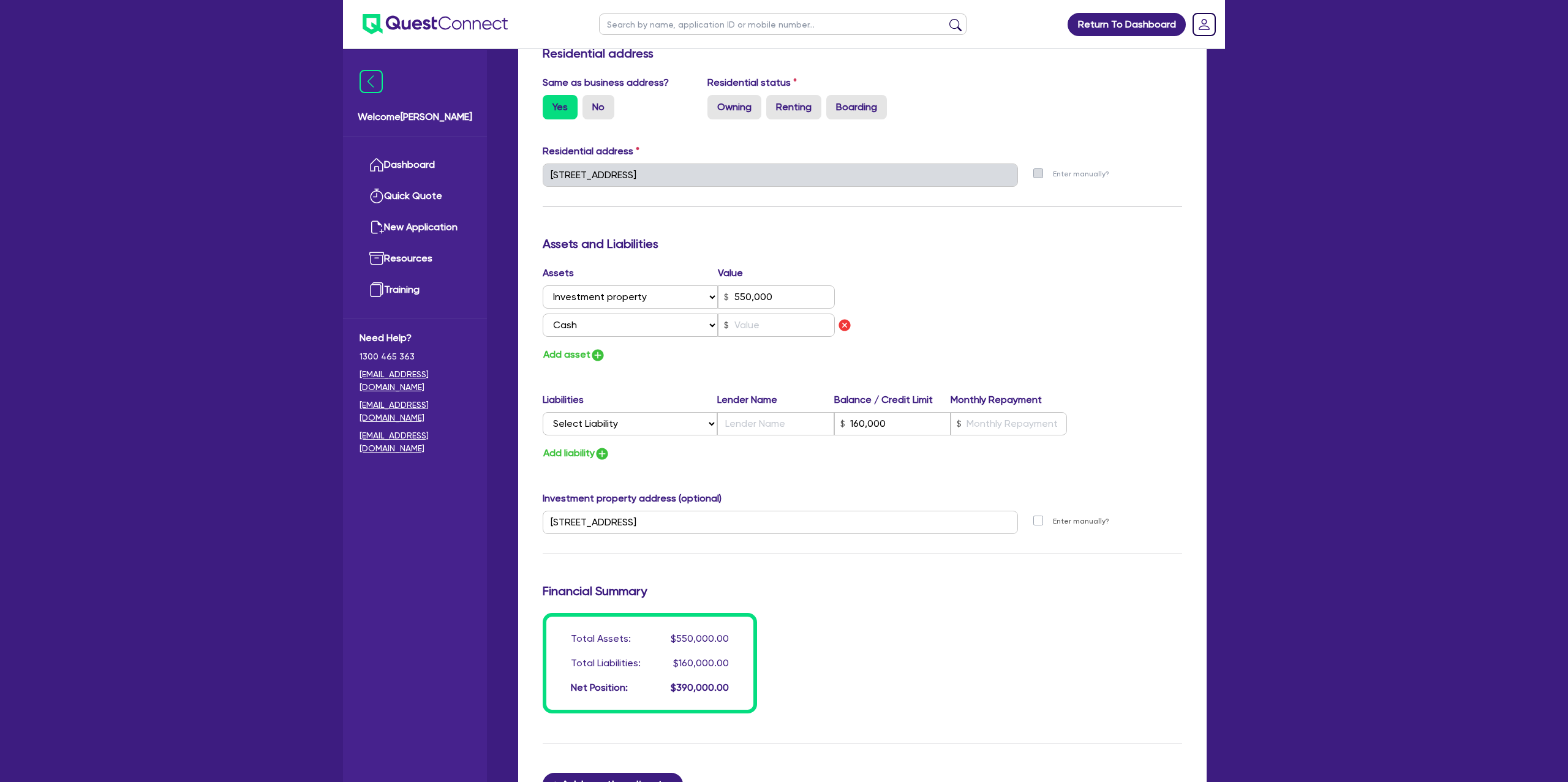
scroll to position [534, 0]
click at [625, 429] on select "Select Liability Credit card Mortgage Investment property loan Vehicle loan Tru…" at bounding box center [630, 422] width 174 height 23
click at [747, 329] on input "text" at bounding box center [776, 323] width 117 height 23
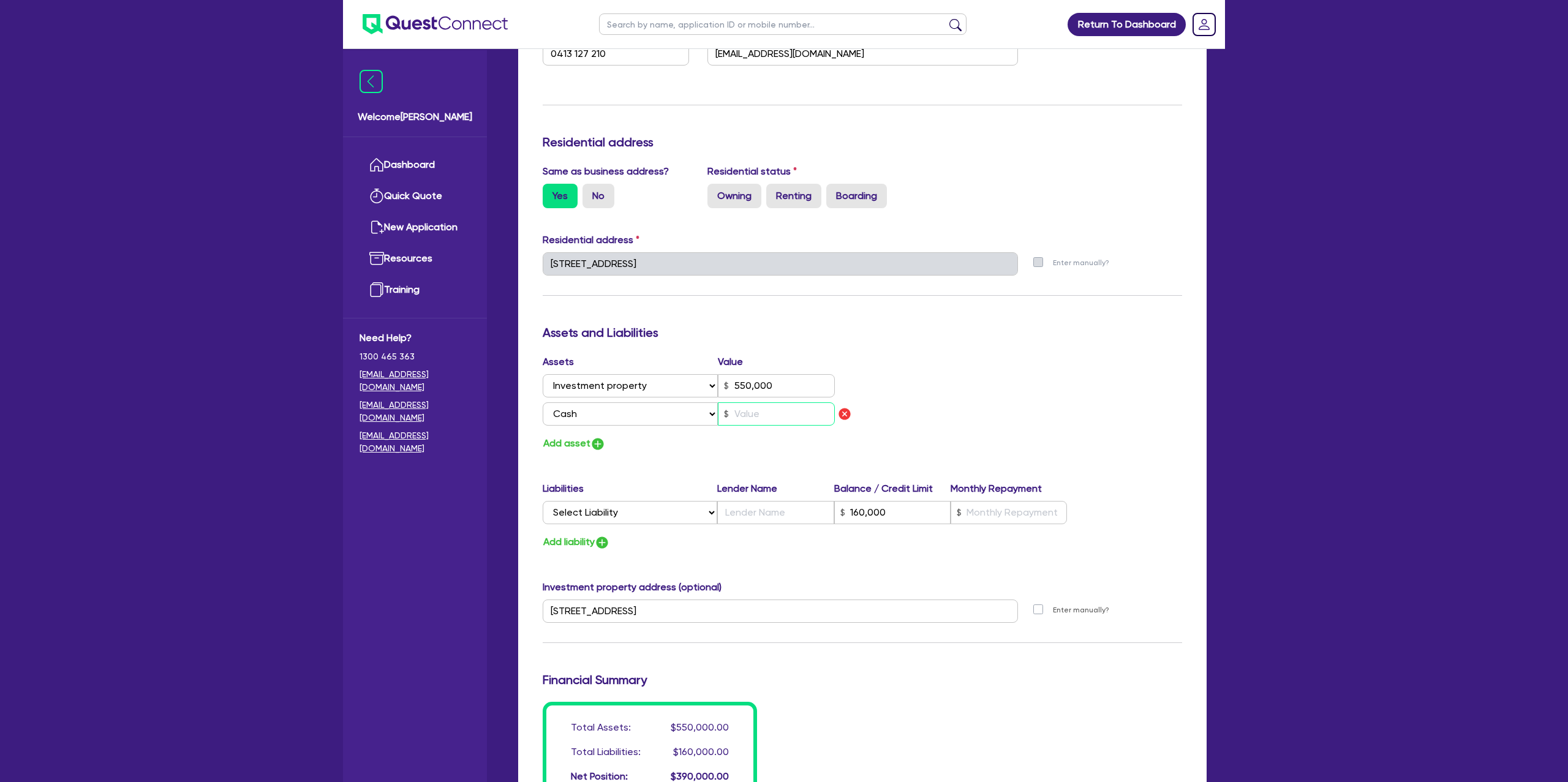
scroll to position [440, 0]
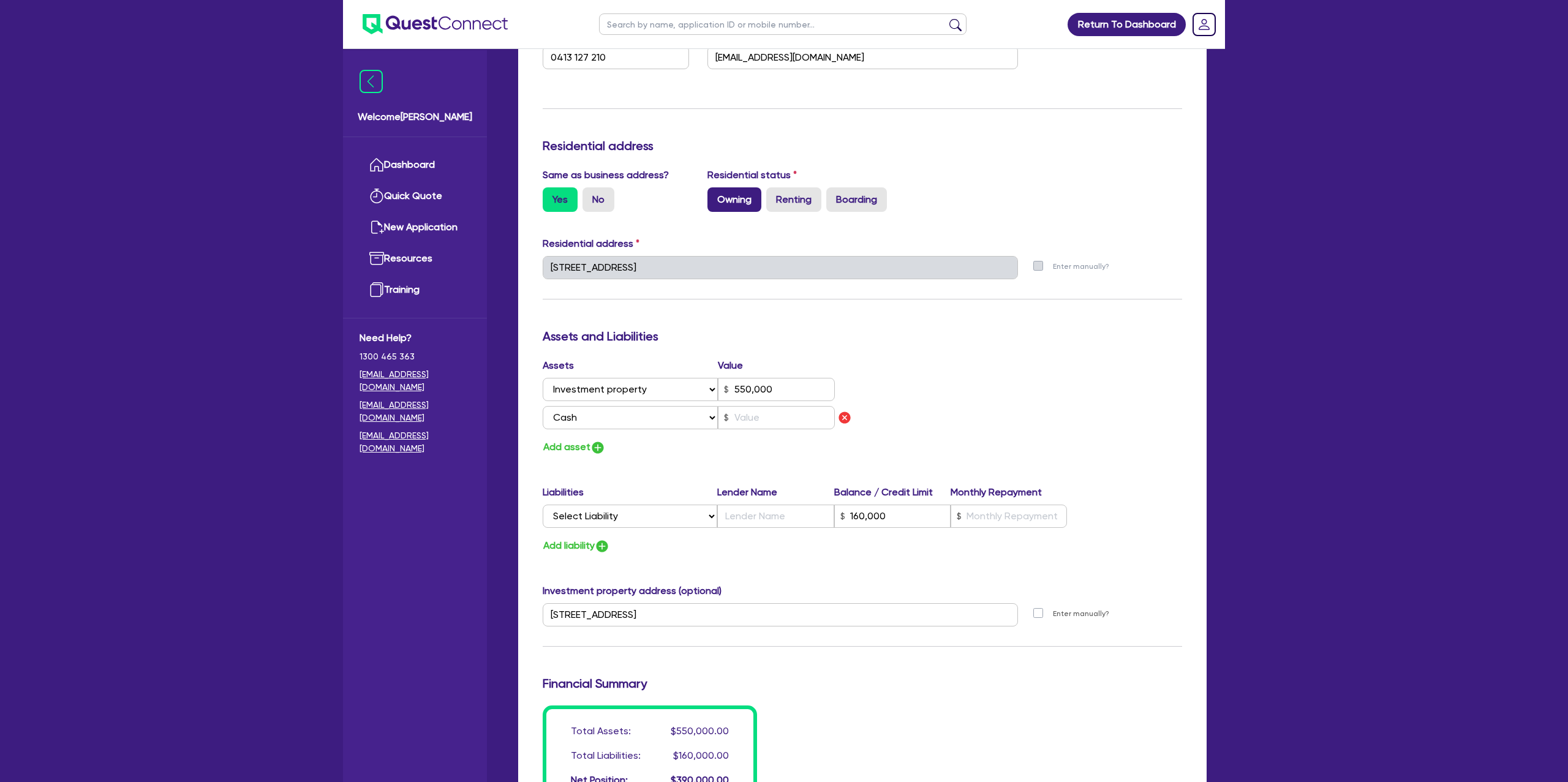
click at [735, 199] on label "Owning" at bounding box center [735, 200] width 54 height 25
click at [715, 195] on input "Owning" at bounding box center [711, 191] width 8 height 8
radio input "true"
type input "0"
type input "0413 127 210"
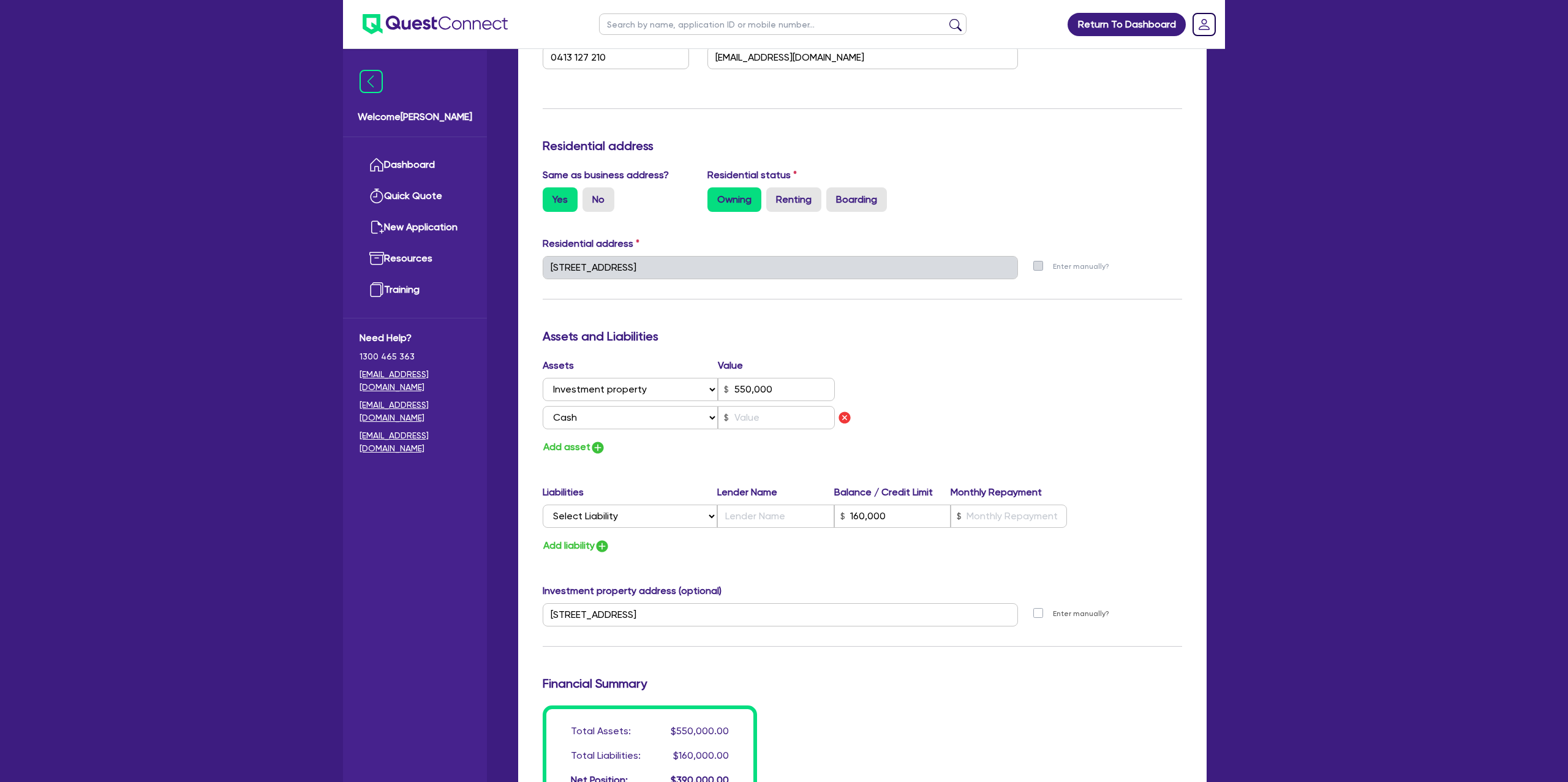
type input "550,000"
type input "160,000"
click at [806, 192] on label "Renting" at bounding box center [794, 200] width 55 height 25
click at [774, 192] on input "Renting" at bounding box center [770, 191] width 8 height 8
radio input "true"
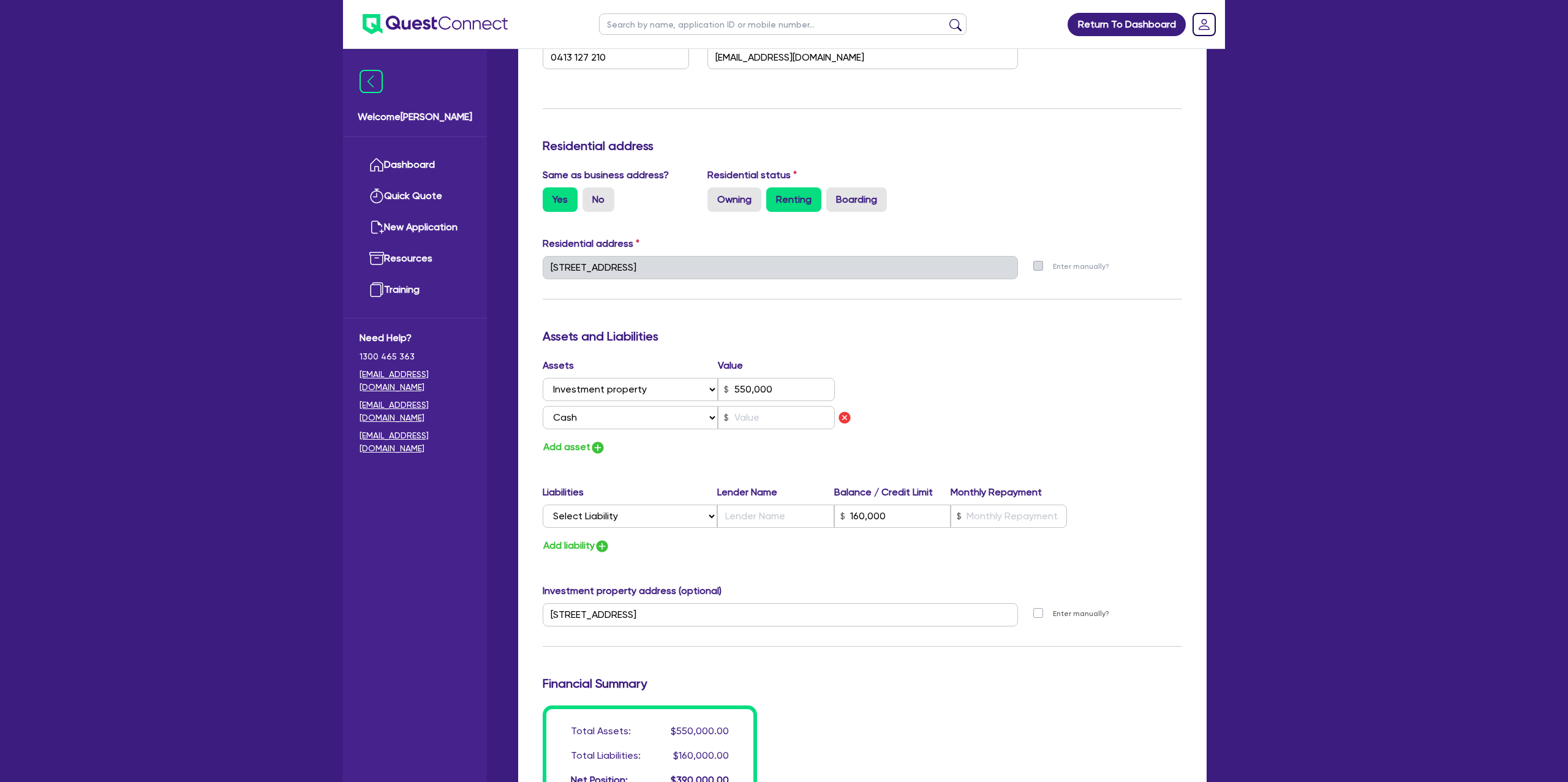
type input "0"
type input "0413 127 210"
type input "550,000"
type input "160,000"
drag, startPoint x: 932, startPoint y: 331, endPoint x: 900, endPoint y: 329, distance: 32.1
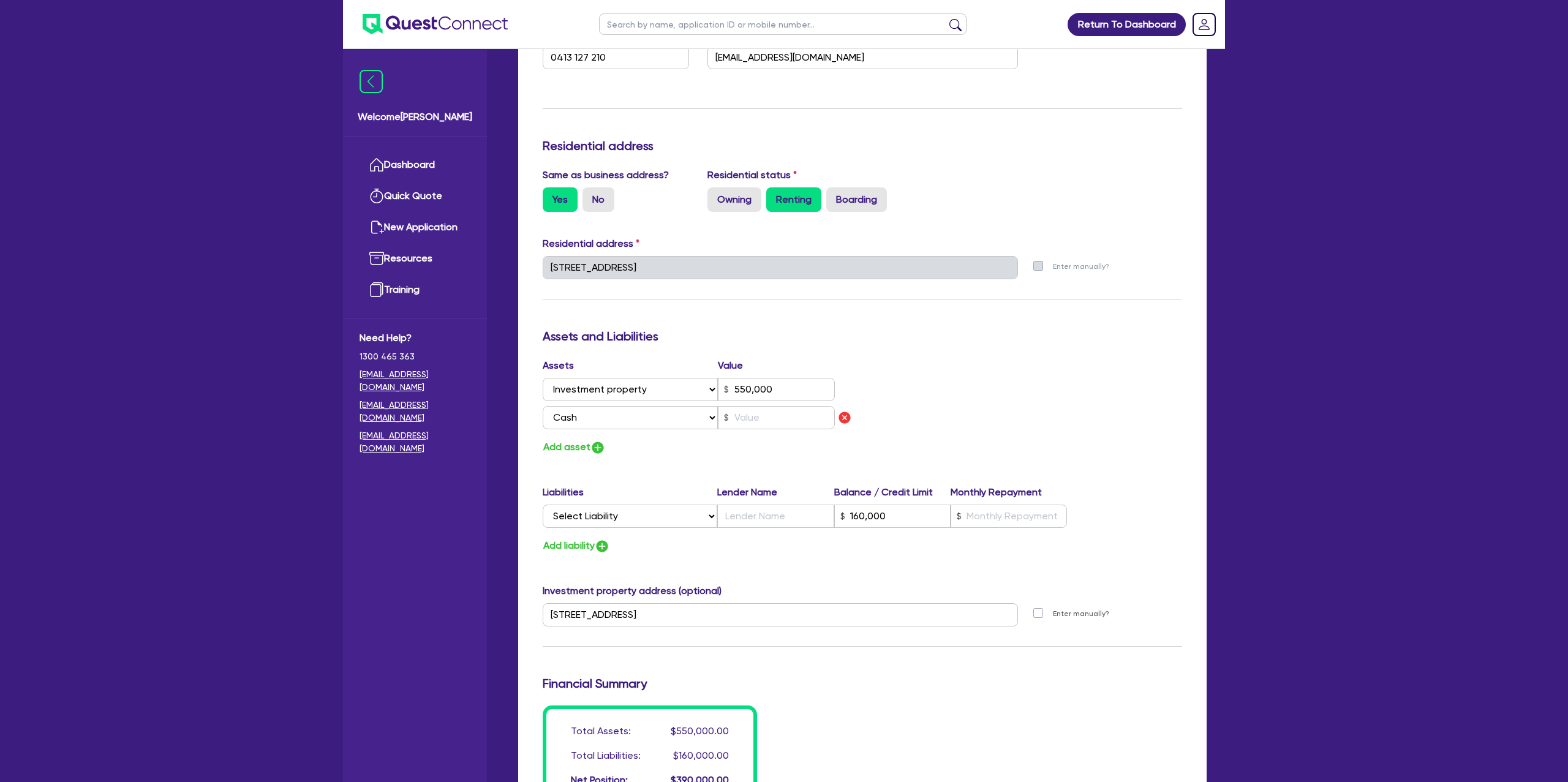
click at [932, 331] on h3 "Assets and Liabilities" at bounding box center [862, 336] width 640 height 15
drag, startPoint x: 761, startPoint y: 420, endPoint x: 802, endPoint y: 417, distance: 41.1
click at [761, 420] on input "text" at bounding box center [776, 418] width 117 height 23
type input "0"
type input "0413 127 210"
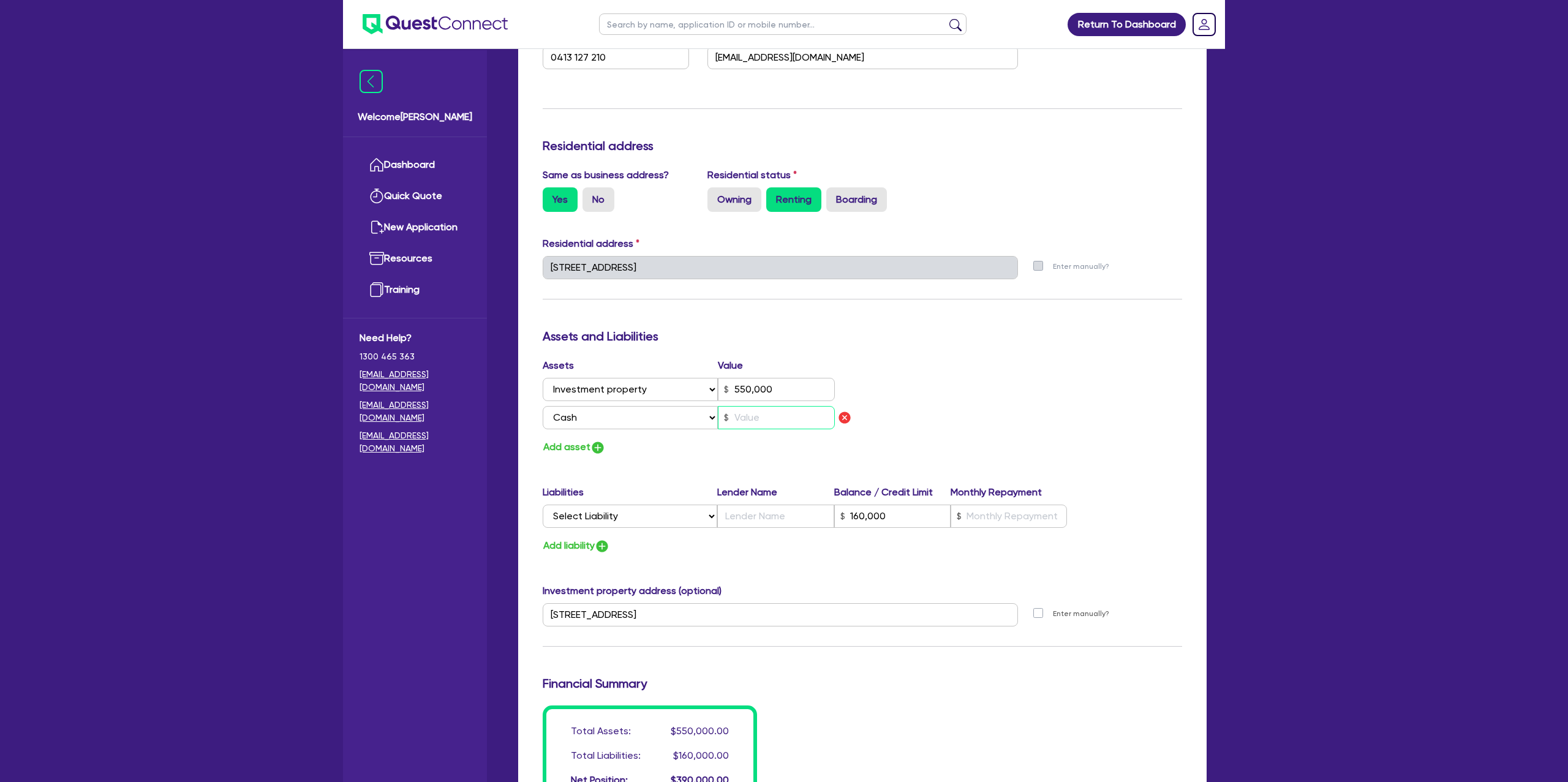
type input "550,000"
type input "160,000"
type input "5"
type input "0"
type input "0413 127 210"
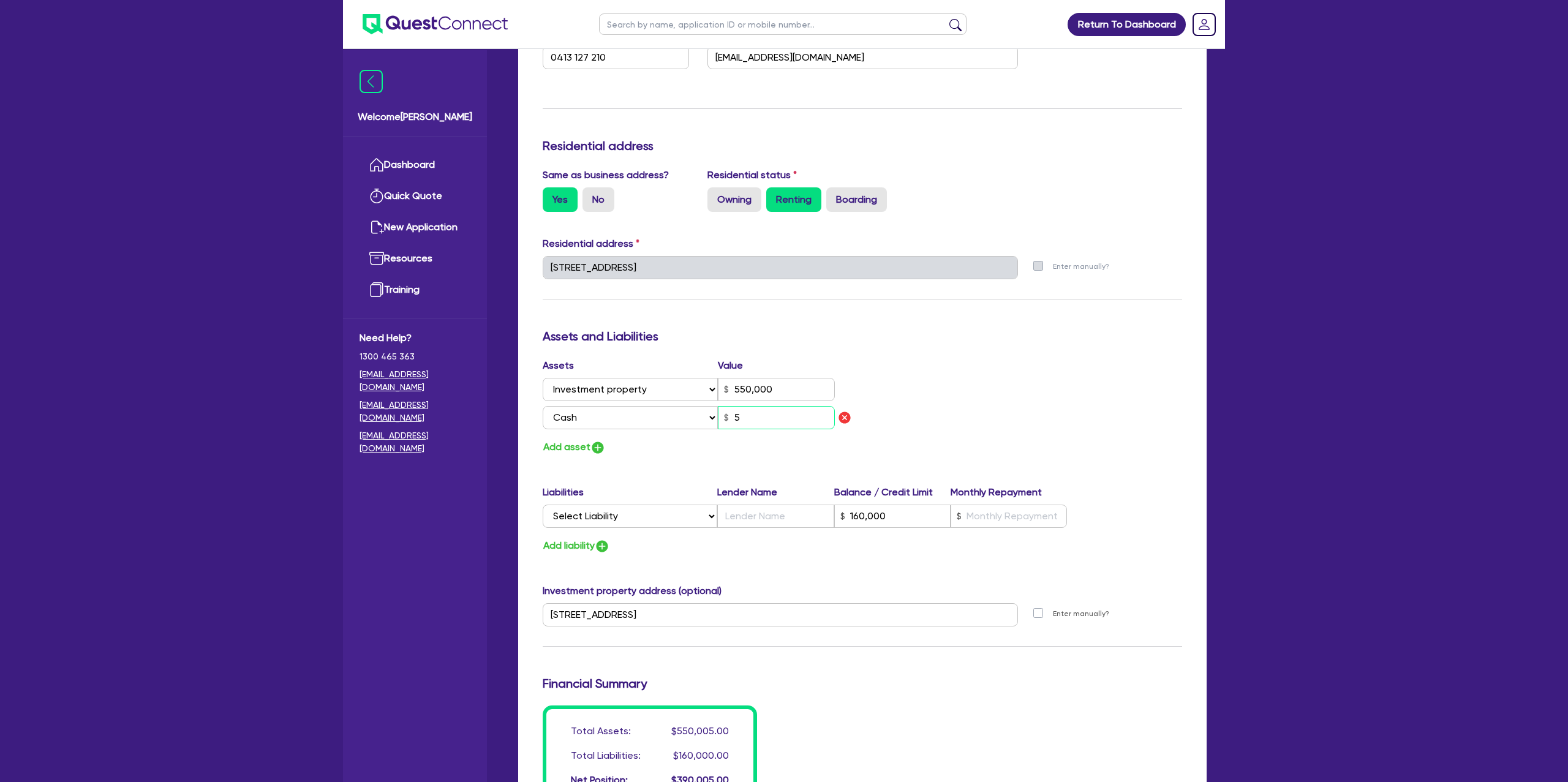
type input "550,000"
type input "160,000"
type input "55"
type input "0"
type input "0413 127 210"
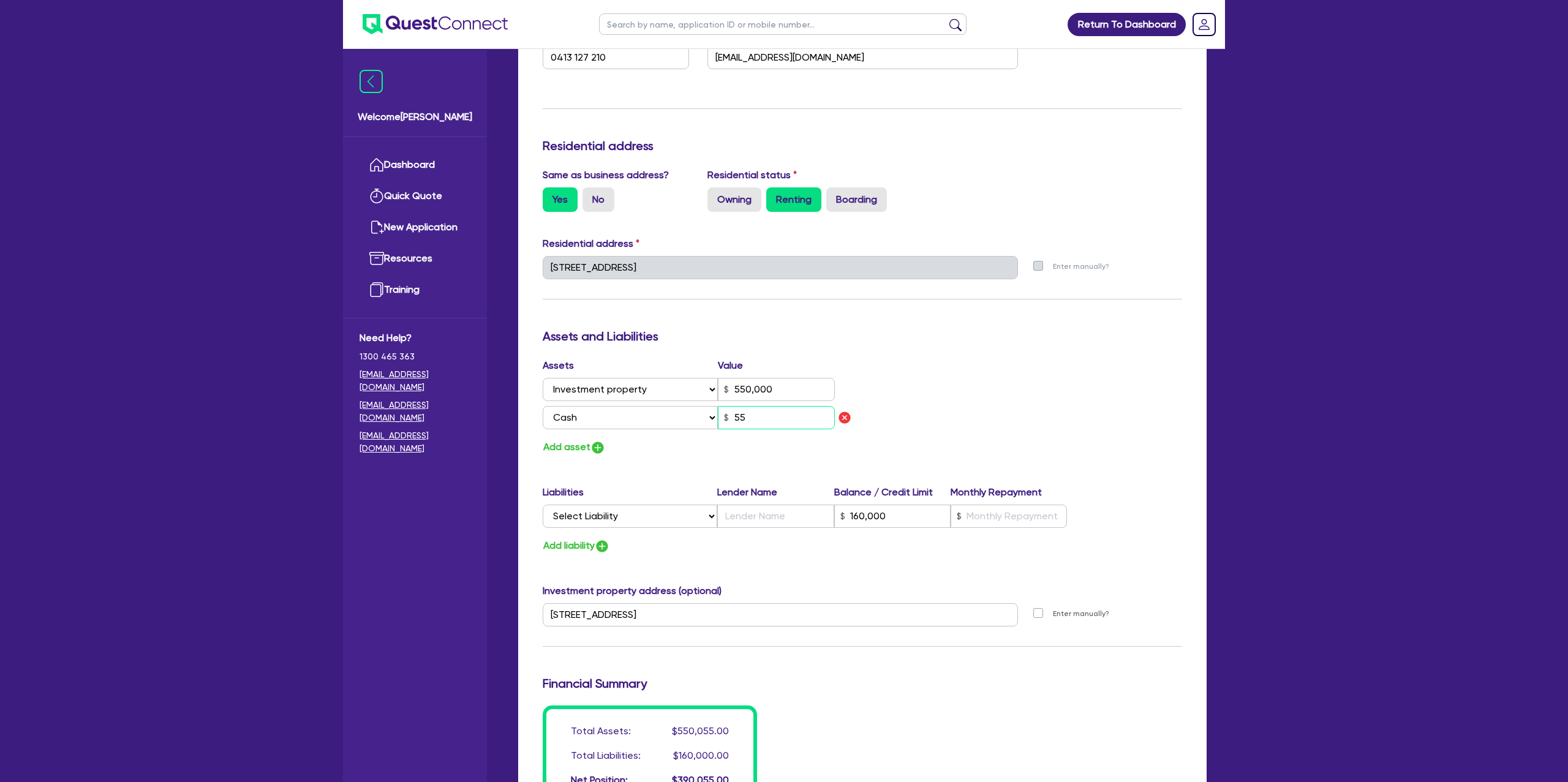
type input "550,000"
type input "160,000"
click at [1213, 301] on div "Drafted - TJF INDUSTRIES PTY LTD Quotes Applicant Guarantors Security Notes Con…" at bounding box center [863, 319] width 725 height 1382
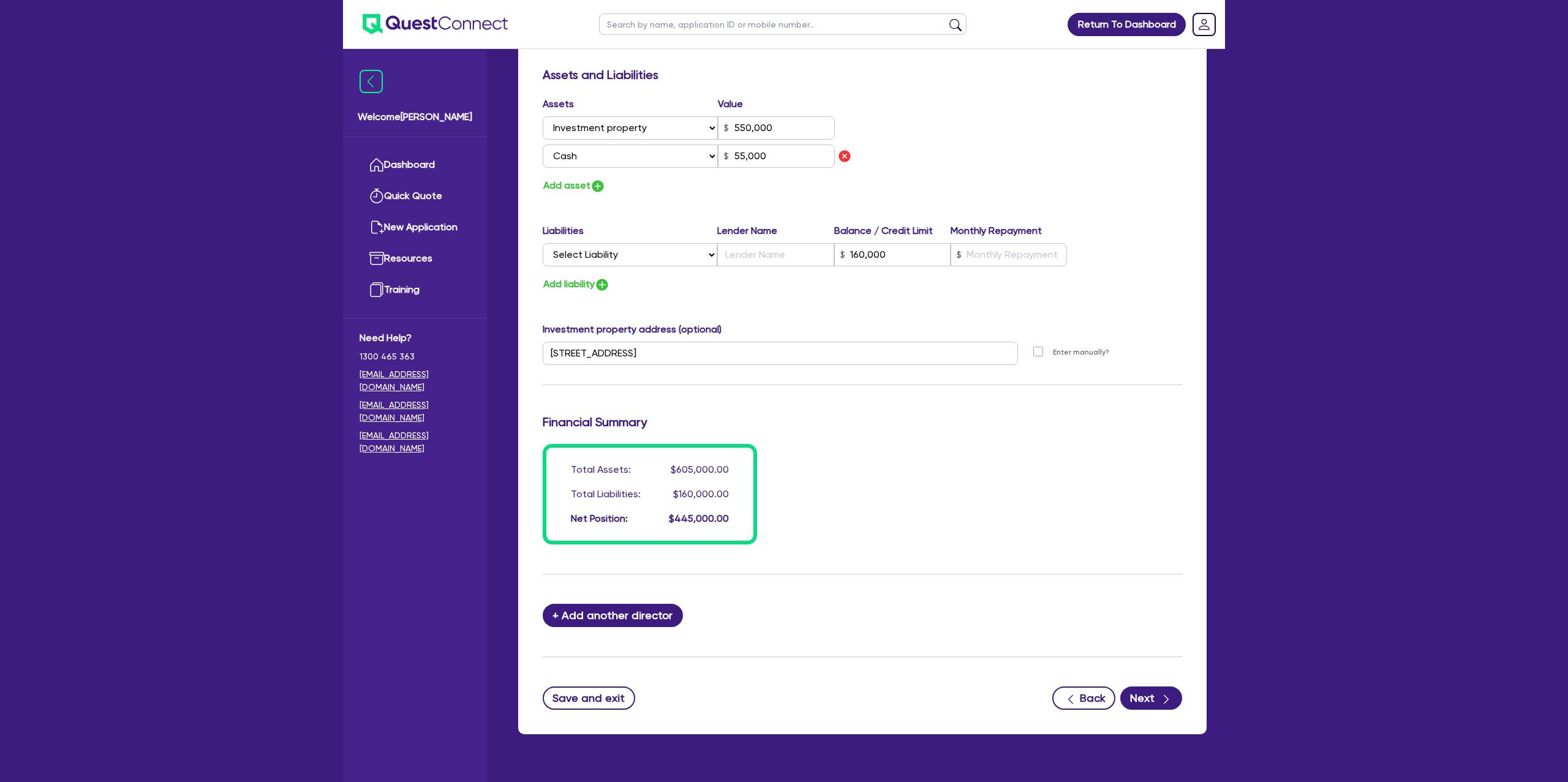
scroll to position [729, 0]
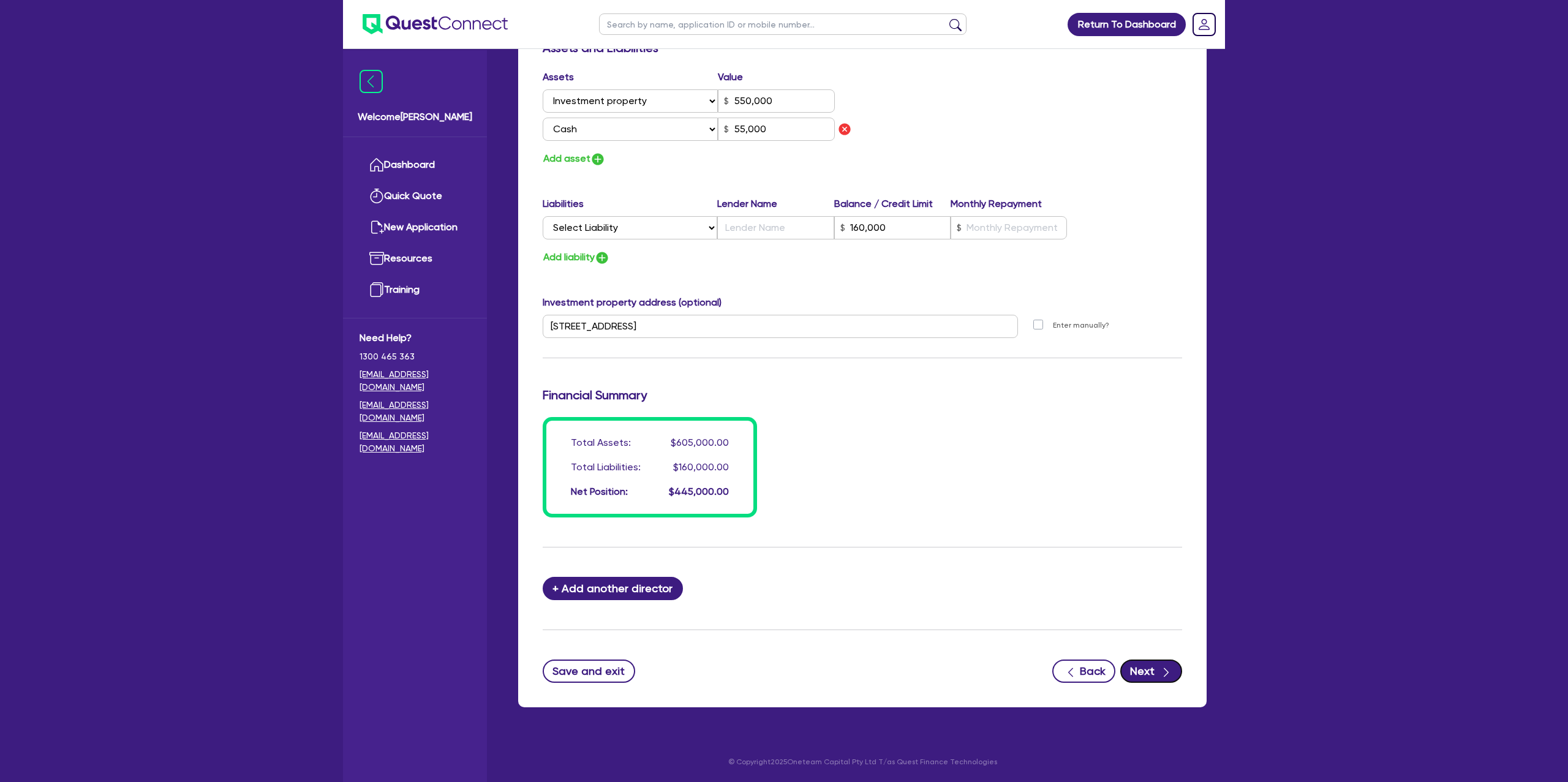
drag, startPoint x: 1160, startPoint y: 667, endPoint x: 1164, endPoint y: 627, distance: 40.2
click at [1160, 667] on icon "button" at bounding box center [1166, 673] width 12 height 12
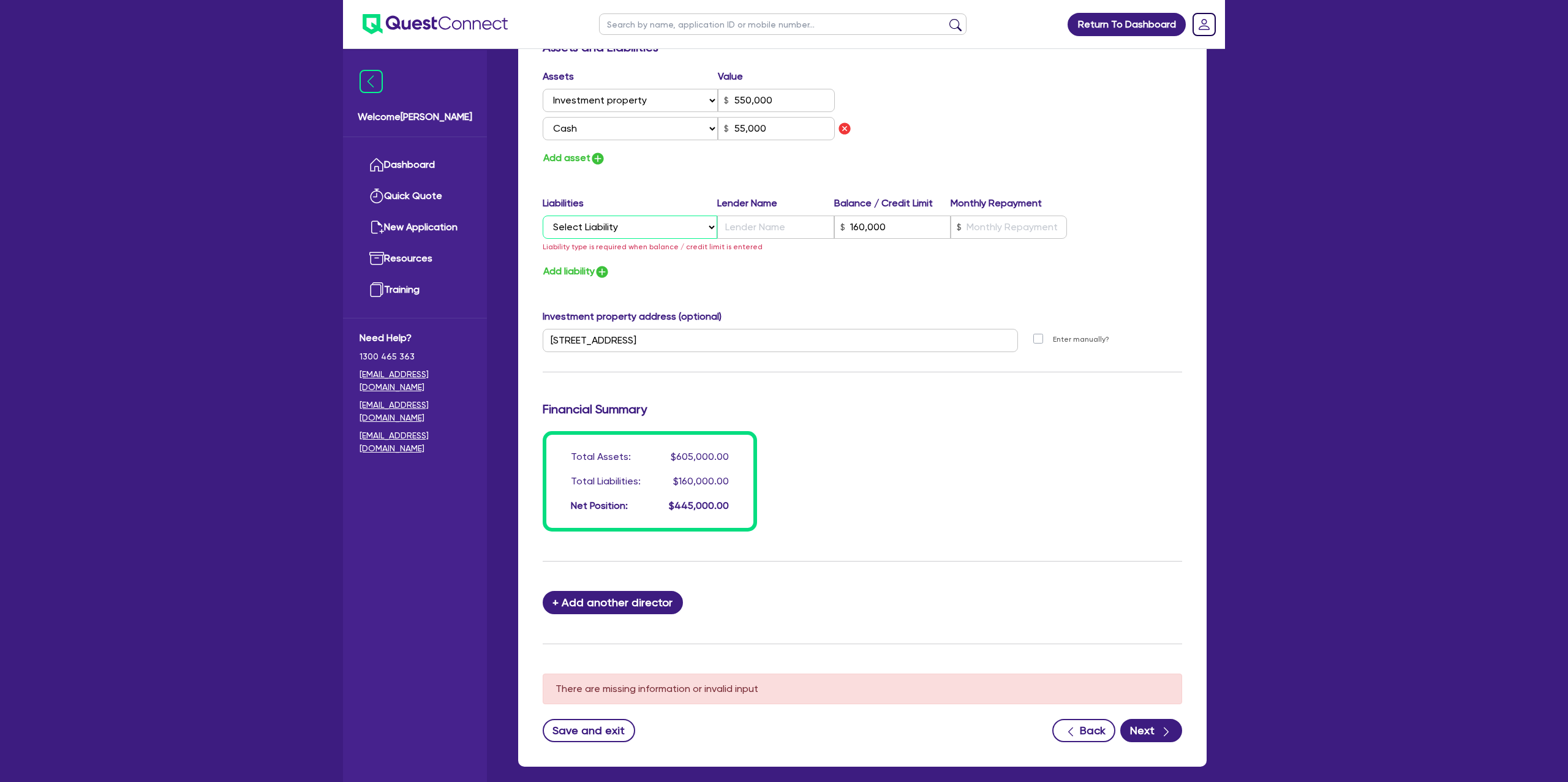
click at [641, 224] on select "Select Liability Credit card Mortgage Investment property loan Vehicle loan Tru…" at bounding box center [630, 227] width 174 height 23
click at [543, 216] on select "Select Liability Credit card Mortgage Investment property loan Vehicle loan Tru…" at bounding box center [630, 227] width 174 height 23
click at [793, 224] on input "text" at bounding box center [775, 227] width 116 height 23
click at [971, 231] on input "text" at bounding box center [1008, 227] width 116 height 23
click at [820, 229] on input "CBA" at bounding box center [775, 227] width 116 height 23
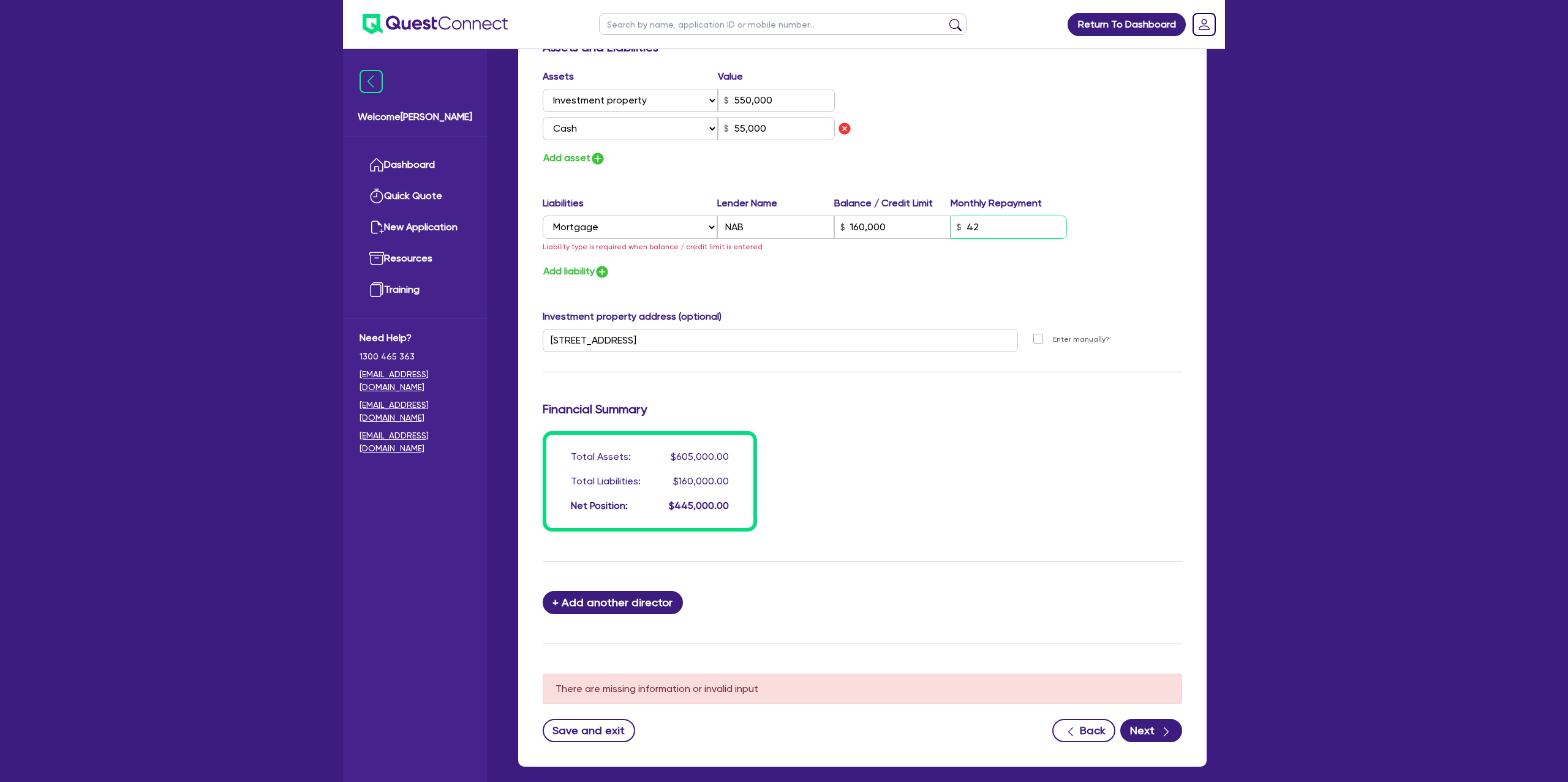
click at [1004, 225] on input "42" at bounding box center [1008, 227] width 116 height 23
click at [1092, 251] on div "Select Liability Credit card Mortgage Investment property loan Vehicle loan Tru…" at bounding box center [862, 235] width 640 height 38
click at [1158, 716] on form "Update residential status for Director #1 Boarding is only acceptable when the …" at bounding box center [862, 131] width 640 height 1222
click at [1155, 727] on button "Next" at bounding box center [1151, 730] width 62 height 23
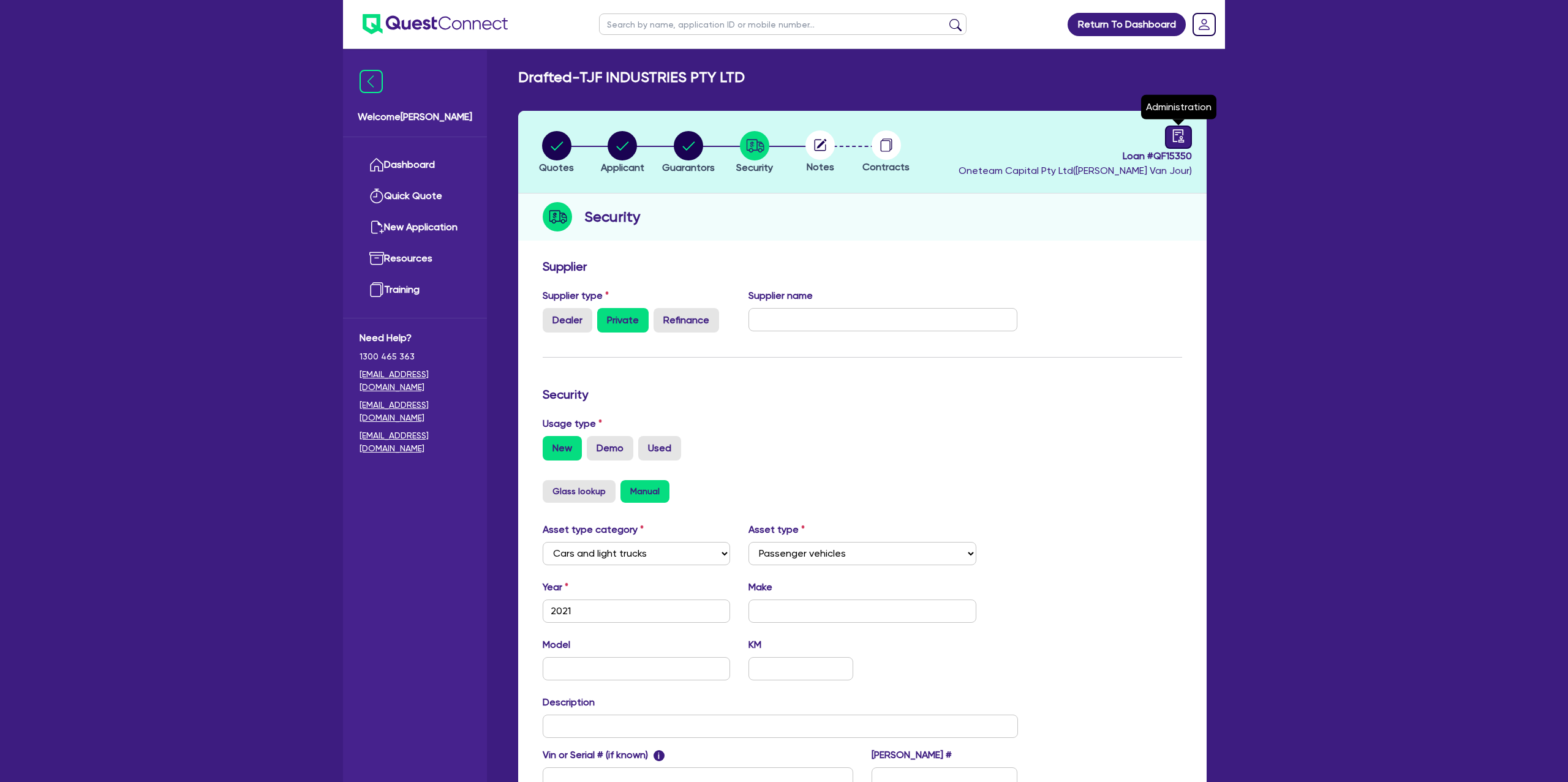
click at [1186, 137] on link at bounding box center [1178, 137] width 27 height 23
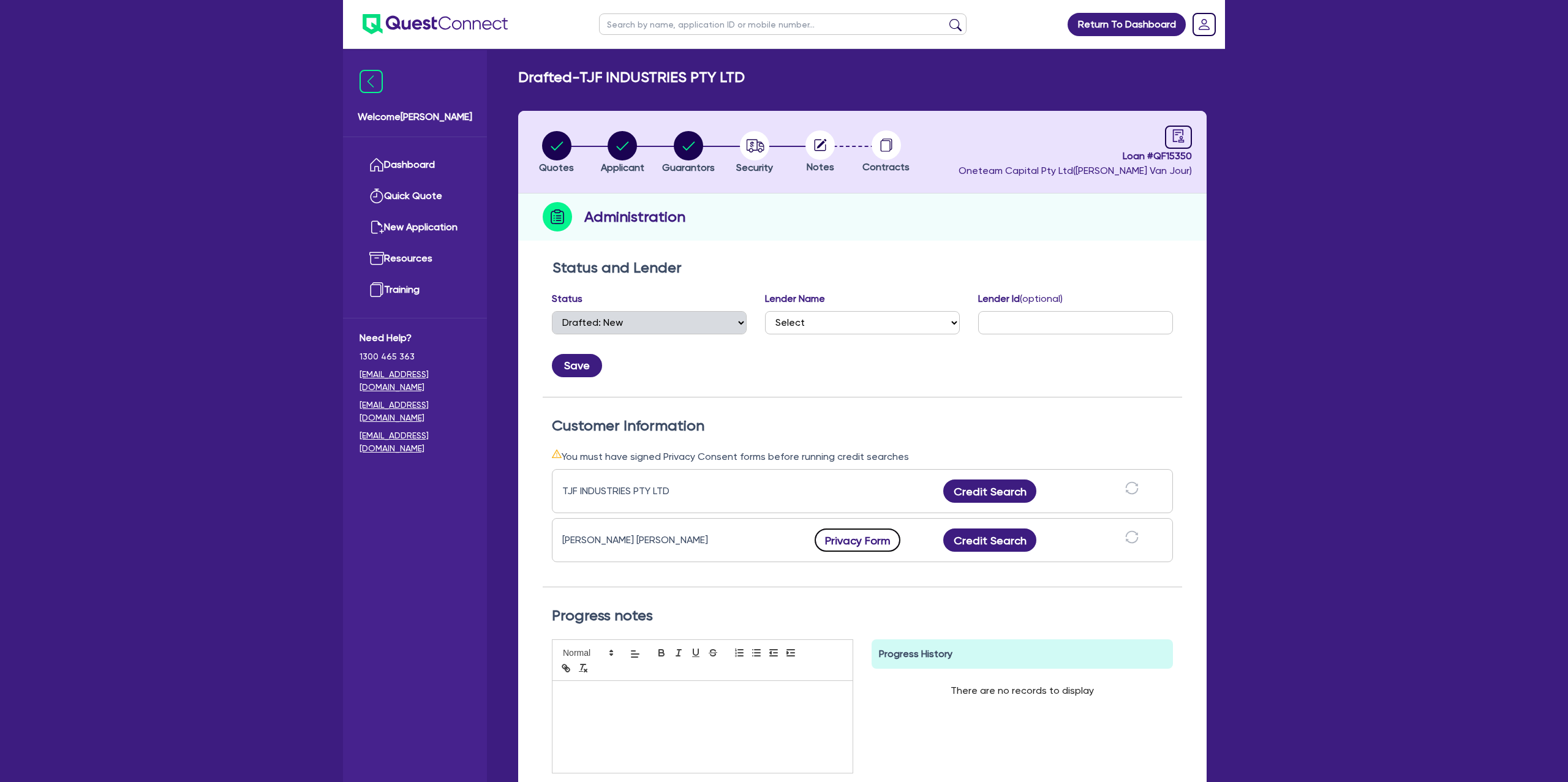
click at [880, 540] on button "Privacy Form" at bounding box center [858, 540] width 86 height 23
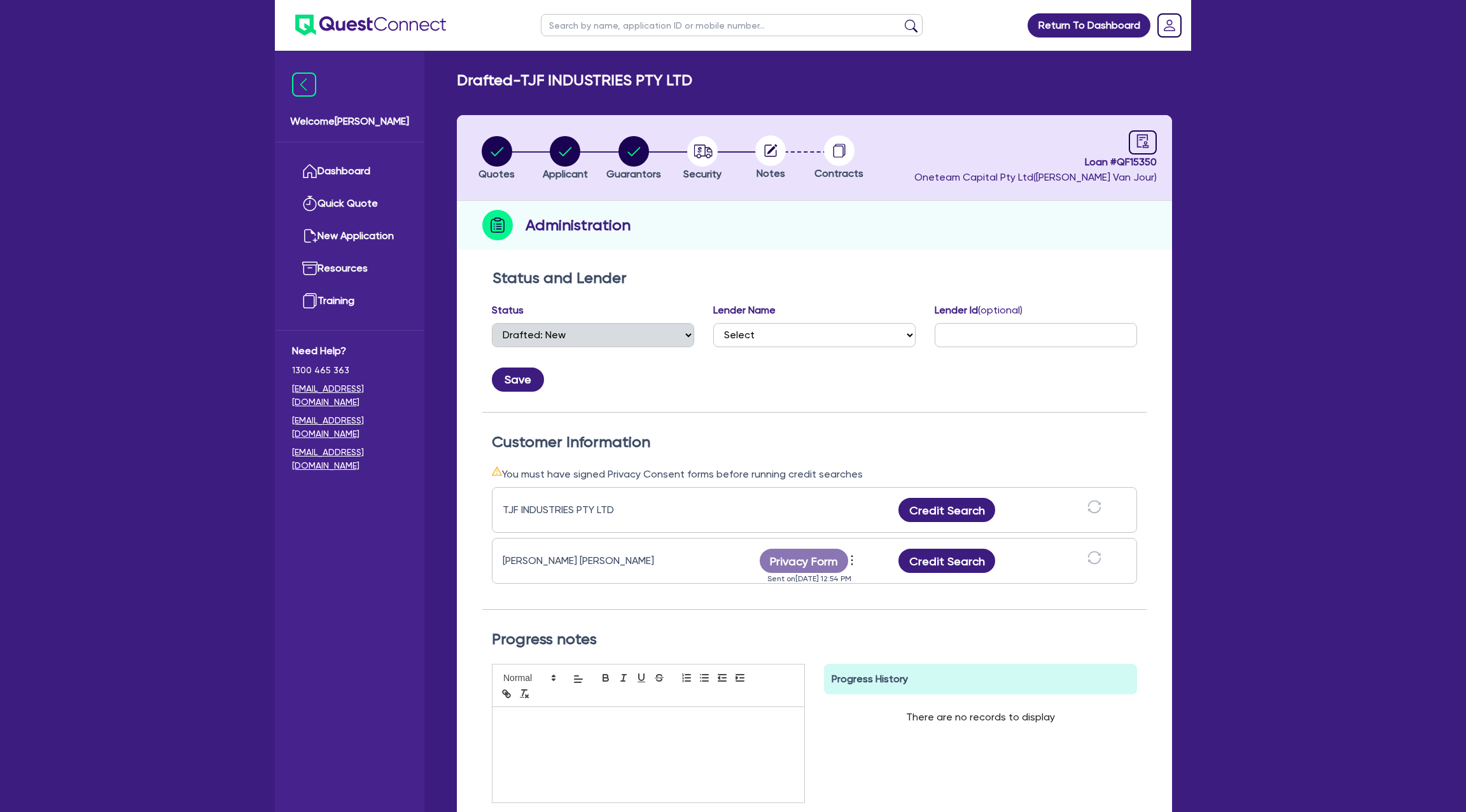
click at [904, 369] on div "Save" at bounding box center [814, 374] width 664 height 34
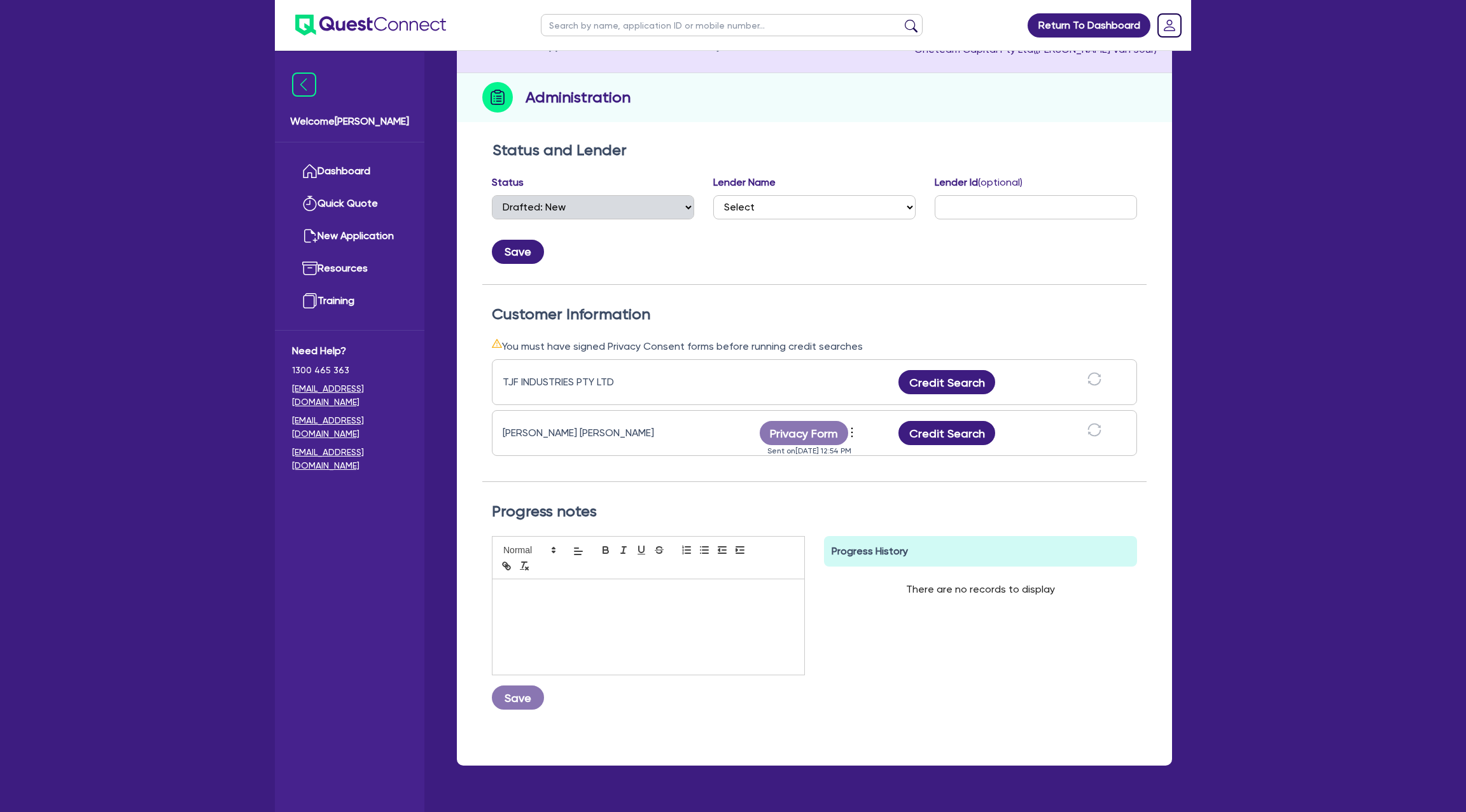
scroll to position [157, 0]
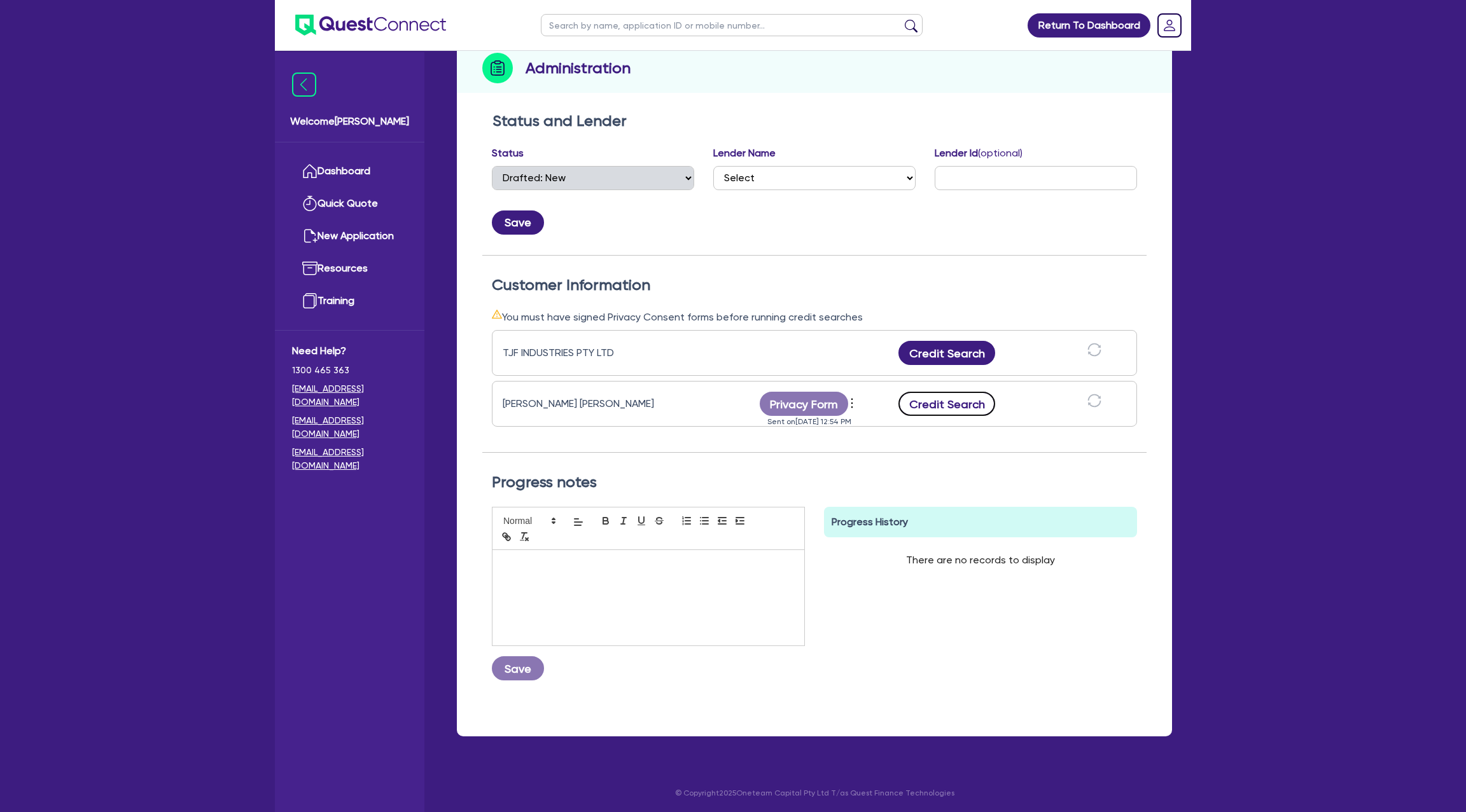
click at [958, 398] on button "Credit Search" at bounding box center [947, 404] width 97 height 24
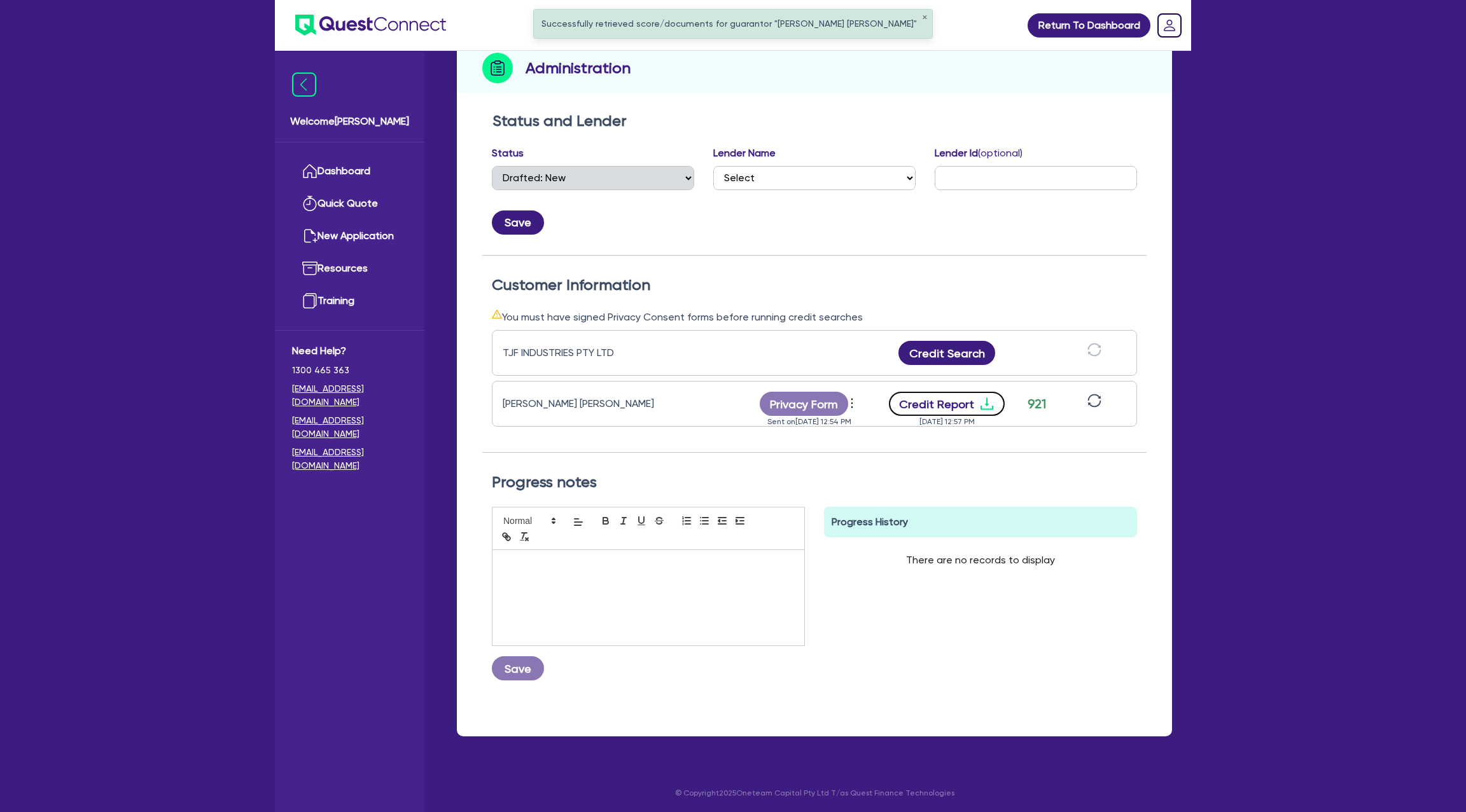
click at [987, 400] on icon "download" at bounding box center [987, 404] width 15 height 15
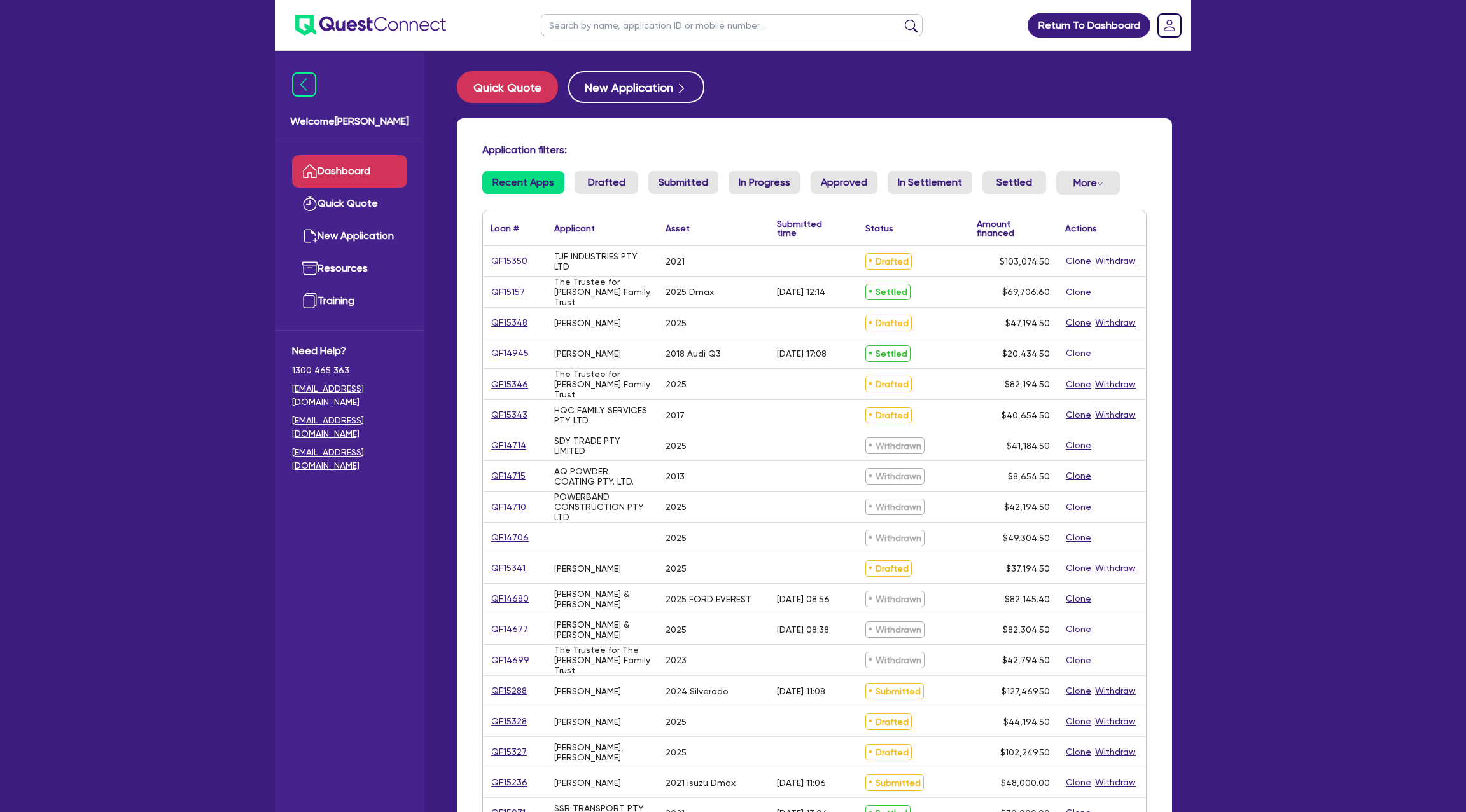
click at [677, 29] on input "text" at bounding box center [731, 25] width 382 height 22
type input "[PERSON_NAME]"
click at [901, 19] on button "submit" at bounding box center [911, 28] width 20 height 18
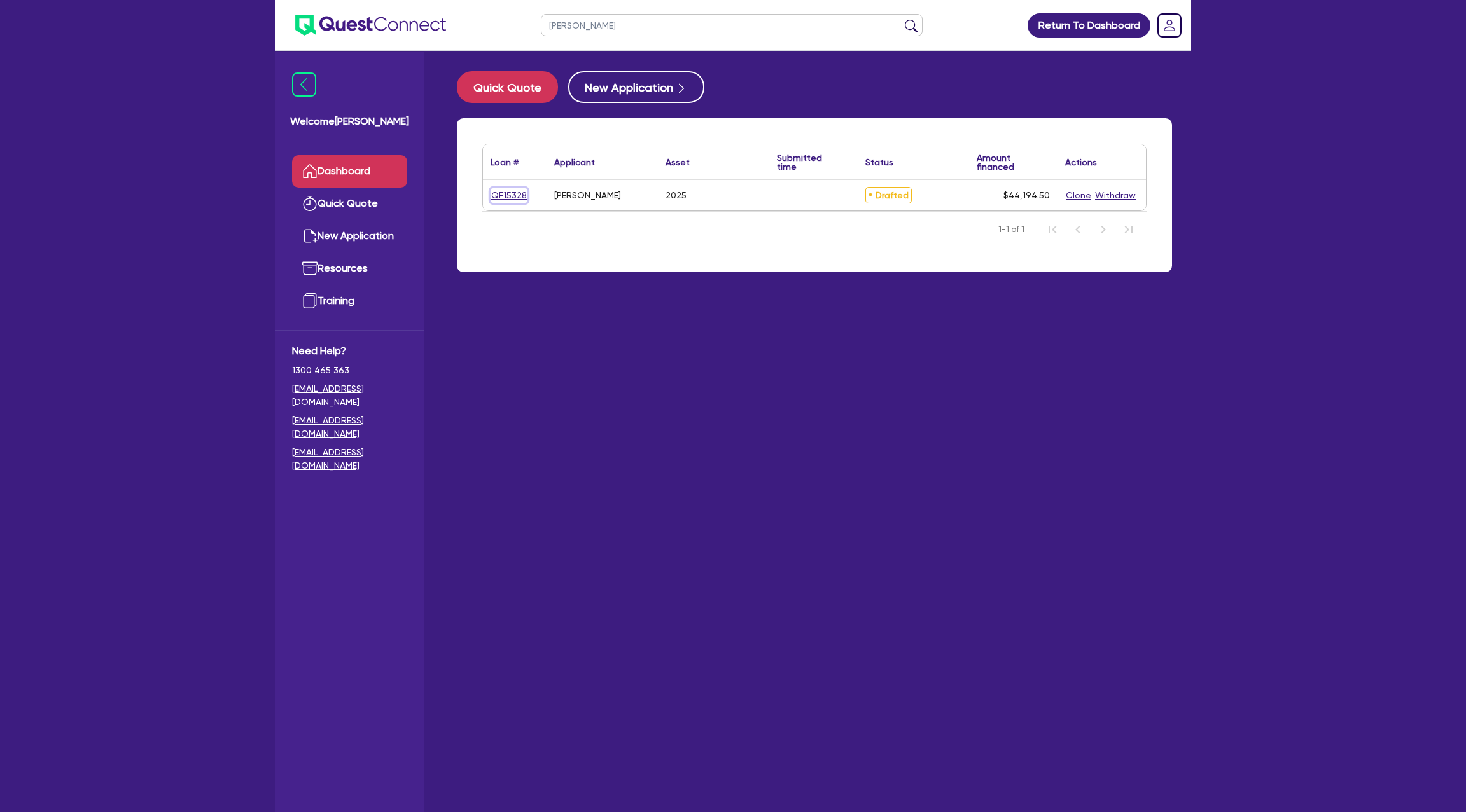
click at [504, 193] on link "QF15328" at bounding box center [509, 195] width 37 height 15
select select "CARS_AND_LIGHT_TRUCKS"
select select "PASSENGER_VEHICLES"
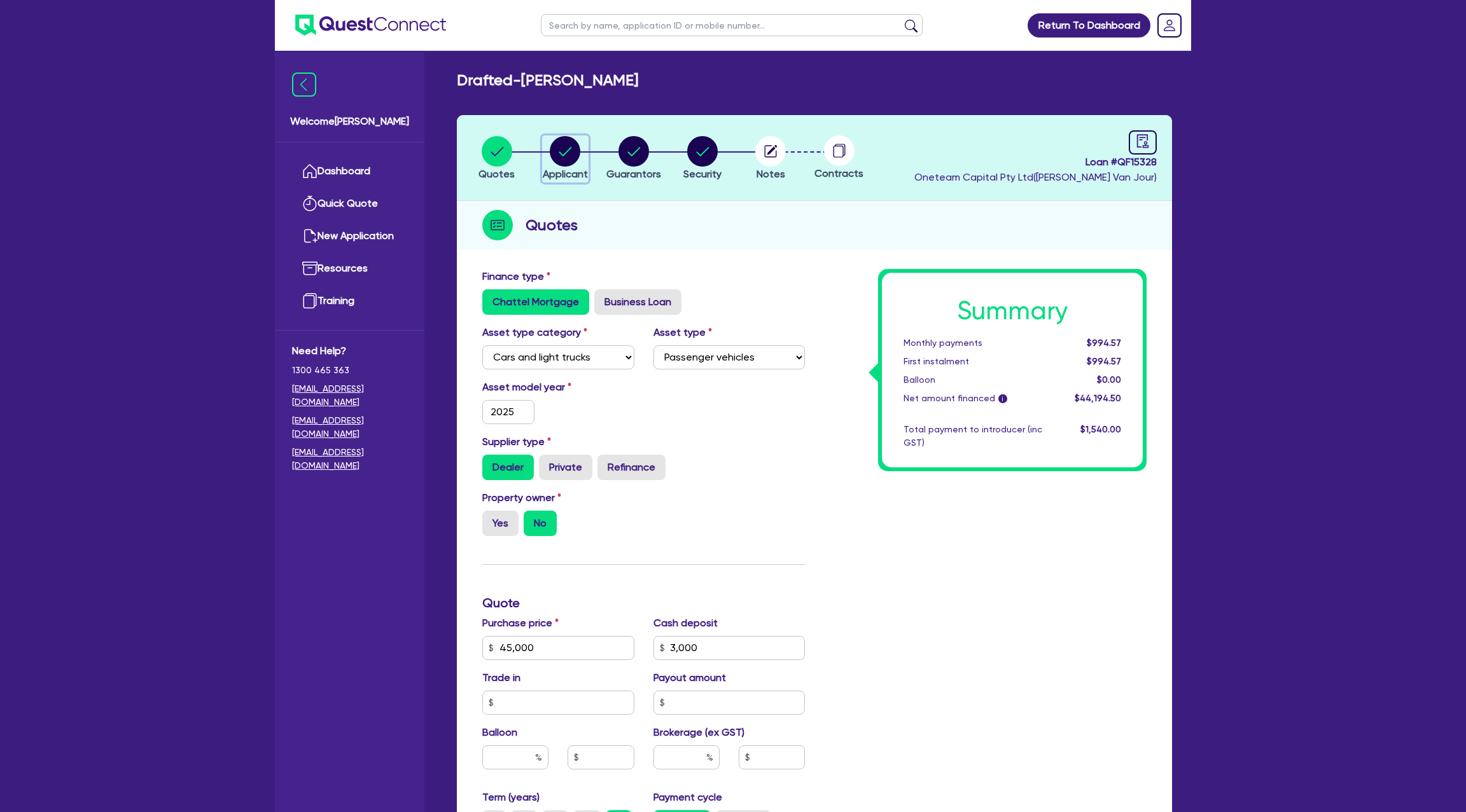
click at [563, 148] on circle "button" at bounding box center [565, 151] width 31 height 31
select select "SOLE_TRADER"
select select "FISHERIES"
select select "FISHING_BUSINESSES"
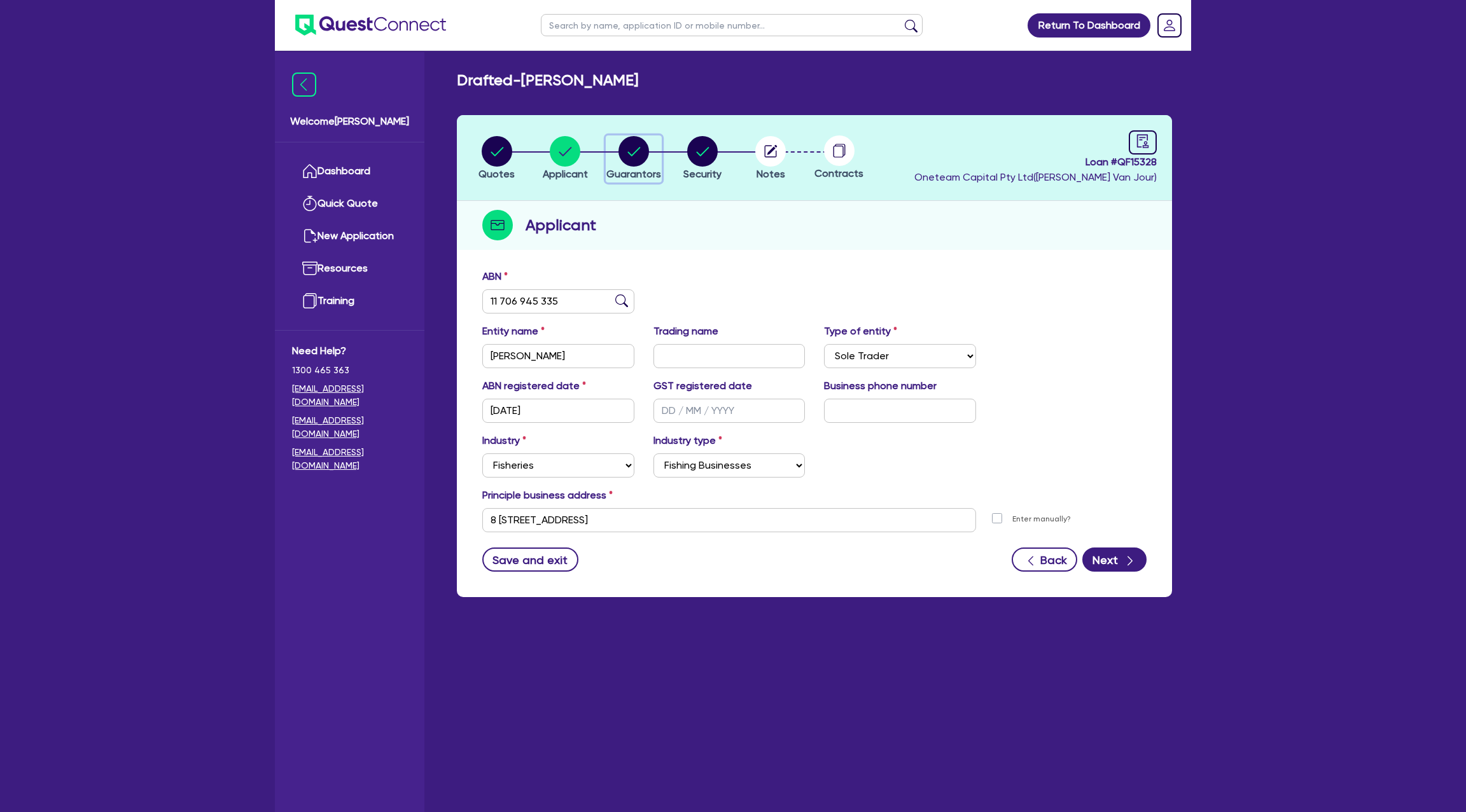
click at [632, 148] on circle "button" at bounding box center [634, 151] width 31 height 31
select select "MRS"
select select "QLD"
select select "SINGLE"
select select "CASH"
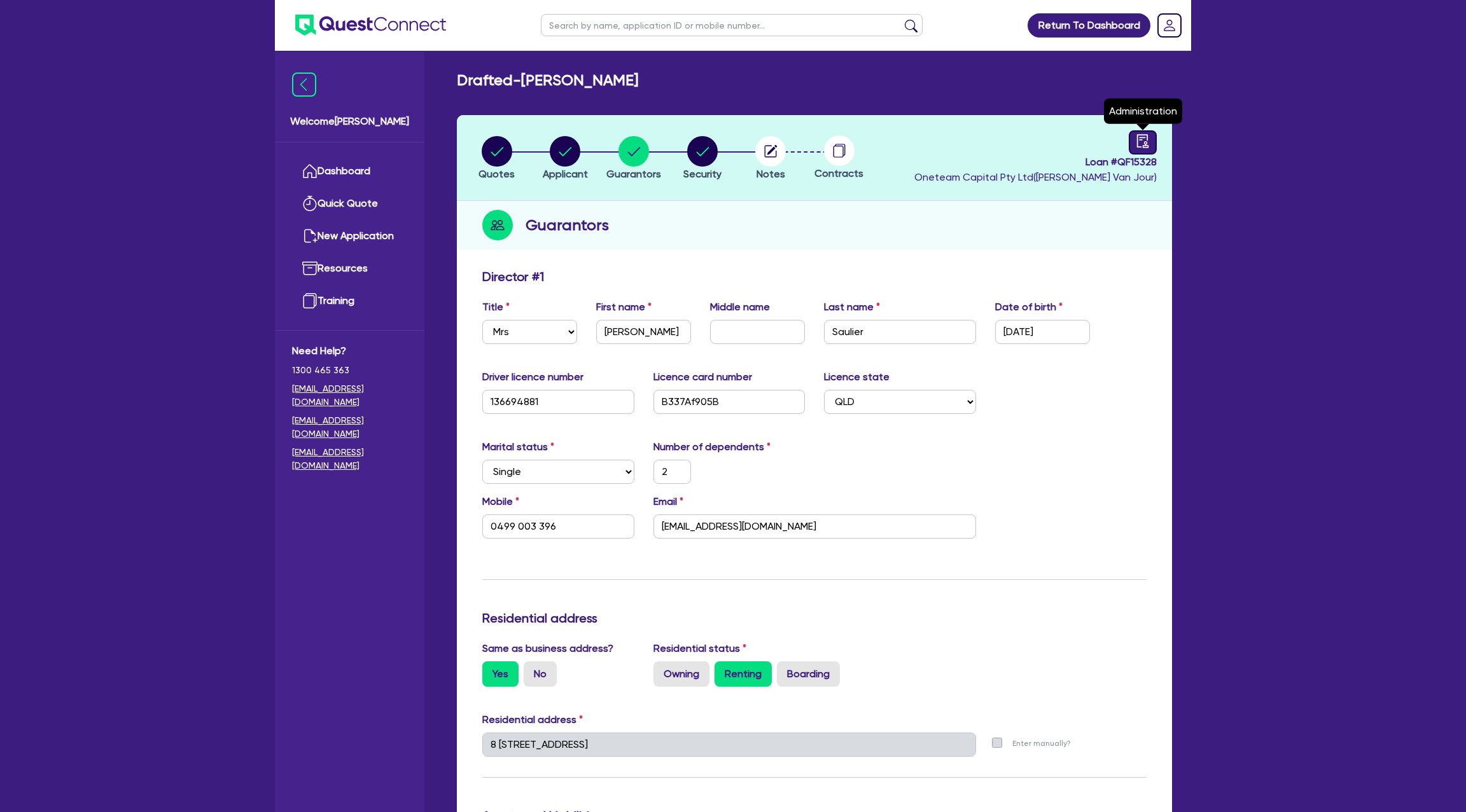
click at [1149, 145] on icon "audit" at bounding box center [1143, 141] width 14 height 14
select select "DRAFTED_NEW"
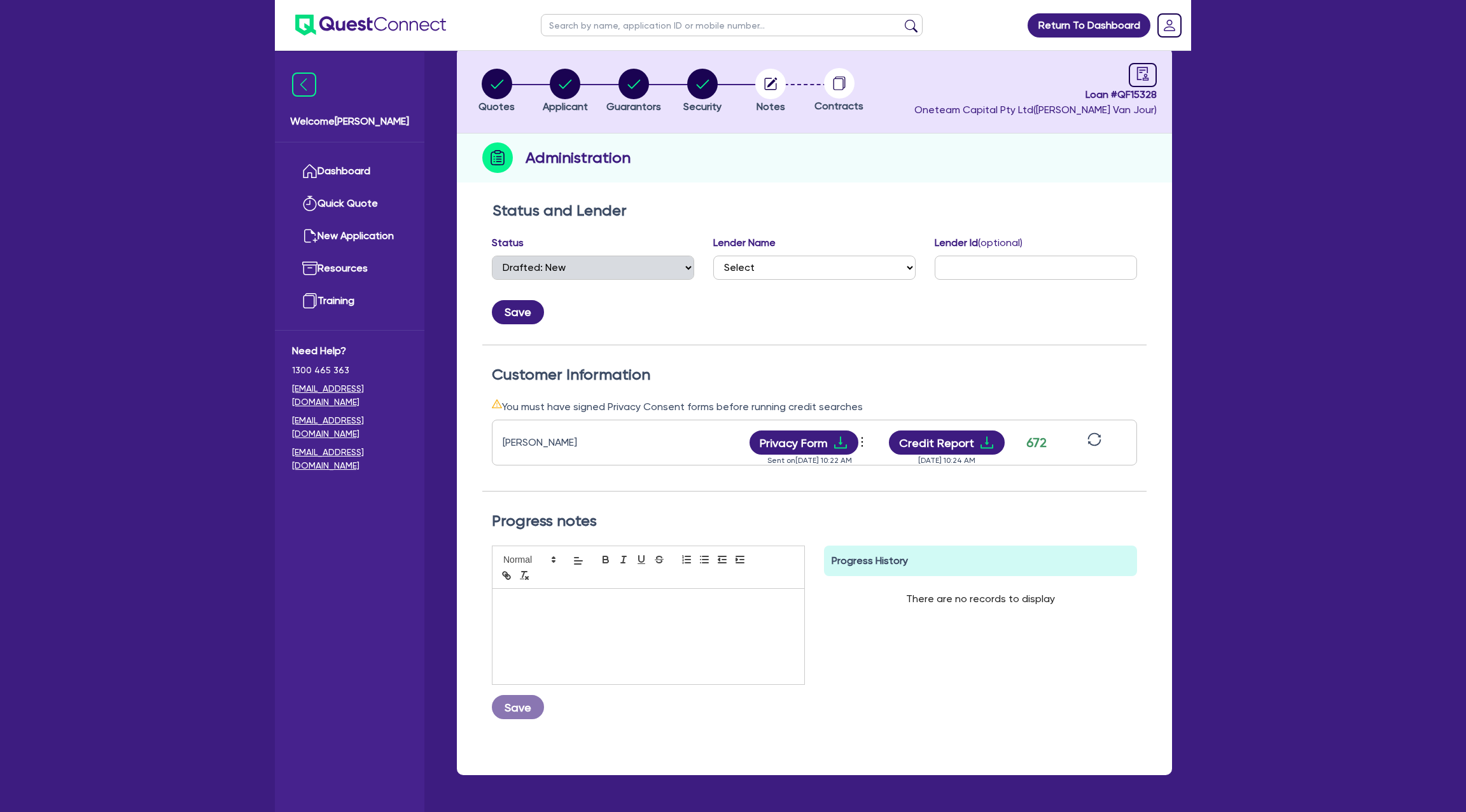
scroll to position [98, 0]
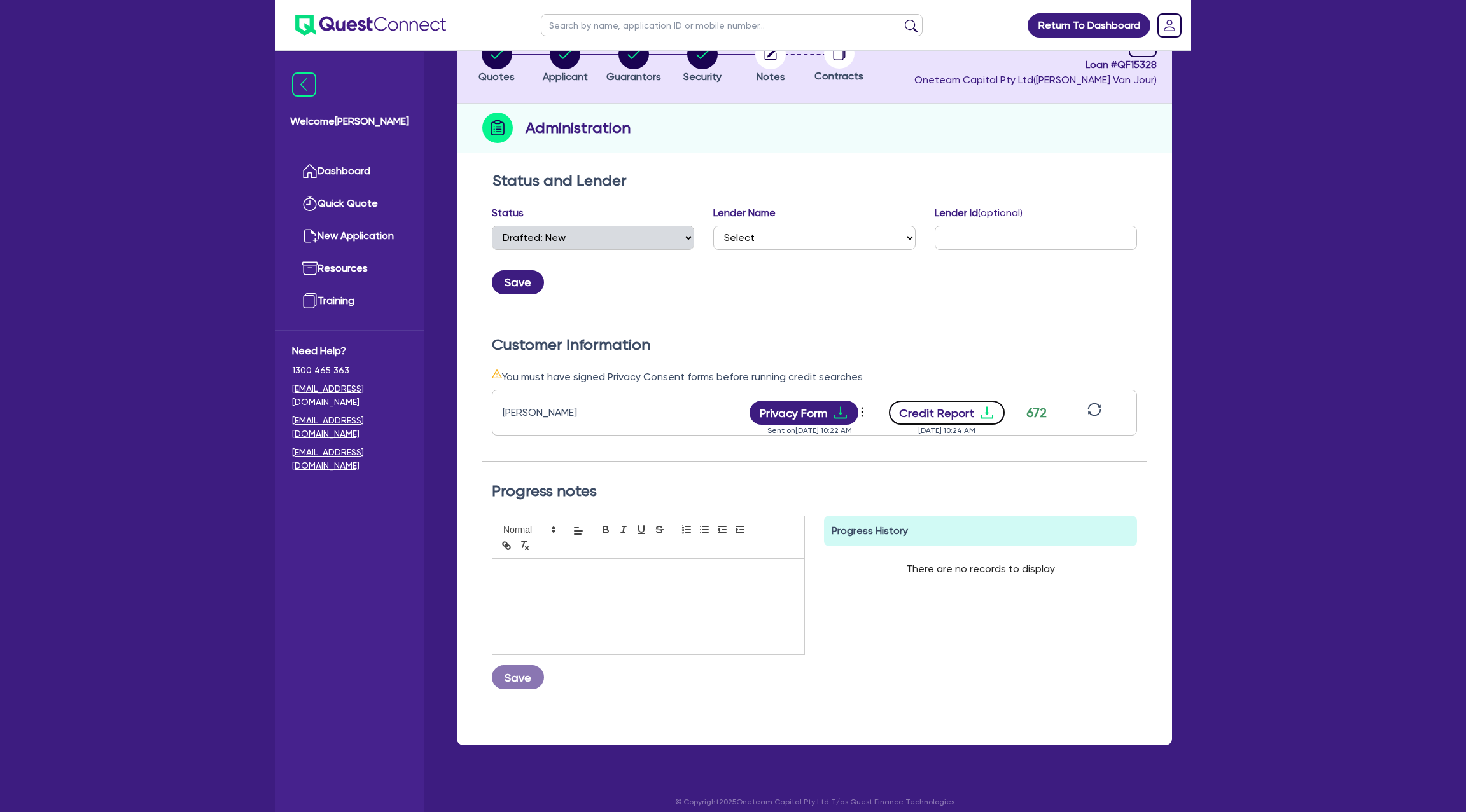
click at [982, 403] on button "Credit Report" at bounding box center [947, 413] width 116 height 24
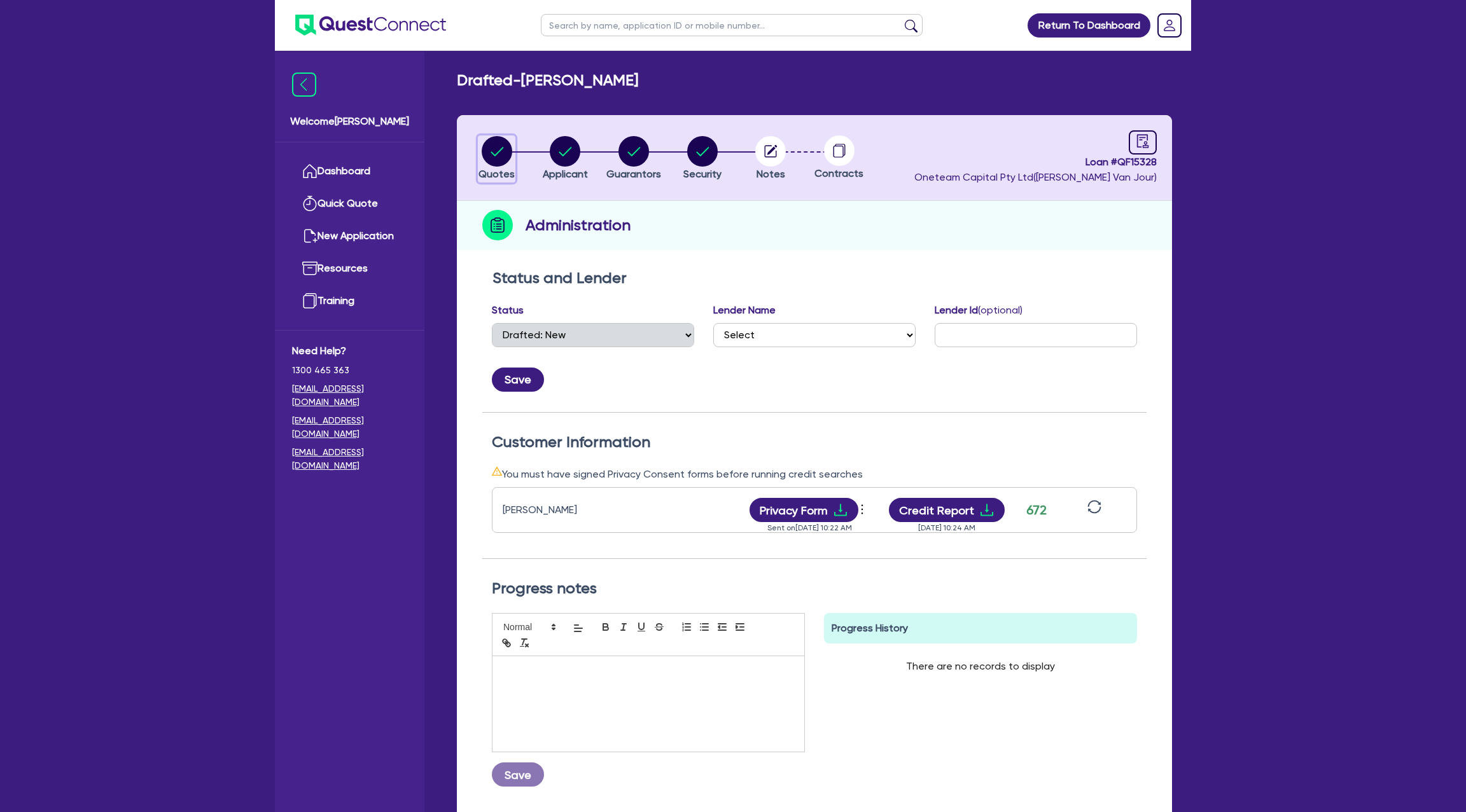
click at [492, 161] on circle "button" at bounding box center [497, 151] width 31 height 31
select select "CARS_AND_LIGHT_TRUCKS"
select select "PASSENGER_VEHICLES"
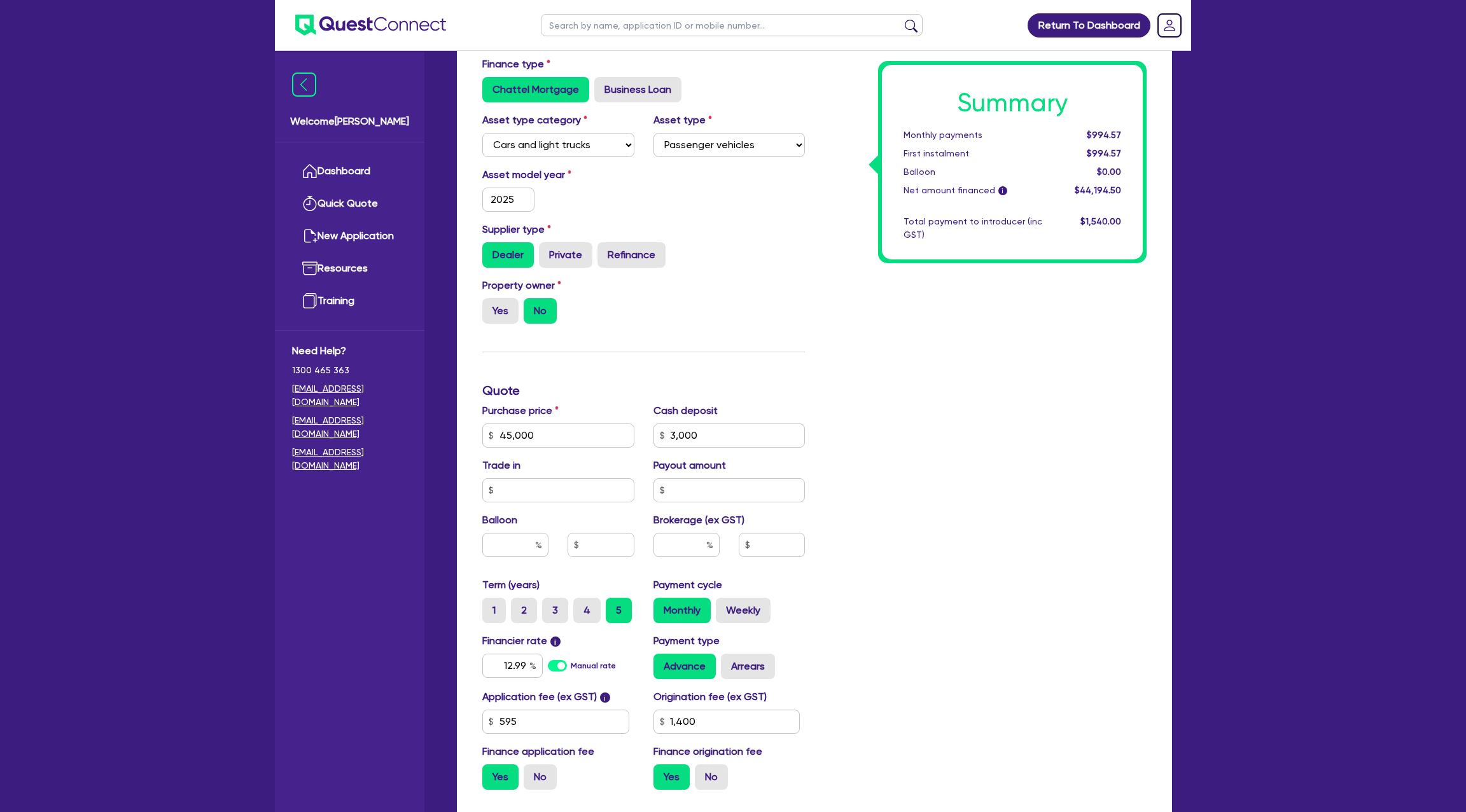
scroll to position [341, 0]
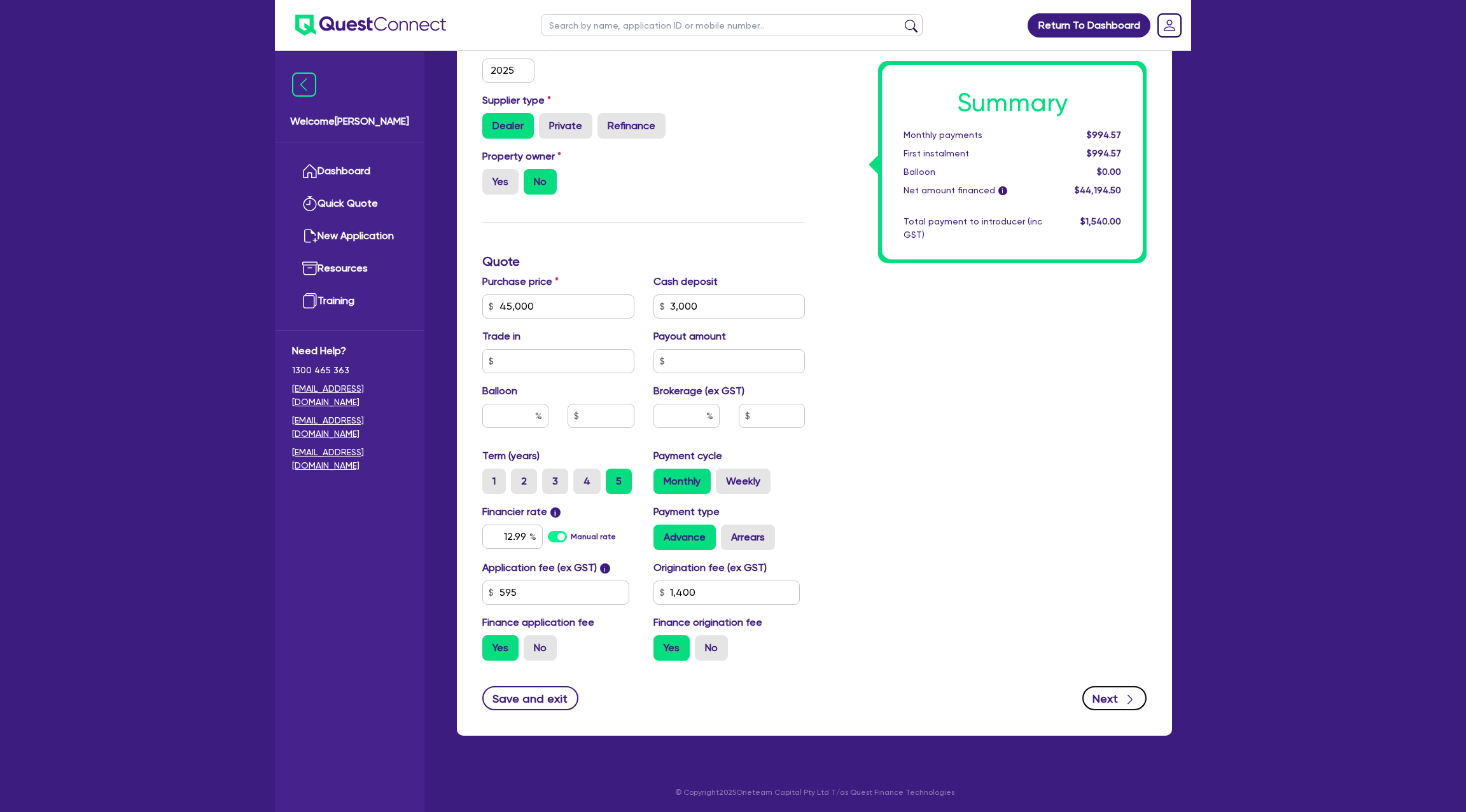
click at [1113, 691] on button "Next" at bounding box center [1114, 698] width 64 height 24
type input "45,000"
type input "3,000"
type input "1,400"
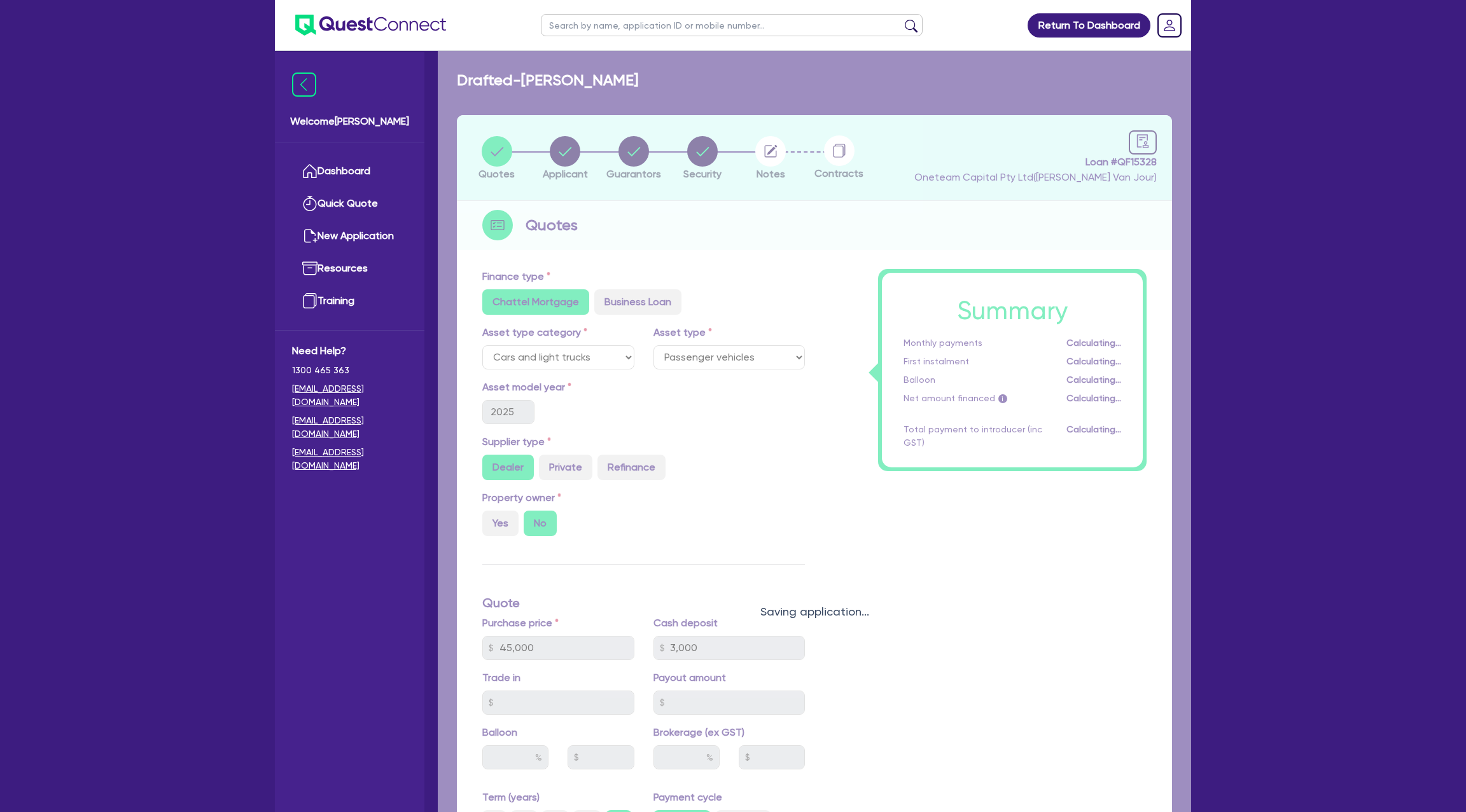
select select "SOLE_TRADER"
select select "FISHERIES"
select select "FISHING_BUSINESSES"
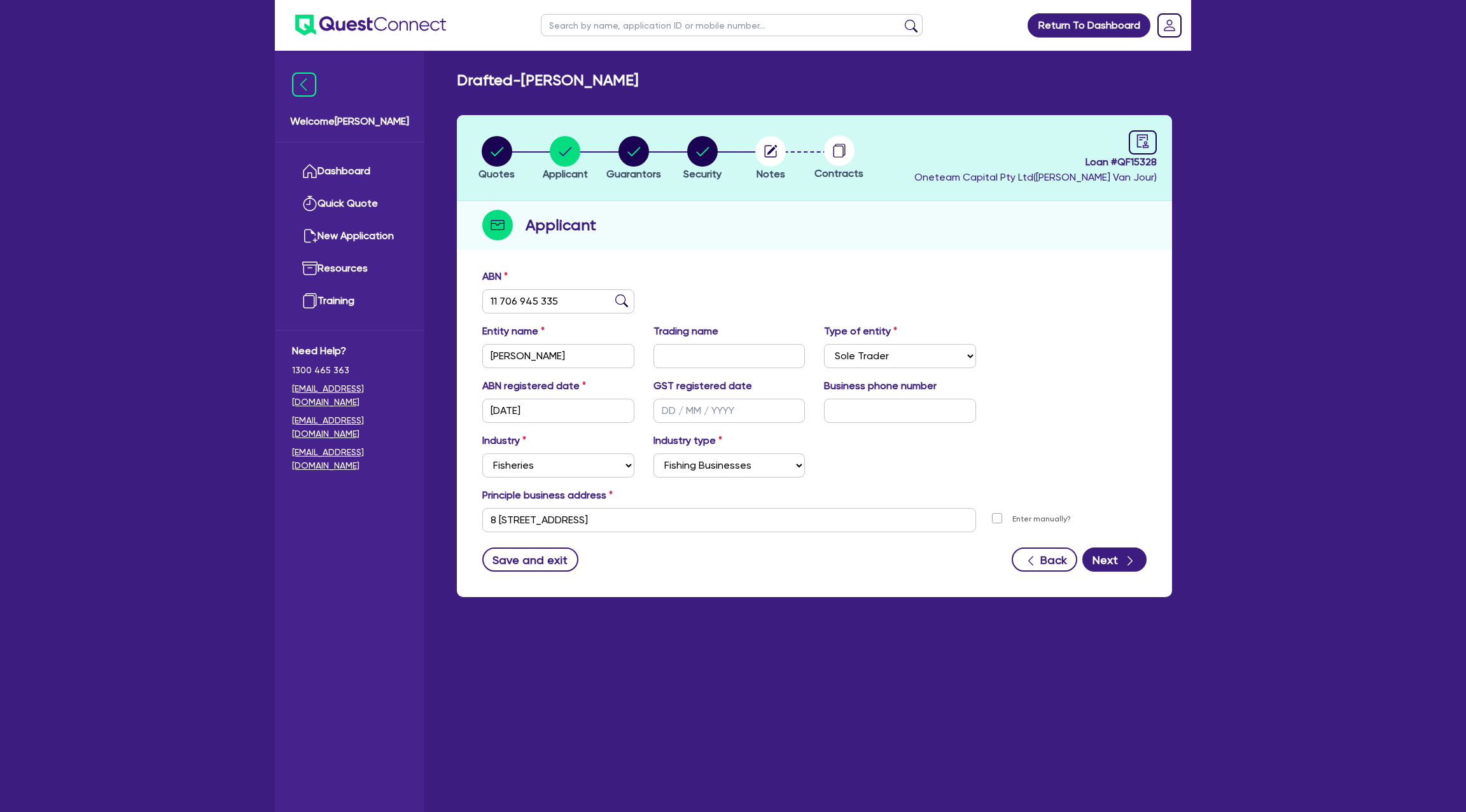
click at [1122, 543] on form "ABN 11 706 945 335 Entity name [PERSON_NAME][GEOGRAPHIC_DATA] Trading name Type…" at bounding box center [814, 420] width 664 height 303
click at [1111, 561] on button "Next" at bounding box center [1114, 559] width 64 height 24
select select "MRS"
select select "QLD"
select select "SINGLE"
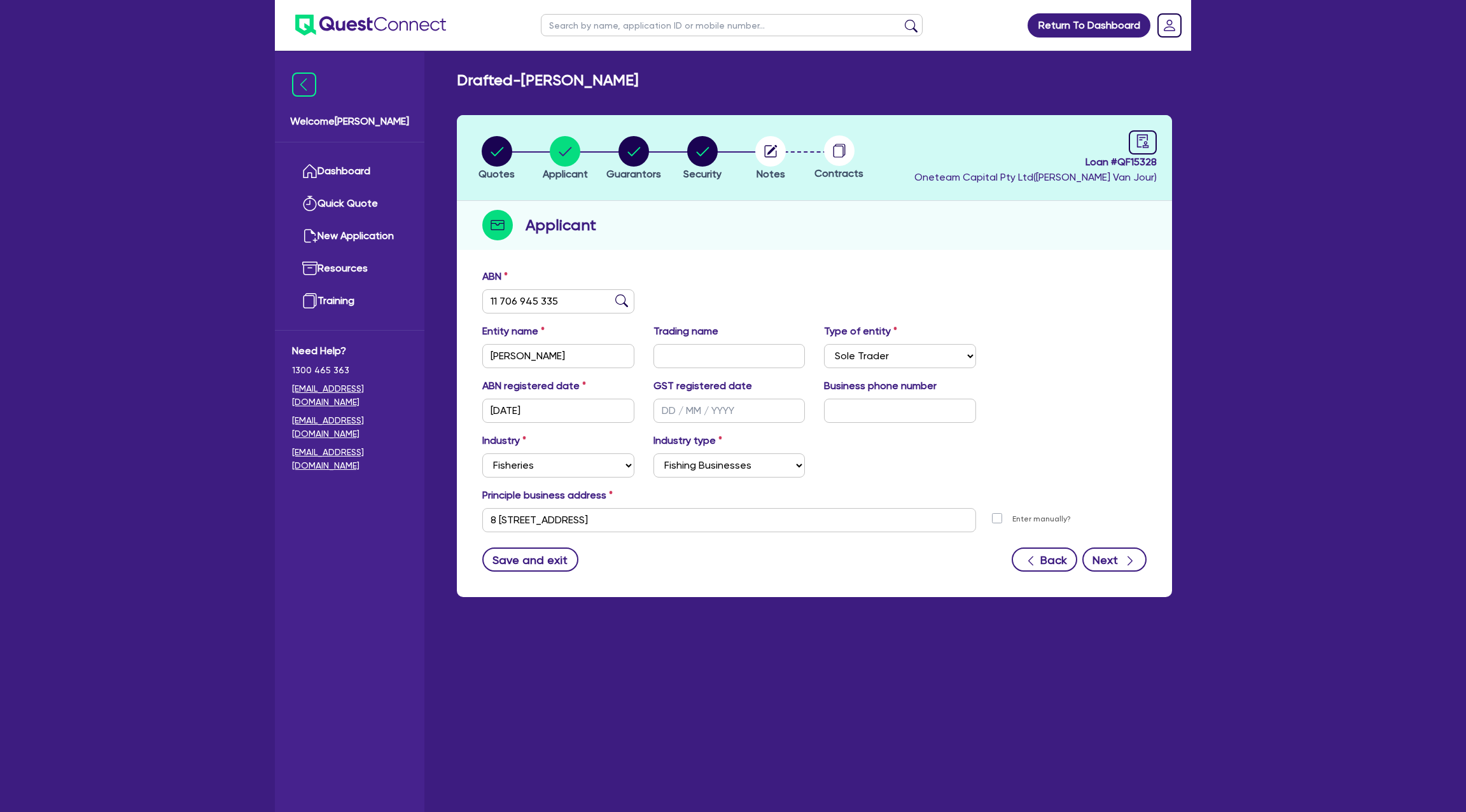
select select "CASH"
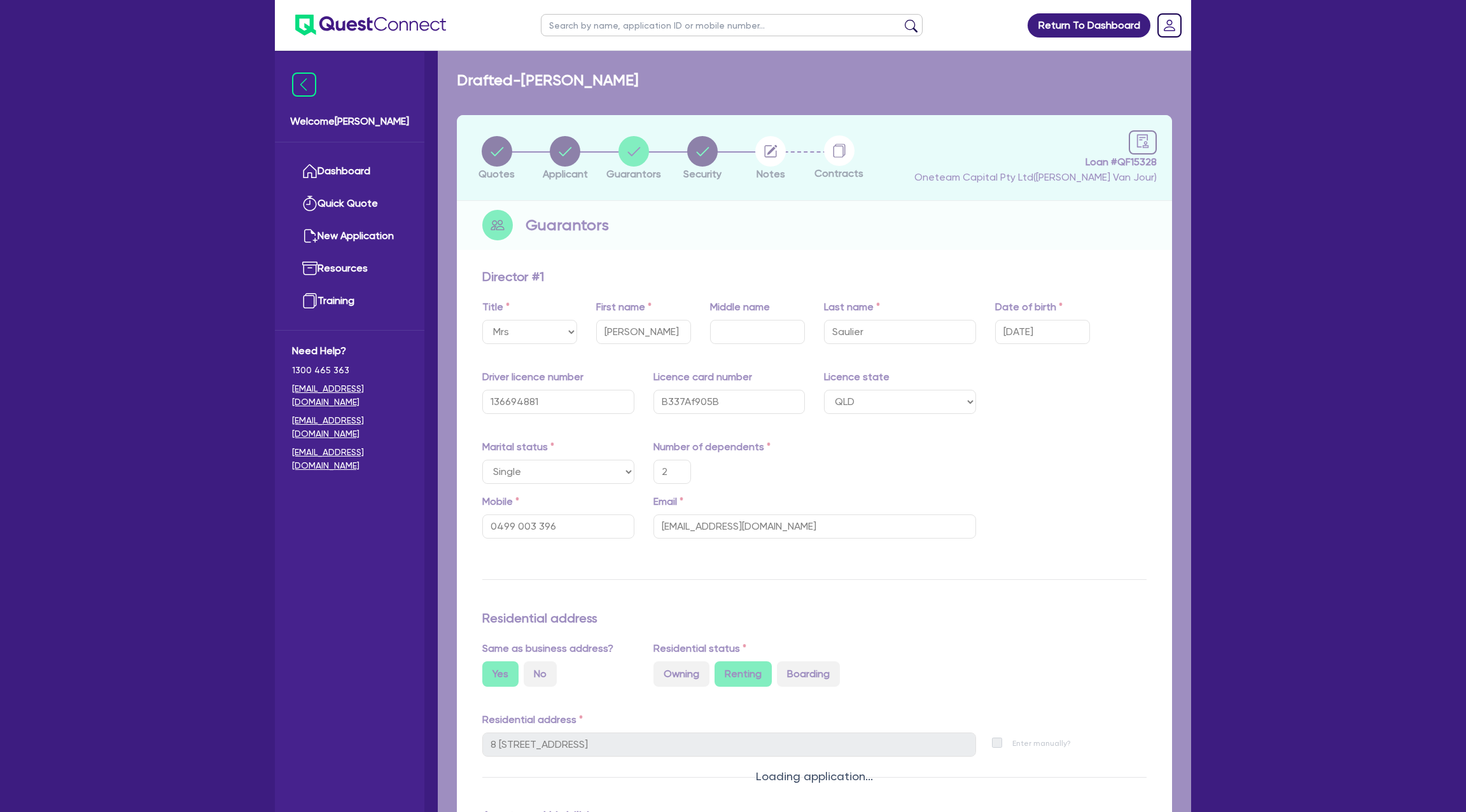
type input "2"
type input "0499 003 396"
type input "6,700"
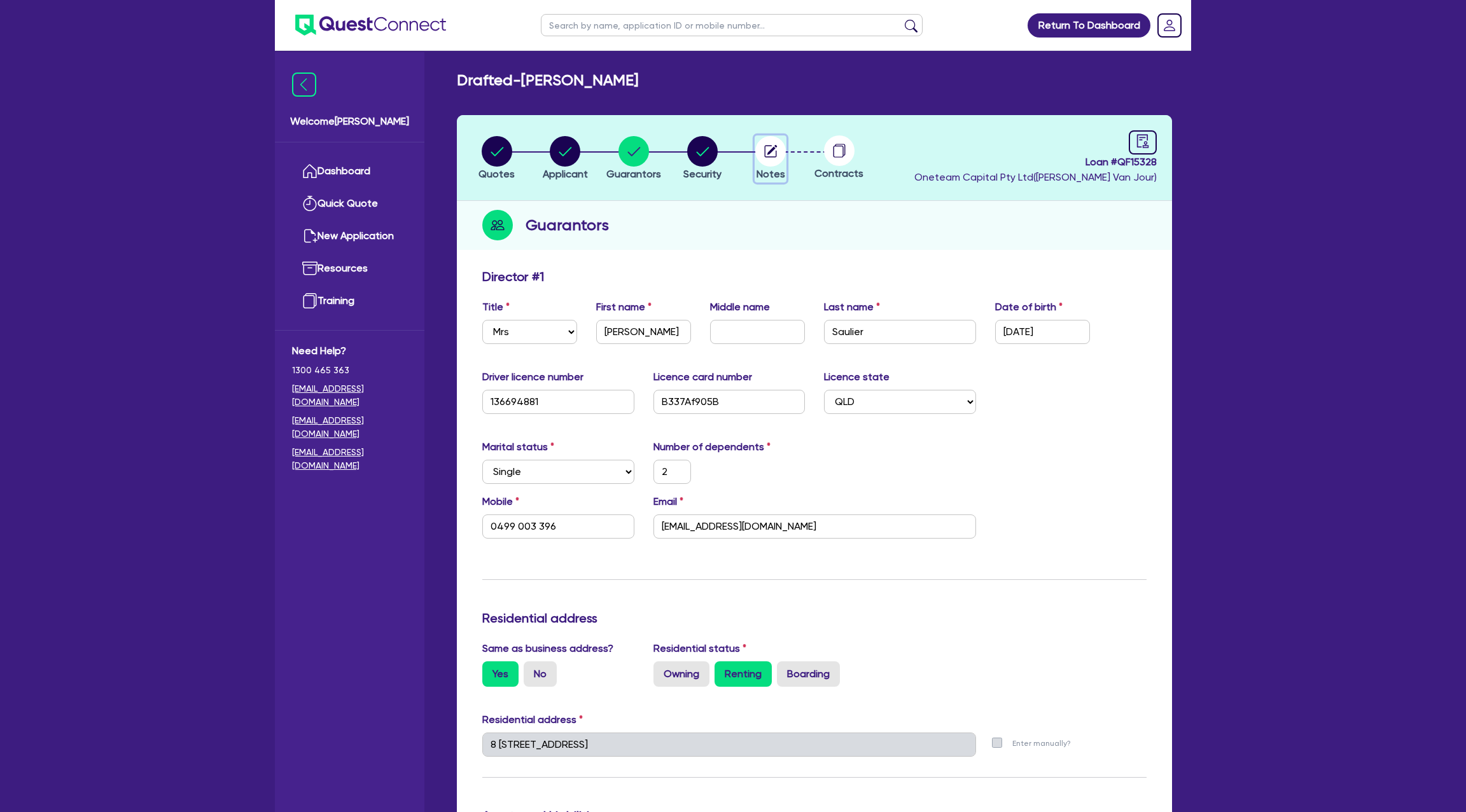
click at [781, 156] on circle "button" at bounding box center [770, 151] width 31 height 31
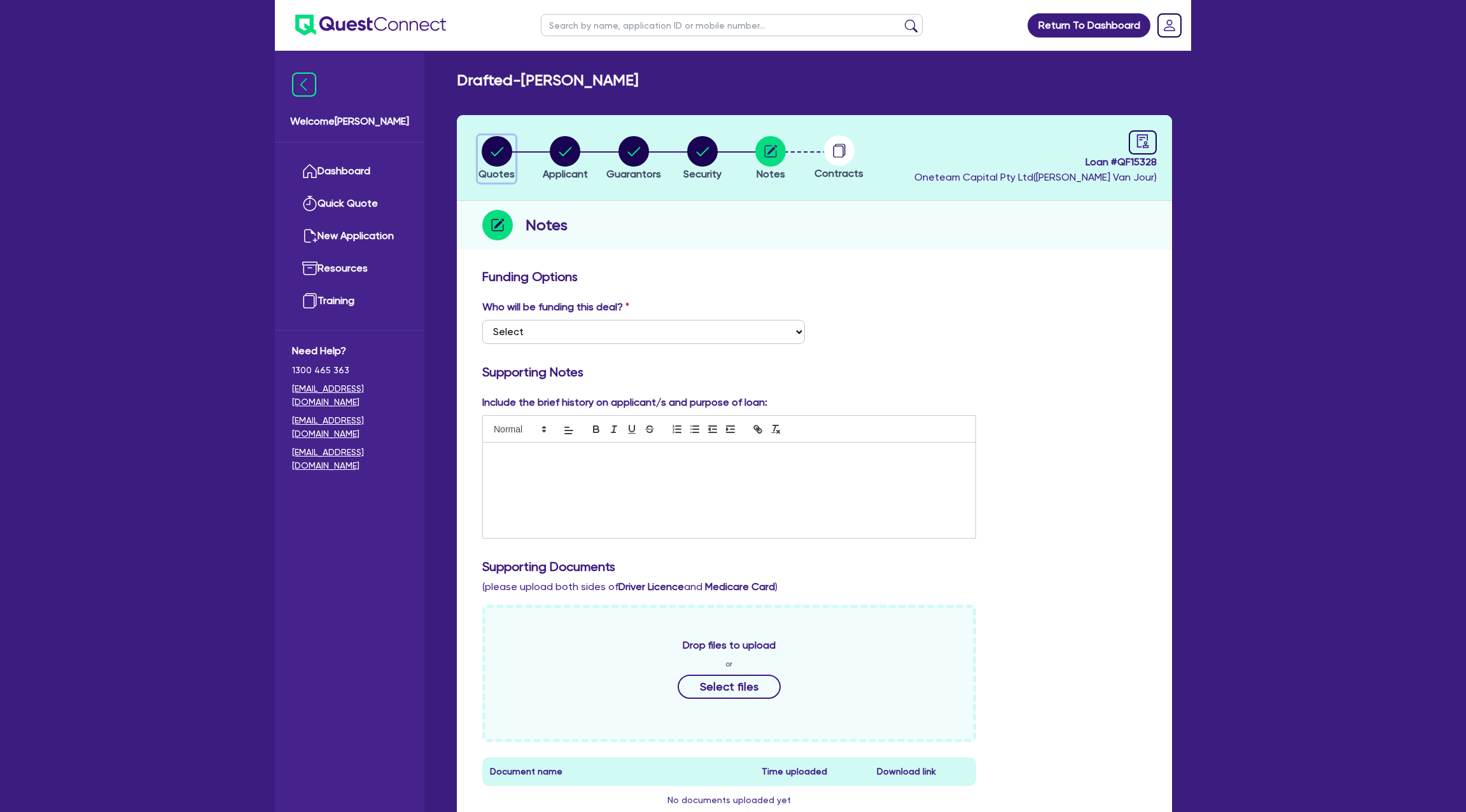
click at [483, 162] on icon "button" at bounding box center [497, 151] width 31 height 31
select select "CARS_AND_LIGHT_TRUCKS"
select select "PASSENGER_VEHICLES"
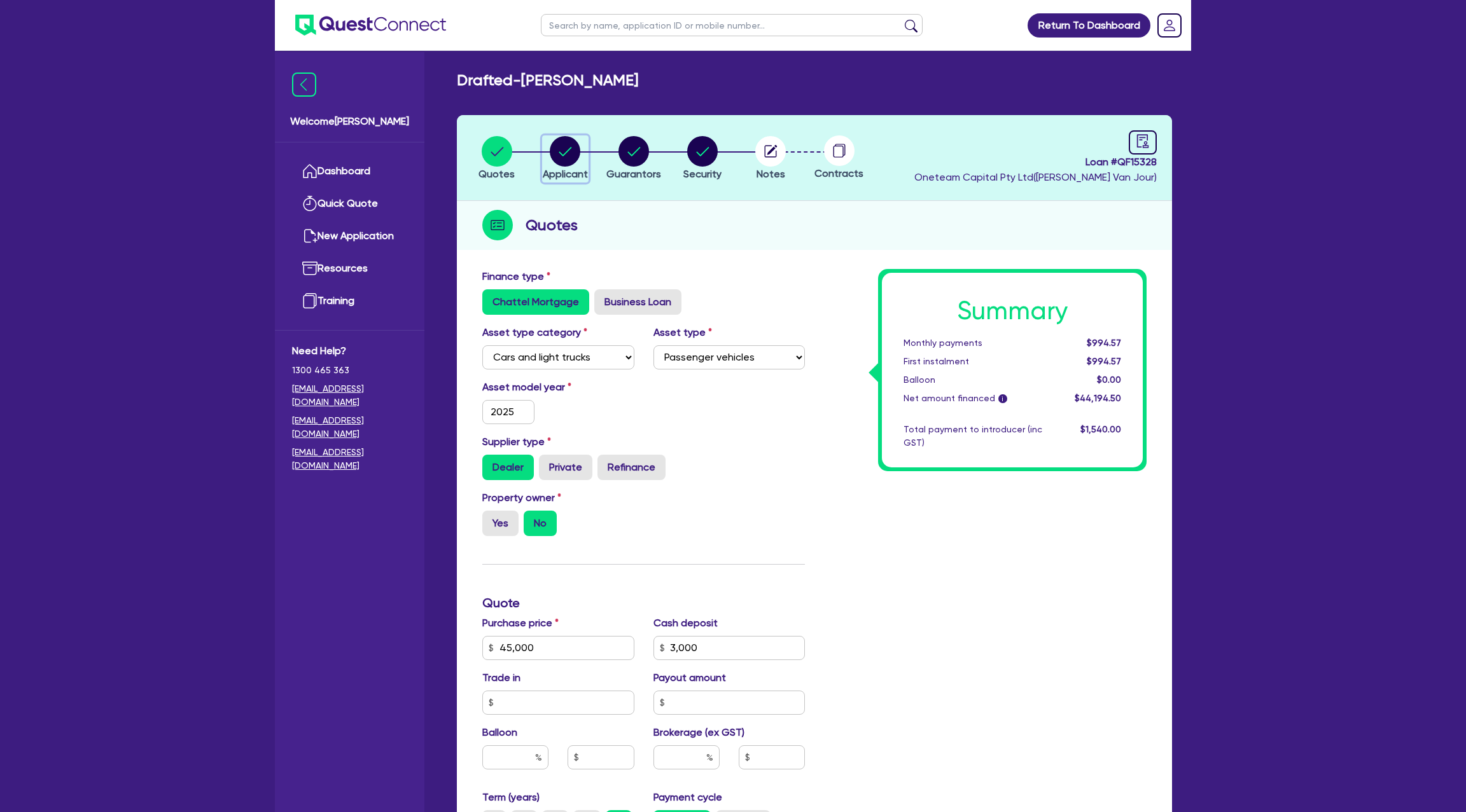
click at [577, 159] on circle "button" at bounding box center [565, 151] width 31 height 31
select select "SOLE_TRADER"
select select "FISHERIES"
select select "FISHING_BUSINESSES"
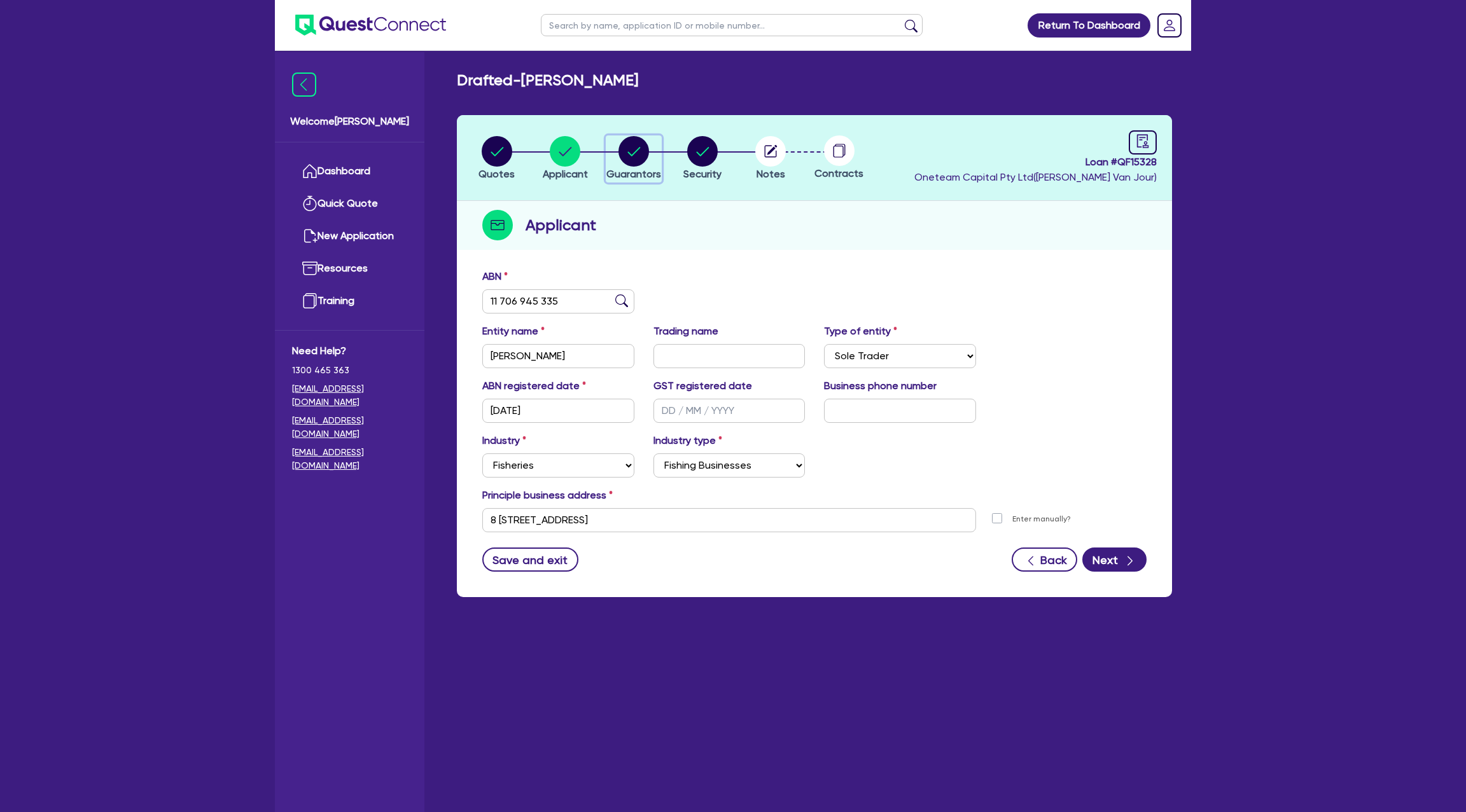
click at [641, 136] on icon "button" at bounding box center [634, 151] width 31 height 31
select select "MRS"
select select "QLD"
select select "SINGLE"
select select "CASH"
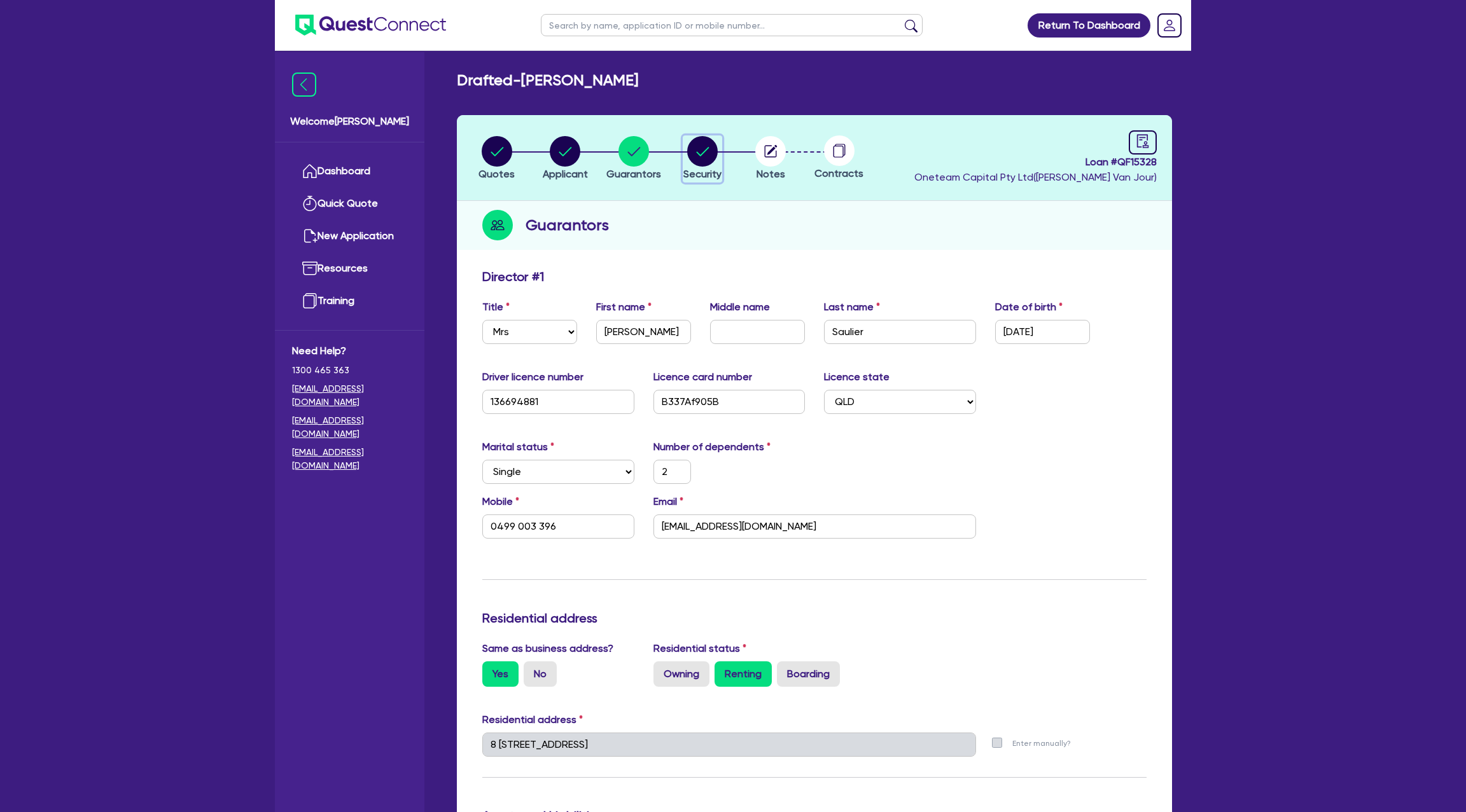
click at [702, 157] on circle "button" at bounding box center [703, 151] width 31 height 31
select select "CARS_AND_LIGHT_TRUCKS"
select select "PASSENGER_VEHICLES"
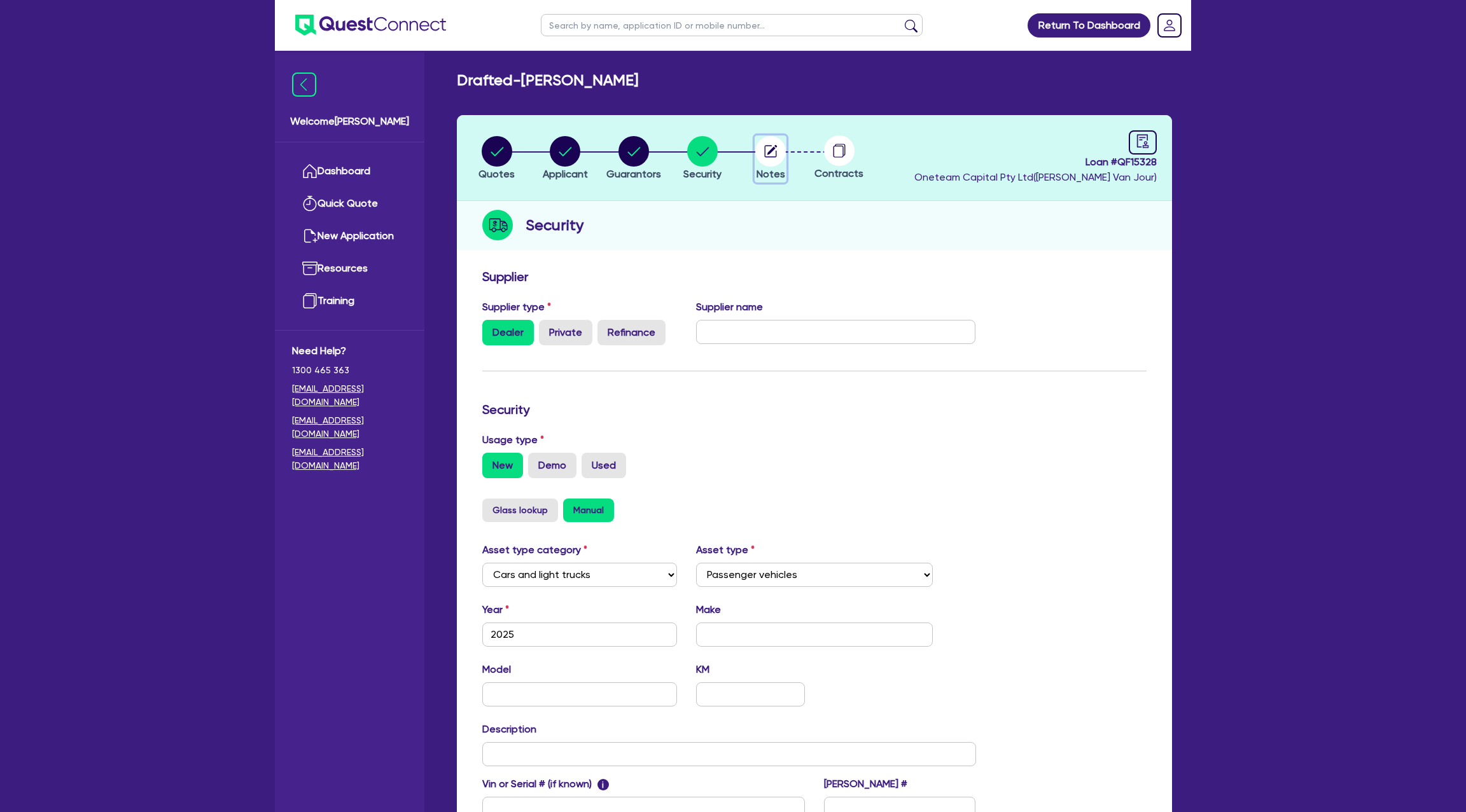
click at [777, 146] on circle "button" at bounding box center [770, 151] width 31 height 31
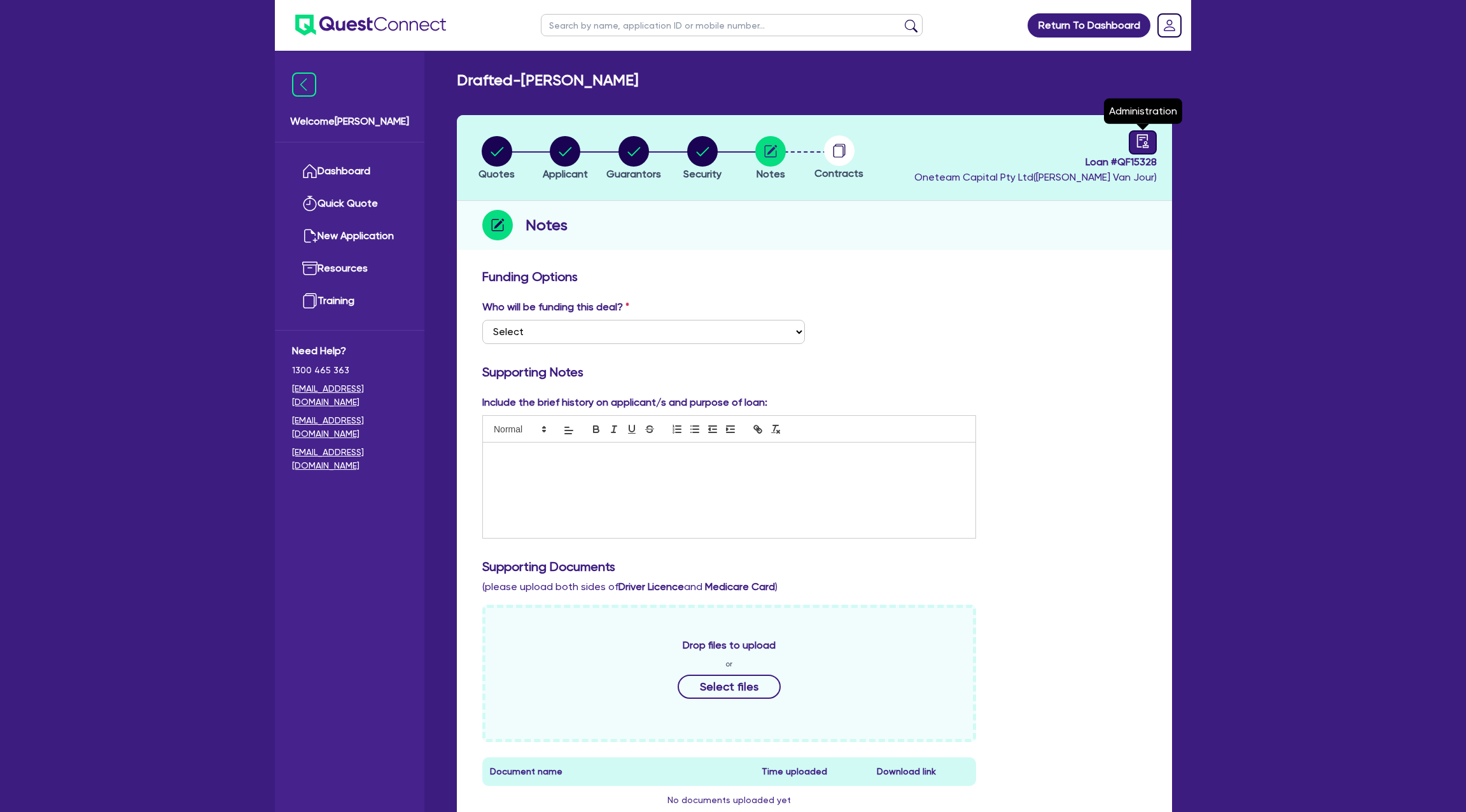
click at [1134, 146] on link at bounding box center [1143, 142] width 28 height 24
select select "DRAFTED_NEW"
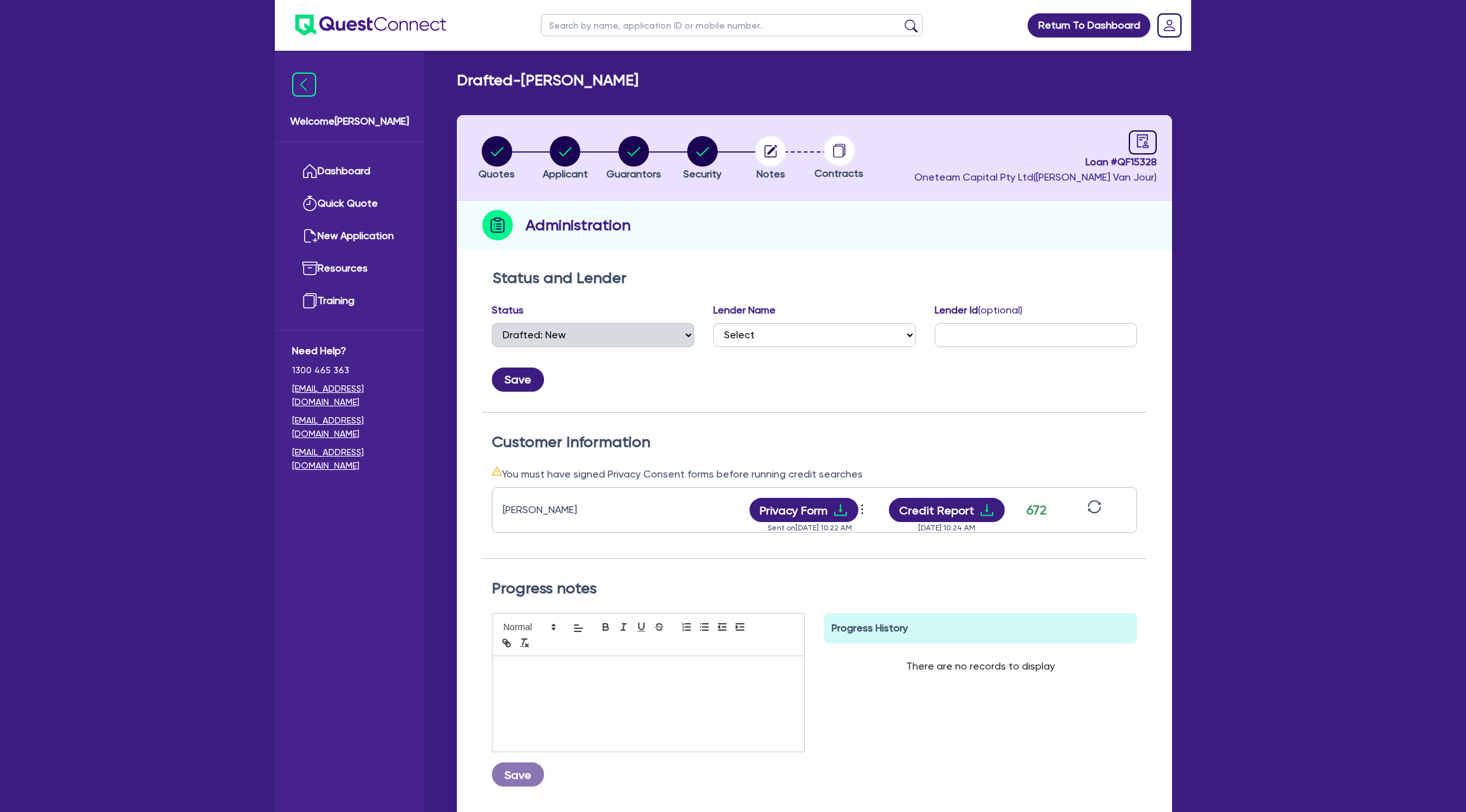
click at [1003, 503] on div "Credit Report [DATE] 10:24 AM" at bounding box center [946, 510] width 127 height 24
click at [985, 505] on icon "download" at bounding box center [987, 510] width 13 height 12
click at [1141, 144] on icon "audit" at bounding box center [1143, 141] width 14 height 14
click at [770, 147] on circle "button" at bounding box center [770, 151] width 31 height 31
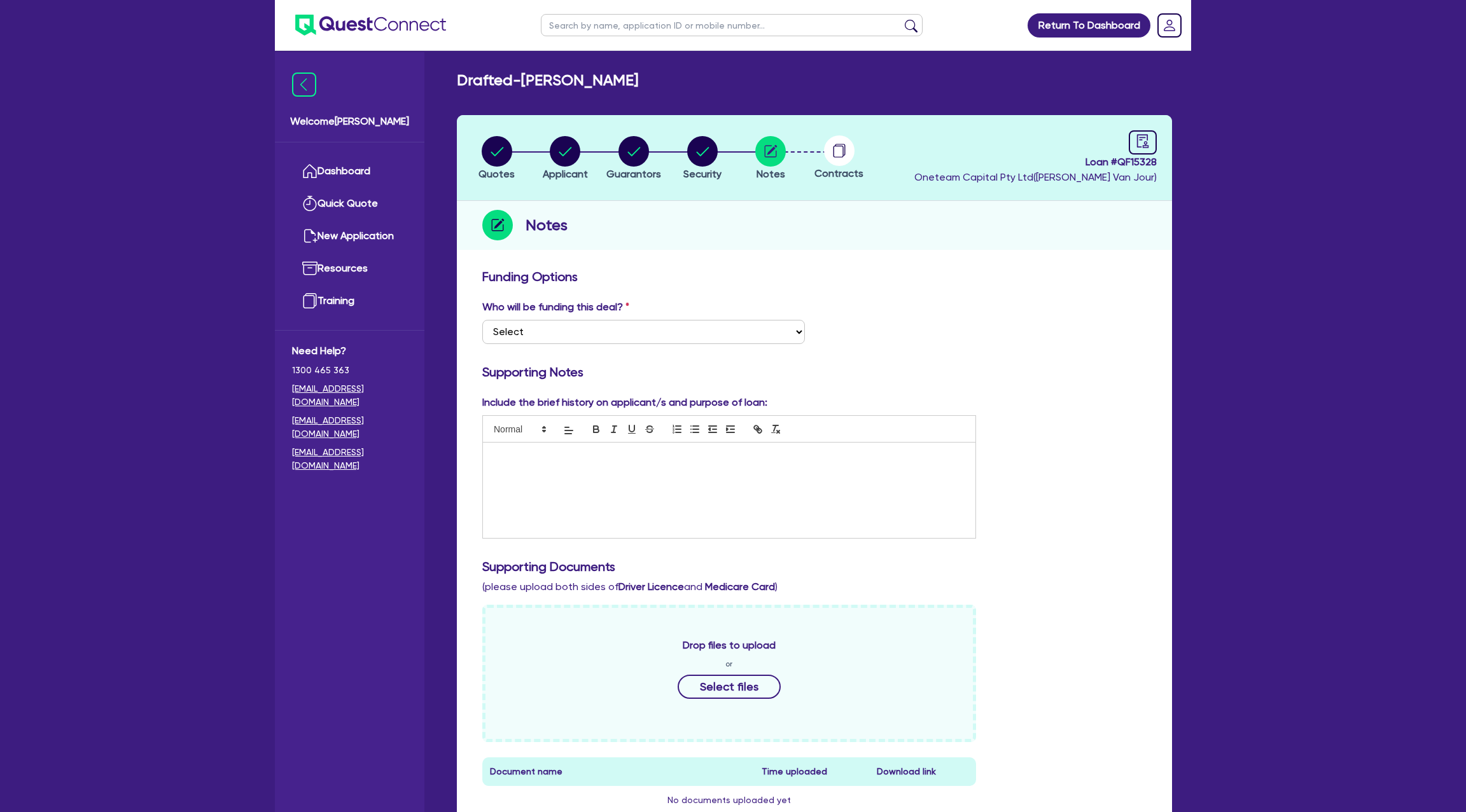
click at [515, 465] on div at bounding box center [729, 491] width 493 height 96
click at [975, 334] on div "Who will be funding this deal? Select I want Quest to fund 100% I will fund 100…" at bounding box center [814, 327] width 684 height 55
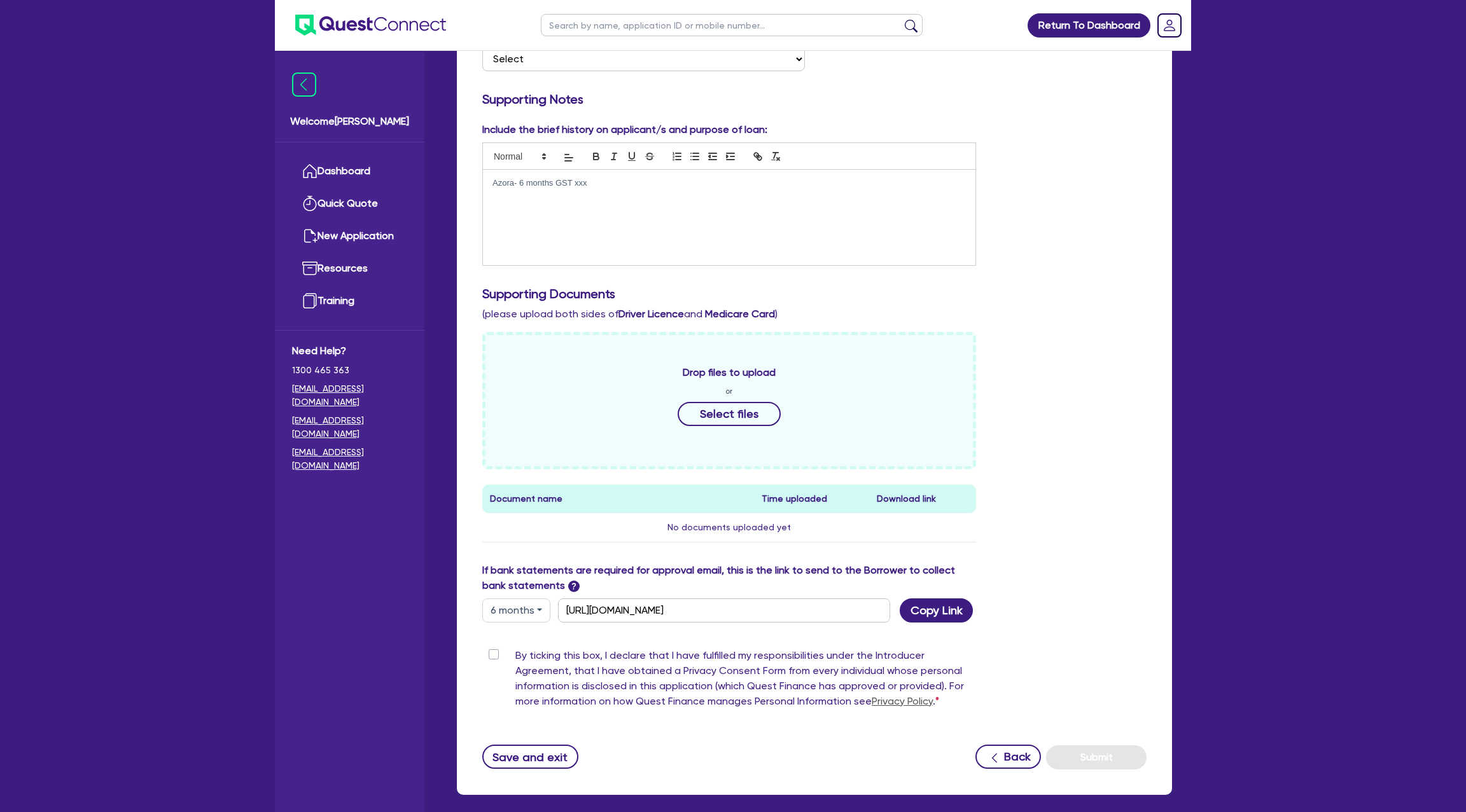
scroll to position [275, 0]
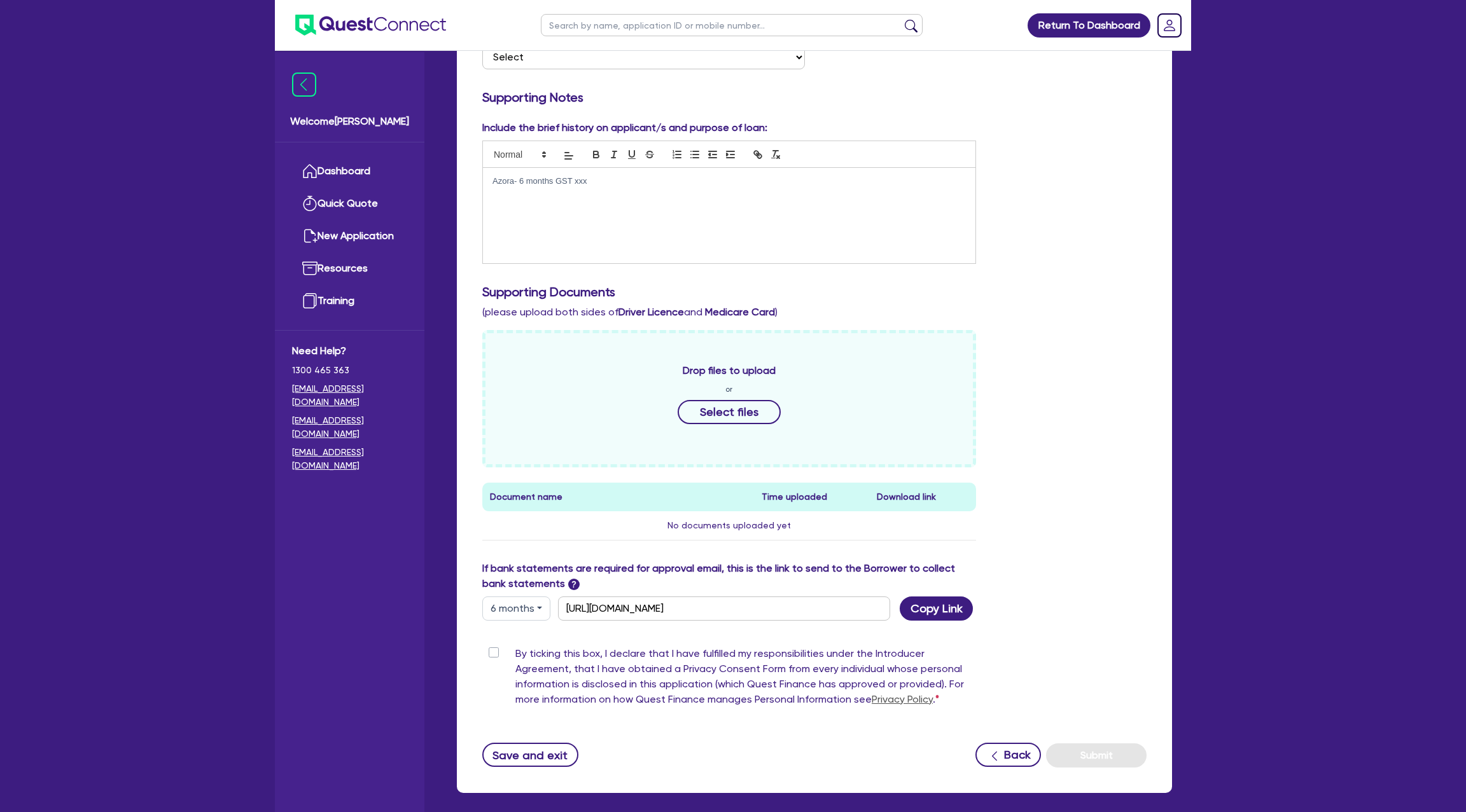
click at [631, 173] on div "Azora- 6 months GST xxx" at bounding box center [729, 216] width 493 height 96
click at [613, 189] on div "Azora- 6 months GST xxx" at bounding box center [729, 216] width 493 height 96
click at [1040, 127] on div "Include the brief history on applicant/s and purpose of loan: Azora- 6 months G…" at bounding box center [814, 196] width 684 height 154
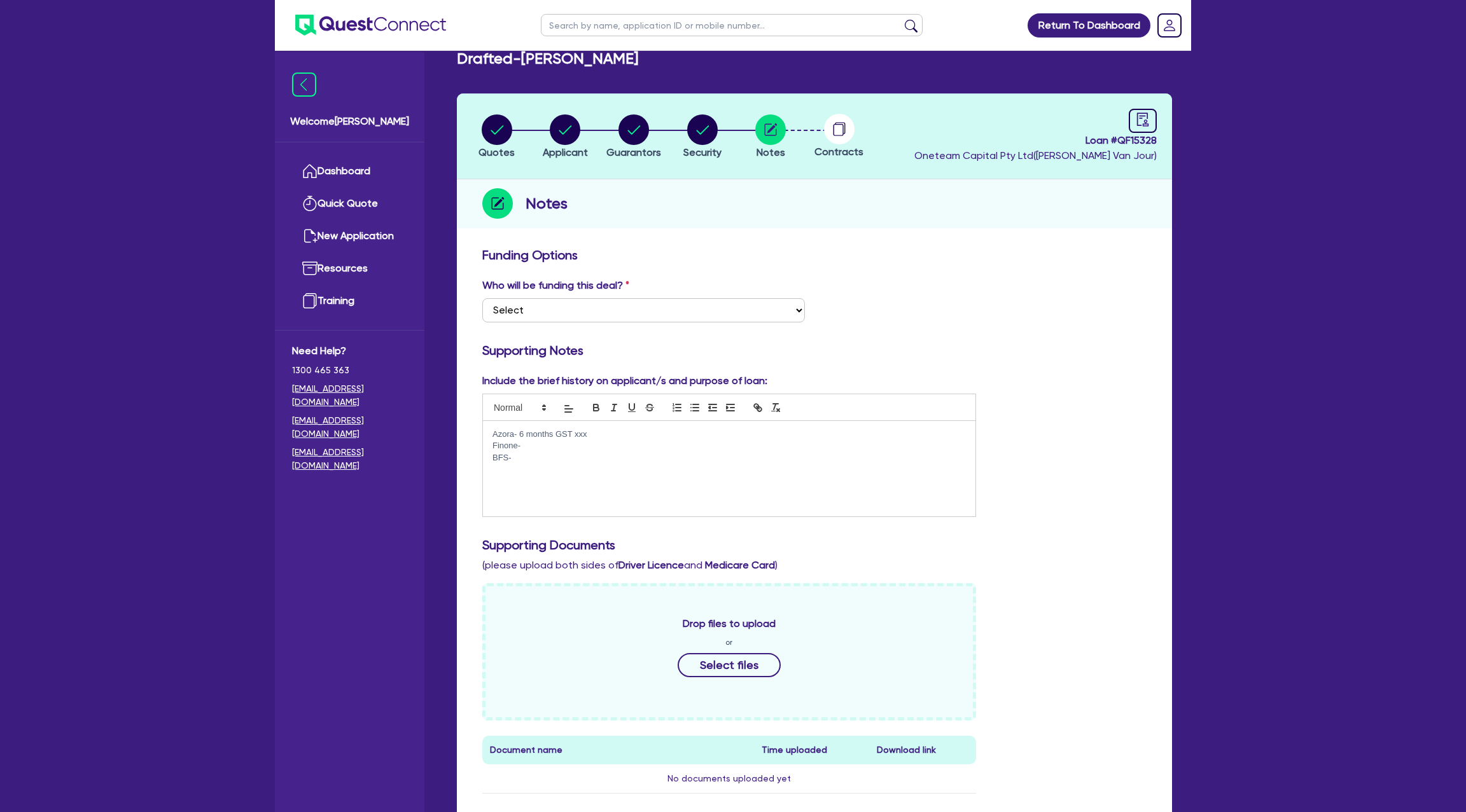
scroll to position [0, 0]
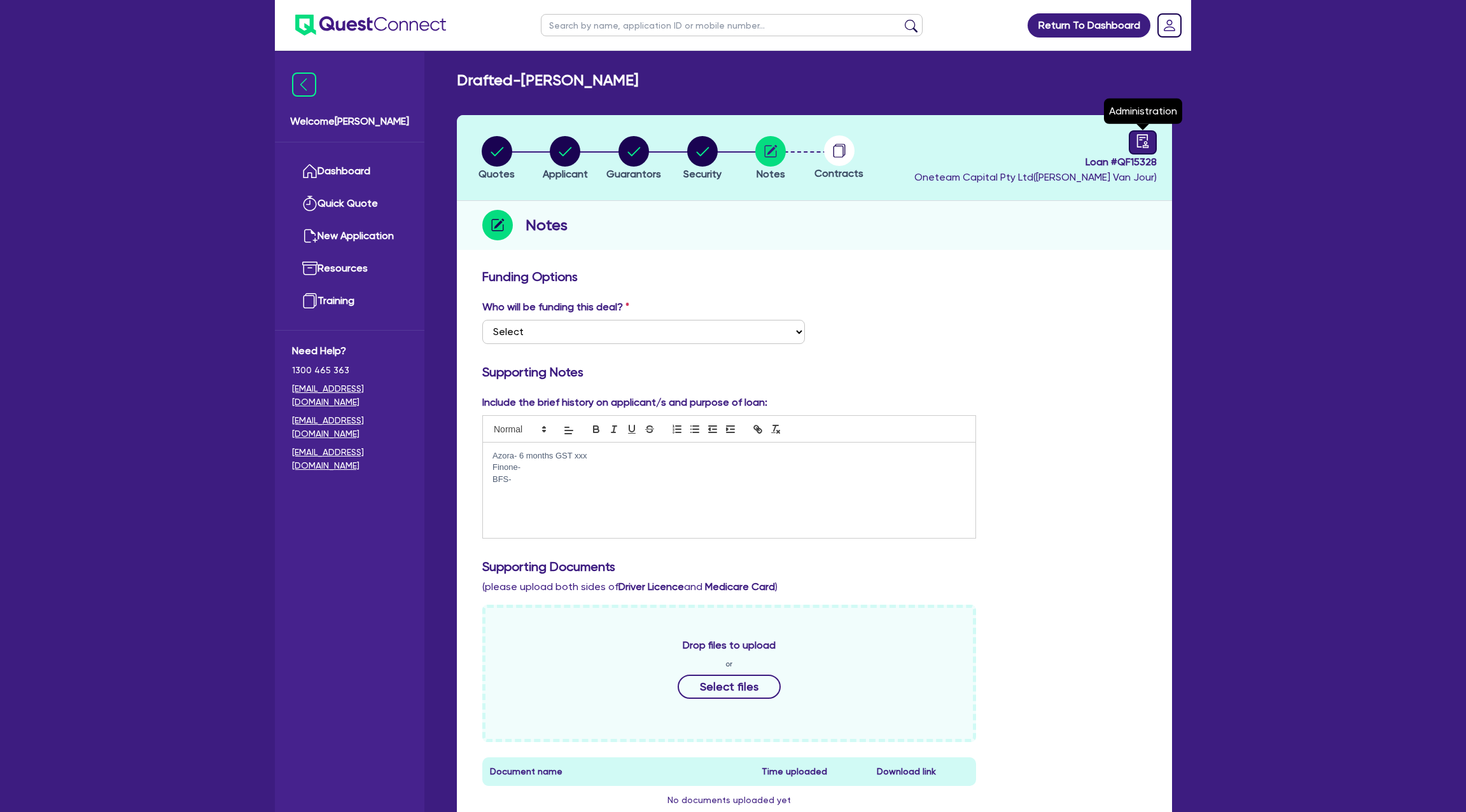
click at [1139, 136] on icon "audit" at bounding box center [1143, 141] width 14 height 14
select select "DRAFTED_NEW"
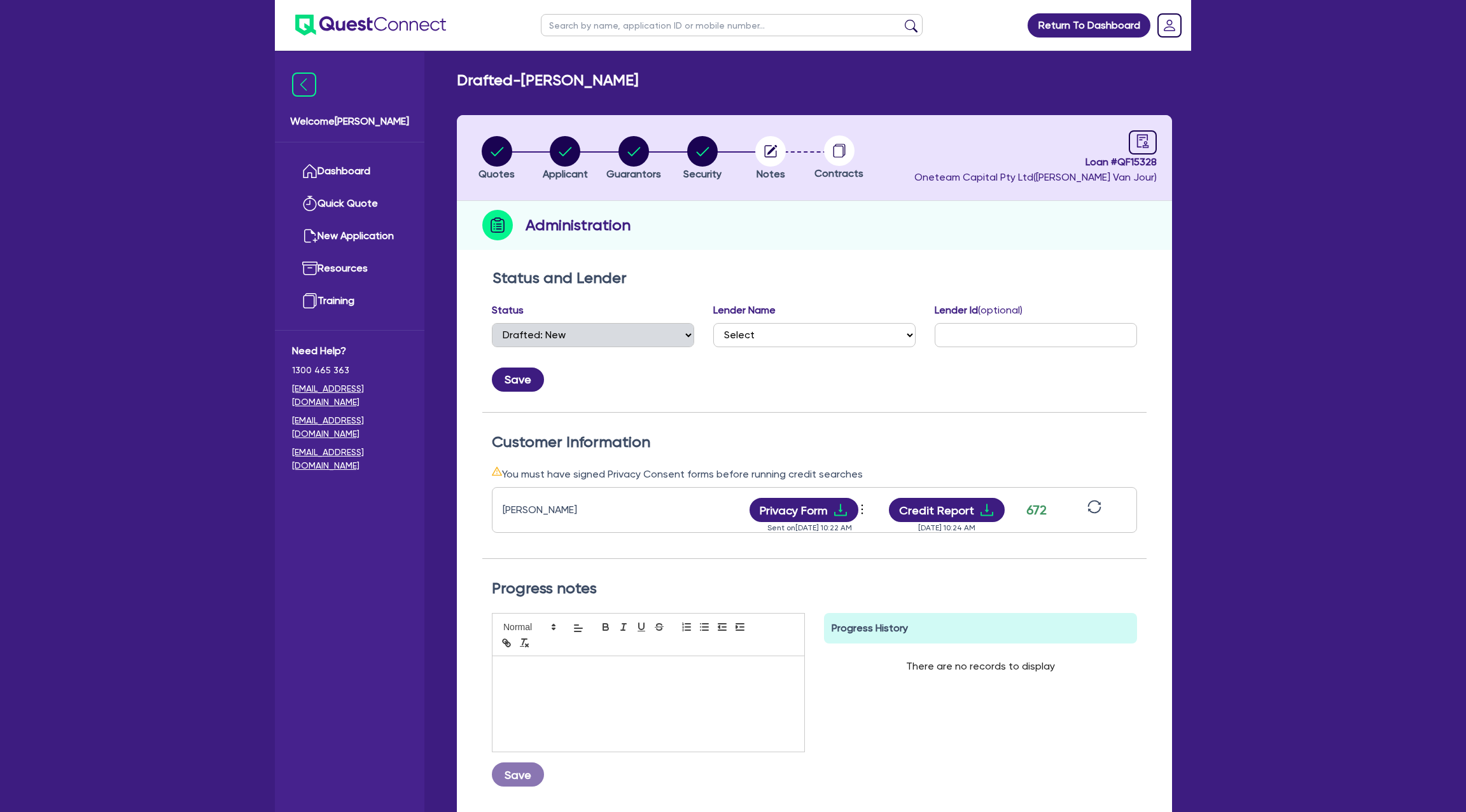
click at [959, 489] on div "[PERSON_NAME] Privacy Form View log Send new privacy form Sent on [DATE] 10:22 …" at bounding box center [814, 510] width 645 height 46
click at [985, 490] on div "[PERSON_NAME] Privacy Form View log Send new privacy form Sent on [DATE] 10:22 …" at bounding box center [814, 510] width 645 height 46
click at [985, 510] on icon "download" at bounding box center [987, 510] width 13 height 12
click at [1139, 130] on link at bounding box center [1143, 142] width 28 height 24
click at [1133, 161] on span "Loan # QF15328" at bounding box center [1036, 162] width 243 height 15
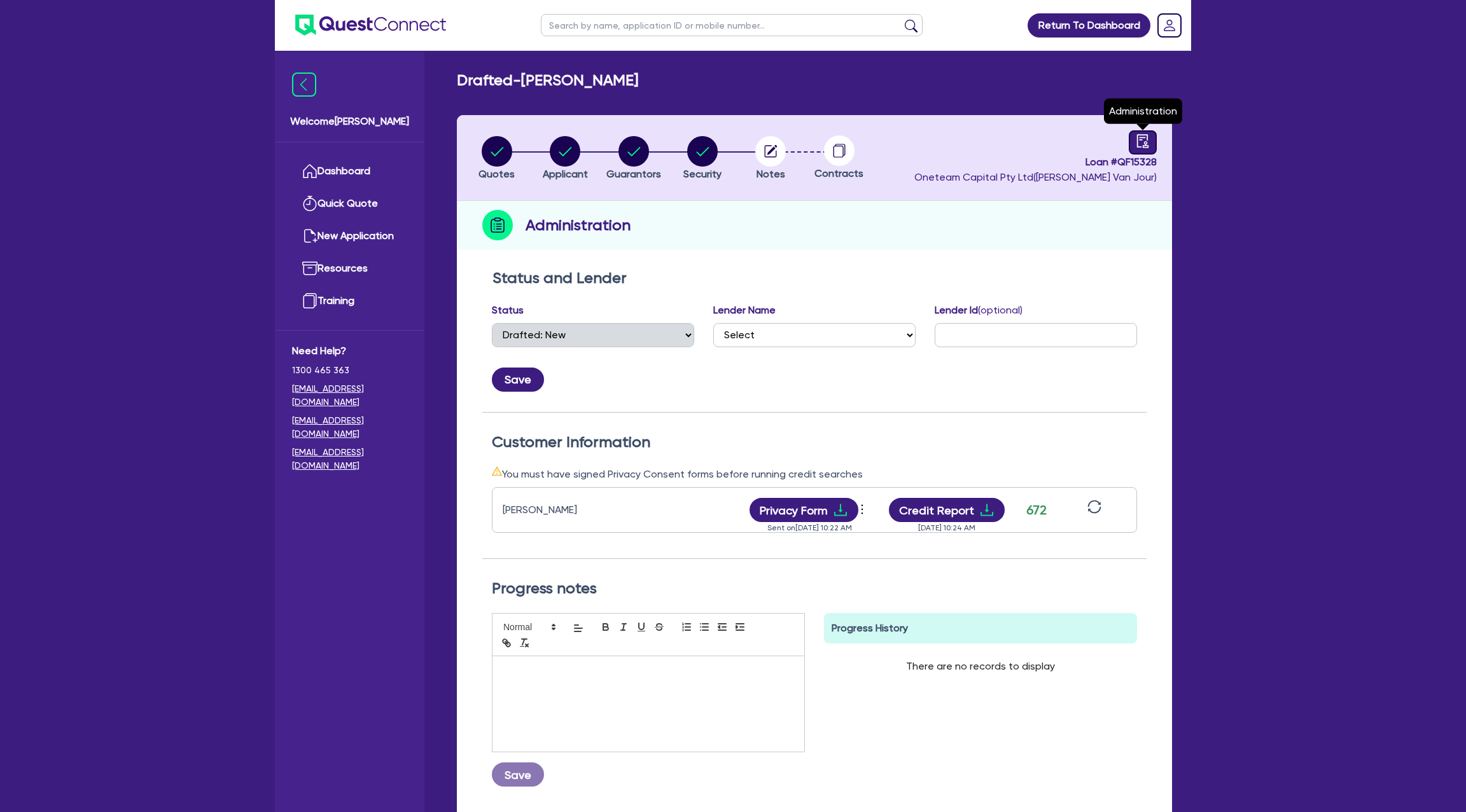
click at [1136, 135] on icon "audit" at bounding box center [1143, 141] width 14 height 14
click at [778, 150] on circle "button" at bounding box center [770, 151] width 31 height 31
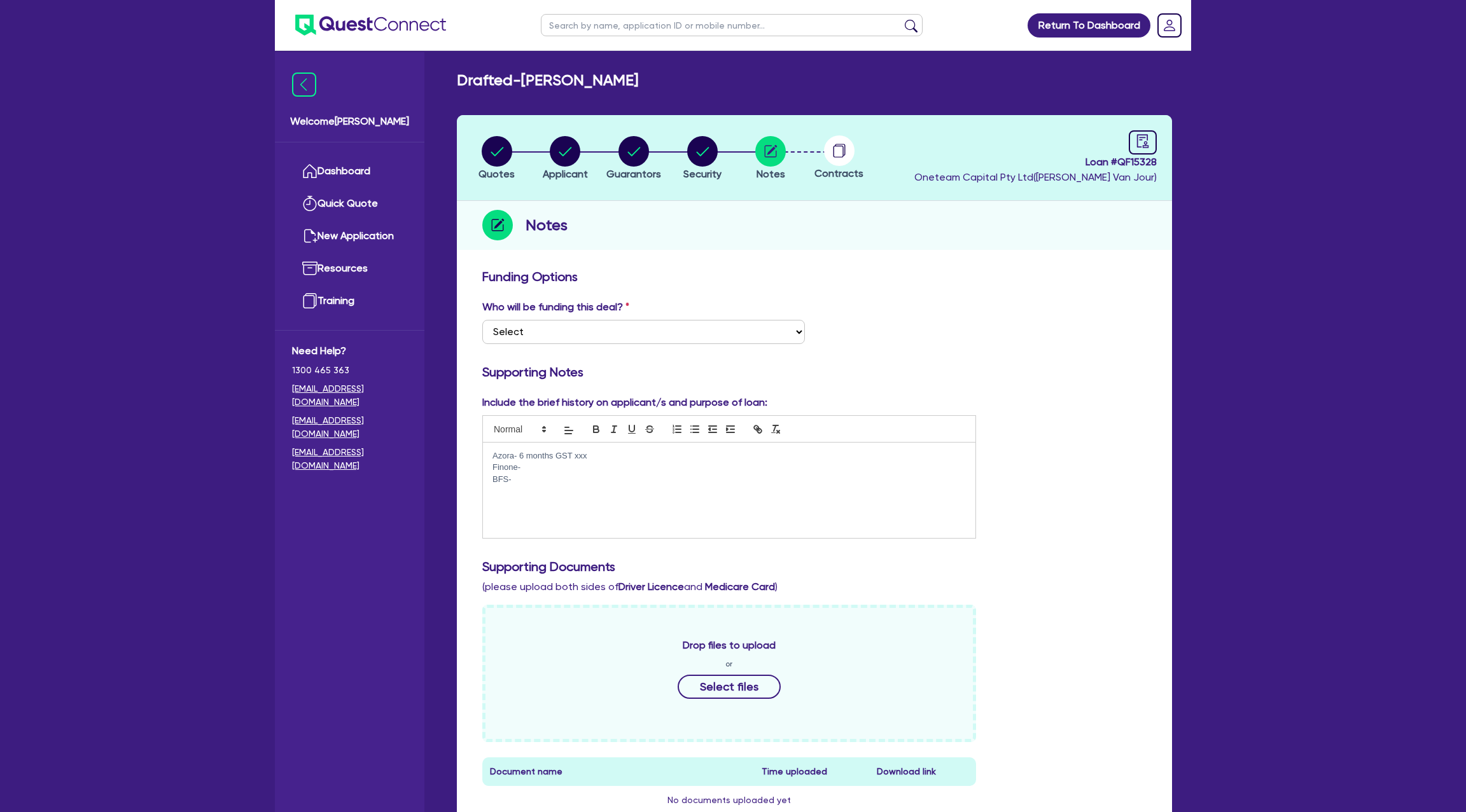
click at [523, 494] on div "Azora- 6 months GST xxx Finone- BFS-" at bounding box center [729, 491] width 493 height 96
click at [518, 471] on p "Finone-" at bounding box center [729, 468] width 474 height 11
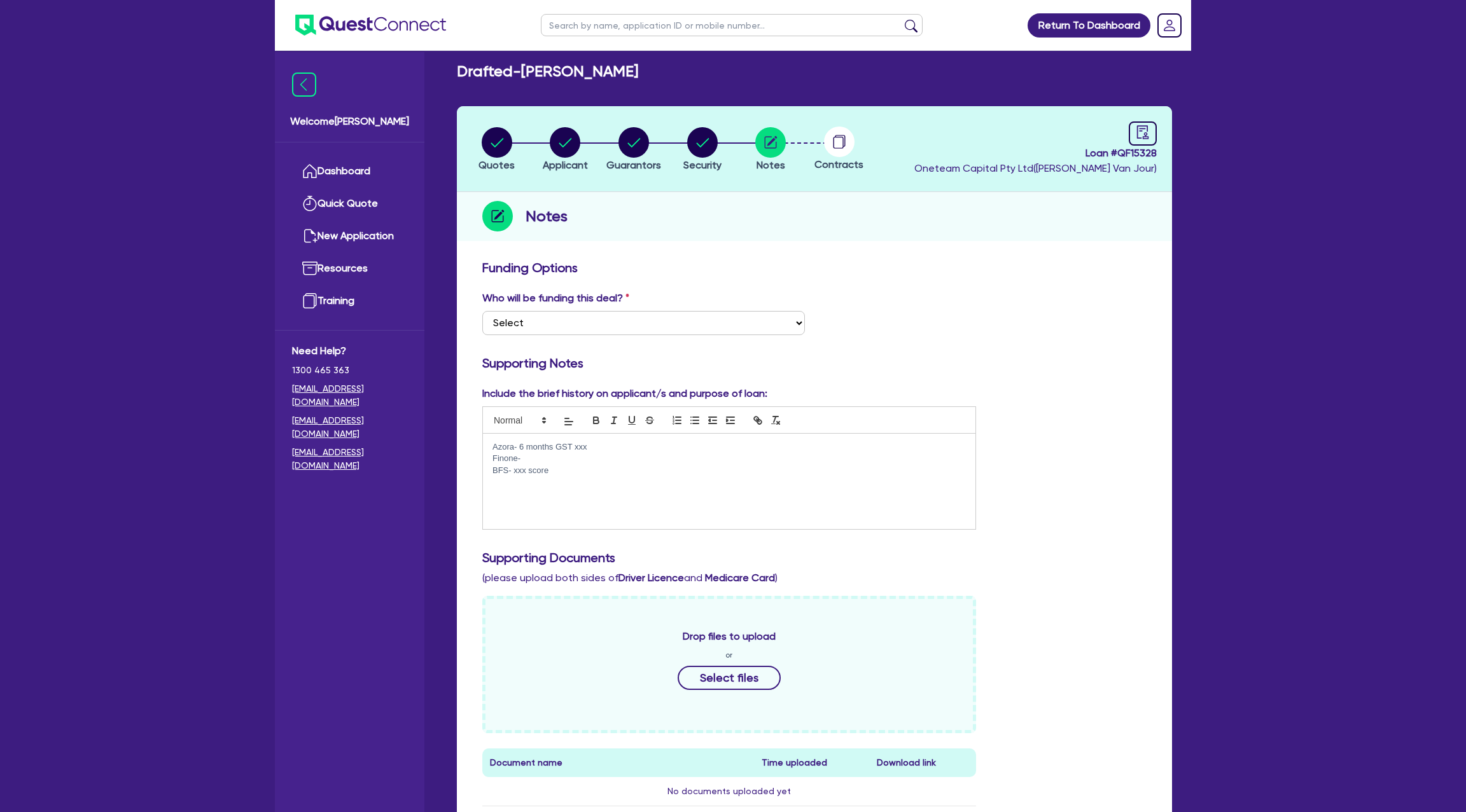
click at [527, 490] on div "Azora- 6 months GST xxx Finone- BFS- xxx score" at bounding box center [729, 482] width 493 height 96
click at [529, 465] on p "BFS- xxx score" at bounding box center [729, 471] width 474 height 11
click at [528, 458] on p "Finone-" at bounding box center [729, 459] width 474 height 11
click at [583, 476] on p at bounding box center [729, 482] width 474 height 11
click at [569, 135] on circle "button" at bounding box center [565, 142] width 31 height 31
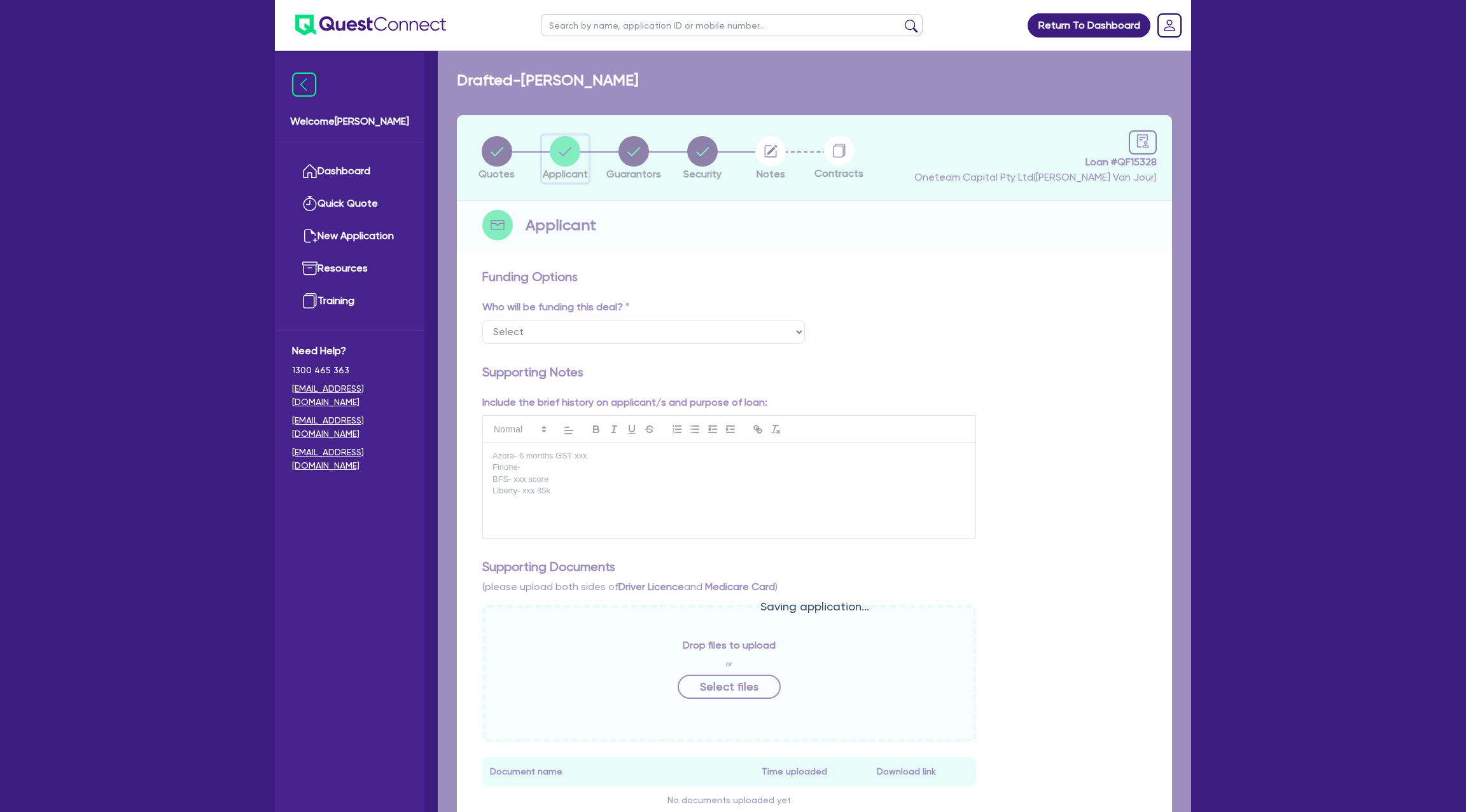
select select "SOLE_TRADER"
select select "FISHERIES"
select select "FISHING_BUSINESSES"
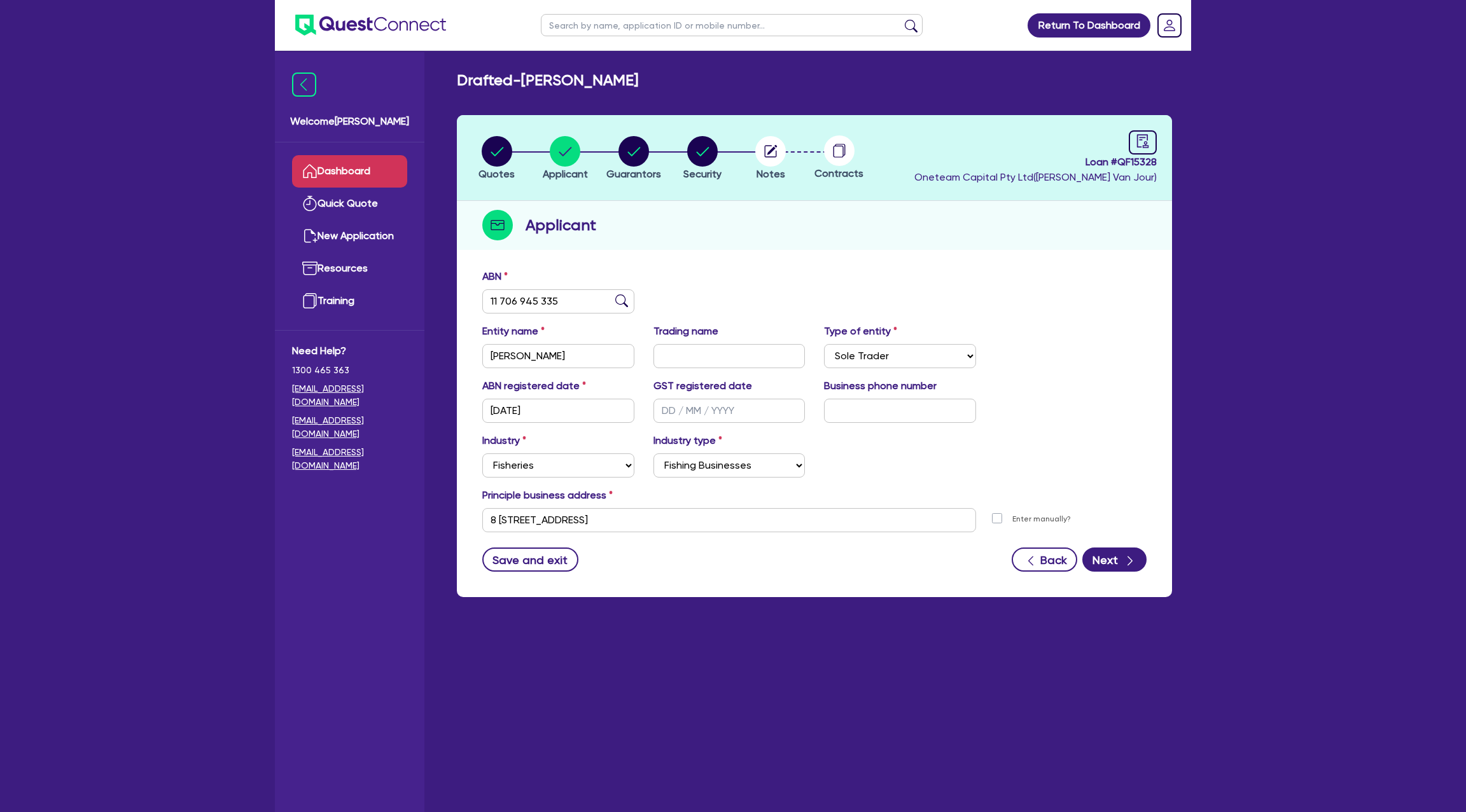
click at [405, 168] on link "Dashboard" at bounding box center [350, 171] width 115 height 33
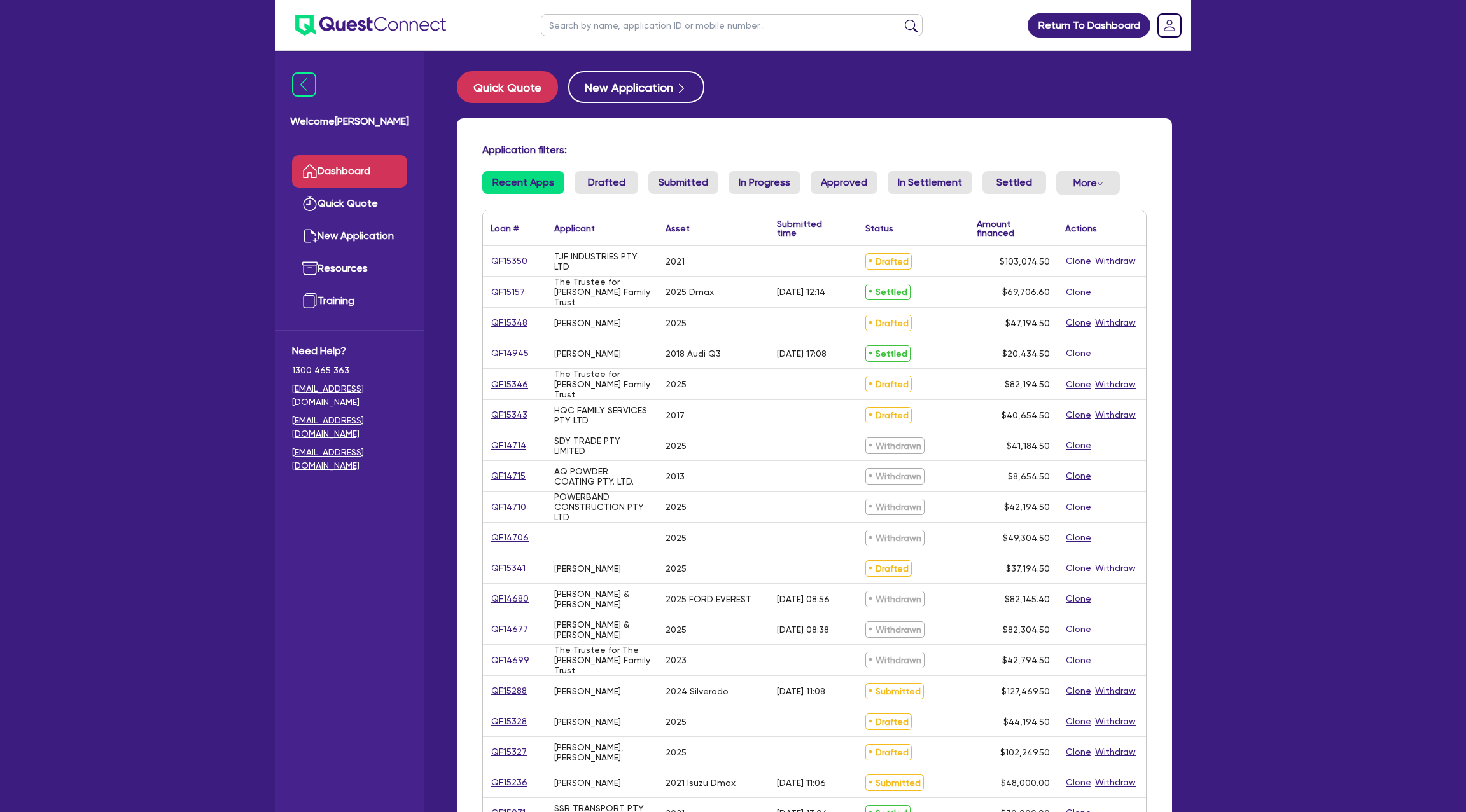
click at [572, 9] on ul at bounding box center [731, 25] width 407 height 50
click at [572, 39] on ul at bounding box center [731, 25] width 407 height 50
click at [566, 31] on input "text" at bounding box center [731, 25] width 382 height 22
click at [901, 19] on button "submit" at bounding box center [911, 28] width 20 height 18
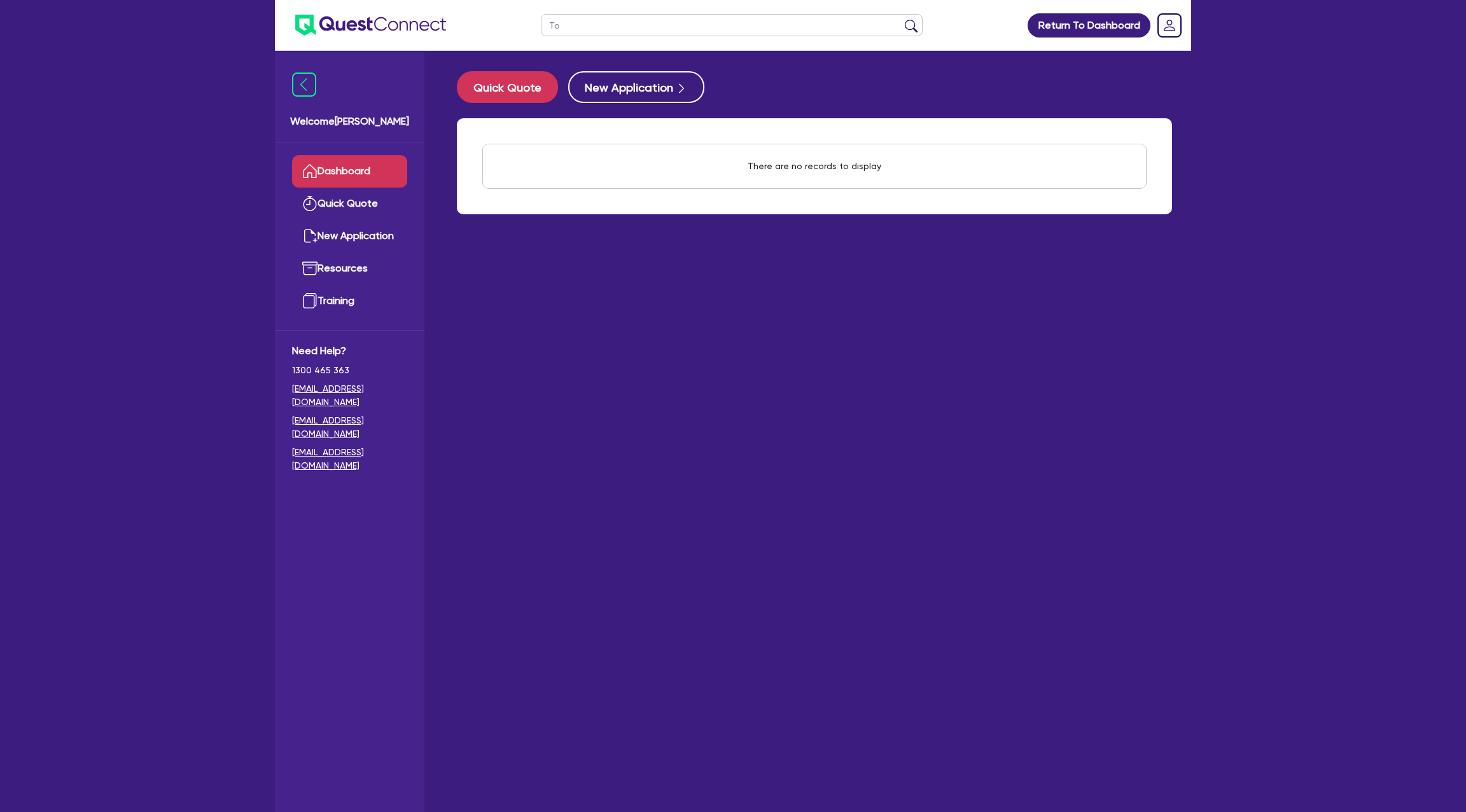
type input "T"
type input "[PERSON_NAME]"
click at [901, 19] on button "submit" at bounding box center [911, 28] width 20 height 18
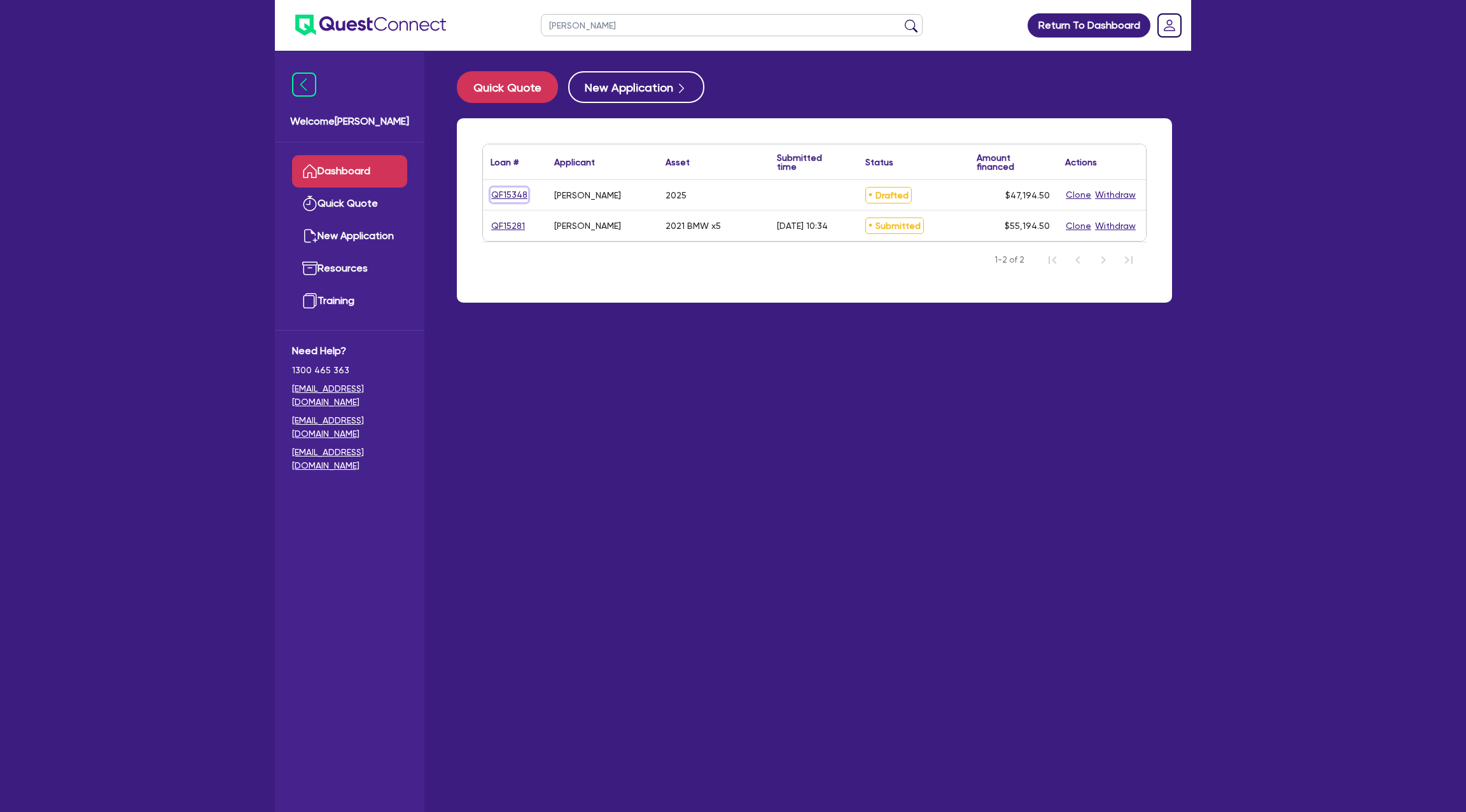
click at [509, 195] on link "QF15348" at bounding box center [509, 195] width 38 height 15
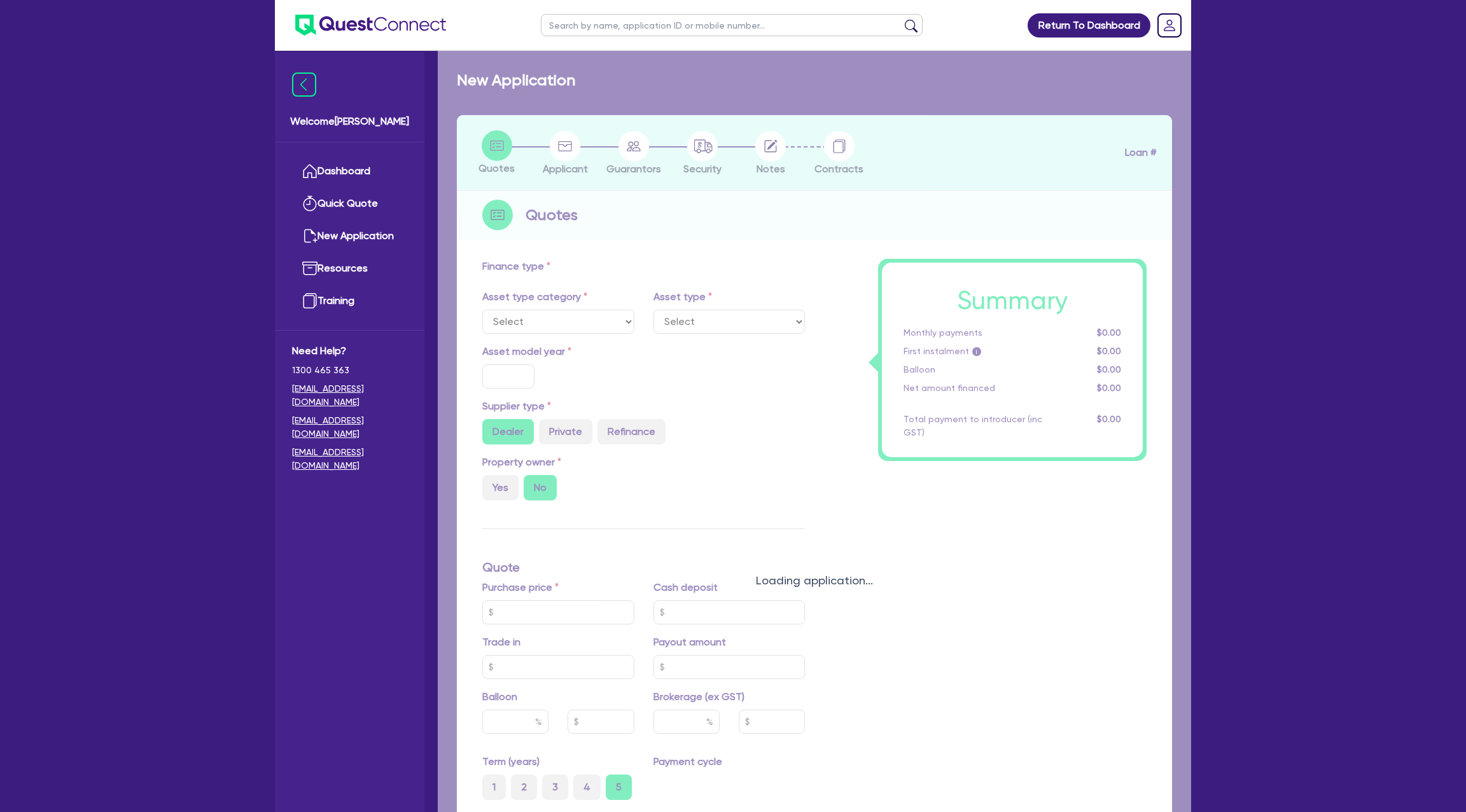
select select "CARS_AND_LIGHT_TRUCKS"
type input "2025"
type input "45,000"
type input "30"
type input "13,500"
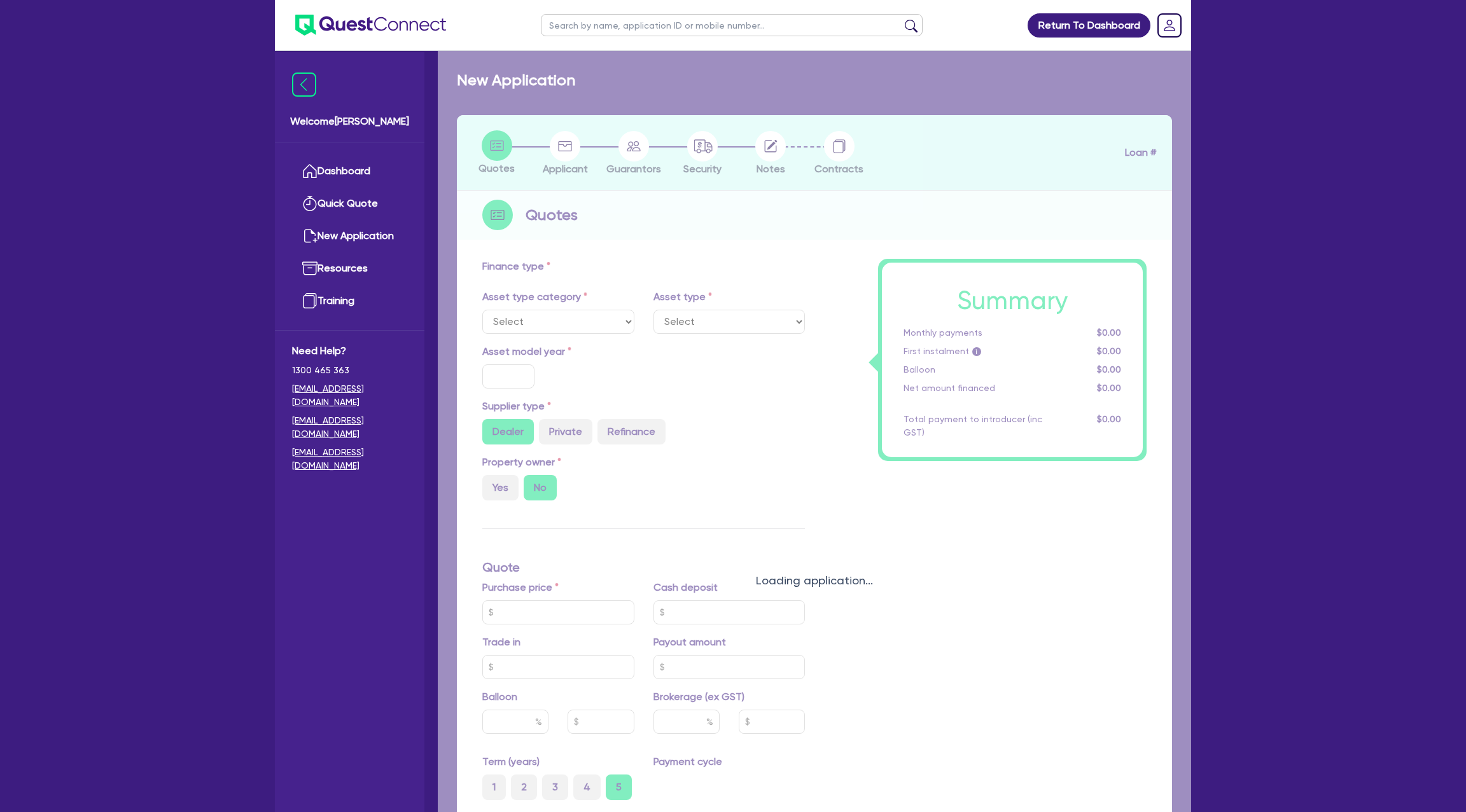
type input "12.99"
type input "1,400"
select select "PASSENGER_VEHICLES"
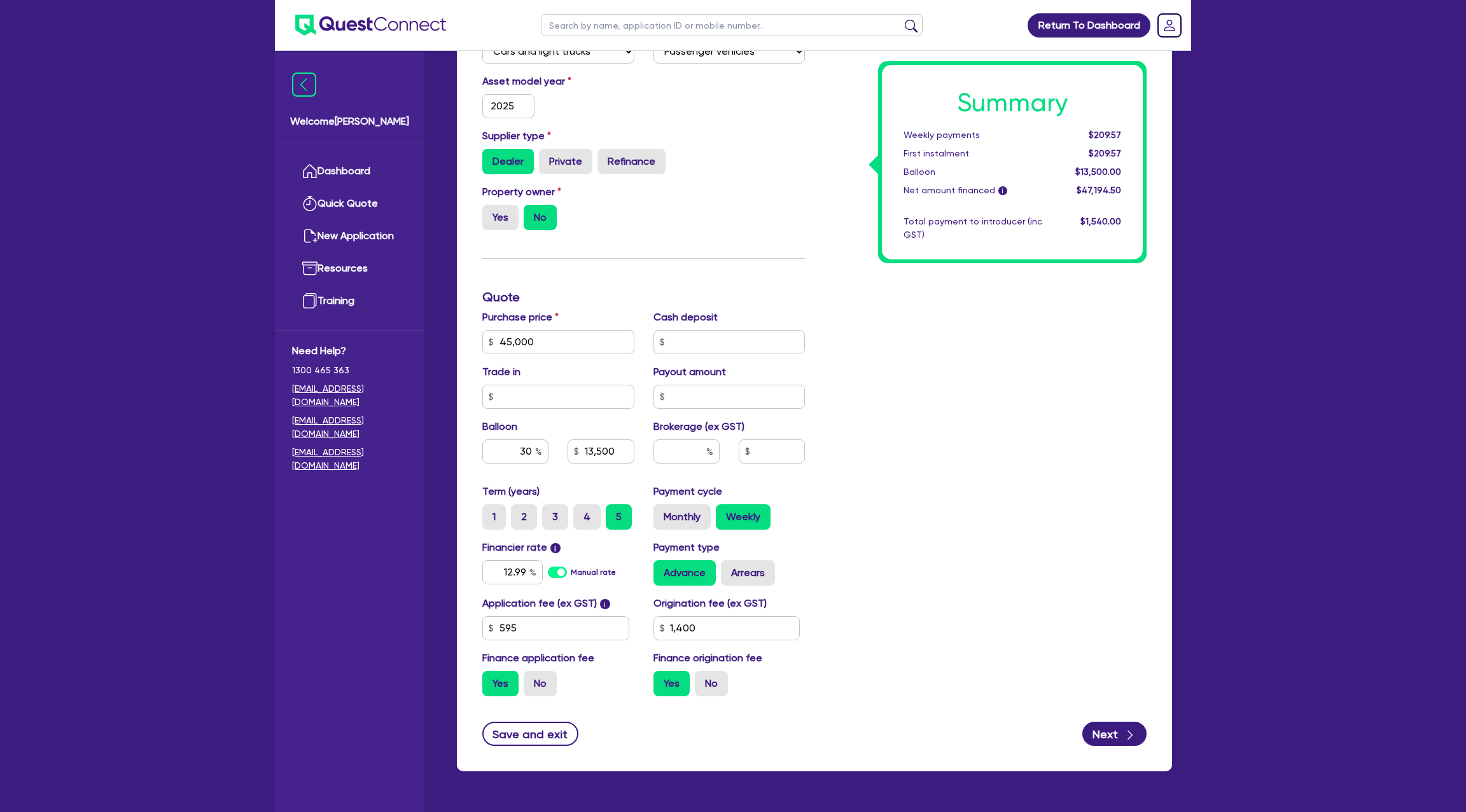
scroll to position [341, 0]
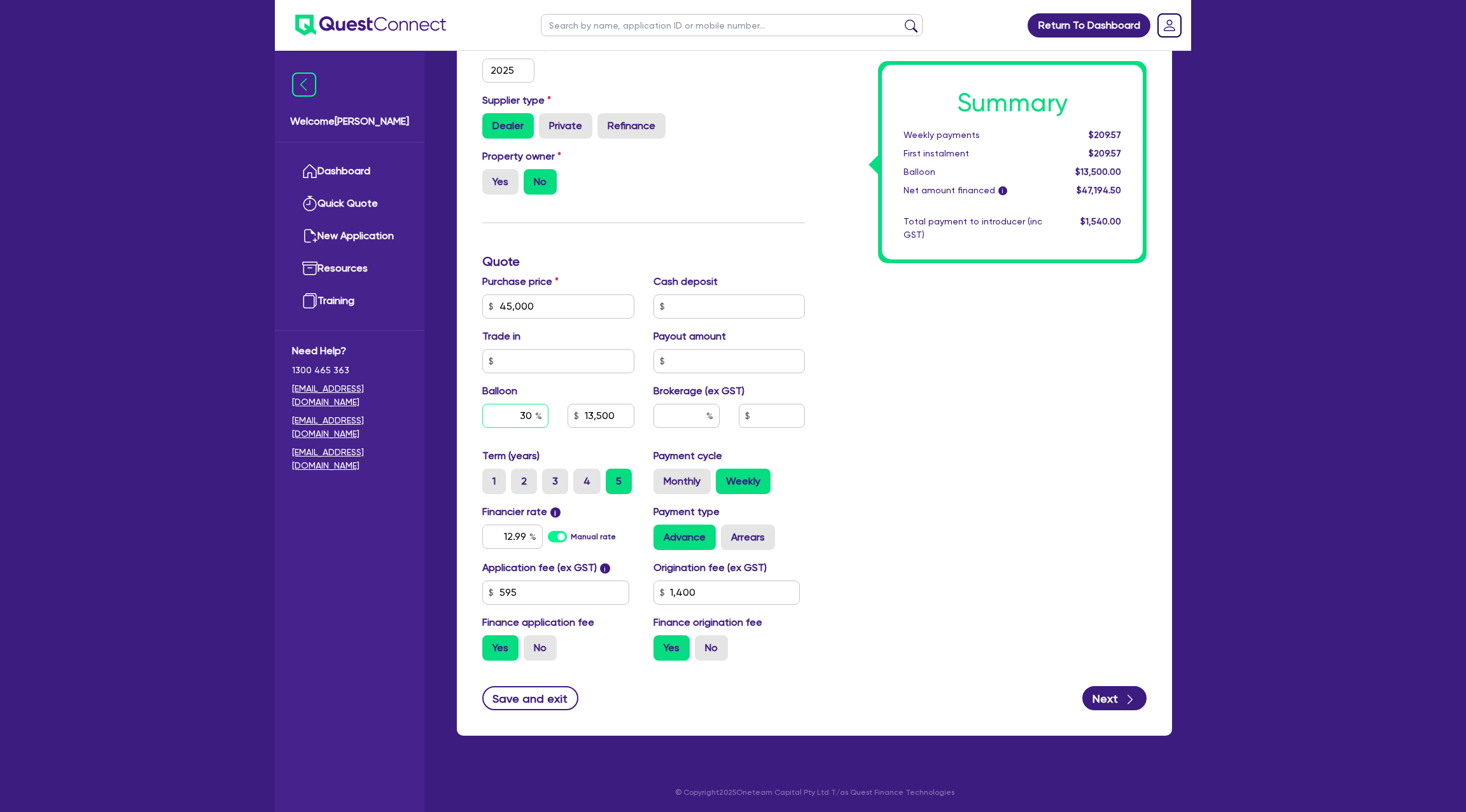
drag, startPoint x: 531, startPoint y: 417, endPoint x: 416, endPoint y: 420, distance: 115.0
click at [416, 420] on div "Welcome [PERSON_NAME] Quick Quote New Application Ref Company Ref Salesperson R…" at bounding box center [733, 236] width 916 height 1155
type input "0"
type input "45,000"
type input "13,500"
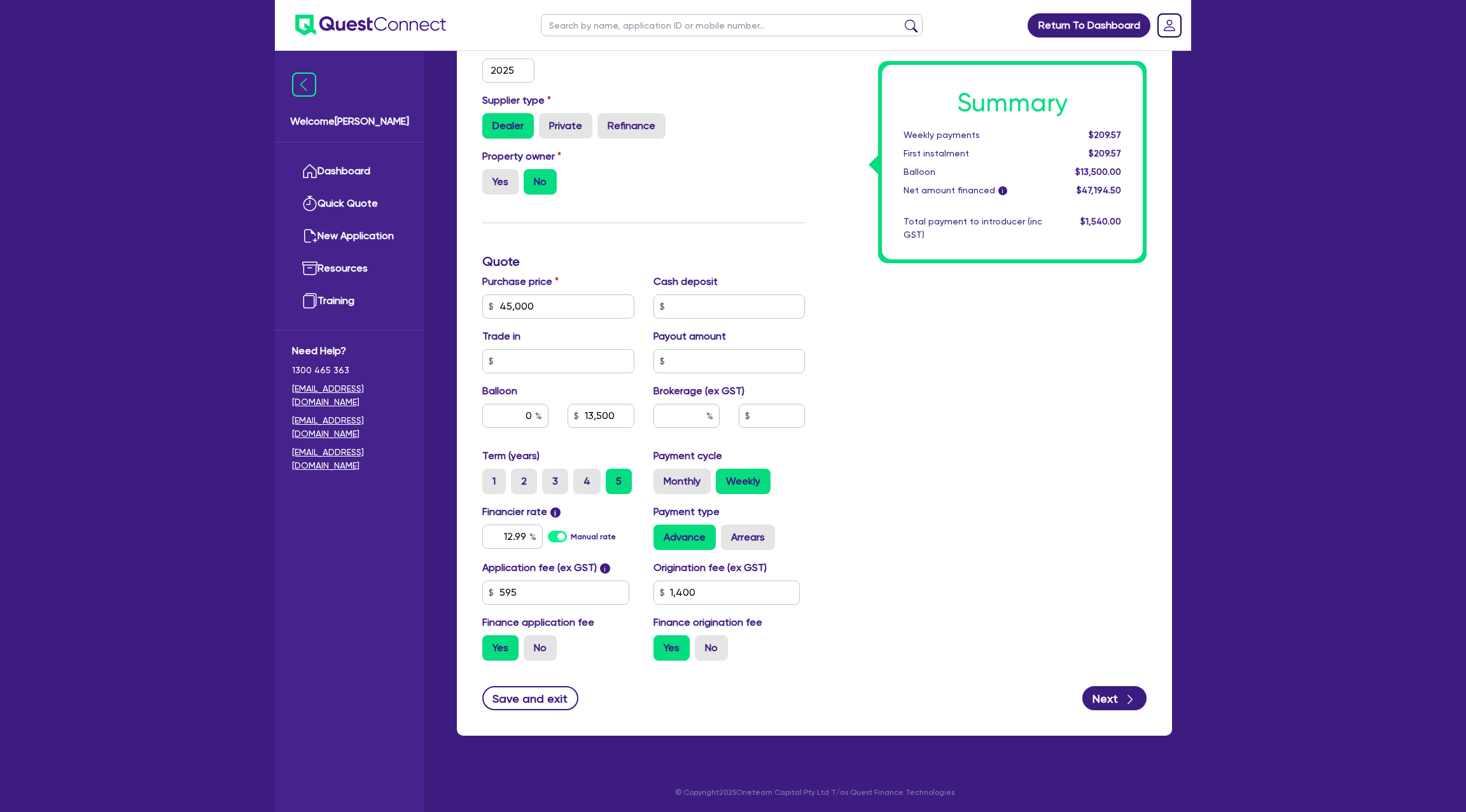
type input "1,400"
click at [998, 365] on div "Summary Weekly payments $209.57 First instalment $209.57 Balloon $13,500.00 Net…" at bounding box center [985, 299] width 341 height 743
type input "45,000"
type input "1,400"
click at [1116, 692] on button "Next" at bounding box center [1114, 698] width 64 height 24
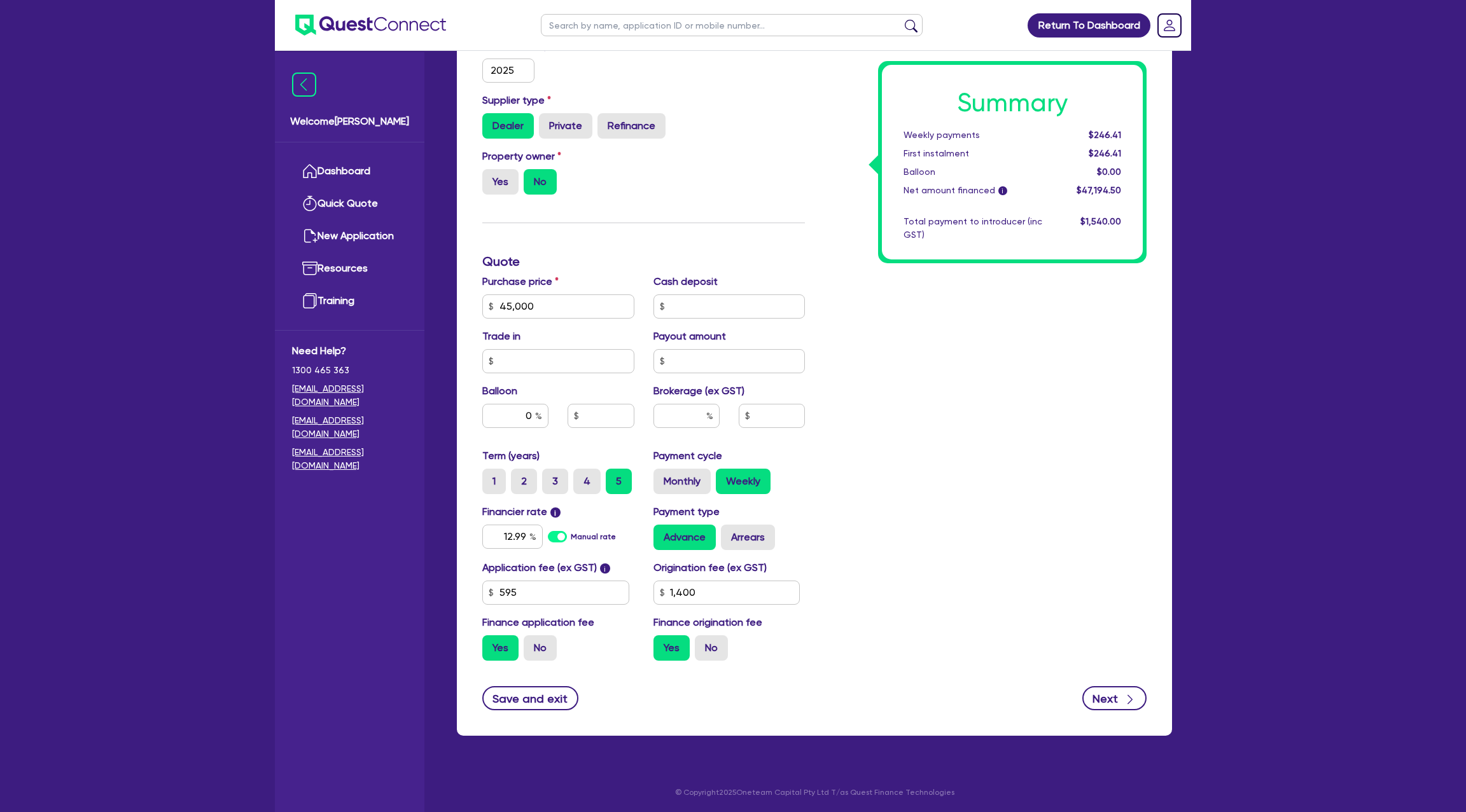
type input "45,000"
type input "1,400"
select select "SOLE_TRADER"
select select "BUILDING_CONSTRUCTION"
select select "TRADES_SERVICES_CONSUMERS"
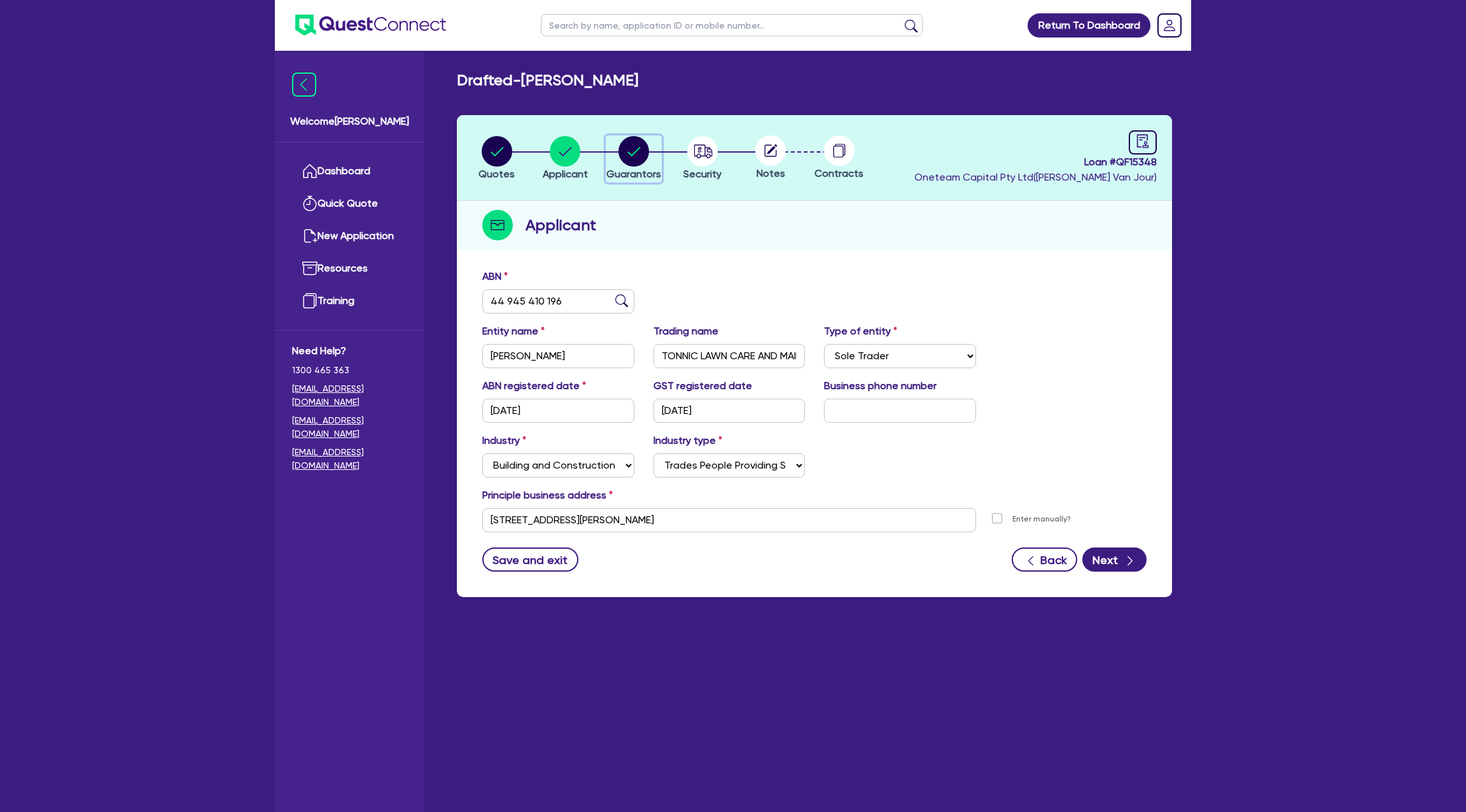
click at [636, 138] on circle "button" at bounding box center [634, 151] width 31 height 31
select select "MR"
select select "[GEOGRAPHIC_DATA]"
select select "MARRIED"
select select "CASH"
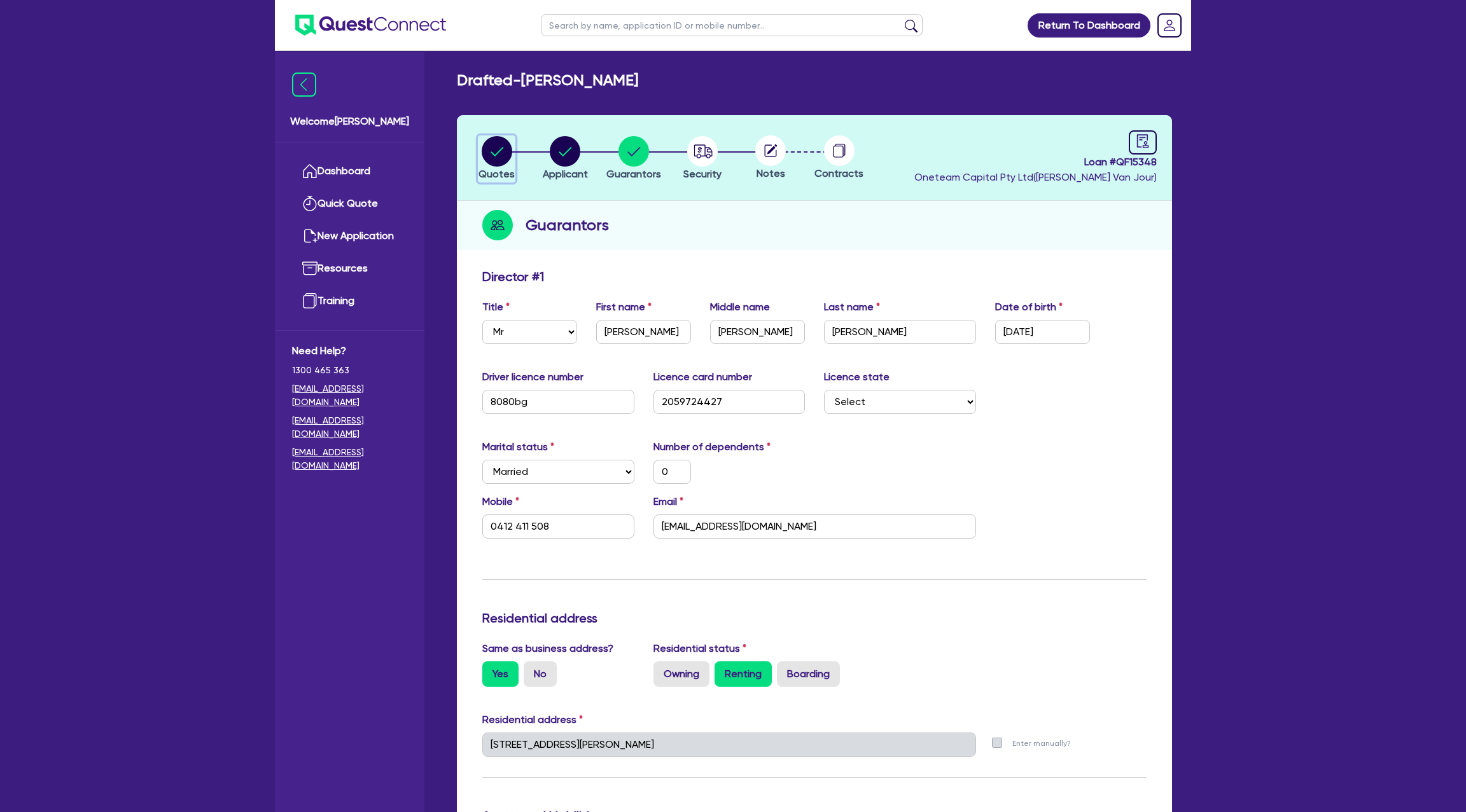
click at [493, 161] on circle "button" at bounding box center [497, 151] width 31 height 31
select select "CARS_AND_LIGHT_TRUCKS"
select select "PASSENGER_VEHICLES"
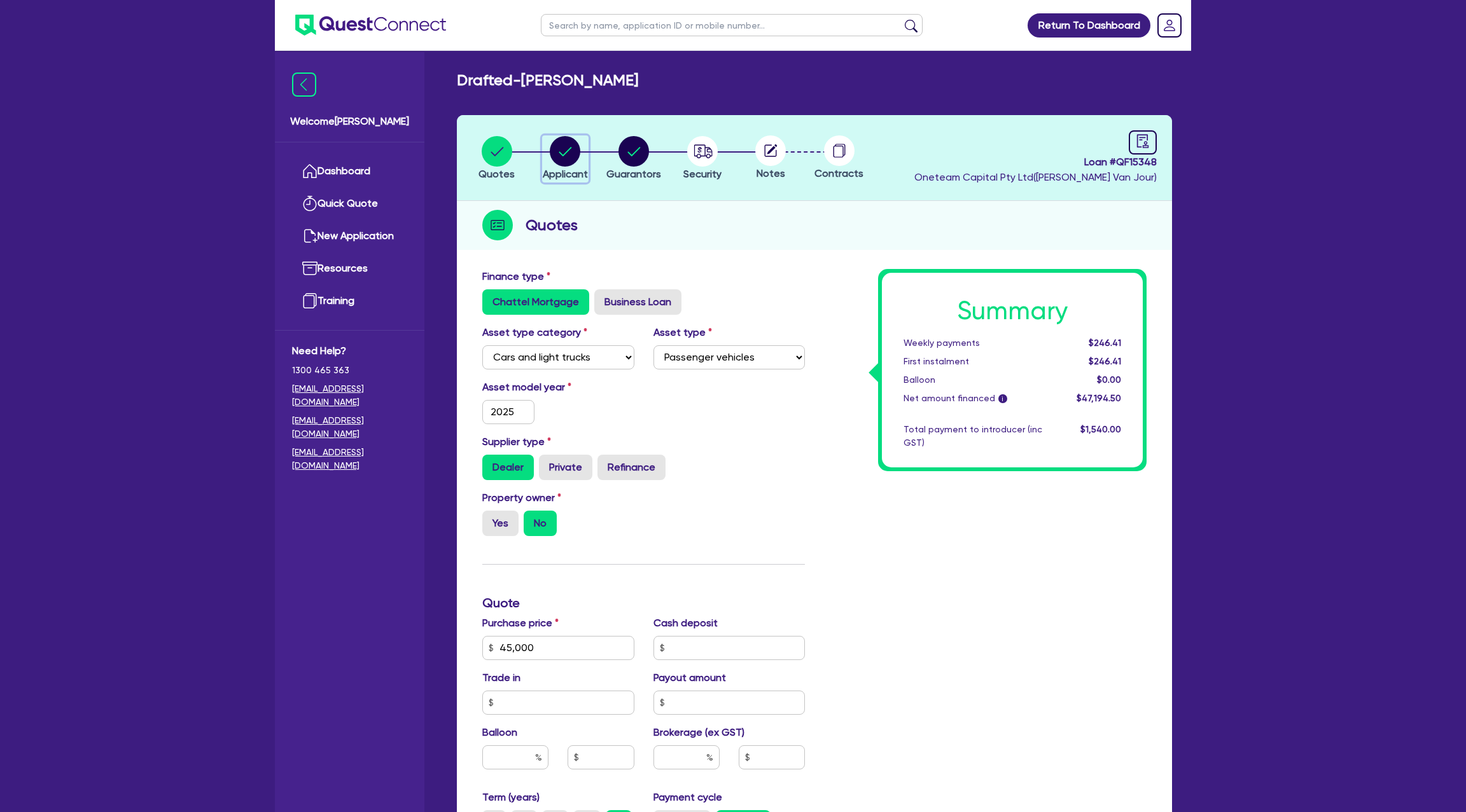
click at [564, 151] on circle "button" at bounding box center [565, 151] width 31 height 31
select select "SOLE_TRADER"
select select "BUILDING_CONSTRUCTION"
select select "TRADES_SERVICES_CONSUMERS"
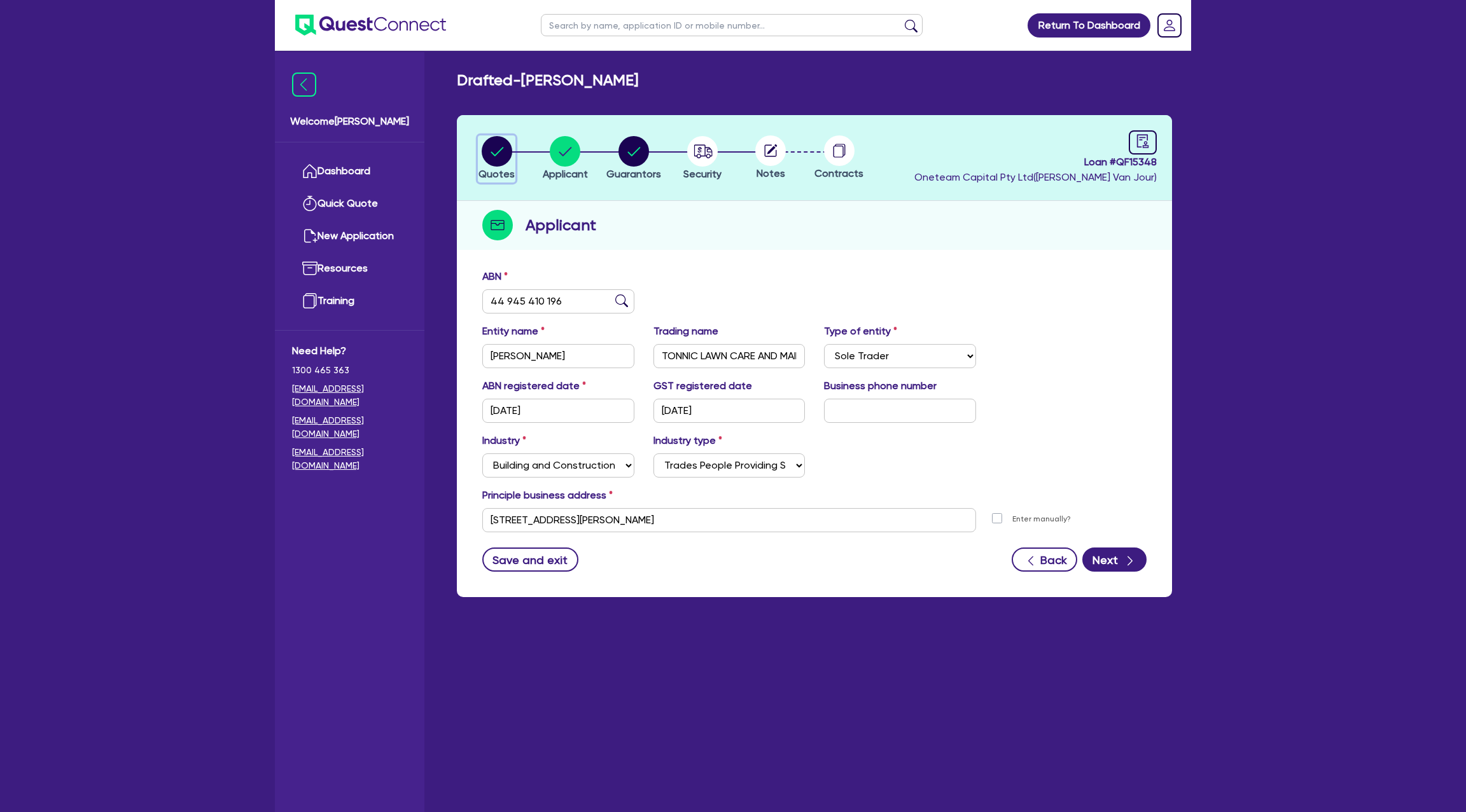
click at [500, 159] on circle "button" at bounding box center [497, 151] width 31 height 31
select select "CARS_AND_LIGHT_TRUCKS"
select select "PASSENGER_VEHICLES"
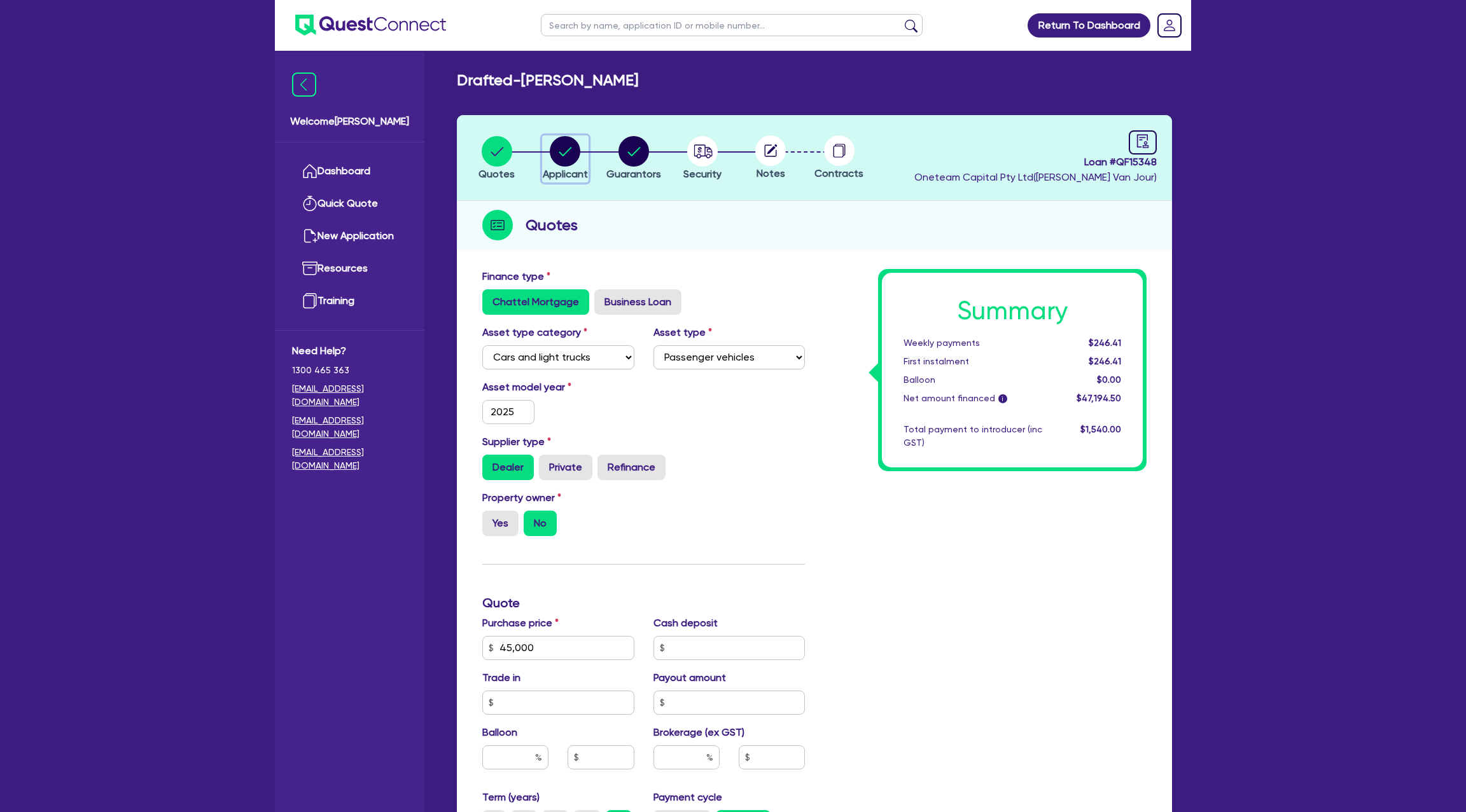
click at [562, 147] on circle "button" at bounding box center [565, 151] width 31 height 31
select select "SOLE_TRADER"
select select "BUILDING_CONSTRUCTION"
select select "TRADES_SERVICES_CONSUMERS"
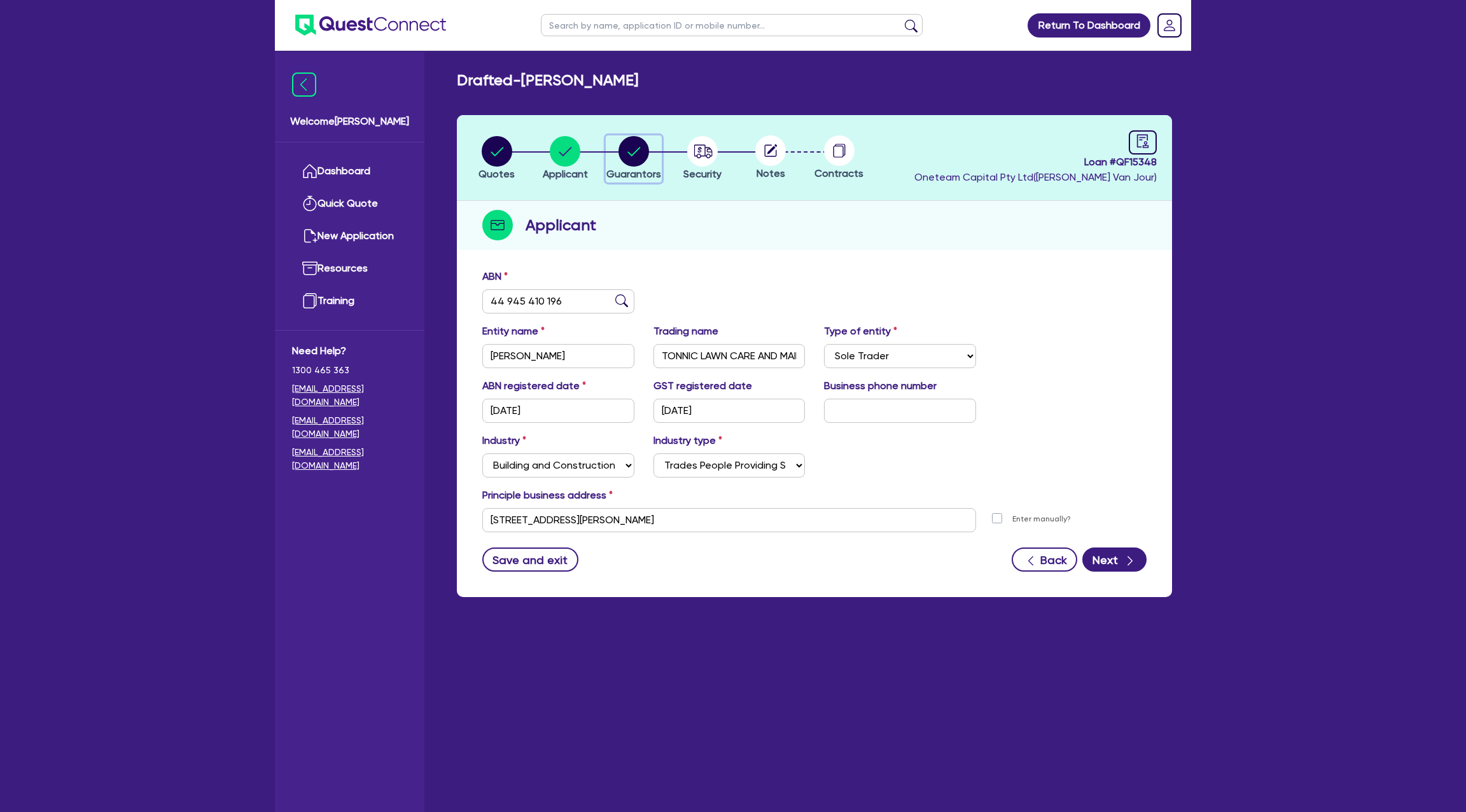
click at [618, 144] on icon "button" at bounding box center [634, 151] width 31 height 31
select select "MR"
select select "[GEOGRAPHIC_DATA]"
select select "MARRIED"
select select "CASH"
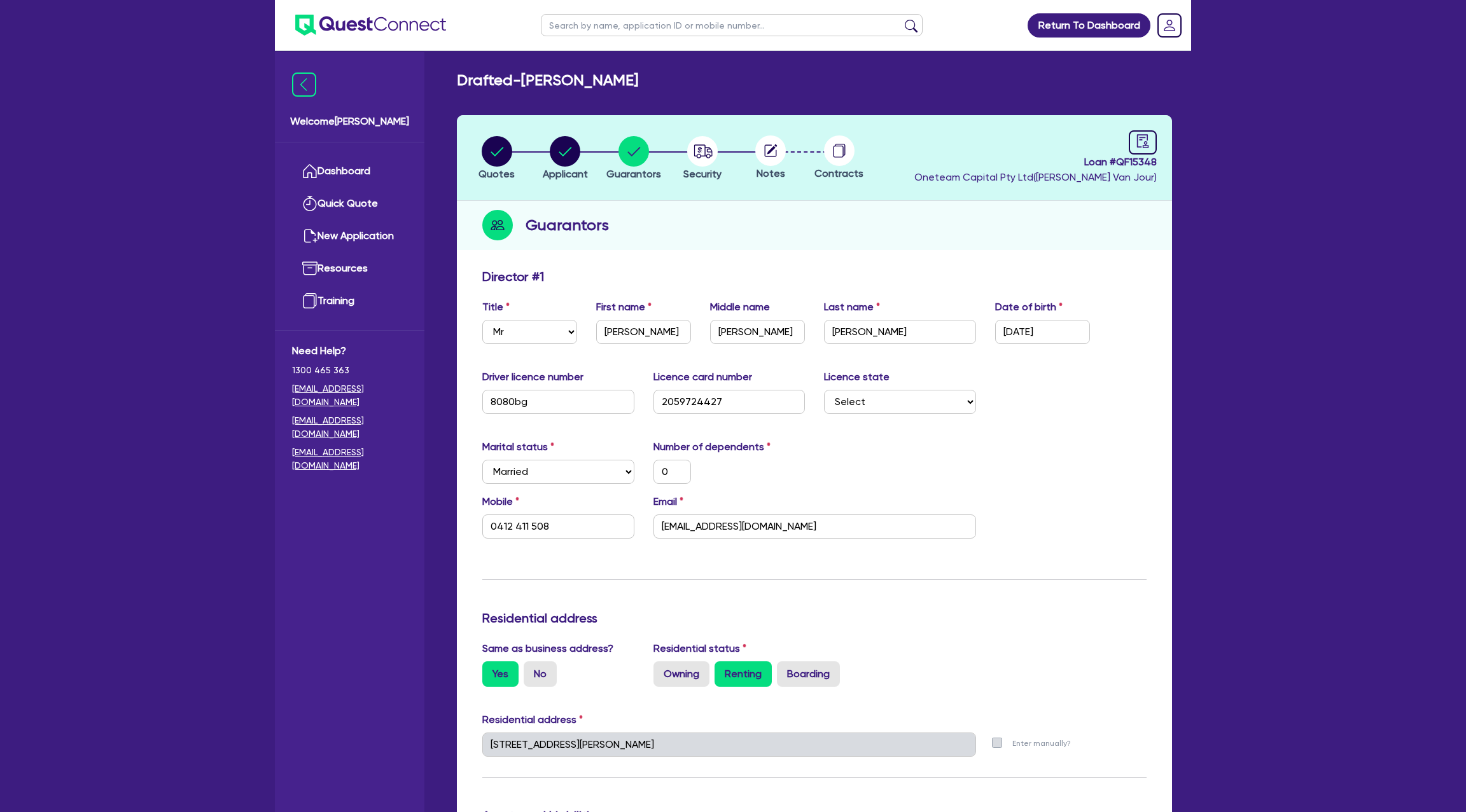
click at [1121, 126] on header "Quotes Applicant [GEOGRAPHIC_DATA] Security Notes Contracts Loan # QF15348 Onet…" at bounding box center [814, 158] width 715 height 86
click at [1140, 135] on icon "audit" at bounding box center [1143, 140] width 11 height 13
select select "DRAFTED_NEW"
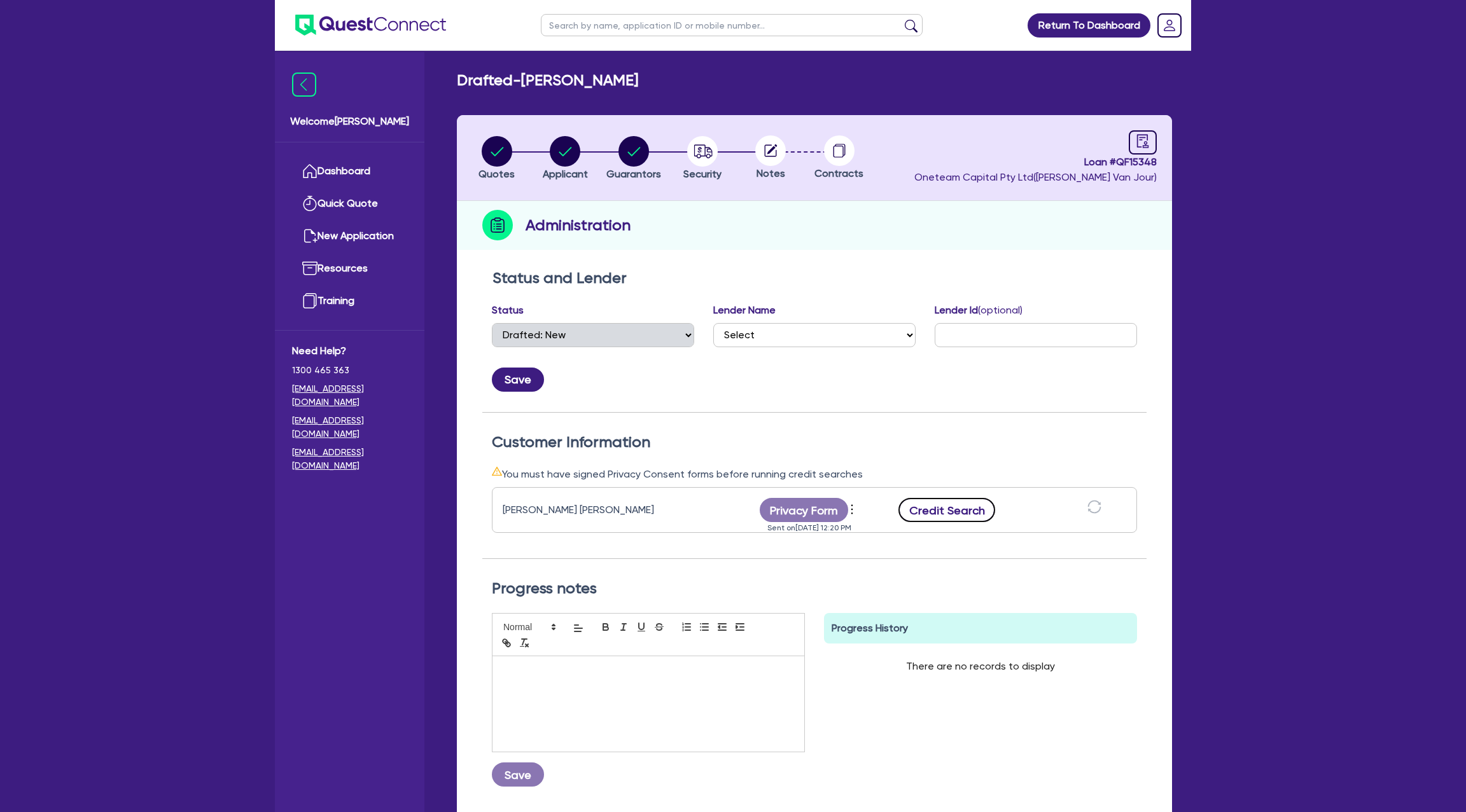
click at [950, 508] on button "Credit Search" at bounding box center [947, 510] width 97 height 24
drag, startPoint x: 950, startPoint y: 508, endPoint x: 879, endPoint y: 9, distance: 504.0
click at [947, 496] on div "[PERSON_NAME] [PERSON_NAME] Privacy Form View log Send reminder Send new privac…" at bounding box center [814, 510] width 645 height 46
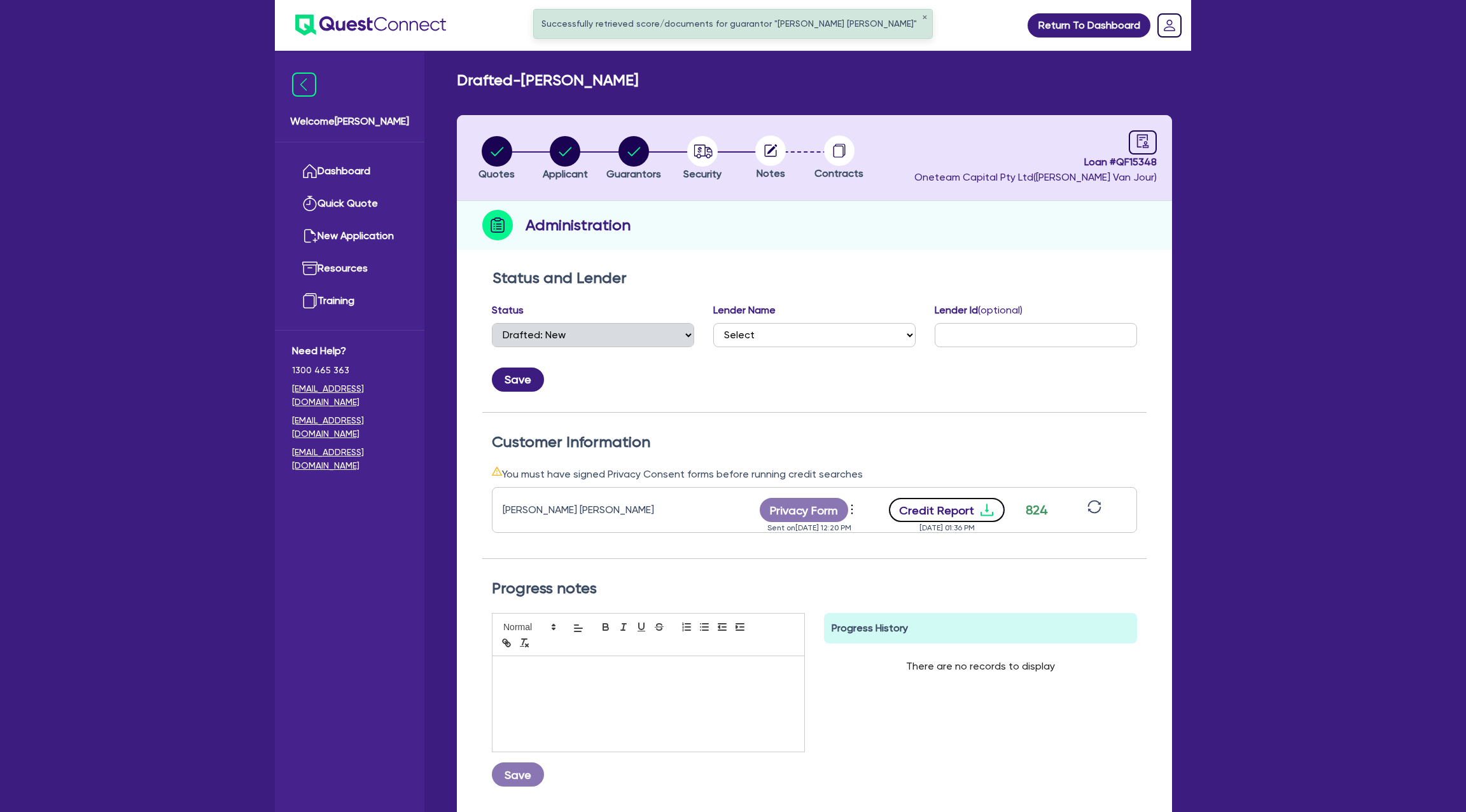
click at [979, 510] on icon "download" at bounding box center [987, 510] width 15 height 15
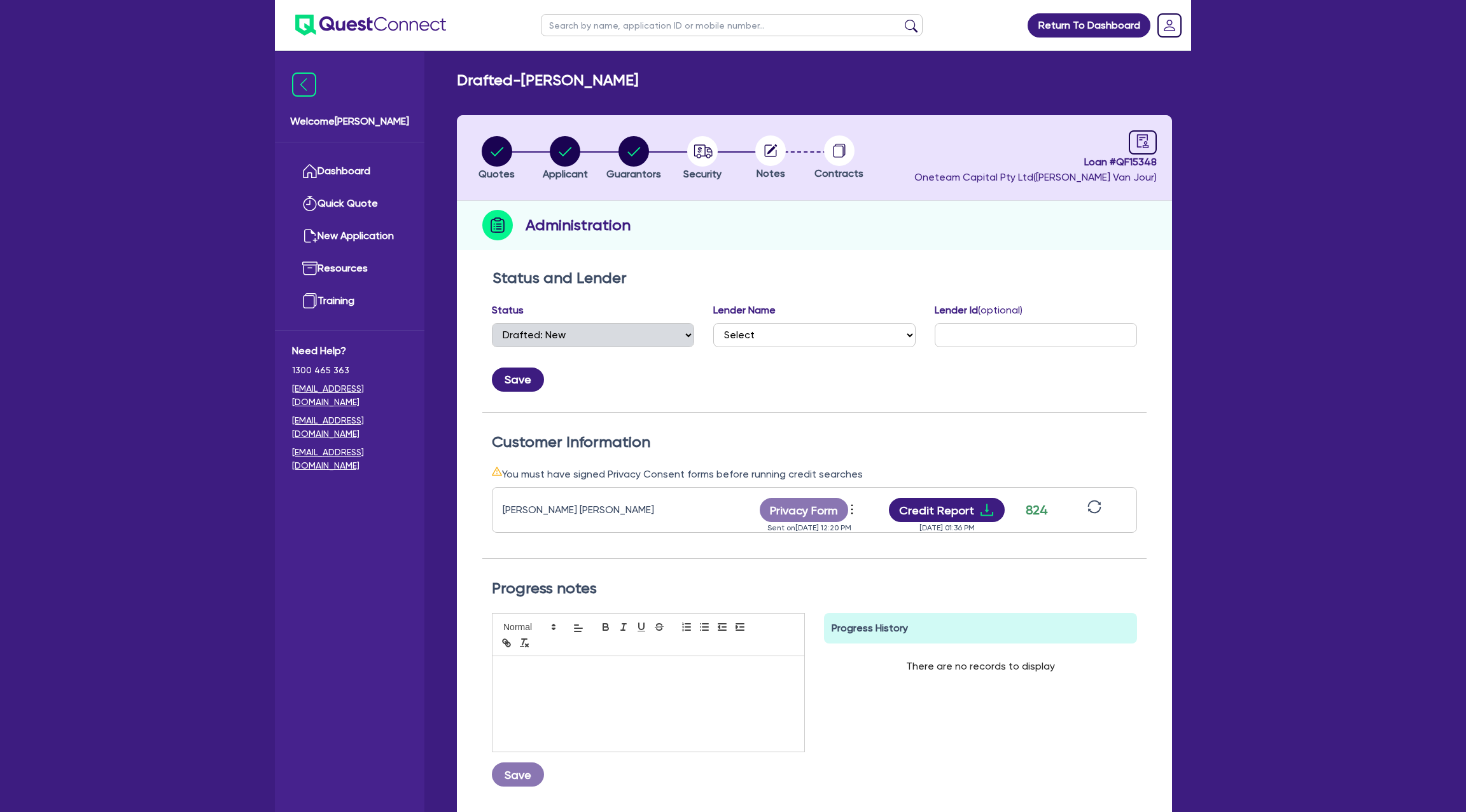
click at [1114, 157] on span "Loan # QF15348" at bounding box center [1036, 162] width 243 height 15
click at [1143, 134] on icon "audit" at bounding box center [1143, 141] width 14 height 14
click at [755, 156] on icon at bounding box center [770, 151] width 31 height 31
click at [773, 165] on circle at bounding box center [770, 151] width 31 height 31
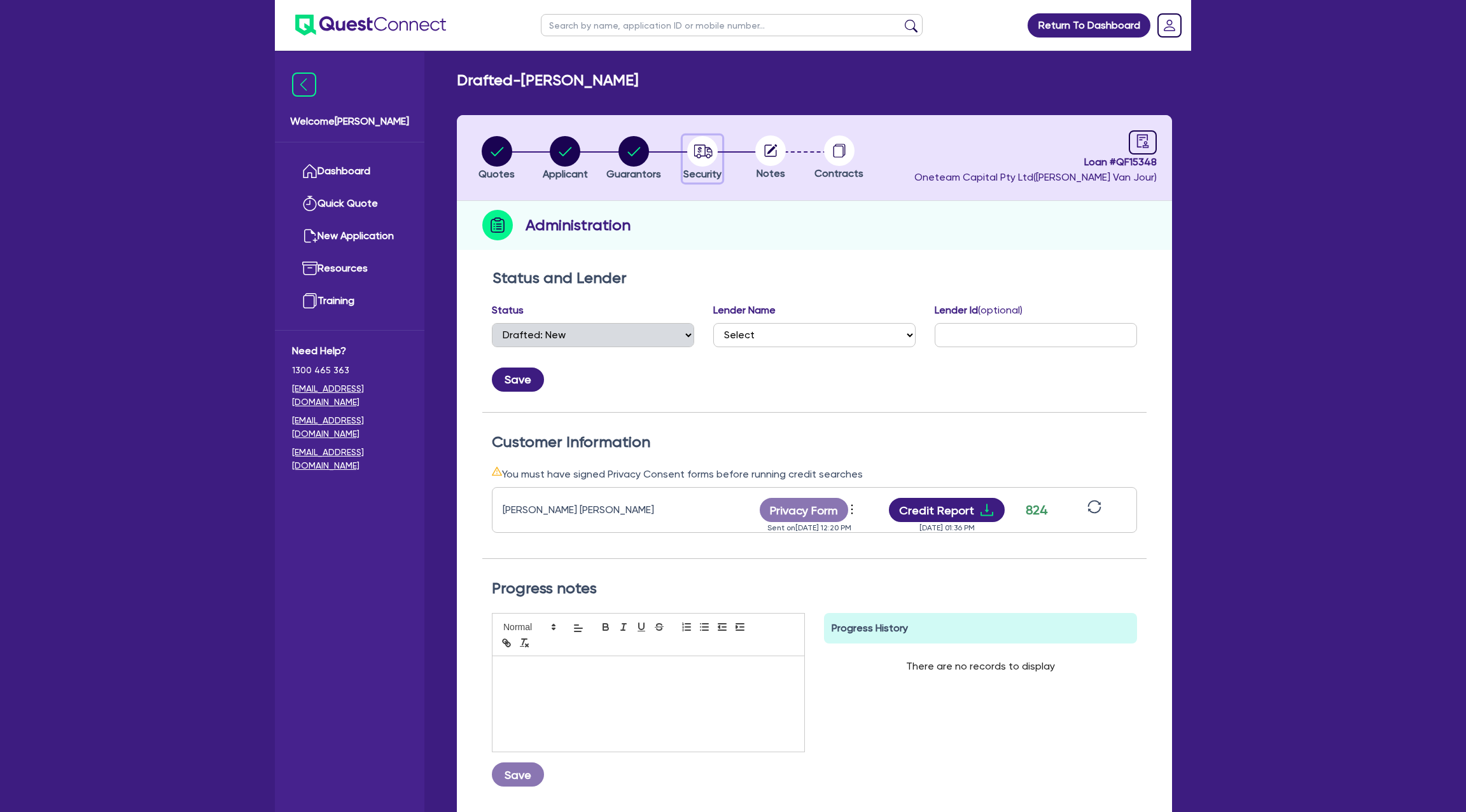
click at [719, 140] on div "button" at bounding box center [703, 151] width 38 height 31
select select "CARS_AND_LIGHT_TRUCKS"
select select "PASSENGER_VEHICLES"
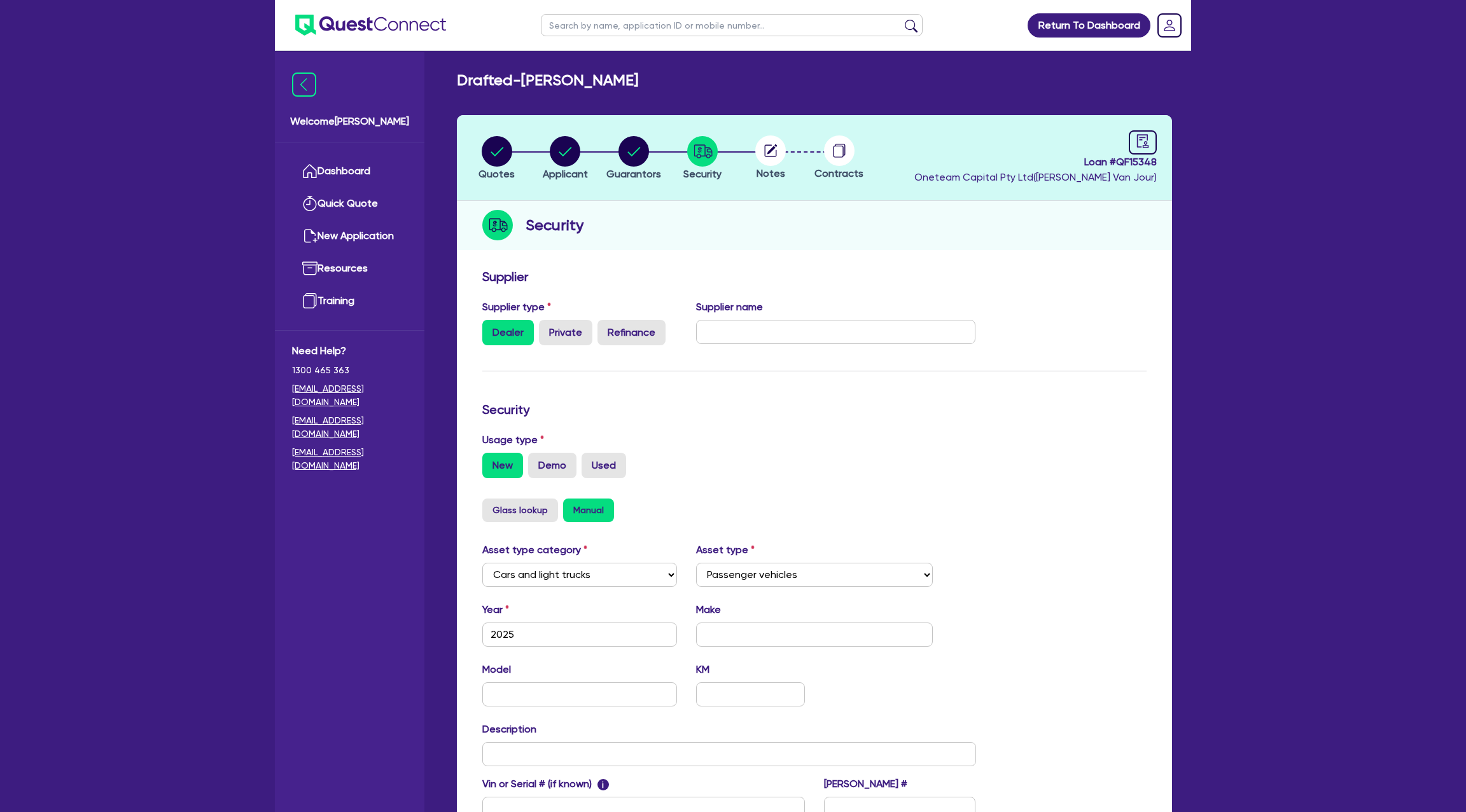
click at [774, 158] on circle at bounding box center [770, 151] width 31 height 31
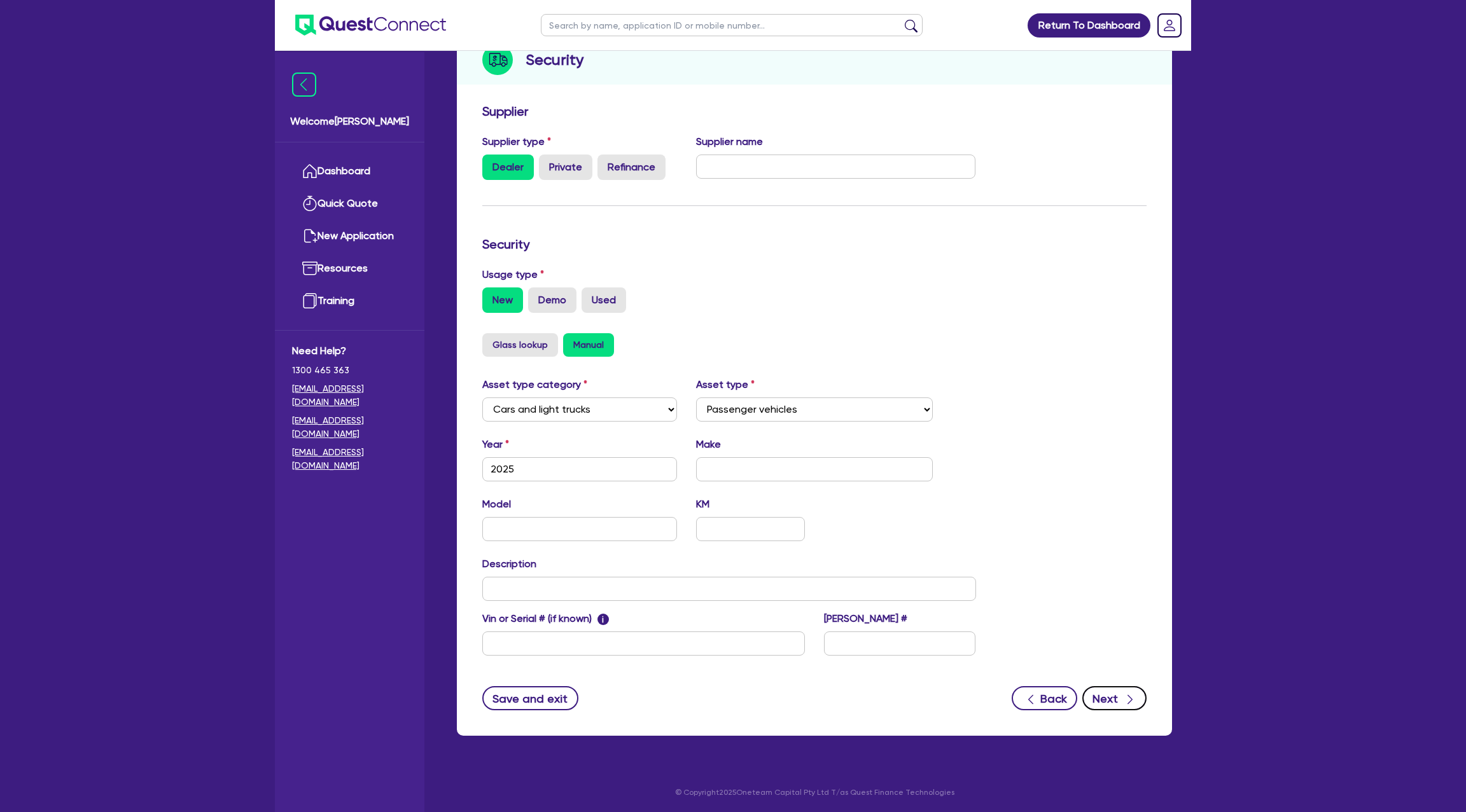
click at [1118, 687] on button "Next" at bounding box center [1114, 698] width 64 height 24
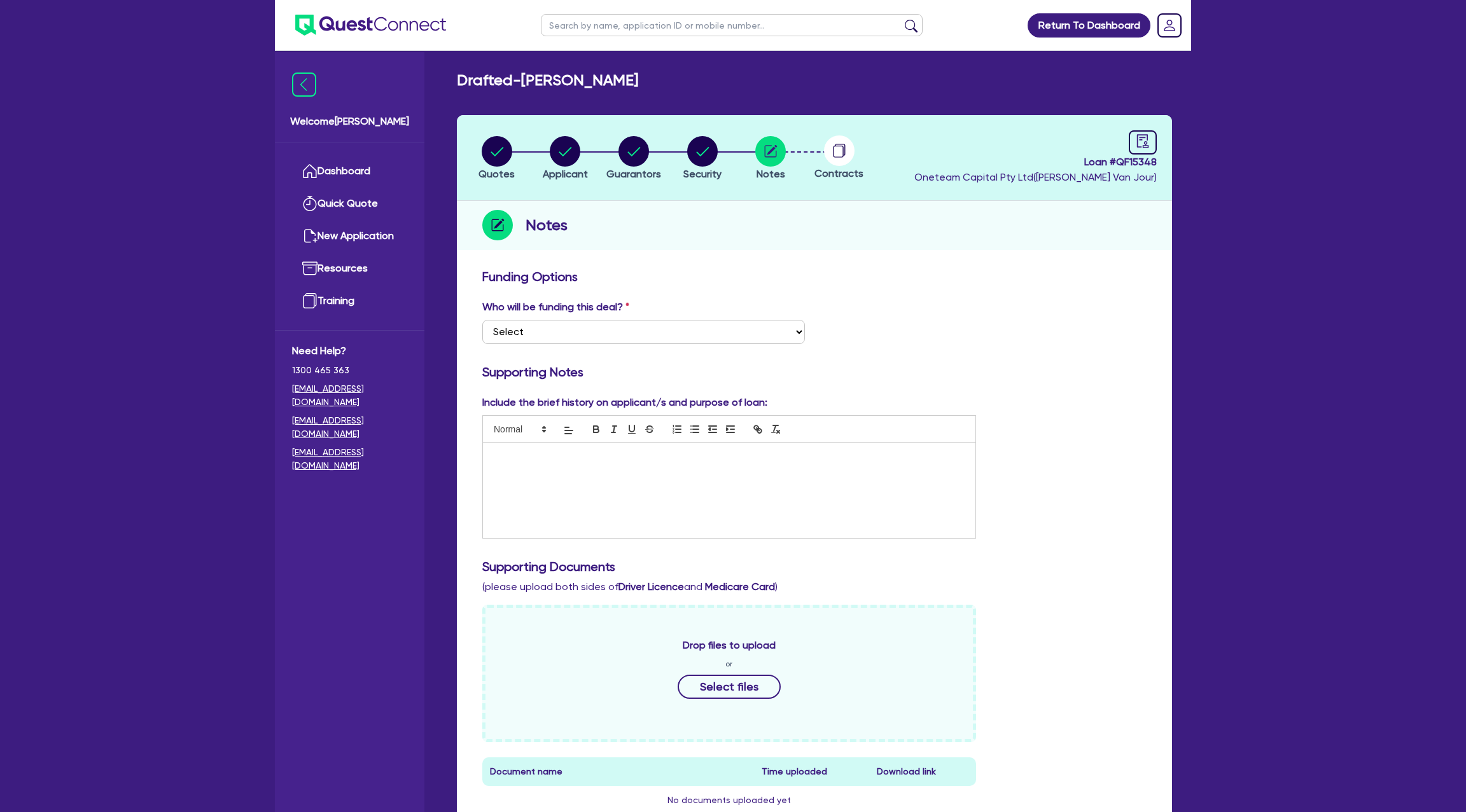
click at [523, 480] on div at bounding box center [729, 491] width 493 height 96
click at [541, 455] on p "Westlawn-" at bounding box center [729, 456] width 474 height 11
click at [509, 152] on circle "button" at bounding box center [497, 151] width 31 height 31
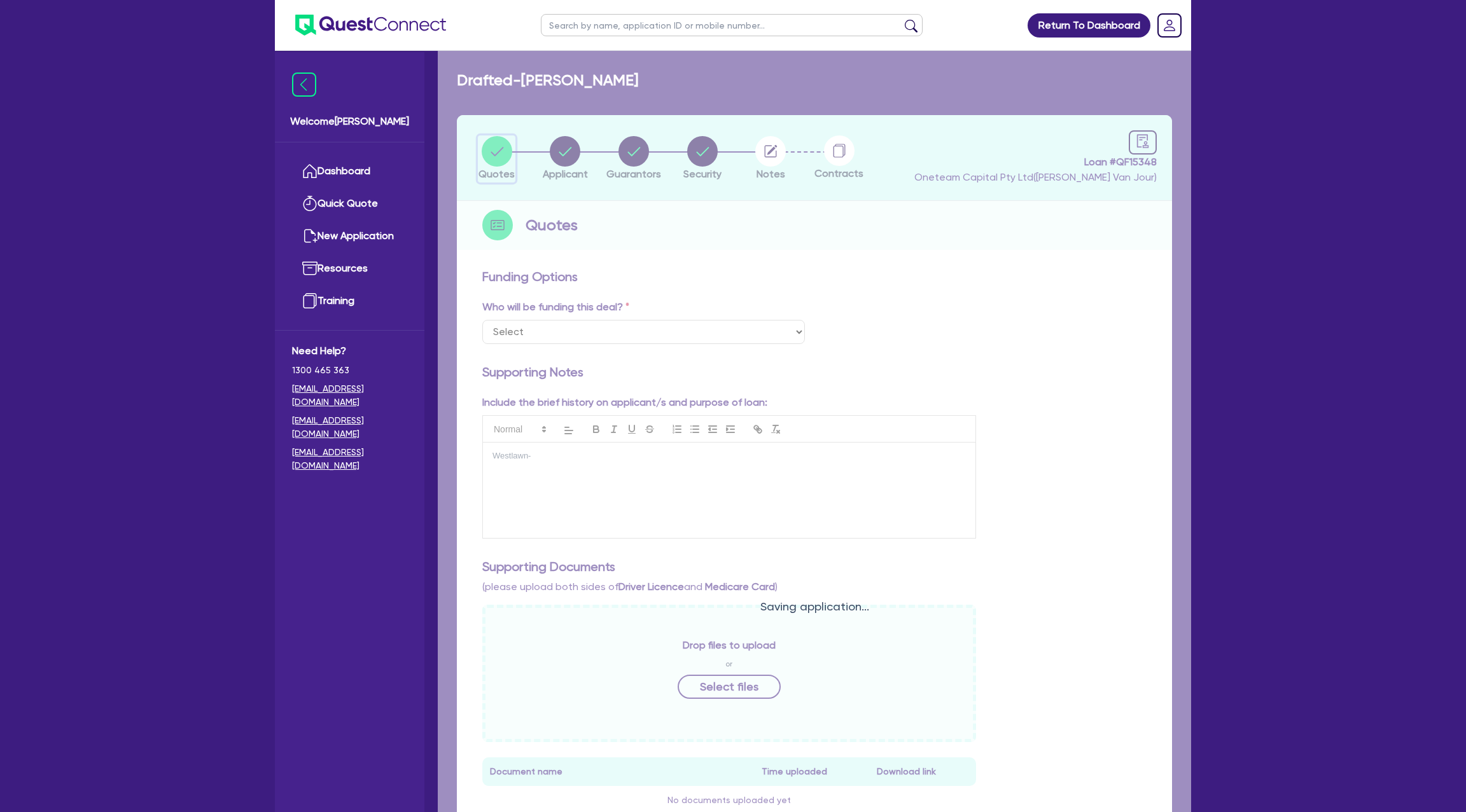
select select "CARS_AND_LIGHT_TRUCKS"
select select "PASSENGER_VEHICLES"
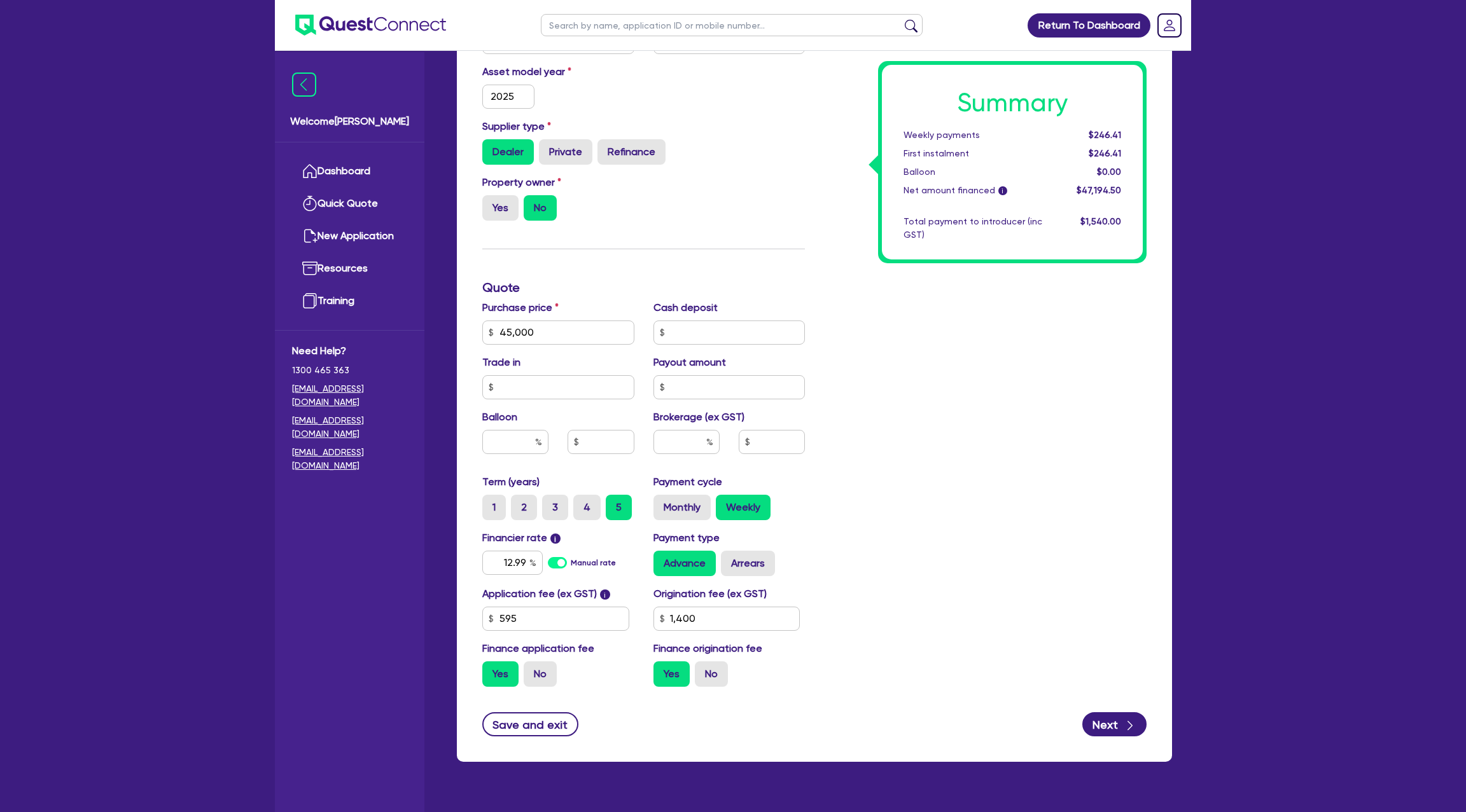
scroll to position [318, 0]
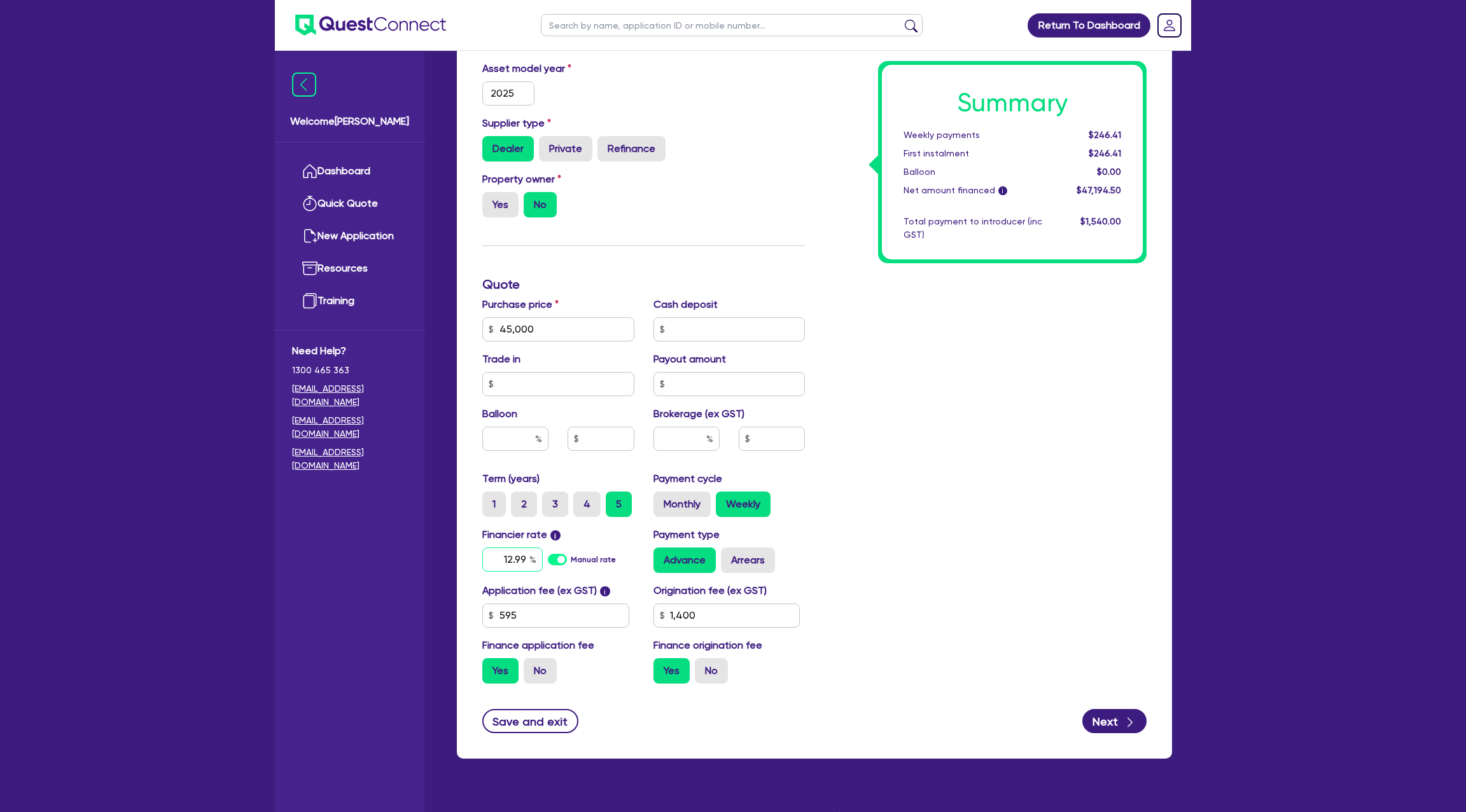
click at [525, 555] on input "12.99" at bounding box center [512, 559] width 61 height 24
type input "1"
type input "9"
type input "45,000"
type input "1,400"
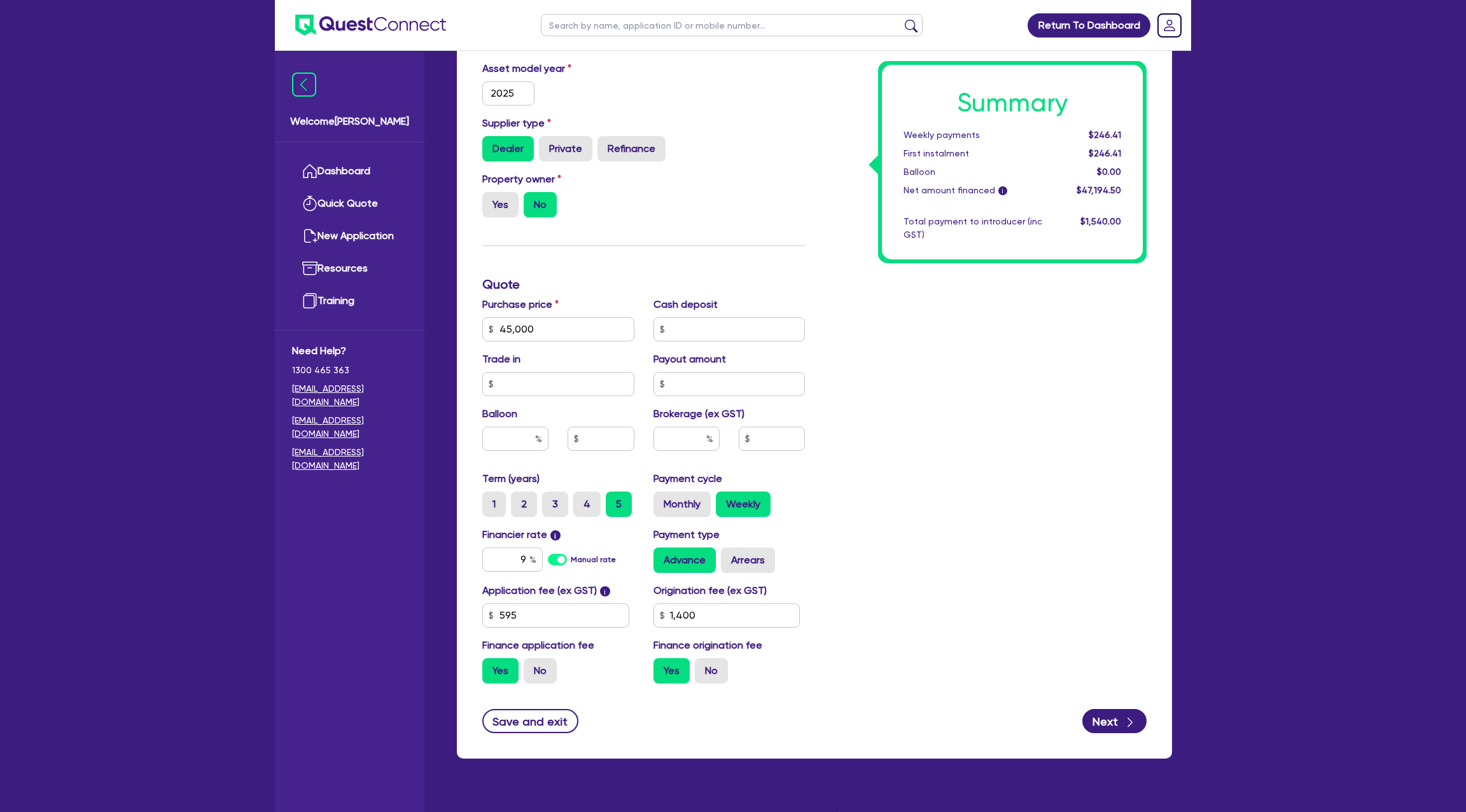
type input "45,000"
type input "1,400"
click at [873, 314] on div "Summary Weekly payments $246.41 First instalment $246.41 Balloon $0.00 Net amou…" at bounding box center [985, 321] width 341 height 743
click at [691, 430] on input "text" at bounding box center [687, 439] width 66 height 24
click at [708, 433] on div at bounding box center [687, 439] width 66 height 24
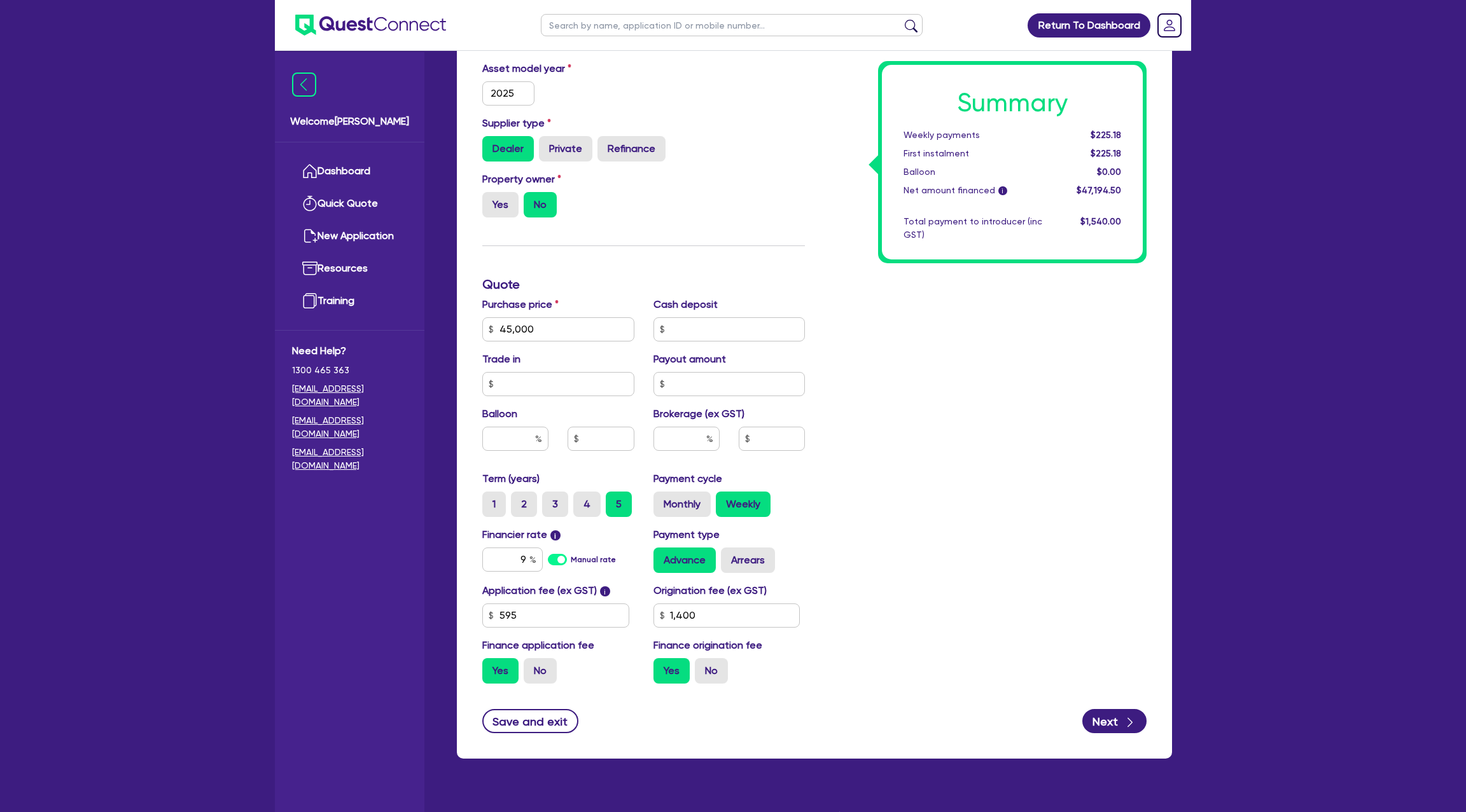
click at [704, 420] on label "Brokerage (ex GST)" at bounding box center [699, 414] width 91 height 15
click at [704, 431] on input "text" at bounding box center [687, 439] width 66 height 24
type input "45,000"
type input "8"
type input "1,400"
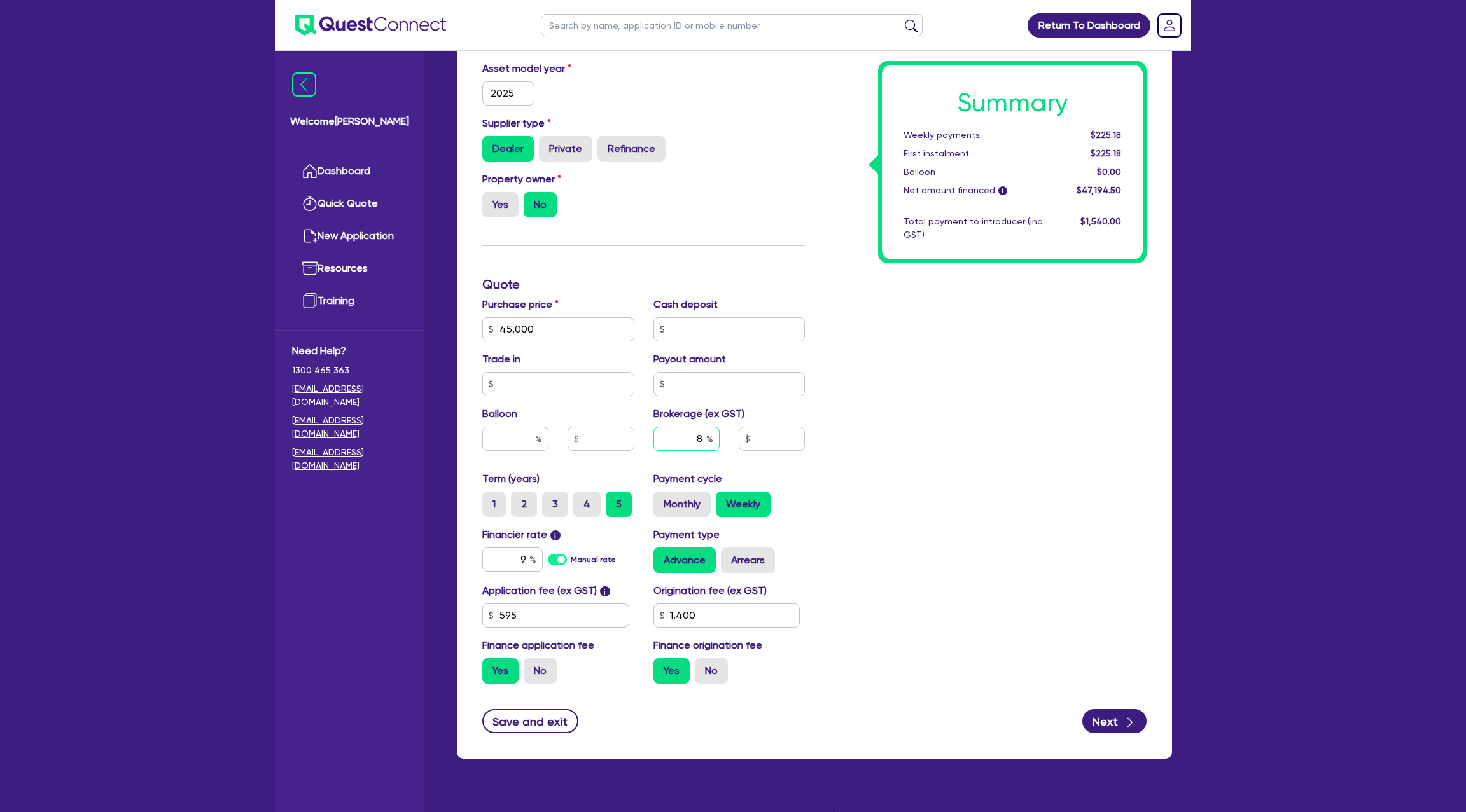
type input "45,000"
type input "3,775.56"
type input "1,400"
type input "8"
type input "45,000"
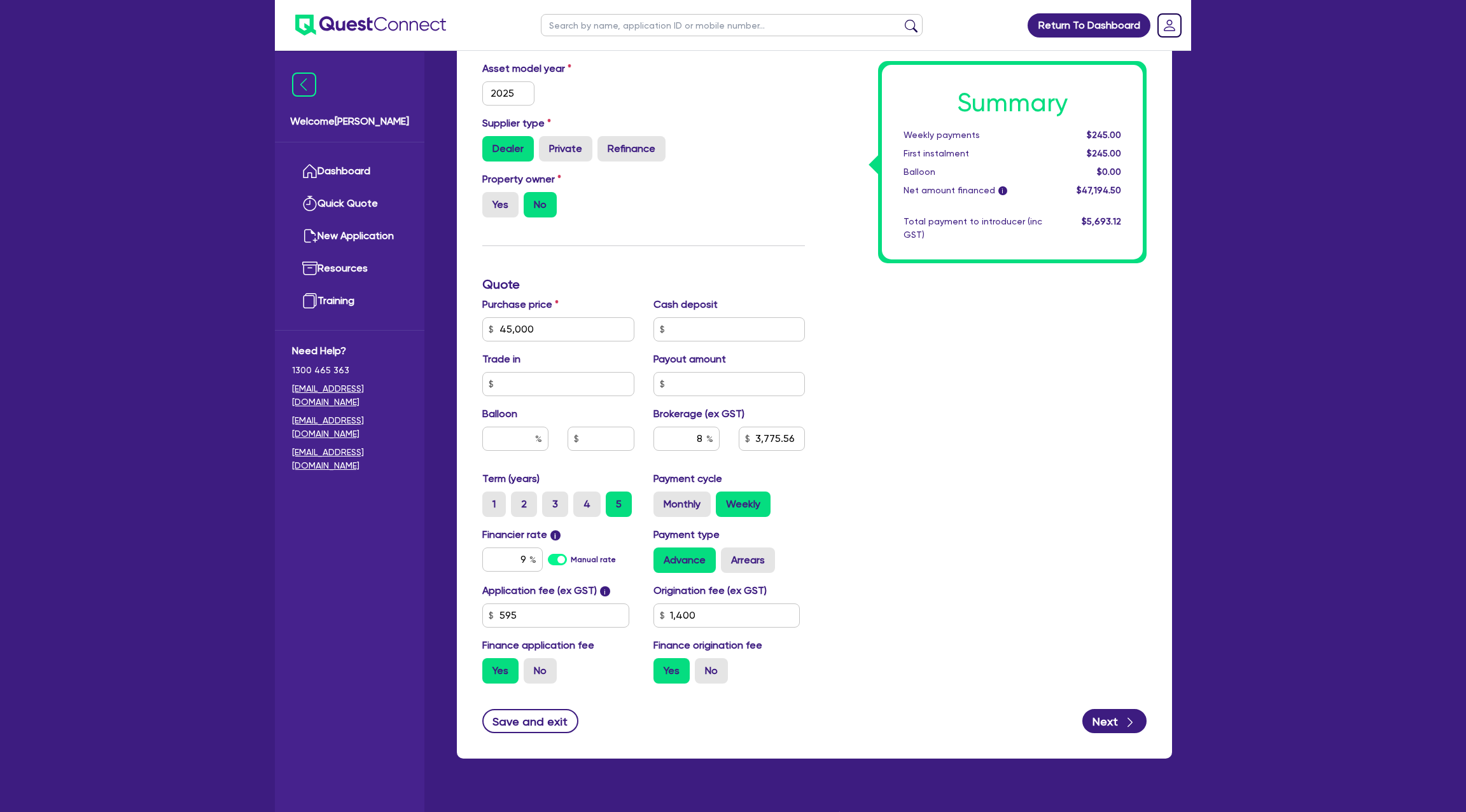
type input "3,775.56"
type input "1,400"
type input "45,000"
type input "3,775.56"
click at [1188, 395] on div "Drafted - [PERSON_NAME] Quotes Applicant [GEOGRAPHIC_DATA] Security Notes Contr…" at bounding box center [814, 263] width 753 height 1021
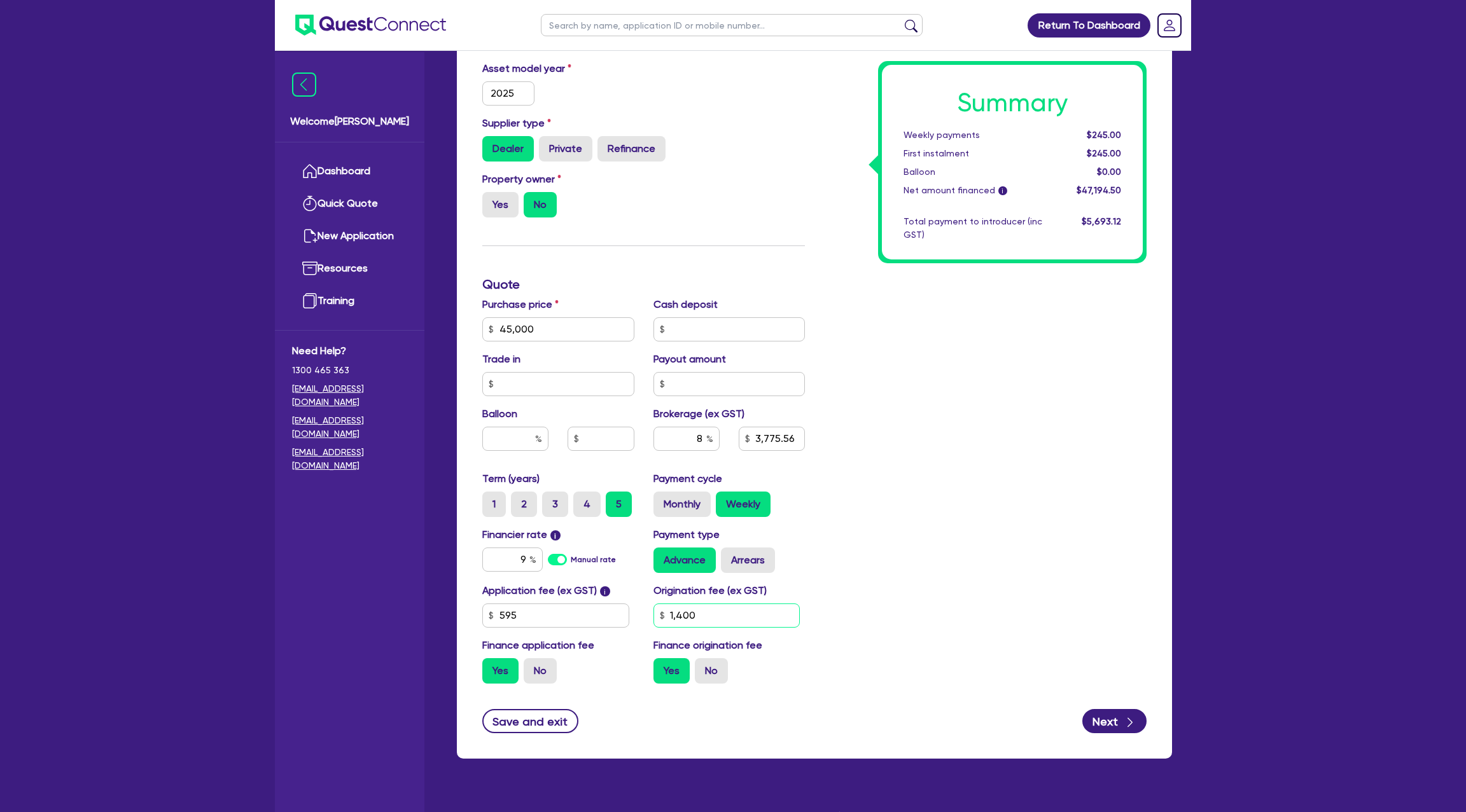
click at [689, 619] on input "1,400" at bounding box center [727, 616] width 147 height 24
type input "1"
type input "990"
type input "45,000"
type input "3,775.56"
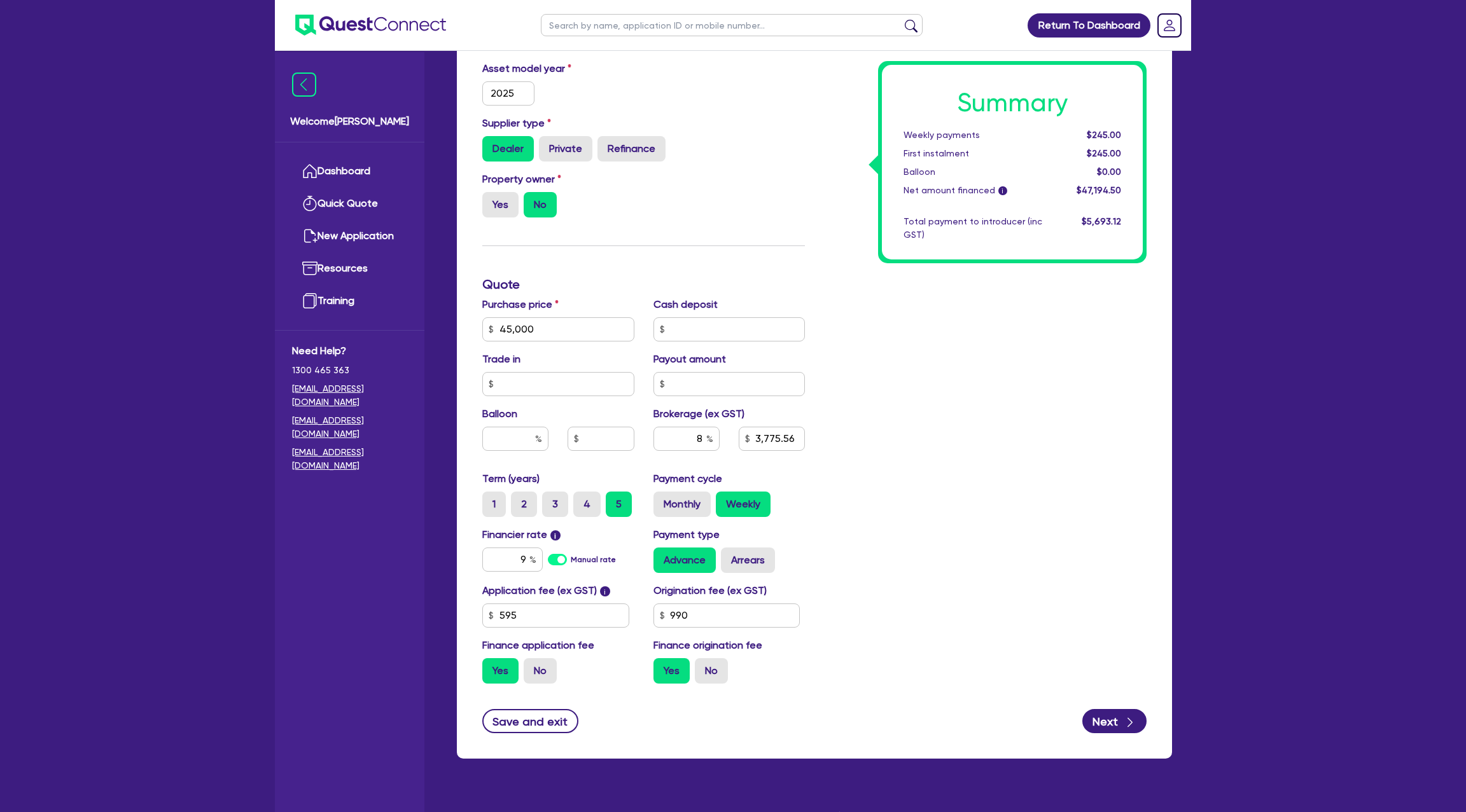
click at [968, 441] on div "Summary Weekly payments $245.00 First instalment $245.00 Balloon $0.00 Net amou…" at bounding box center [985, 321] width 341 height 743
type input "45,000"
type input "3,739.48"
click at [739, 553] on label "Arrears" at bounding box center [748, 560] width 54 height 26
click at [729, 553] on input "Arrears" at bounding box center [725, 551] width 8 height 8
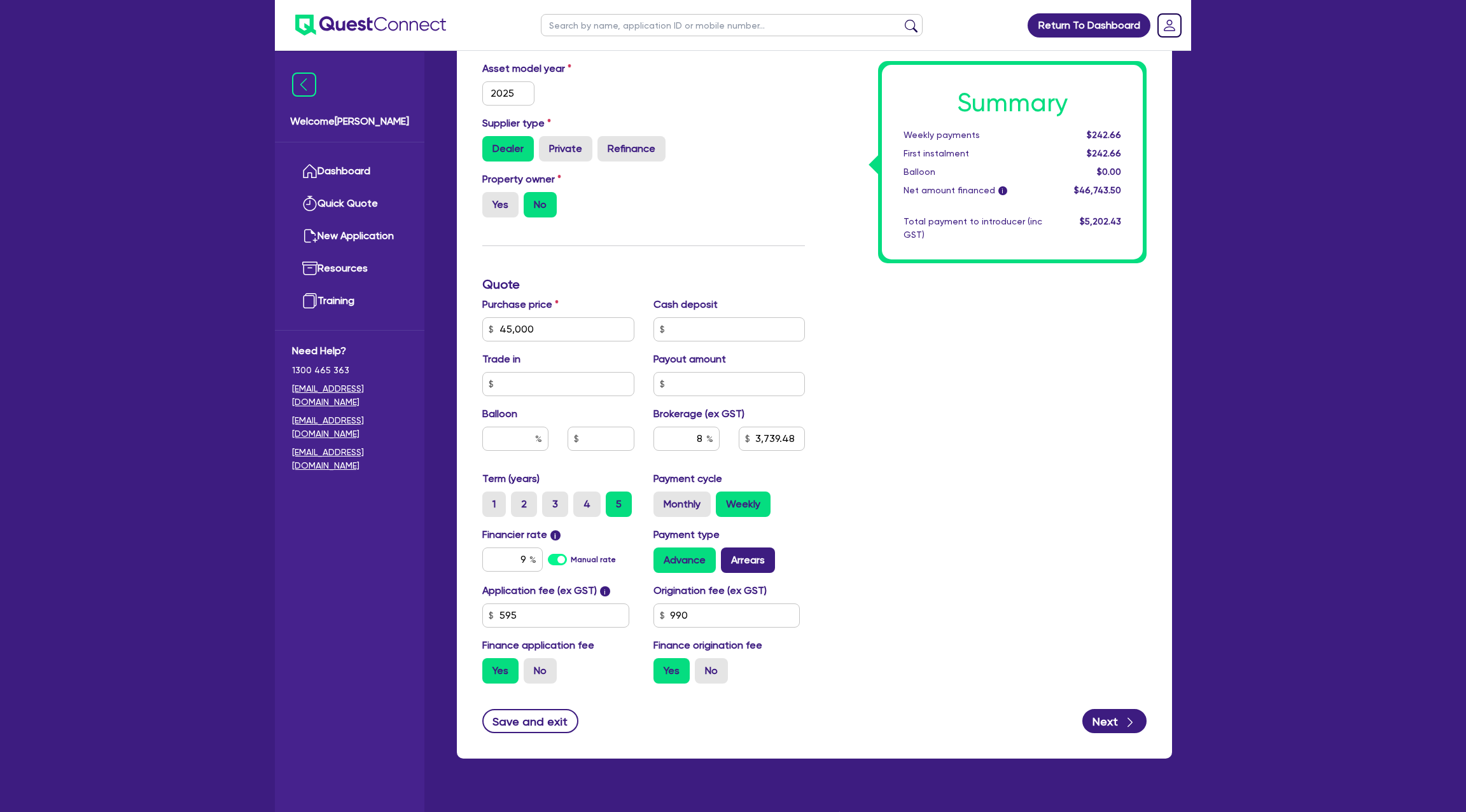
radio input "true"
type input "45,000"
type input "3,739.48"
type input "45,000"
type input "3,739.48"
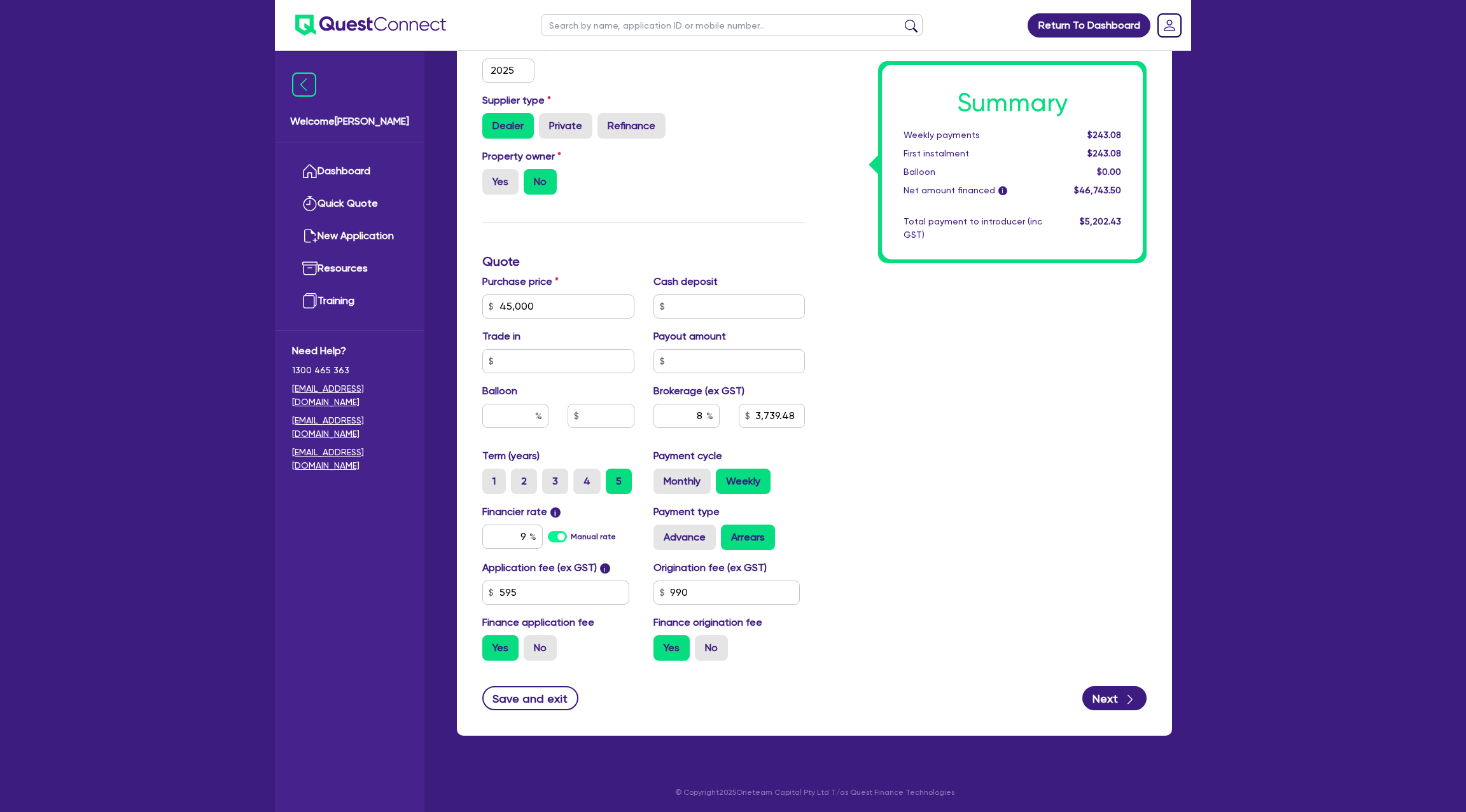
scroll to position [0, 0]
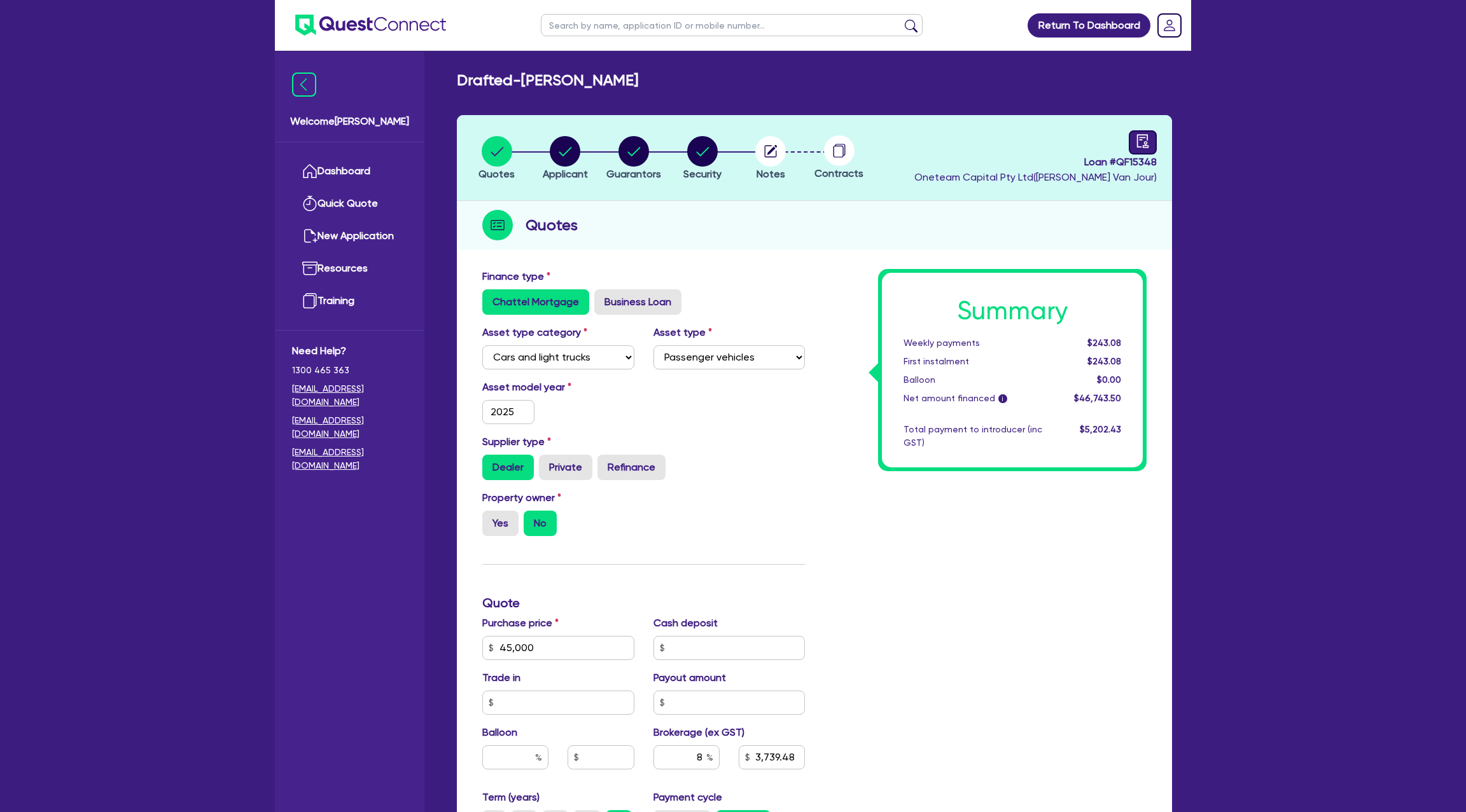
click at [1131, 140] on link at bounding box center [1143, 142] width 28 height 24
select select "DRAFTED_NEW"
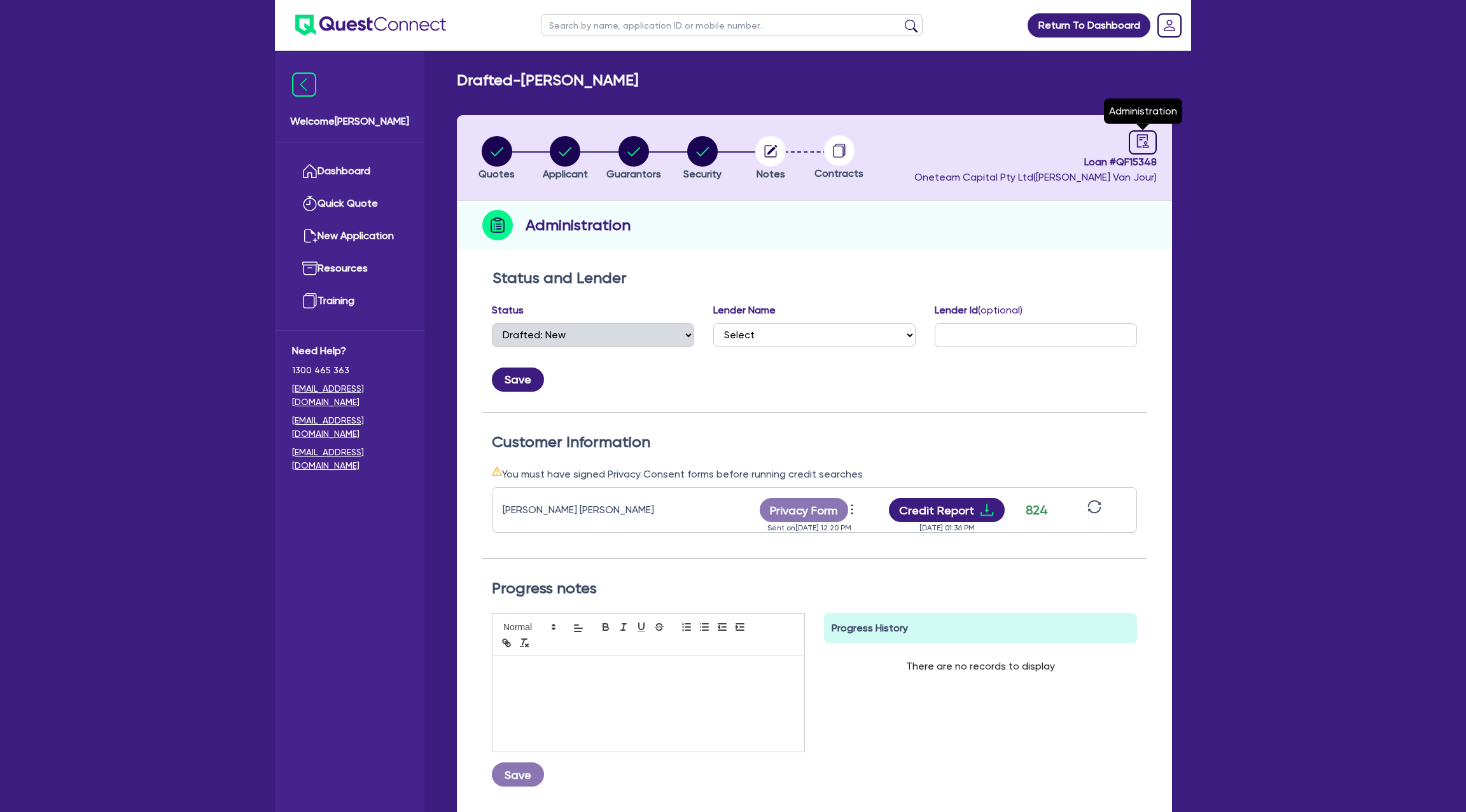
drag, startPoint x: 1131, startPoint y: 140, endPoint x: 1039, endPoint y: 392, distance: 268.3
click at [1130, 154] on div "Loan # QF15348 Oneteam Capital Pty Ltd ( [PERSON_NAME] ) Administration" at bounding box center [1036, 158] width 243 height 55
click at [756, 151] on circle "button" at bounding box center [770, 151] width 31 height 31
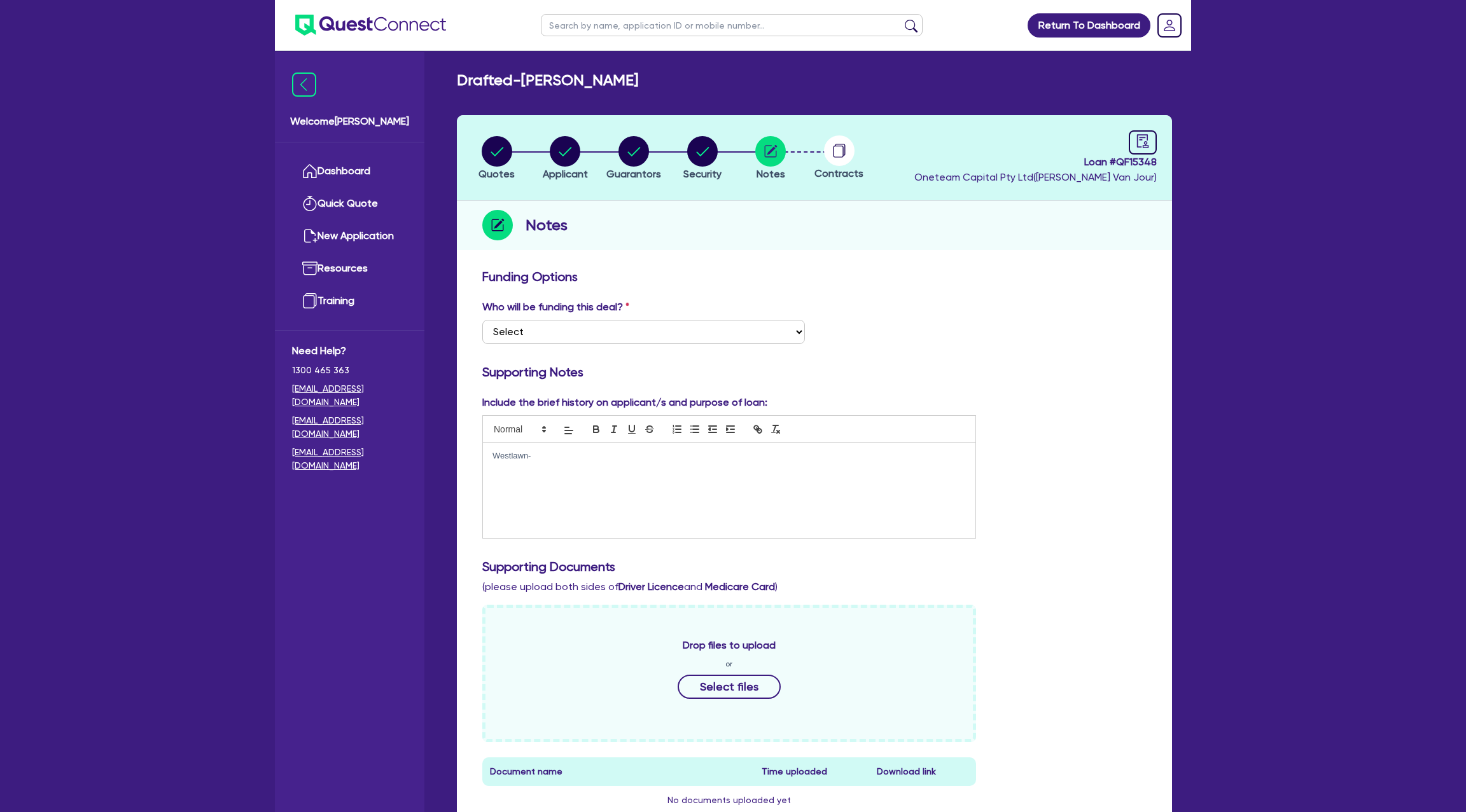
click at [565, 464] on div "Westlawn-" at bounding box center [729, 491] width 493 height 96
